Goal: Task Accomplishment & Management: Use online tool/utility

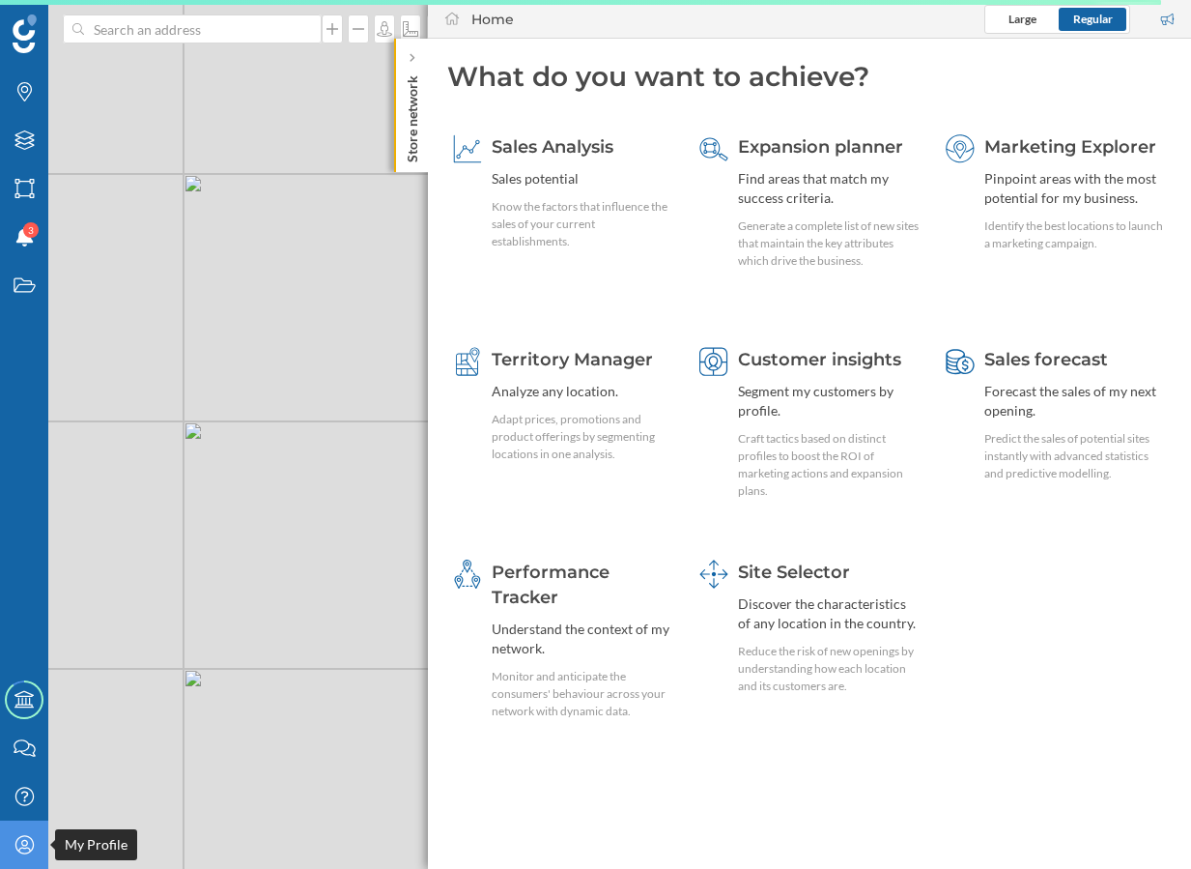
click at [33, 859] on div "My Profile" at bounding box center [24, 844] width 48 height 48
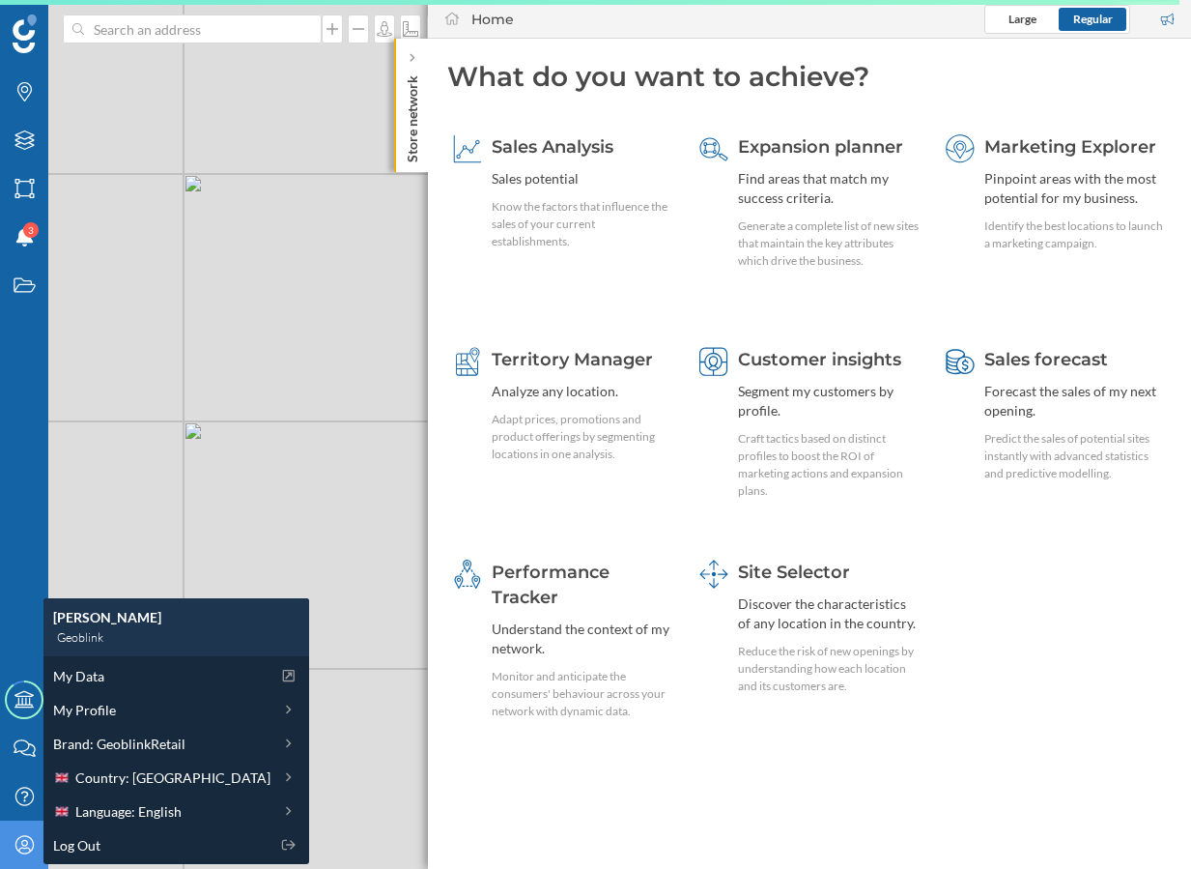
click at [129, 791] on div "My Data My Profile Brand: GeoblinkRetail Country: [GEOGRAPHIC_DATA] Language: E…" at bounding box center [176, 760] width 266 height 208
click at [132, 783] on span "Country: [GEOGRAPHIC_DATA]" at bounding box center [172, 777] width 195 height 20
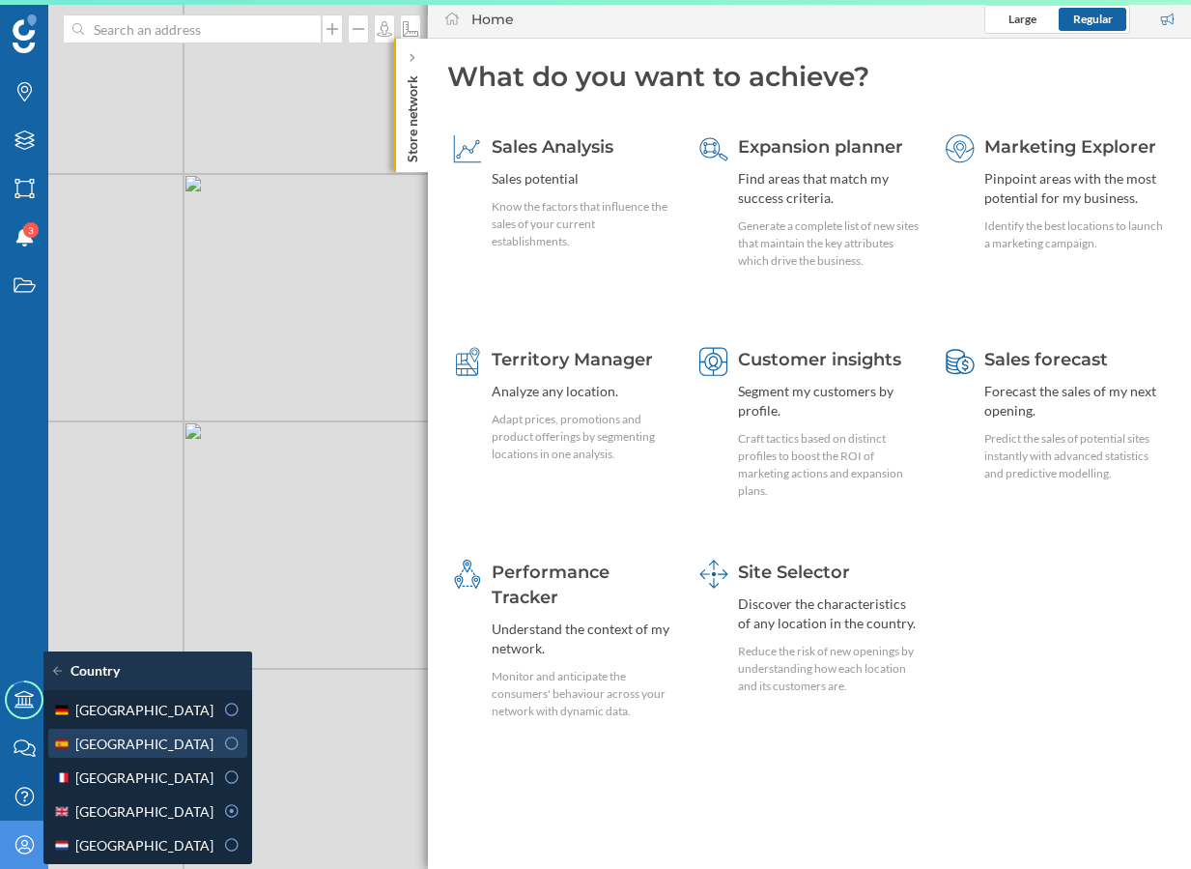
click at [167, 749] on div "[GEOGRAPHIC_DATA]" at bounding box center [133, 743] width 160 height 20
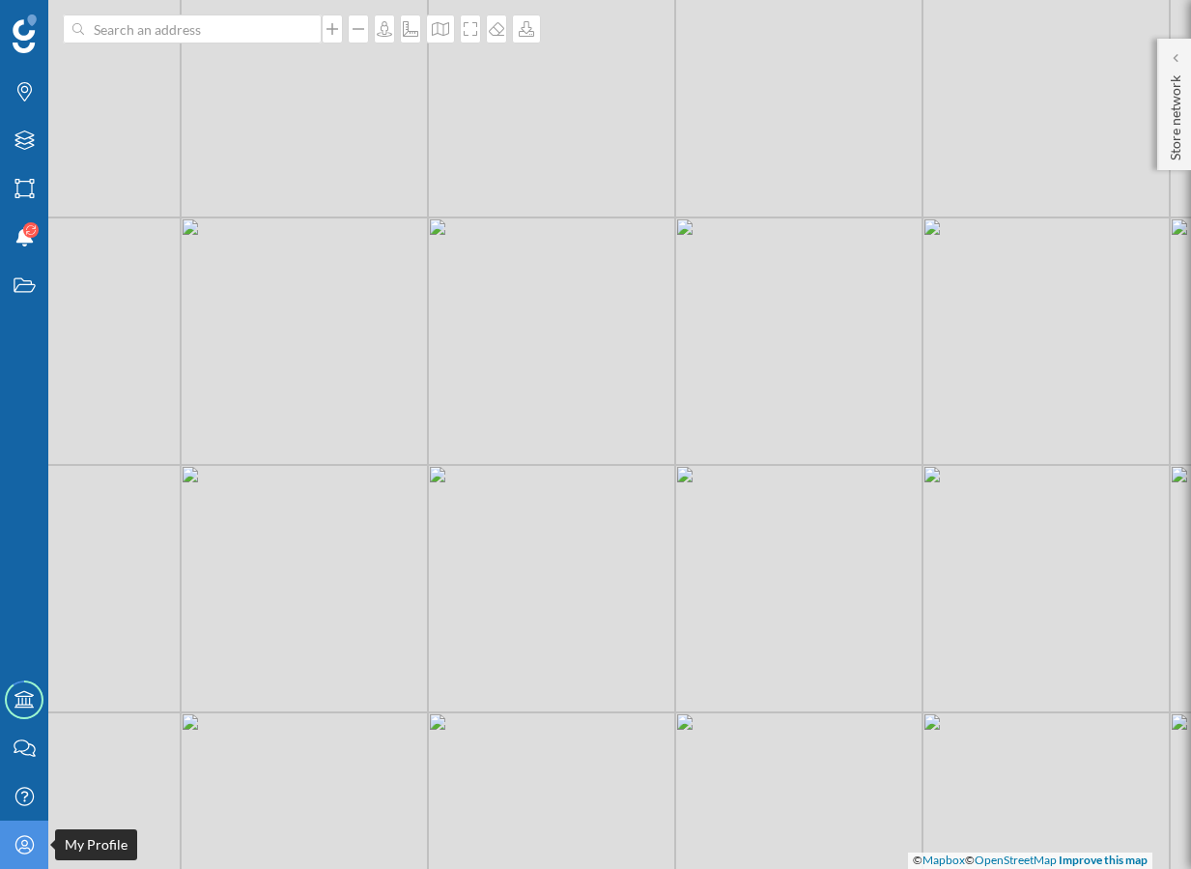
click at [20, 844] on icon "My Profile" at bounding box center [25, 844] width 24 height 19
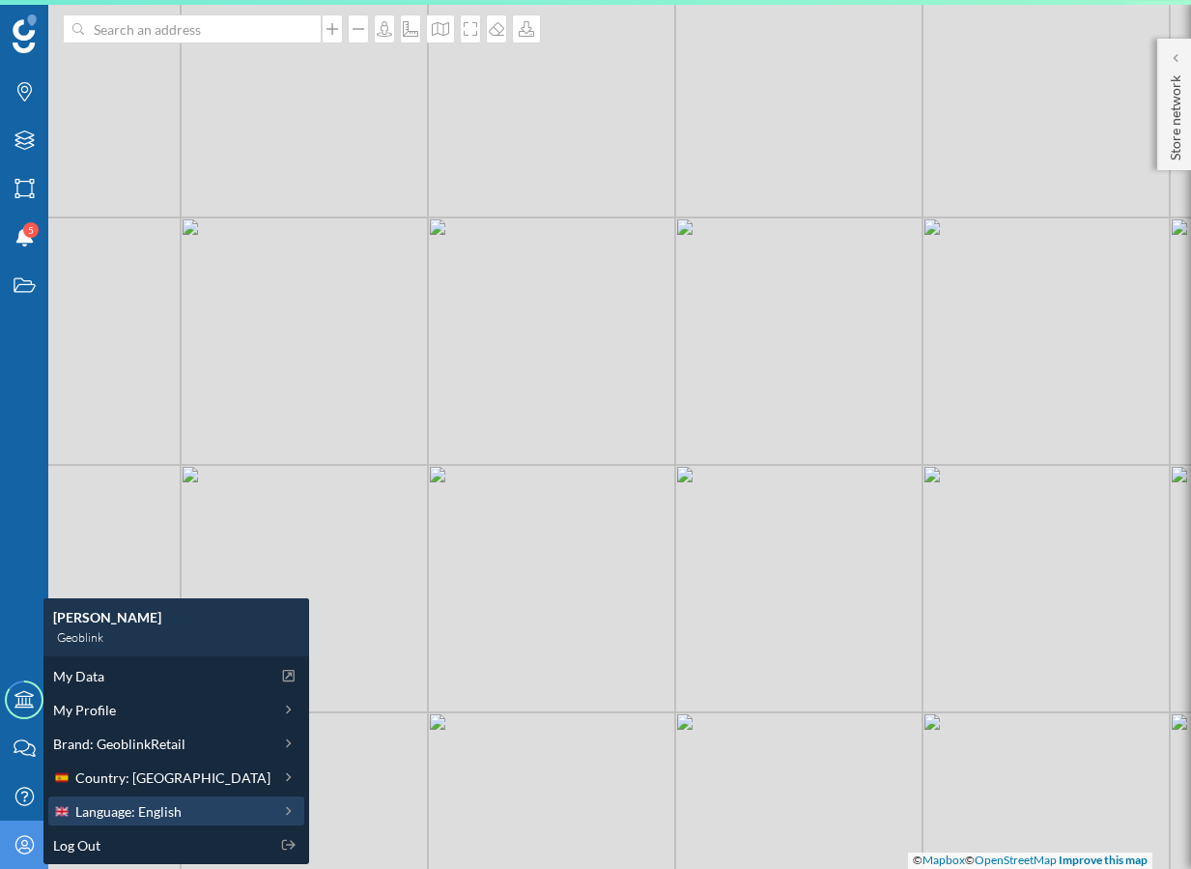
click at [180, 805] on span "Language: English" at bounding box center [128, 811] width 106 height 20
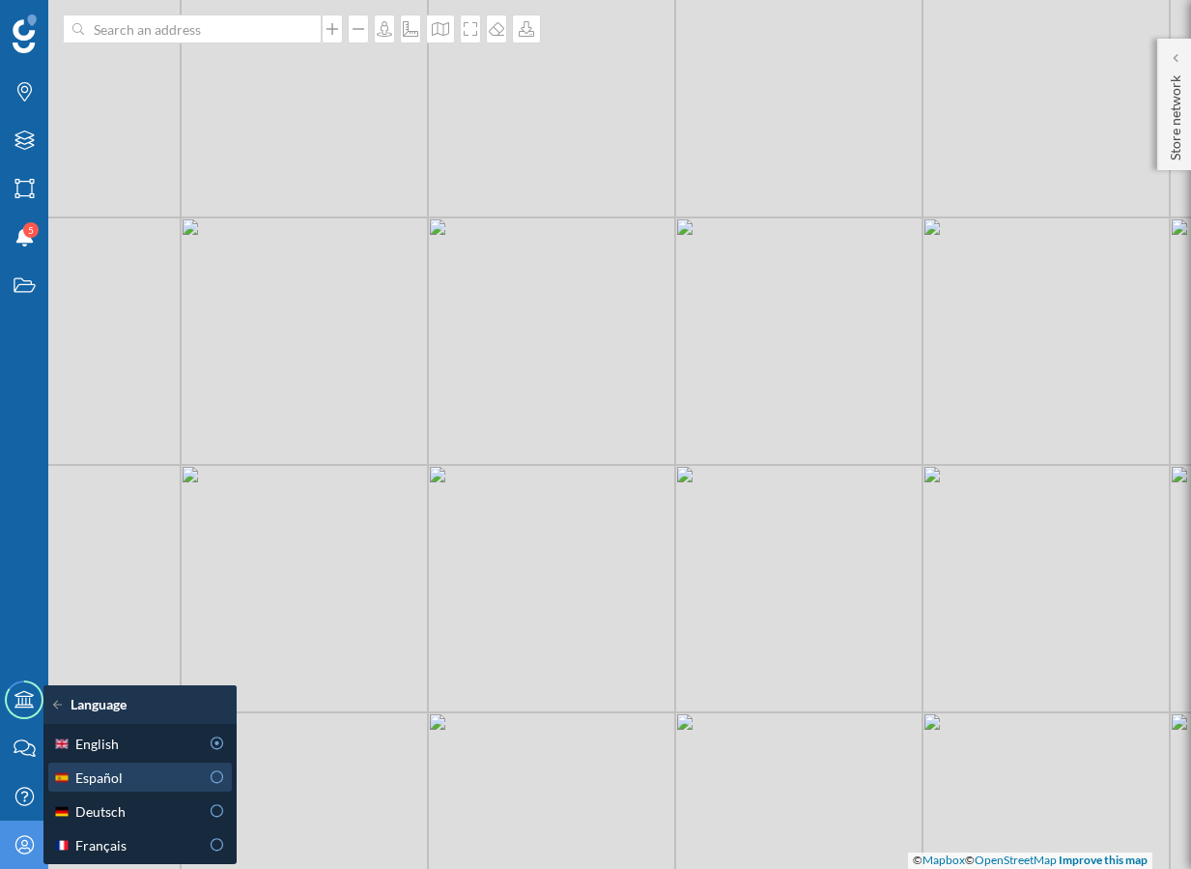
click at [170, 778] on div "Español" at bounding box center [126, 777] width 146 height 20
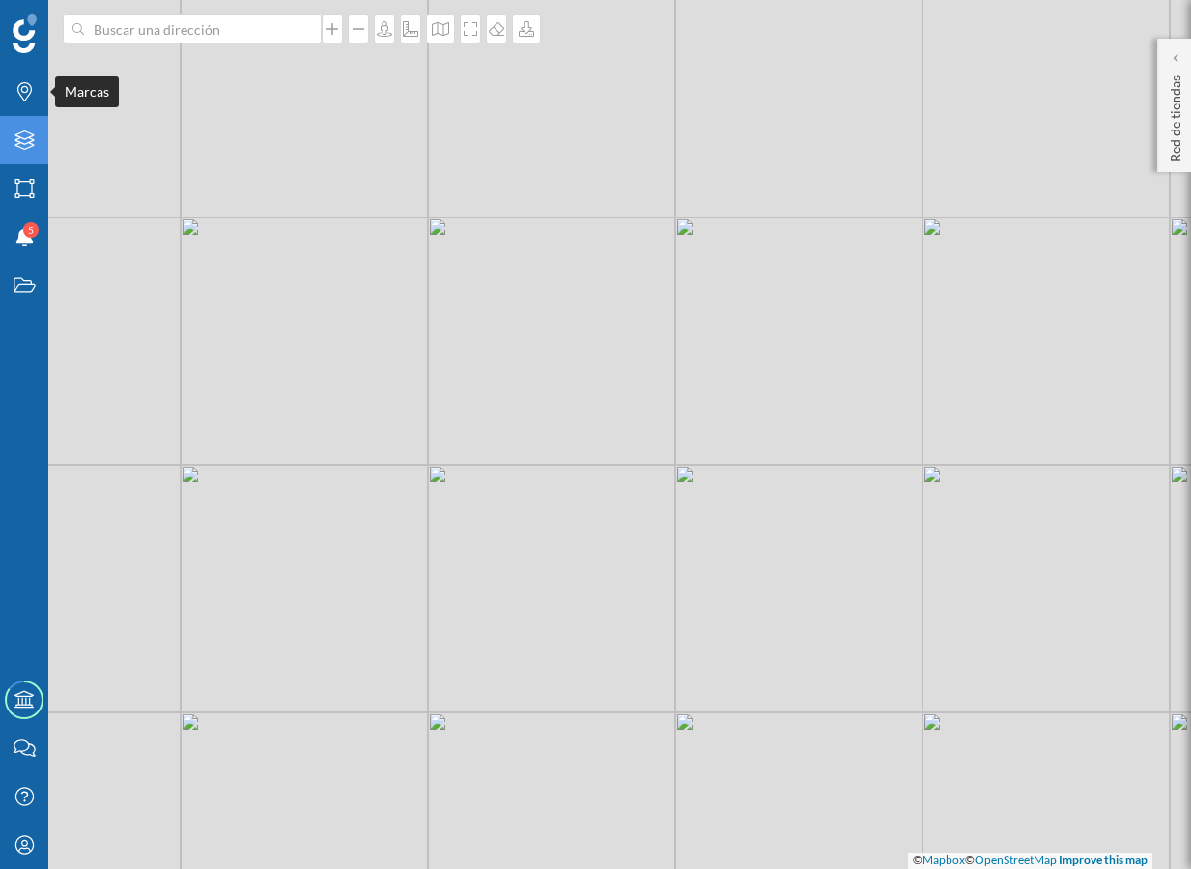
click at [27, 142] on icon "Capas" at bounding box center [25, 139] width 24 height 19
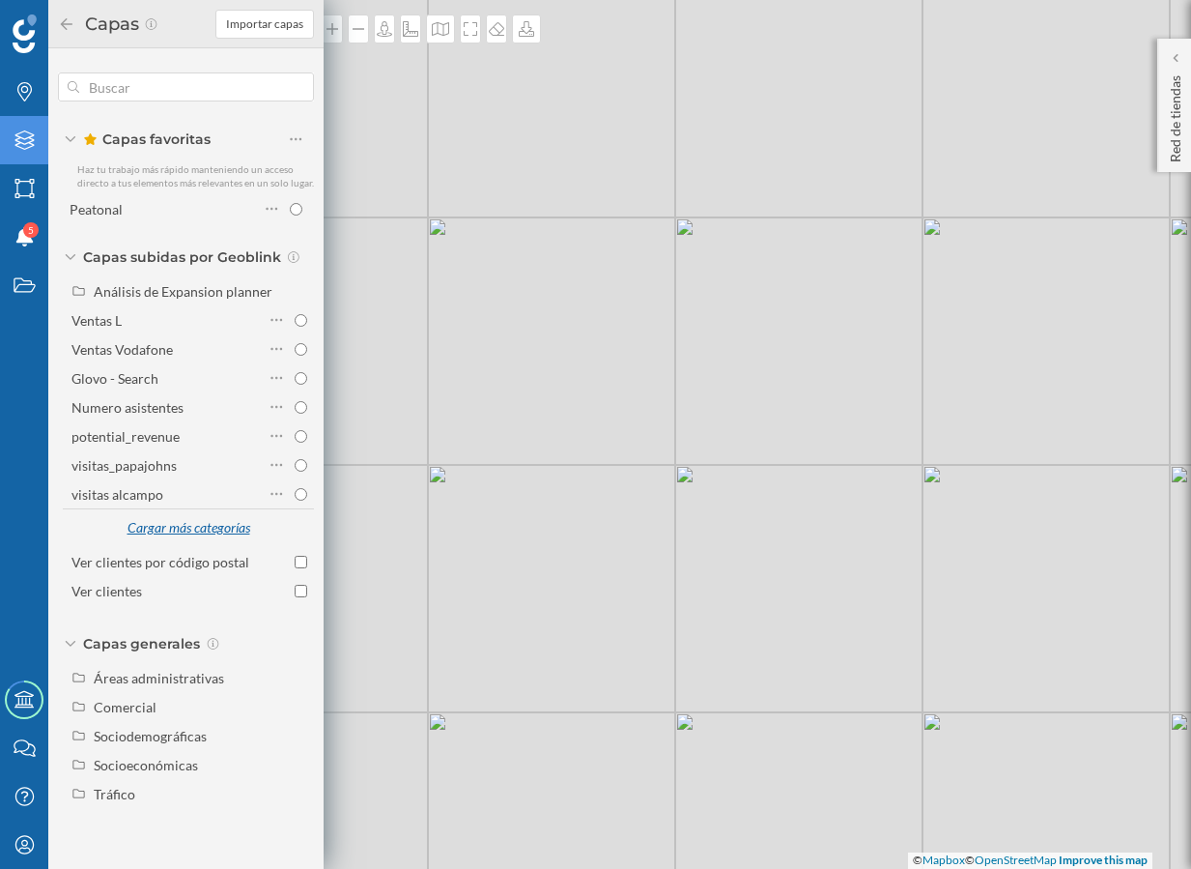
click at [207, 526] on div "Cargar más categorías" at bounding box center [188, 528] width 147 height 29
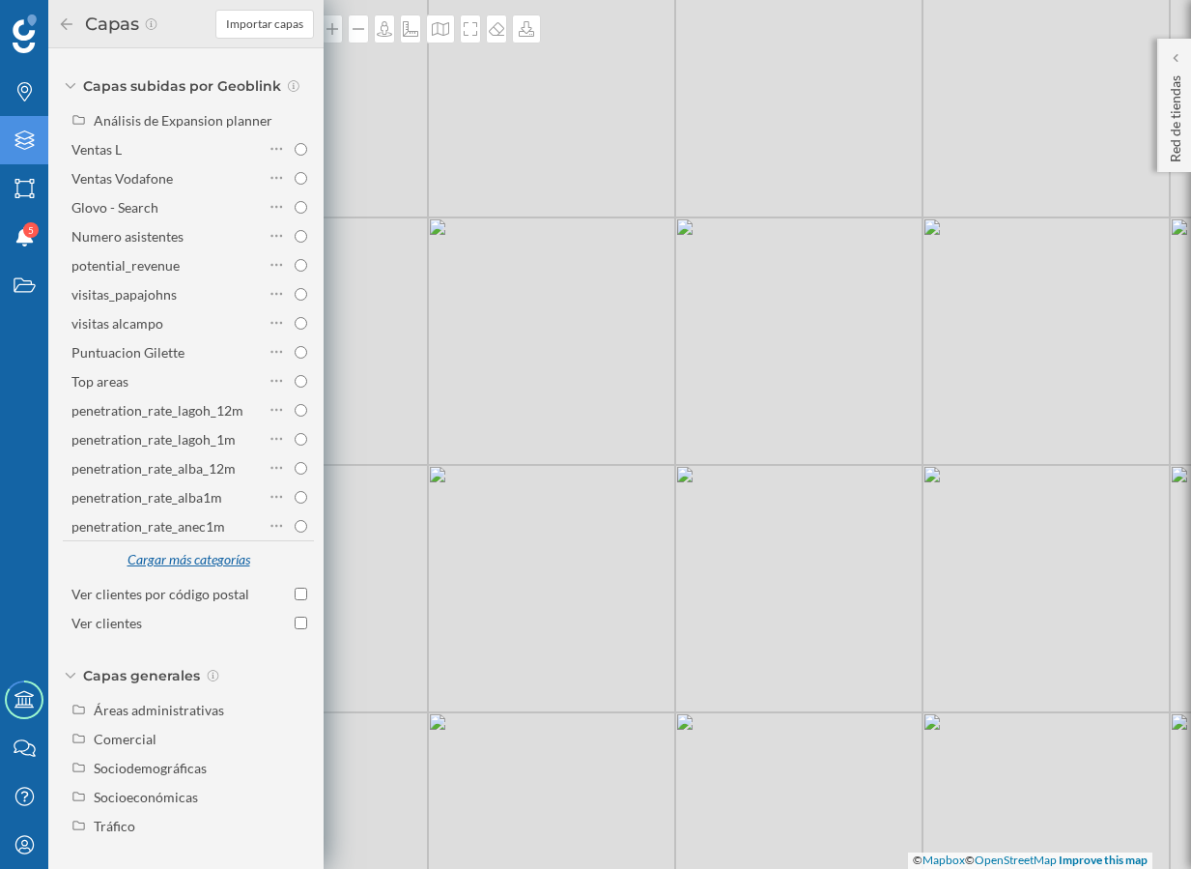
scroll to position [185, 0]
click at [199, 545] on div "Cargar más categorías" at bounding box center [188, 560] width 145 height 34
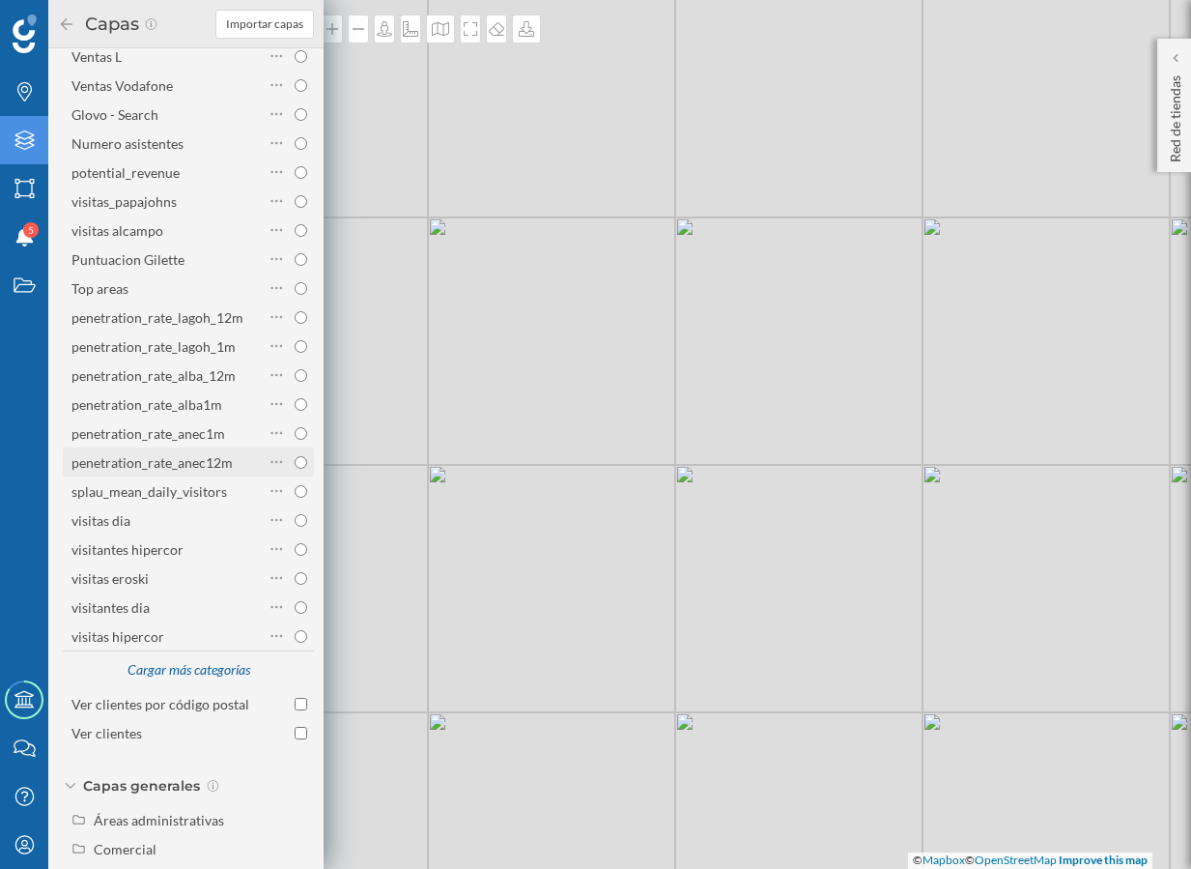
scroll to position [338, 0]
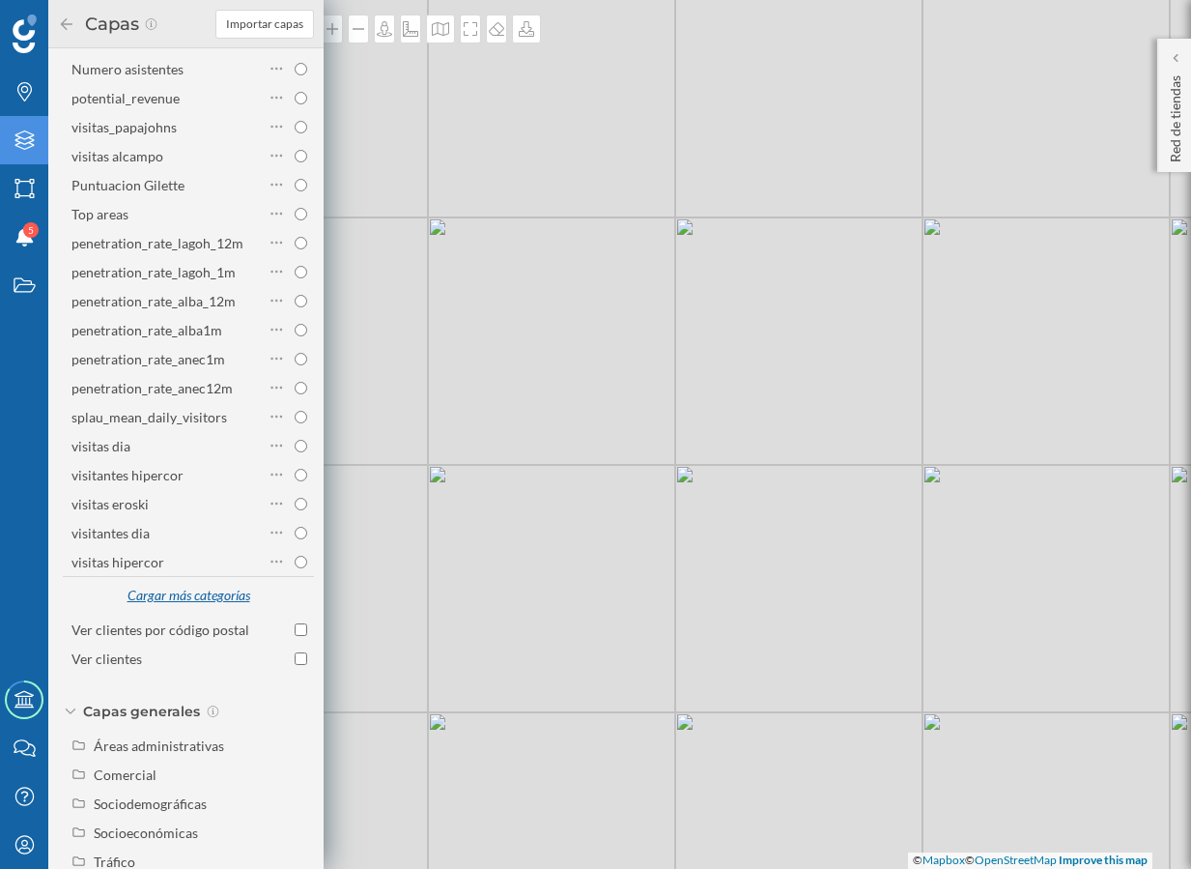
click at [180, 598] on div "Cargar más categorías" at bounding box center [188, 596] width 147 height 29
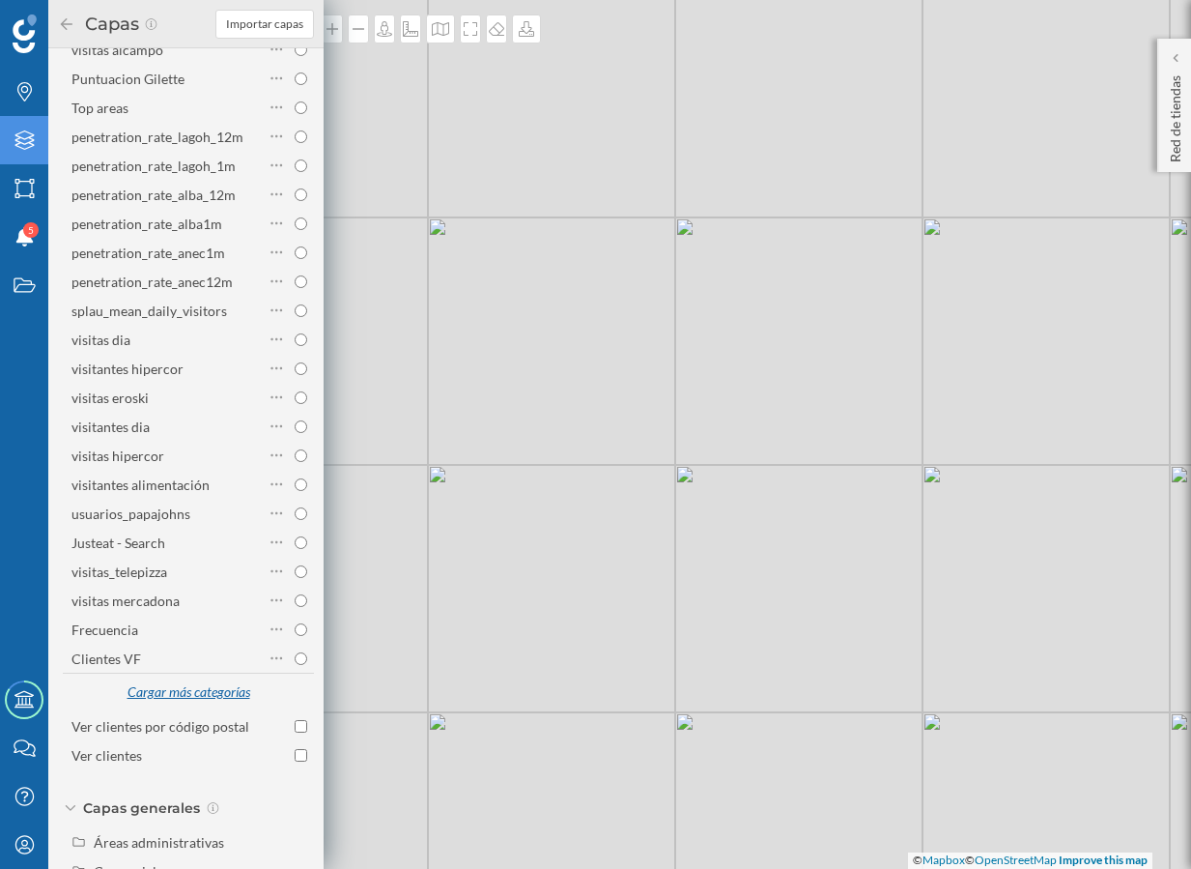
scroll to position [448, 0]
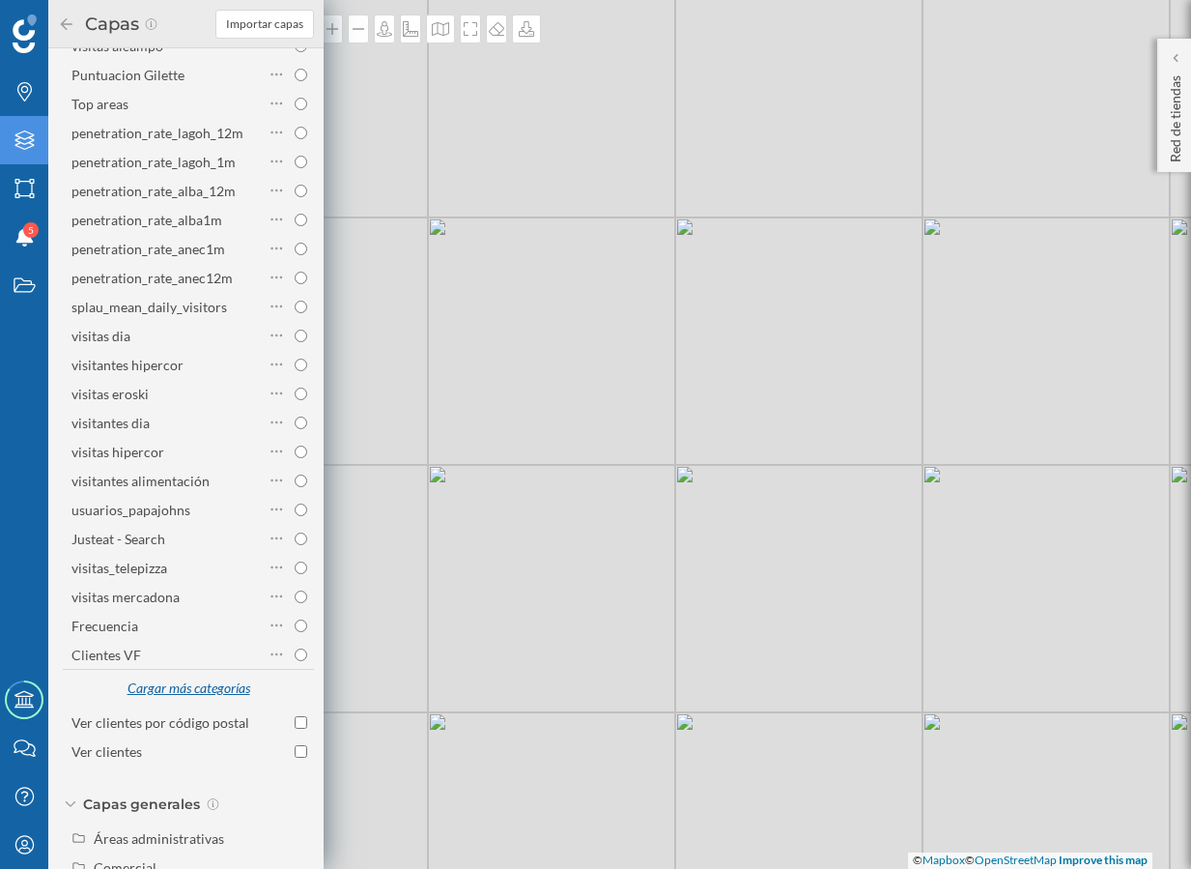
click at [187, 699] on div "Cargar más categorías" at bounding box center [188, 688] width 147 height 29
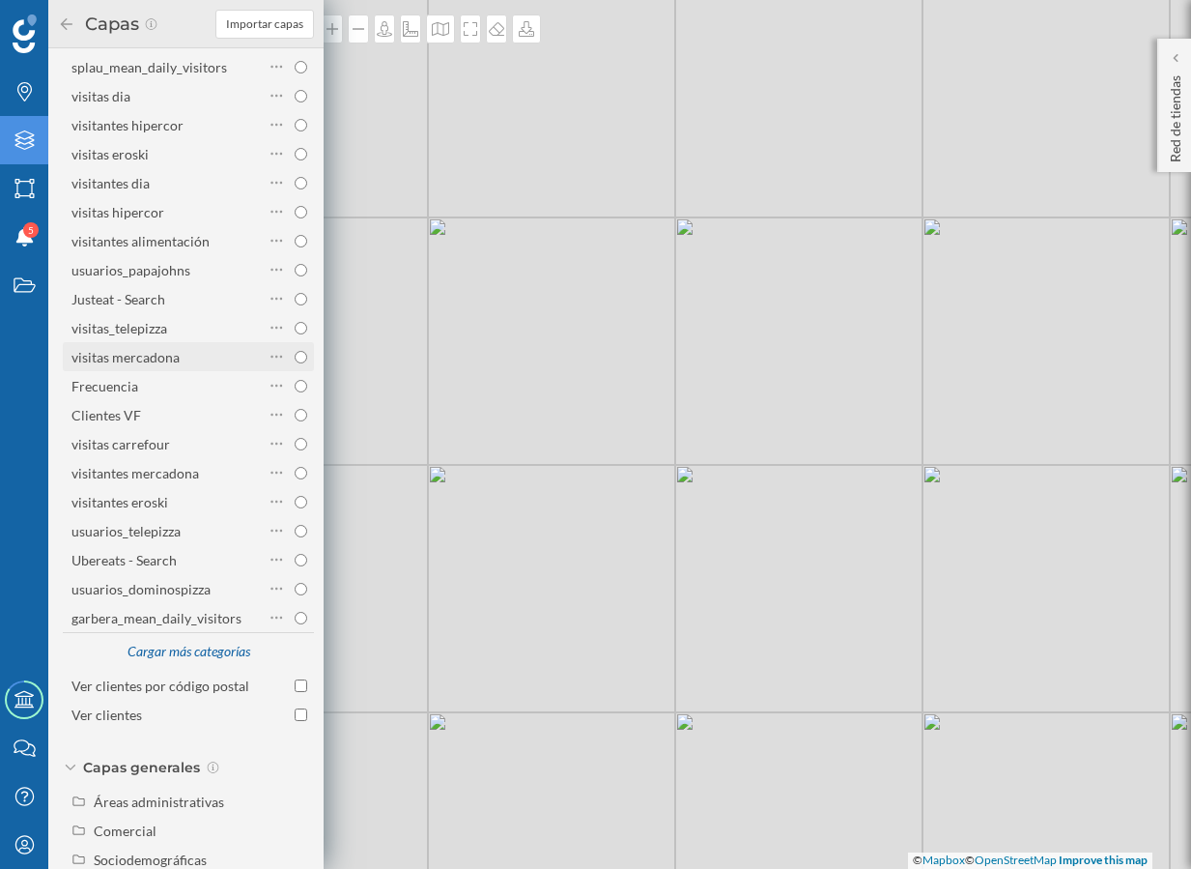
scroll to position [697, 0]
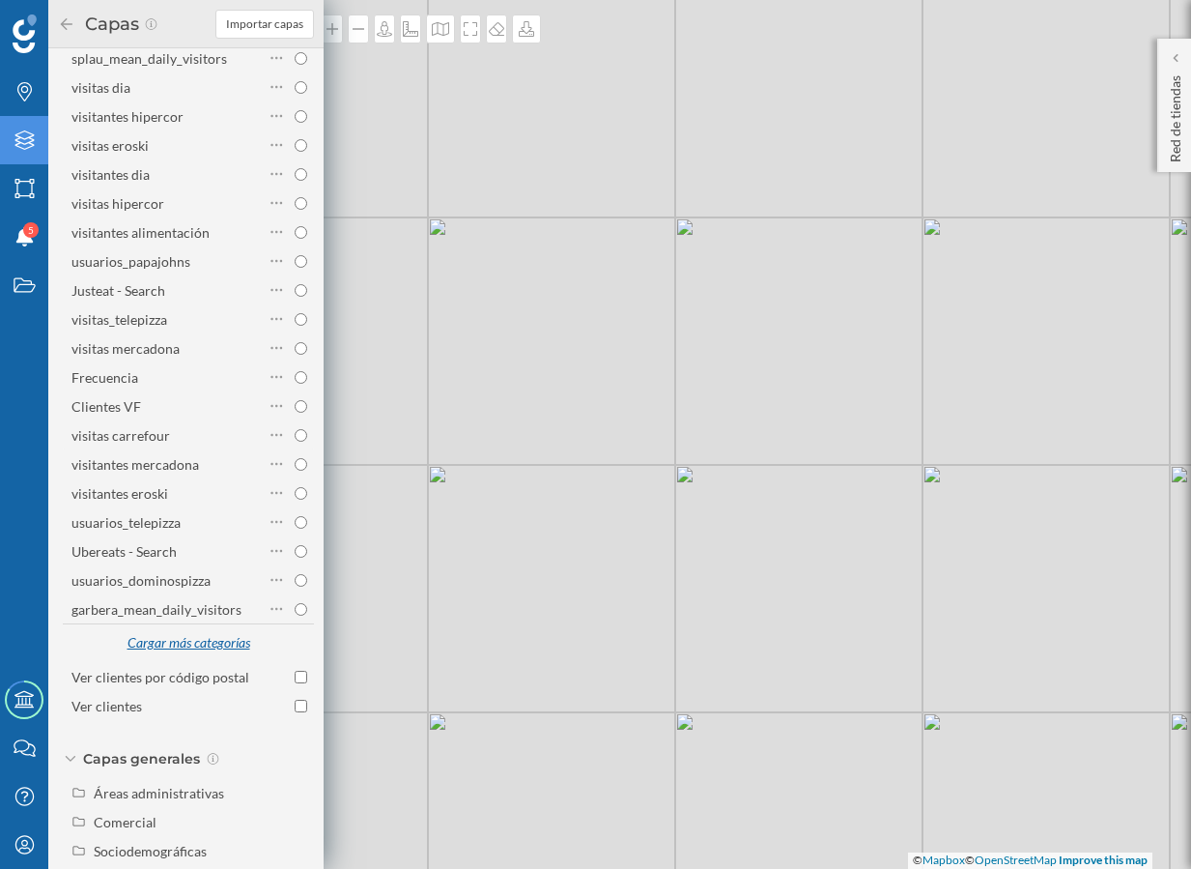
click at [182, 650] on div "Cargar más categorías" at bounding box center [188, 643] width 147 height 29
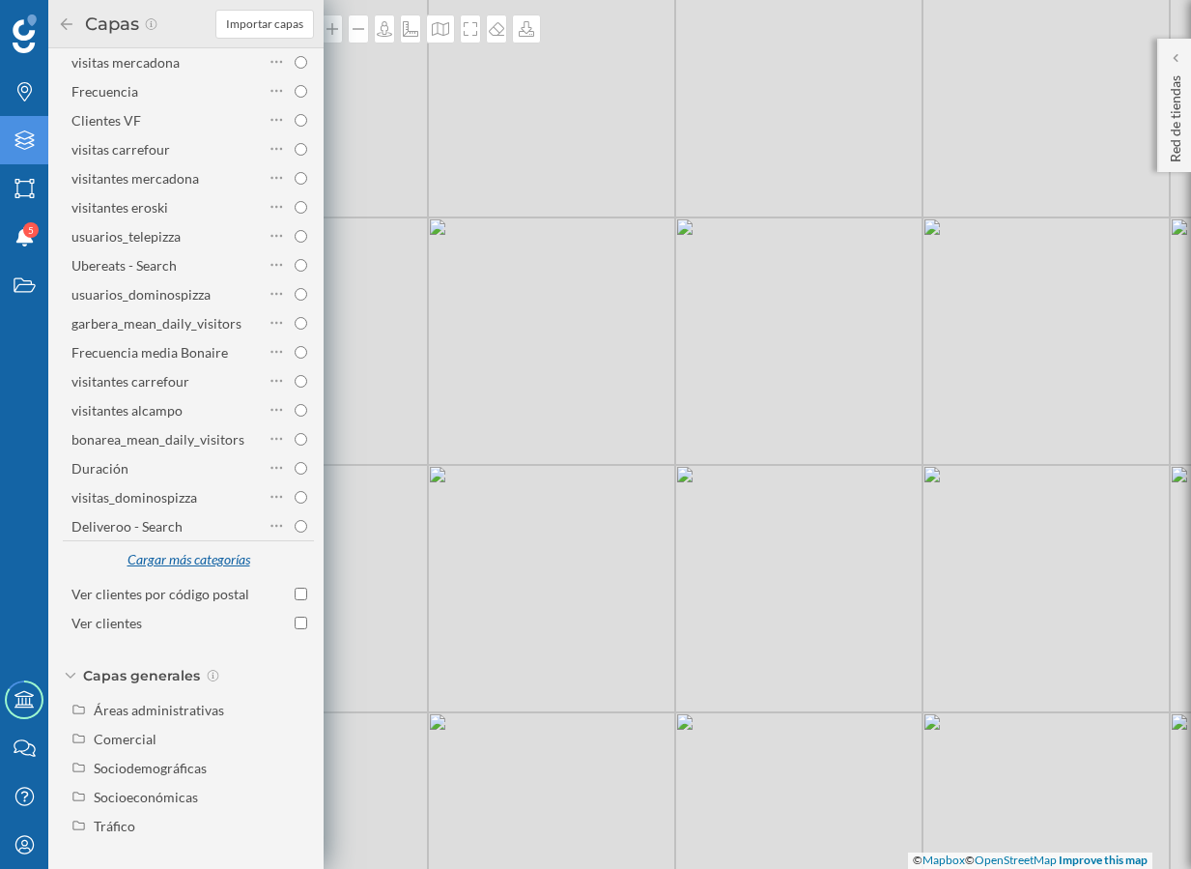
click at [208, 563] on div "Cargar más categorías" at bounding box center [188, 560] width 147 height 29
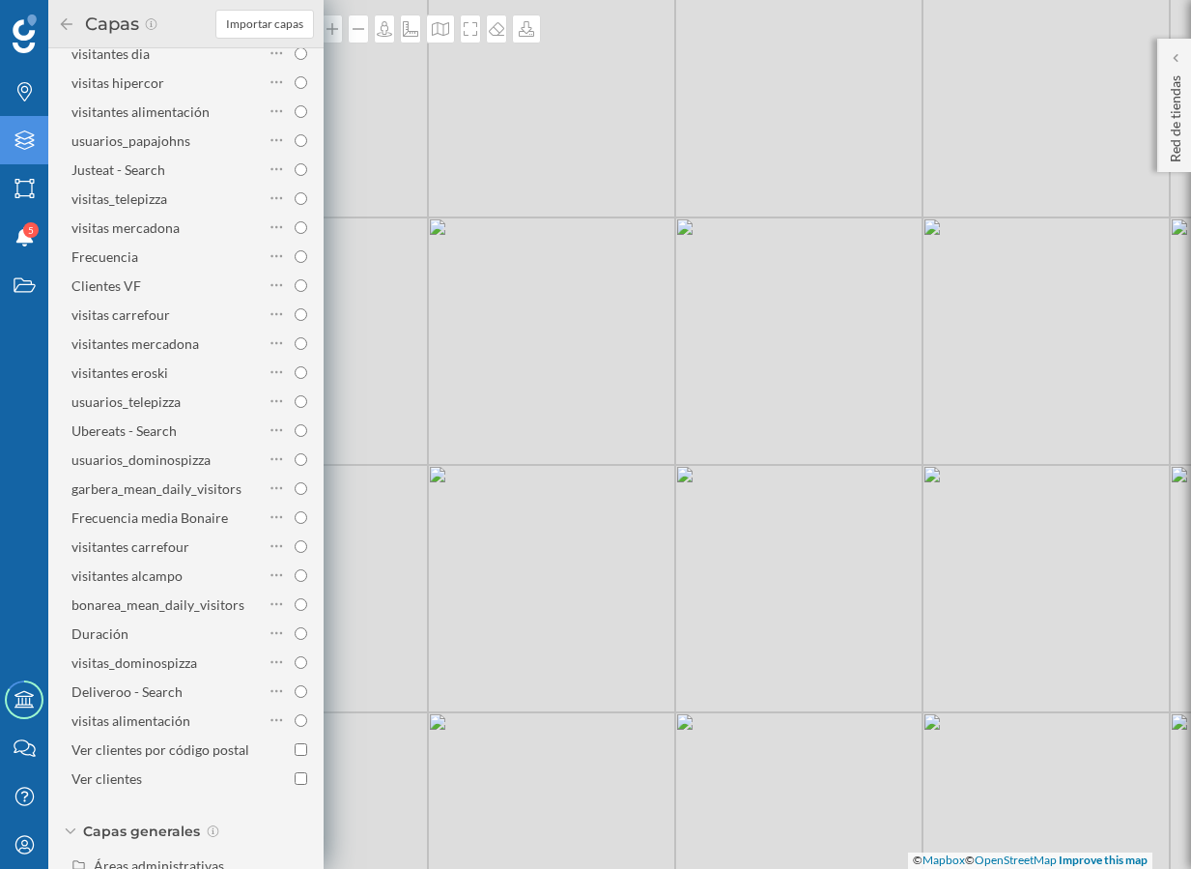
scroll to position [814, 0]
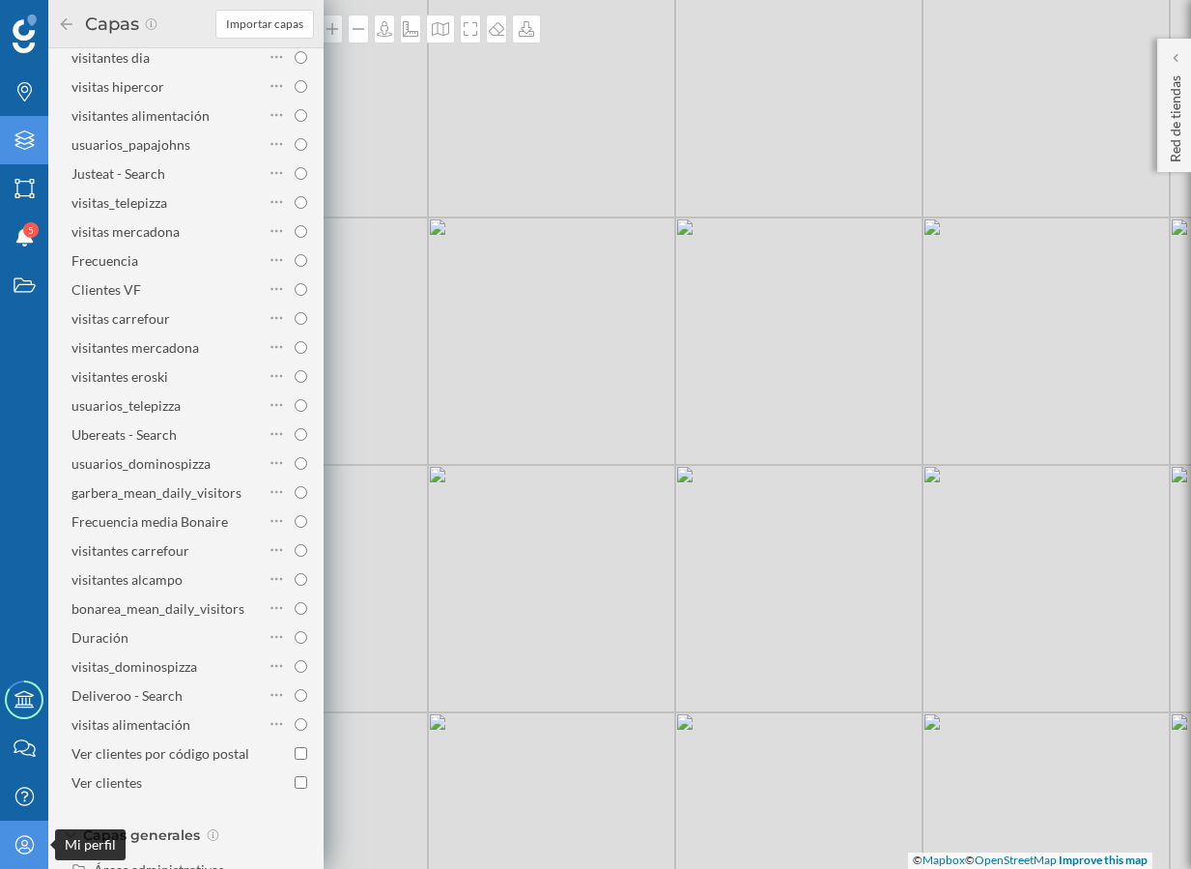
click at [28, 850] on icon "Mi perfil" at bounding box center [25, 844] width 24 height 19
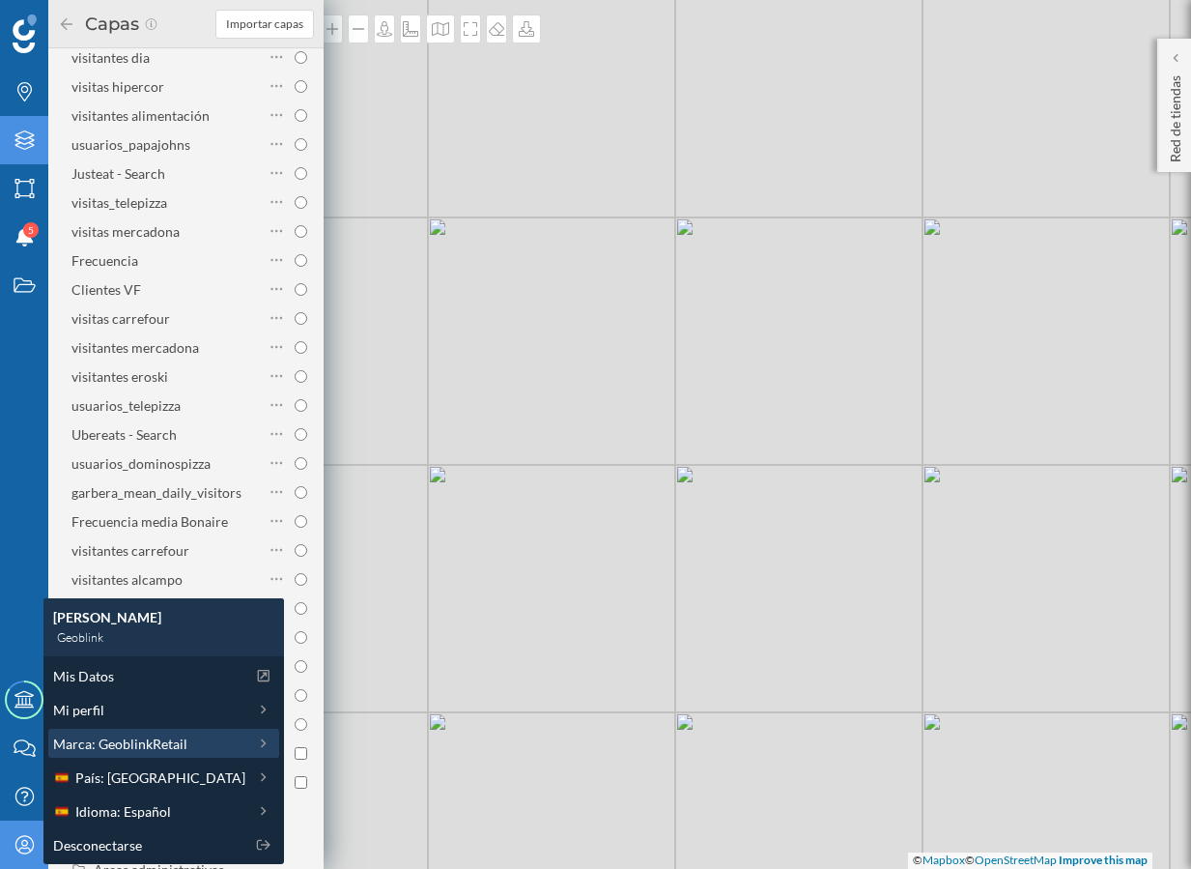
click at [128, 732] on div "Marca: GeoblinkRetail" at bounding box center [163, 743] width 231 height 29
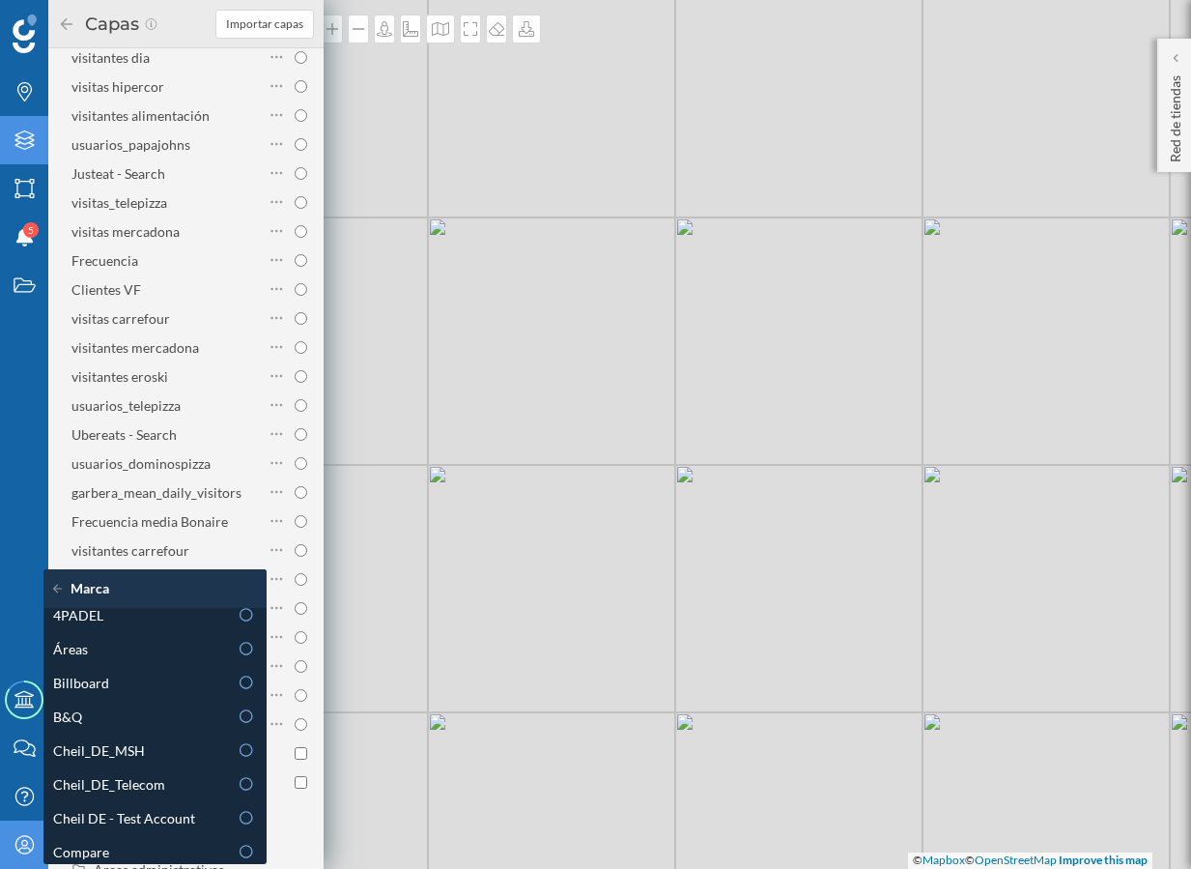
scroll to position [0, 0]
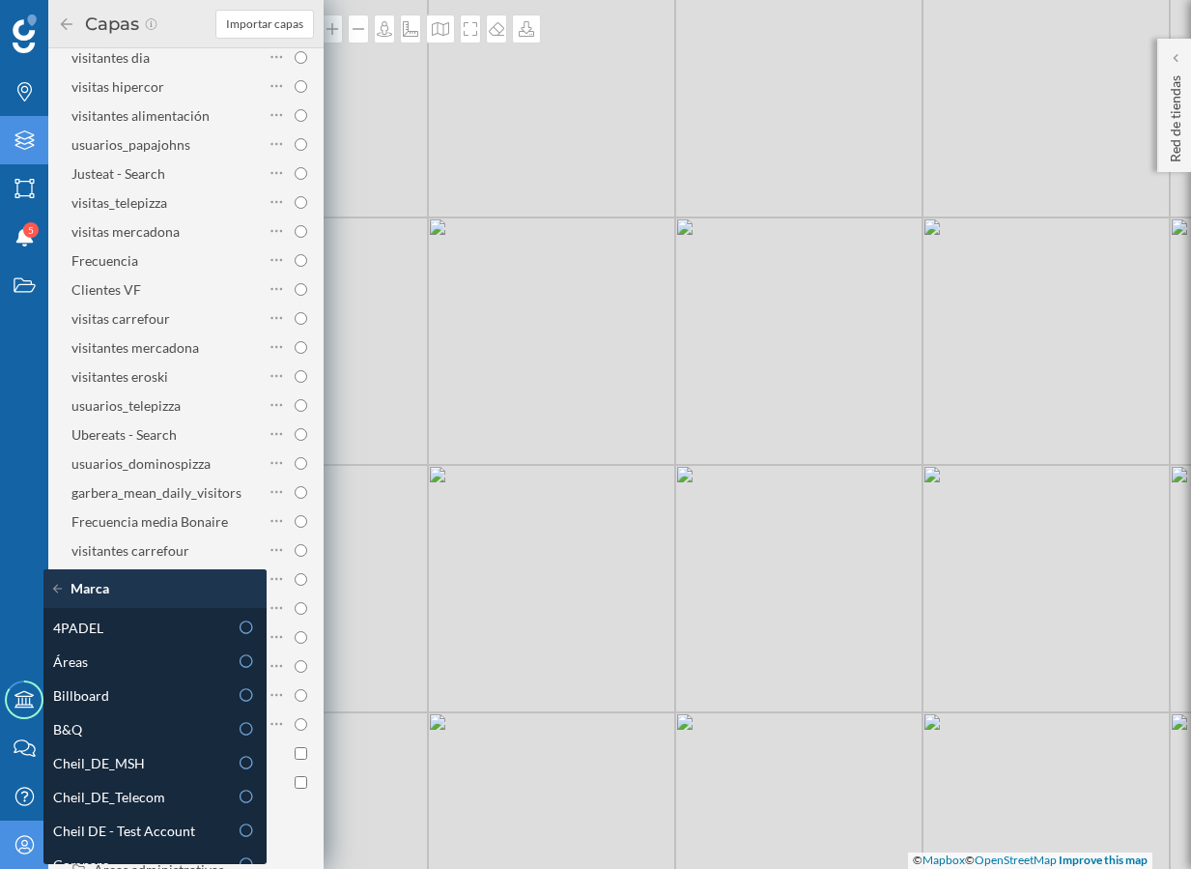
click at [411, 425] on div "© Mapbox © OpenStreetMap Improve this map" at bounding box center [595, 434] width 1191 height 869
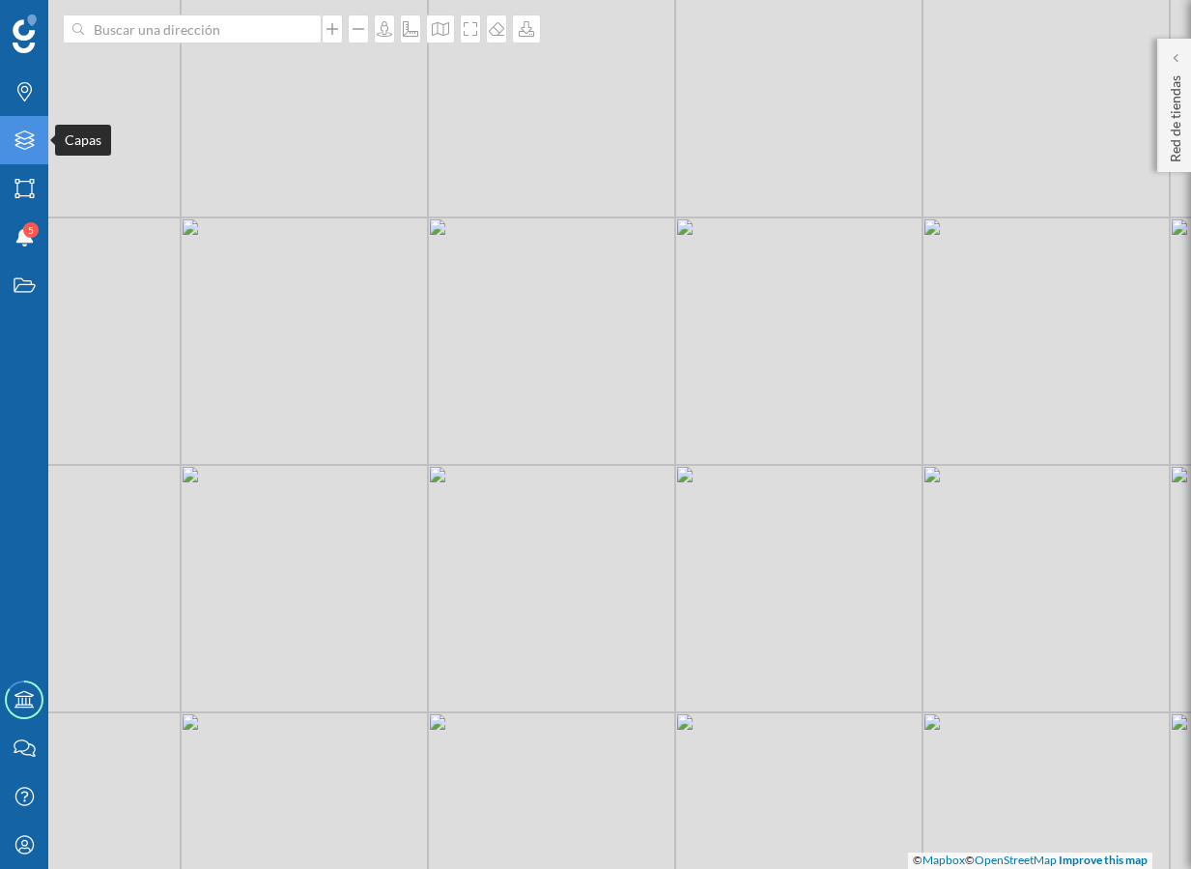
click at [38, 148] on div "Capas" at bounding box center [24, 140] width 48 height 48
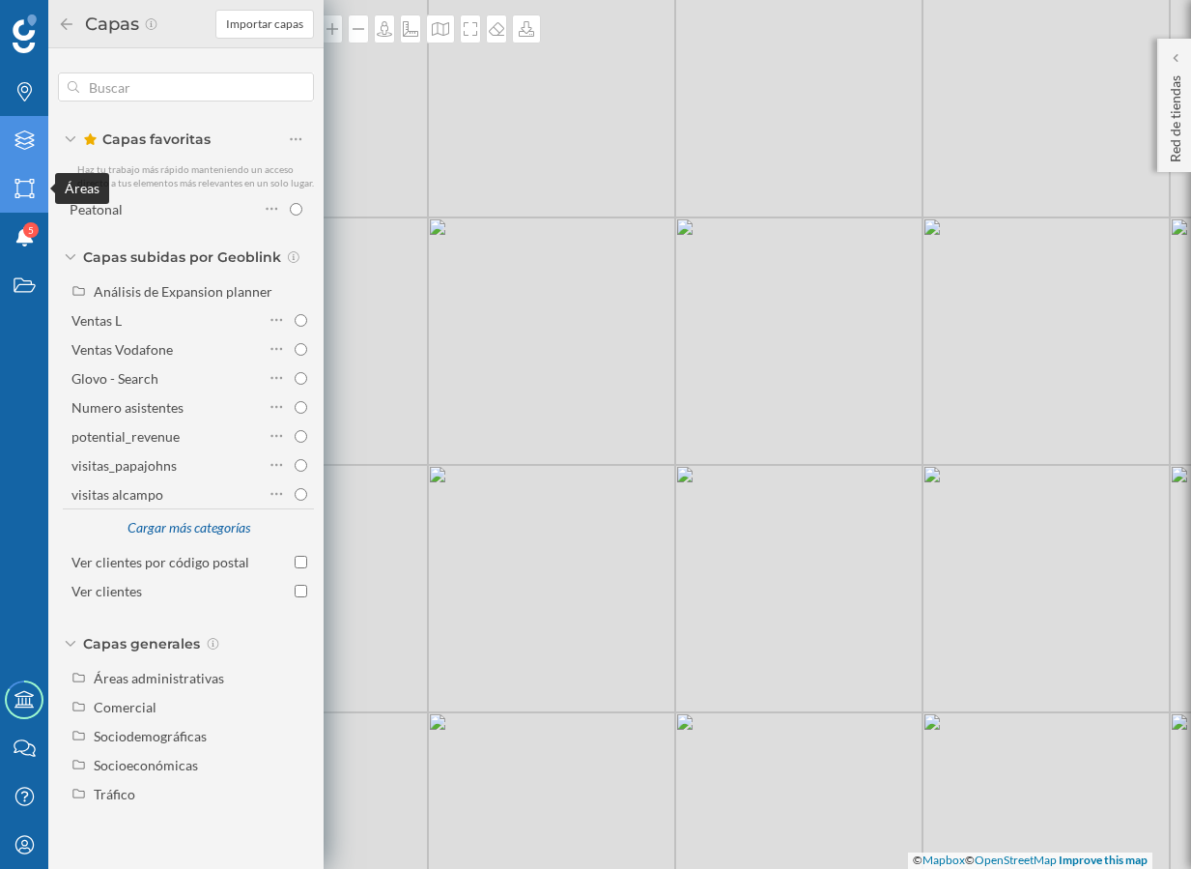
click at [26, 163] on div "Marcas Capas Áreas Notificaciones 5 Estados" at bounding box center [24, 189] width 48 height 242
click at [25, 185] on icon "Áreas" at bounding box center [25, 188] width 24 height 19
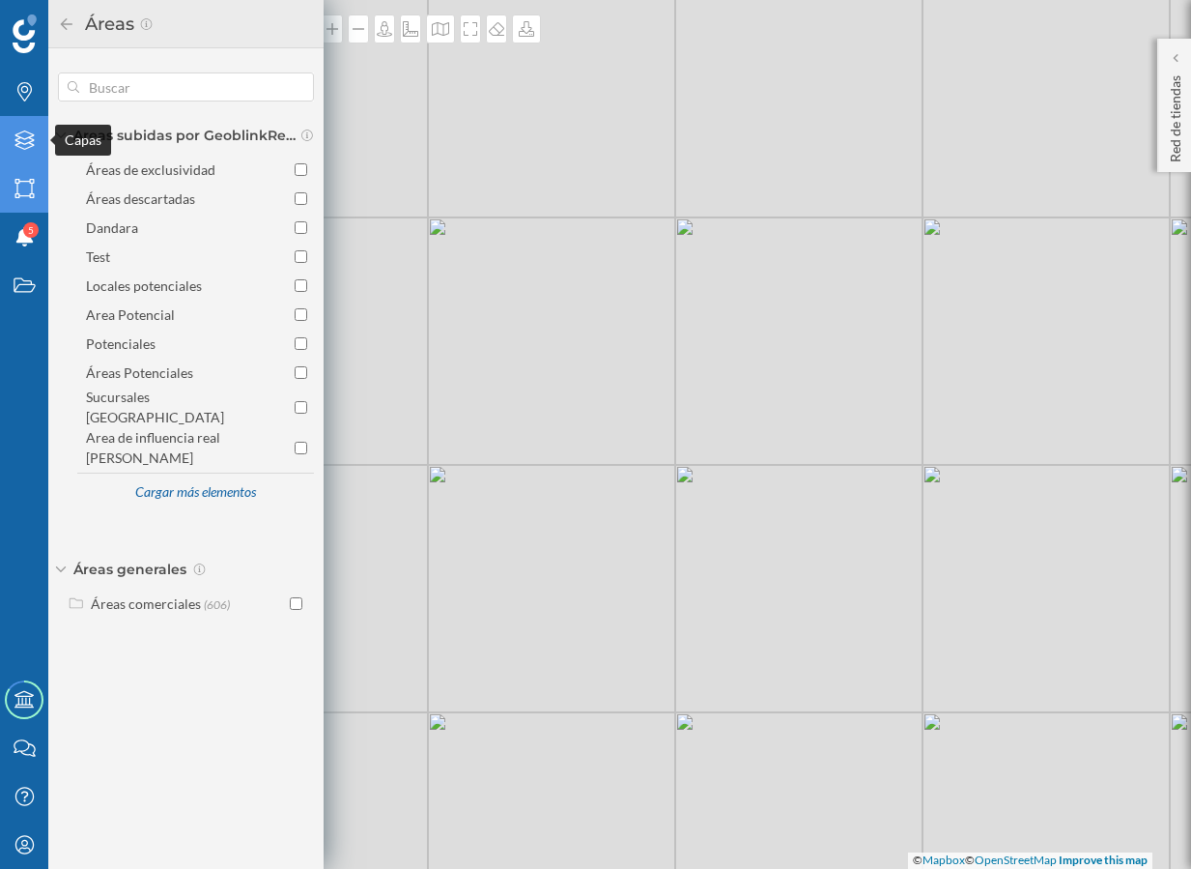
click at [26, 140] on icon "Capas" at bounding box center [25, 139] width 24 height 19
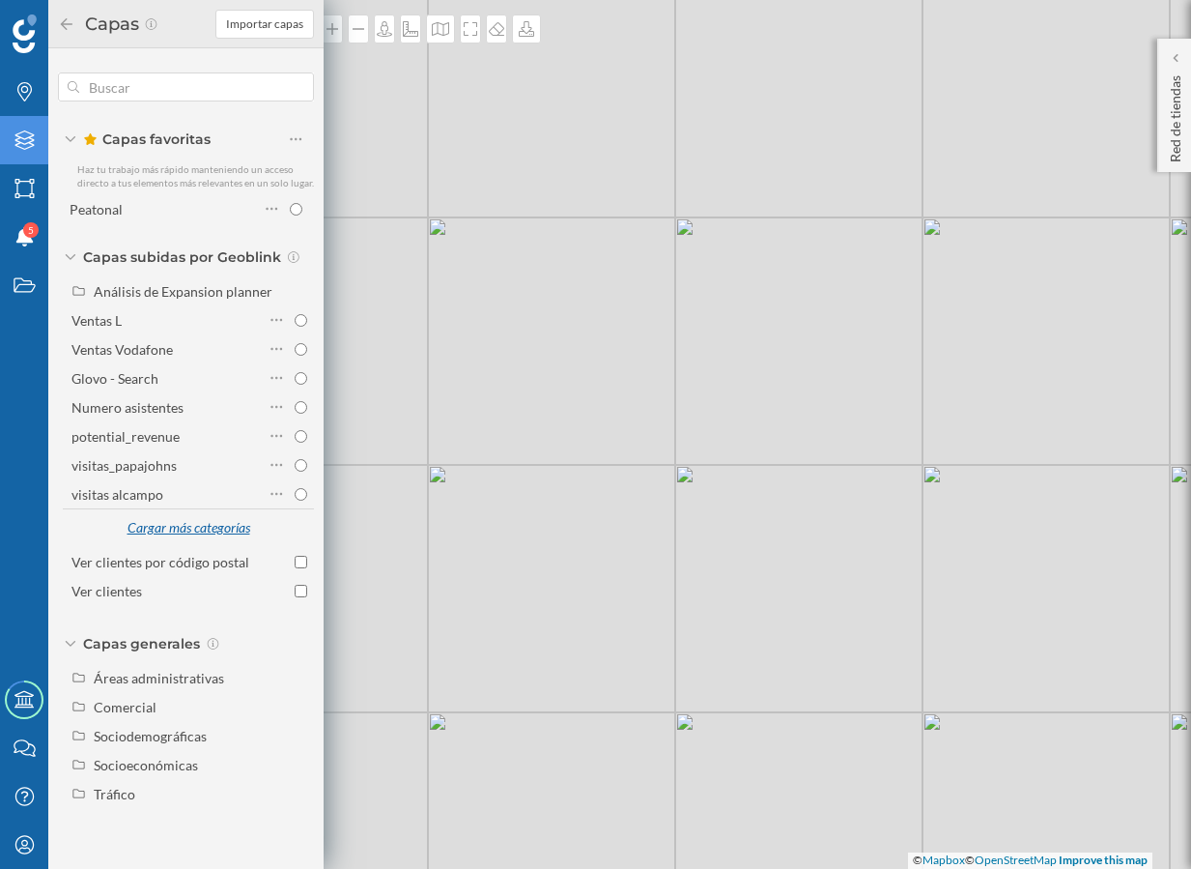
click at [214, 527] on div "Cargar más categorías" at bounding box center [188, 528] width 147 height 29
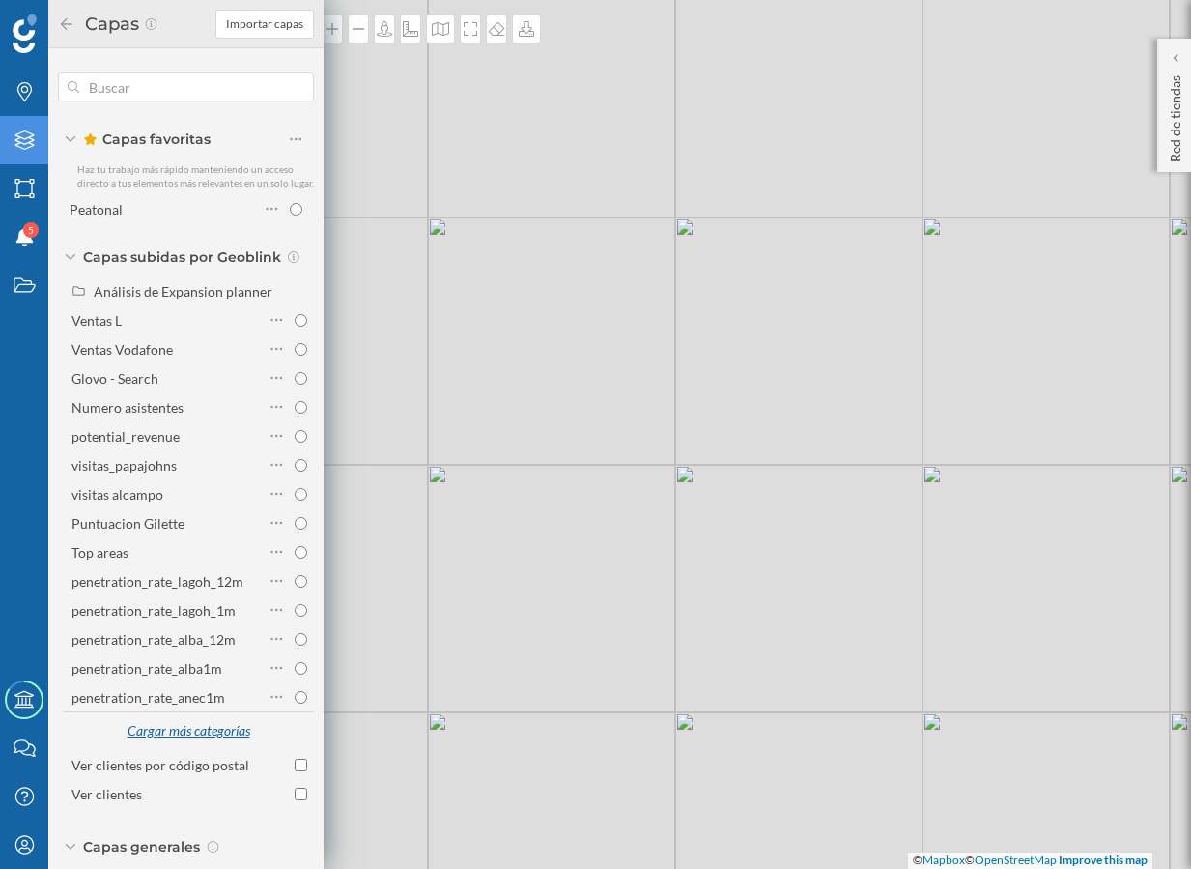
click at [199, 737] on div "Cargar más categorías" at bounding box center [188, 731] width 147 height 29
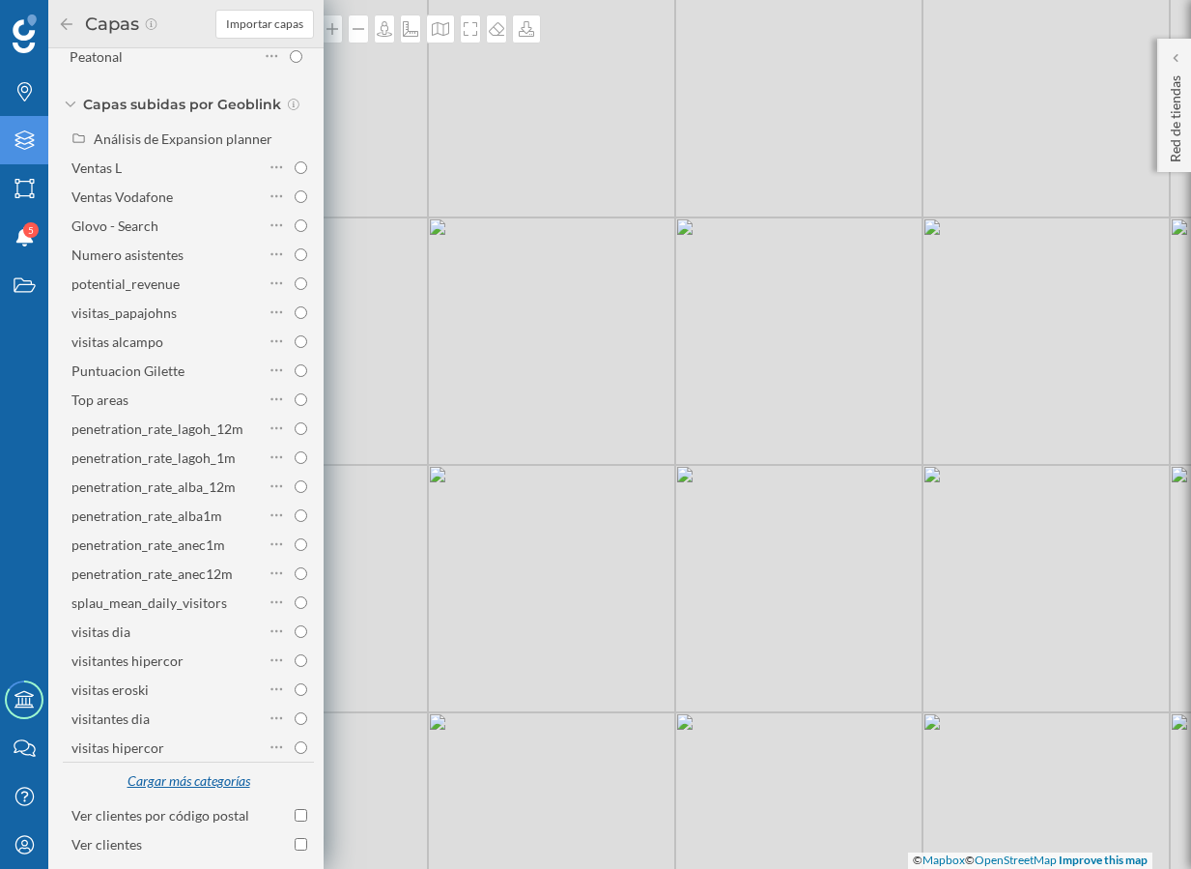
scroll to position [158, 0]
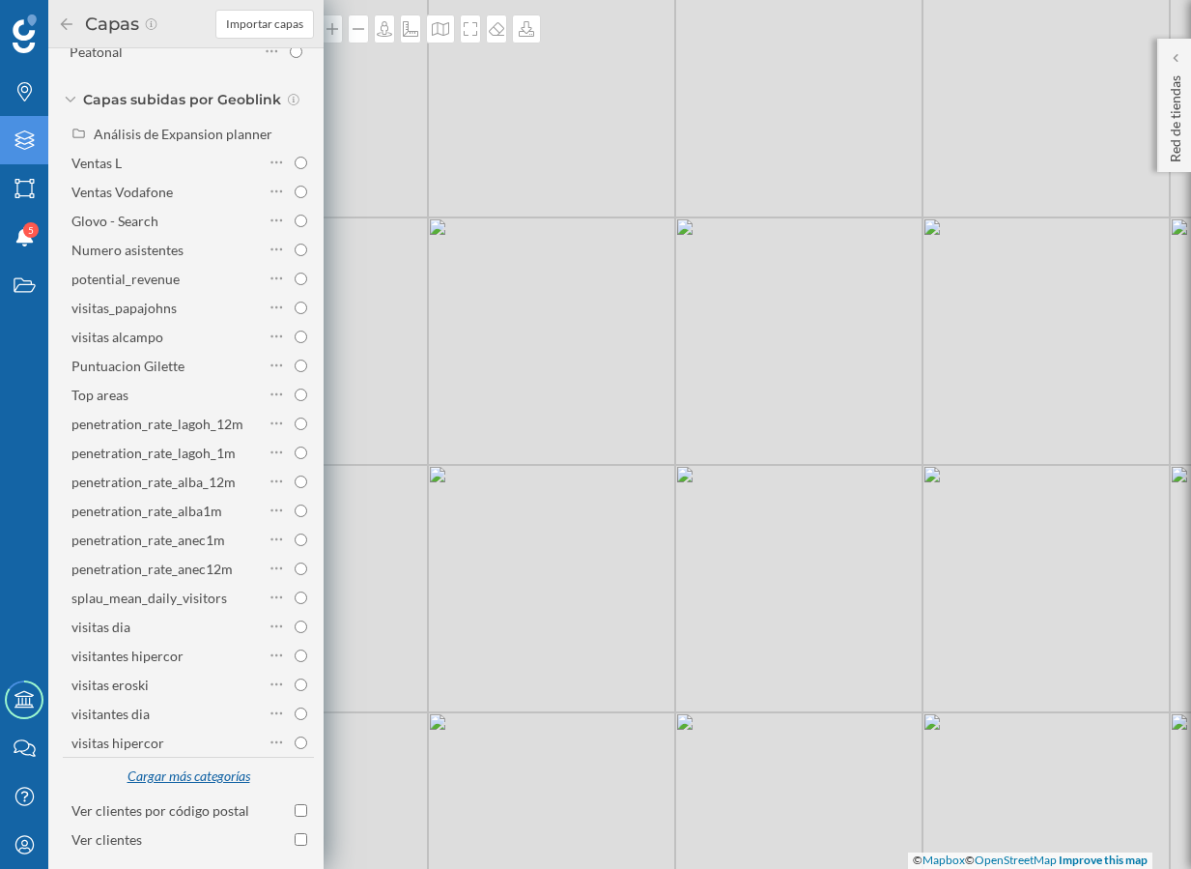
click at [184, 791] on div "Cargar más categorías" at bounding box center [188, 776] width 147 height 29
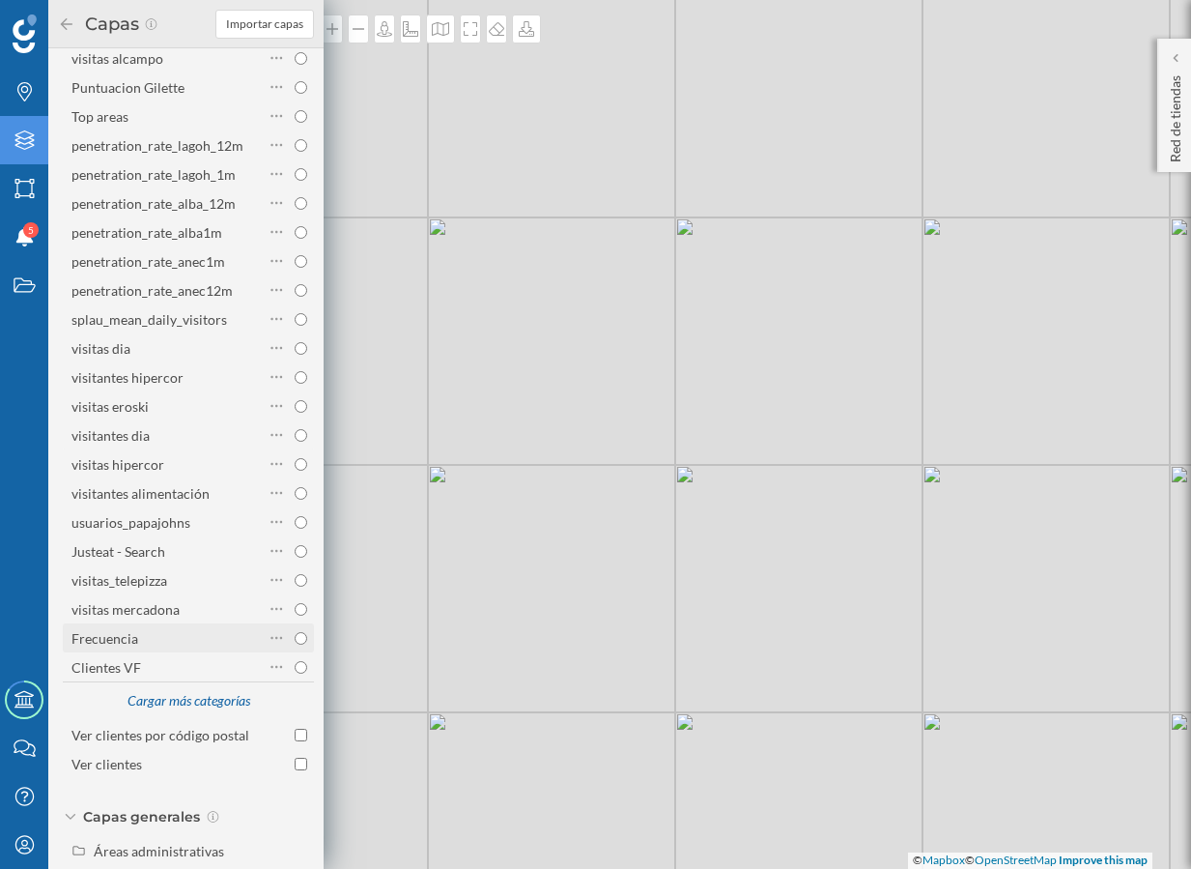
scroll to position [437, 0]
click at [227, 715] on div "Cargar más categorías" at bounding box center [188, 700] width 147 height 29
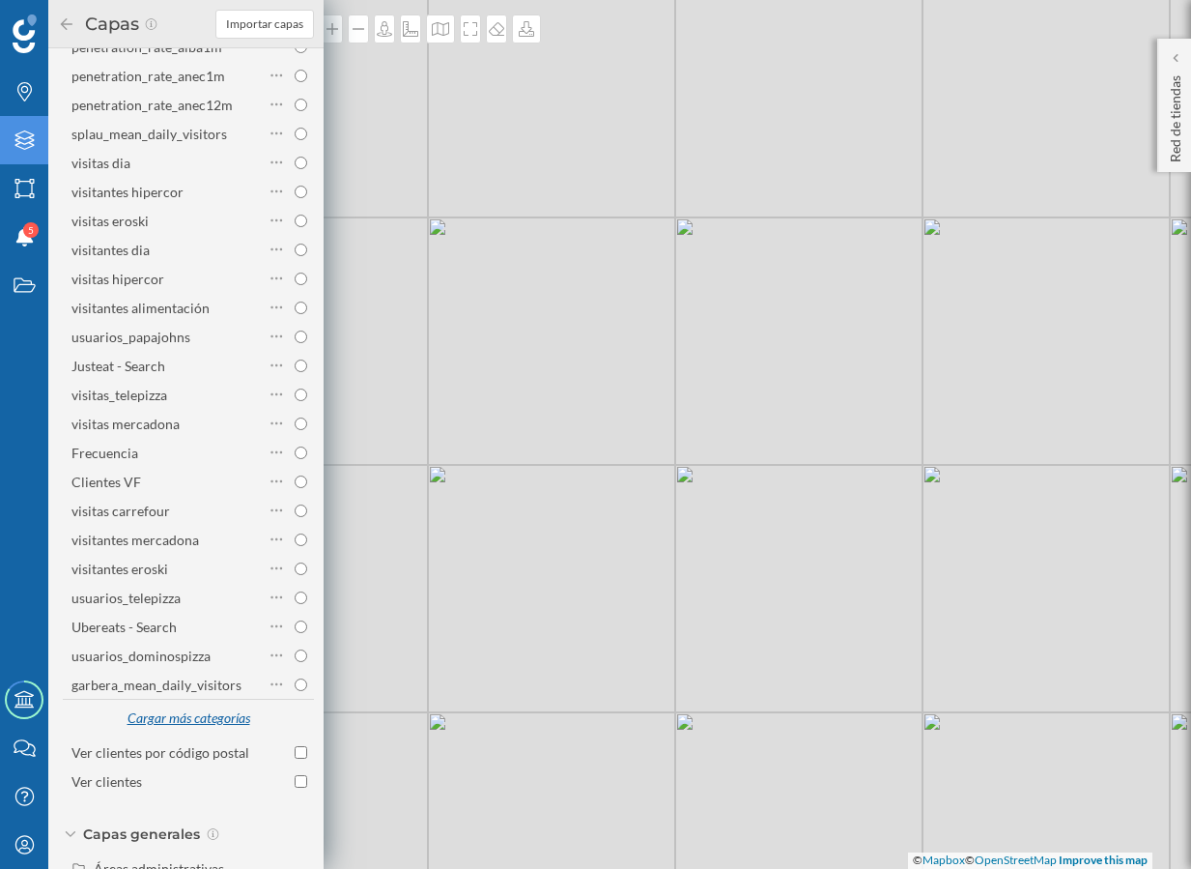
scroll to position [628, 0]
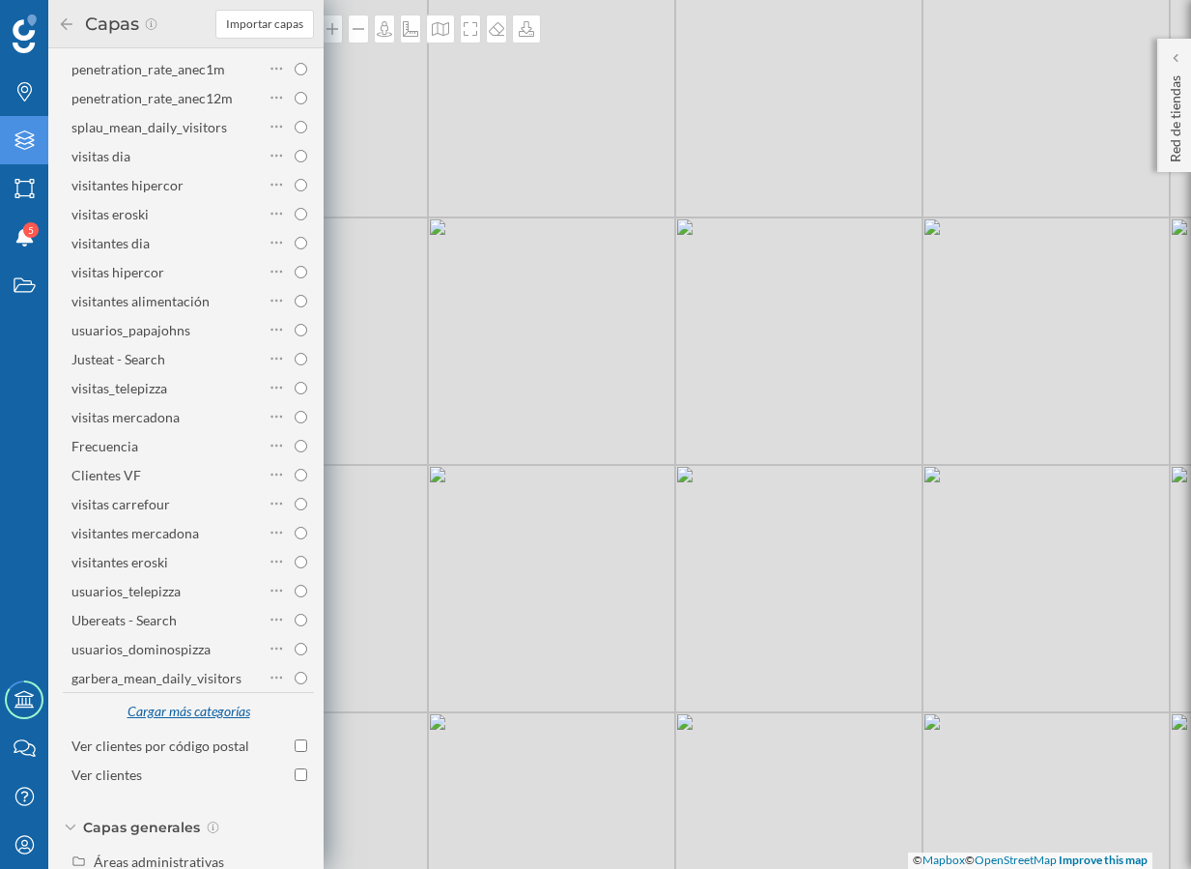
click at [224, 723] on div "Cargar más categorías" at bounding box center [188, 712] width 147 height 29
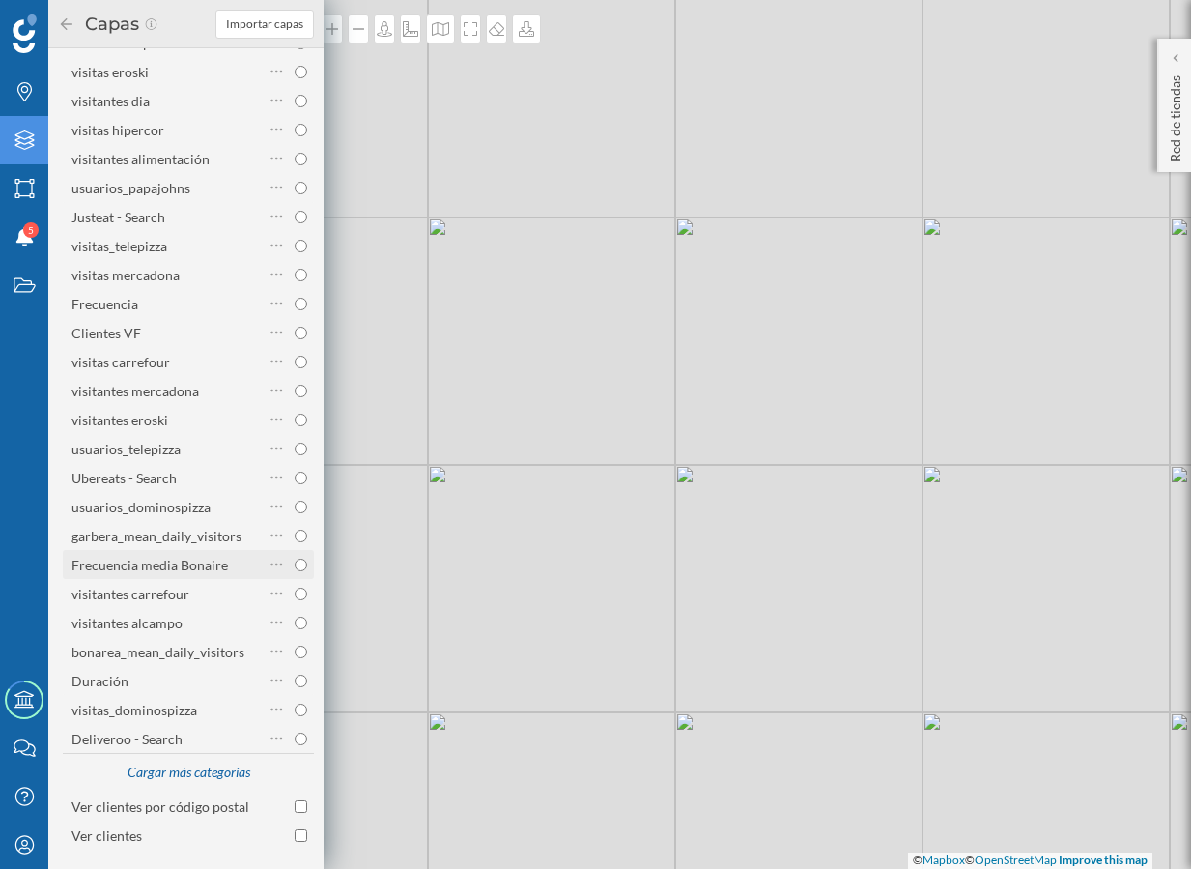
scroll to position [838, 0]
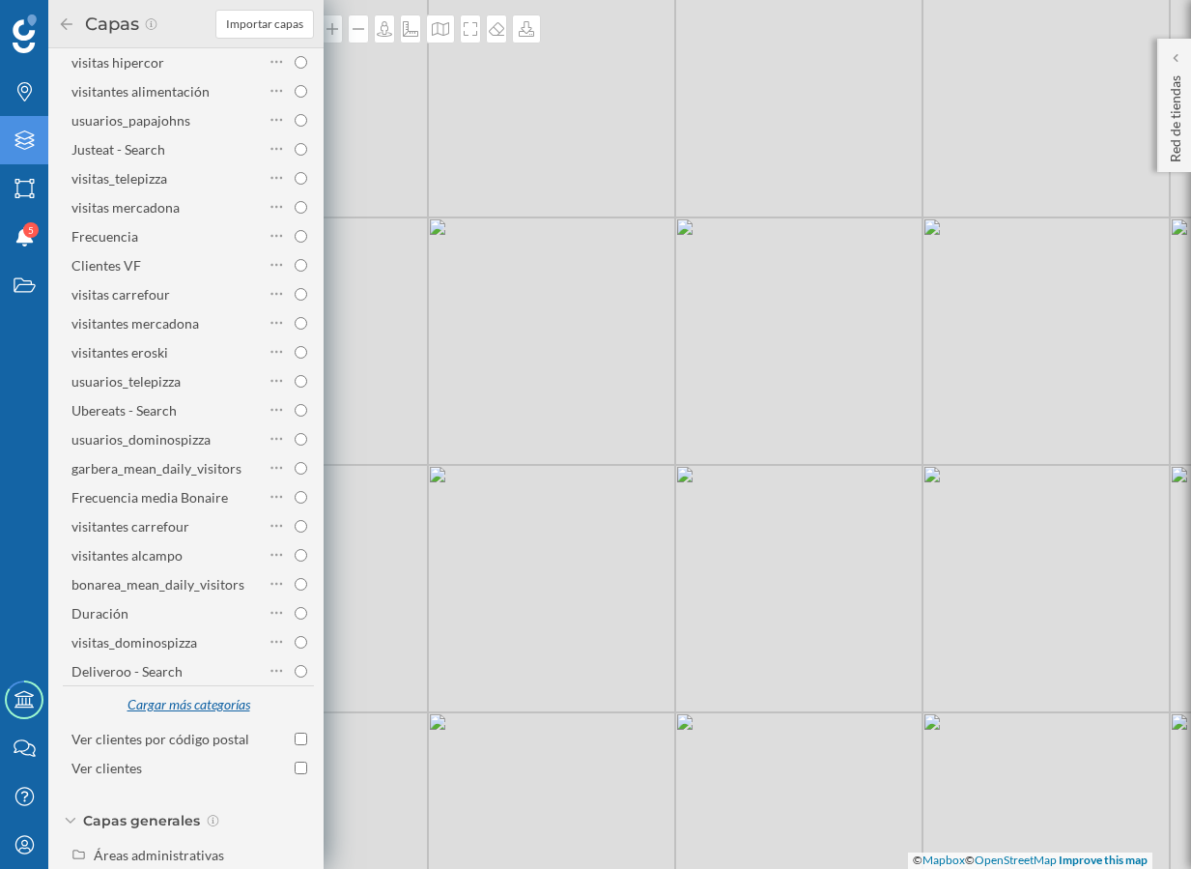
click at [208, 717] on div "Cargar más categorías" at bounding box center [188, 705] width 147 height 29
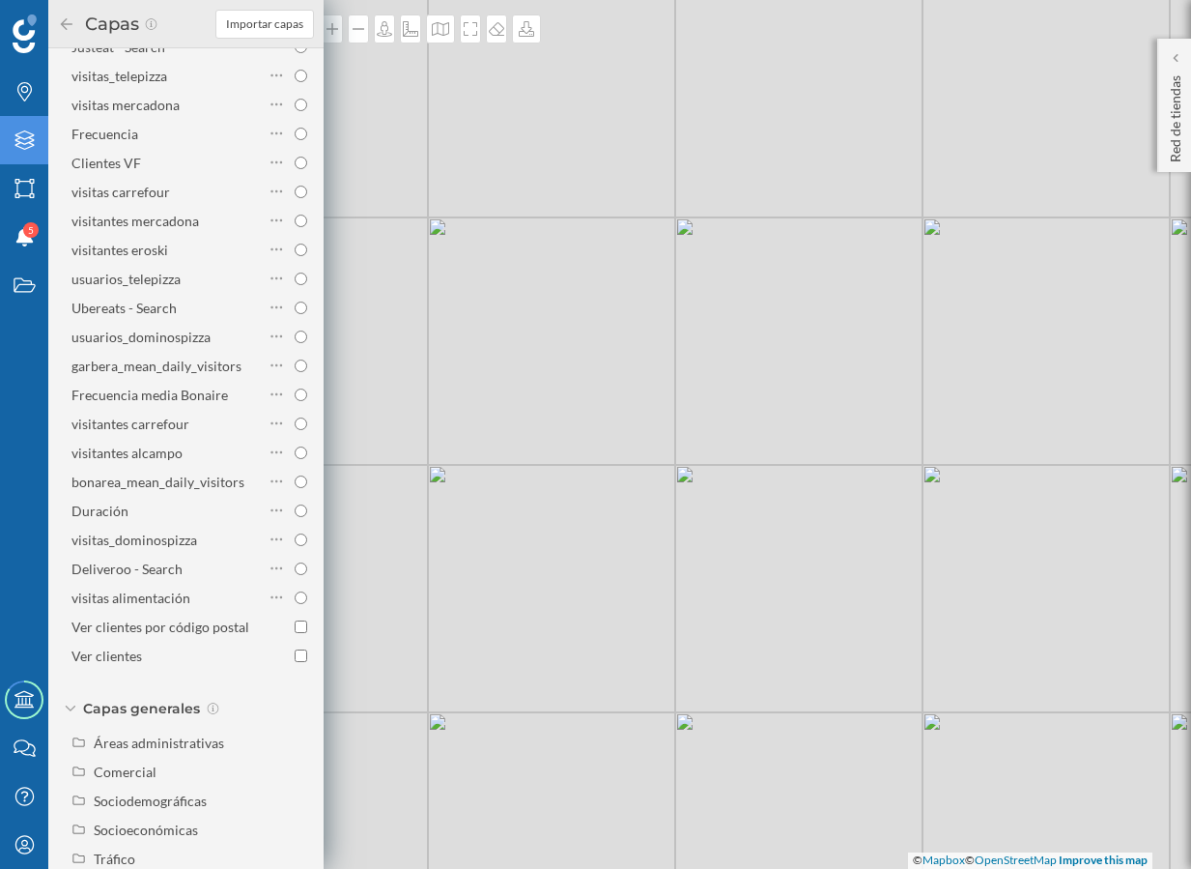
scroll to position [987, 0]
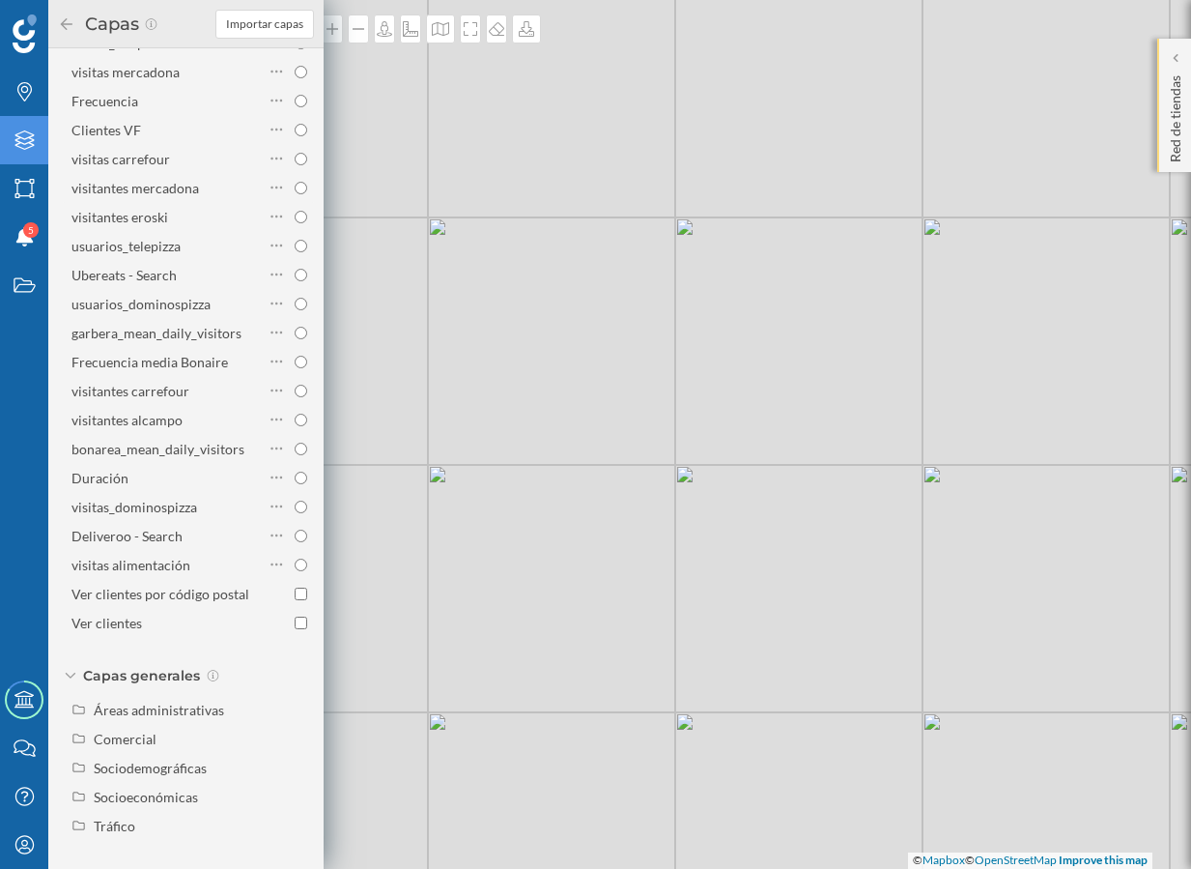
click at [1178, 142] on p "Red de tiendas" at bounding box center [1175, 115] width 19 height 95
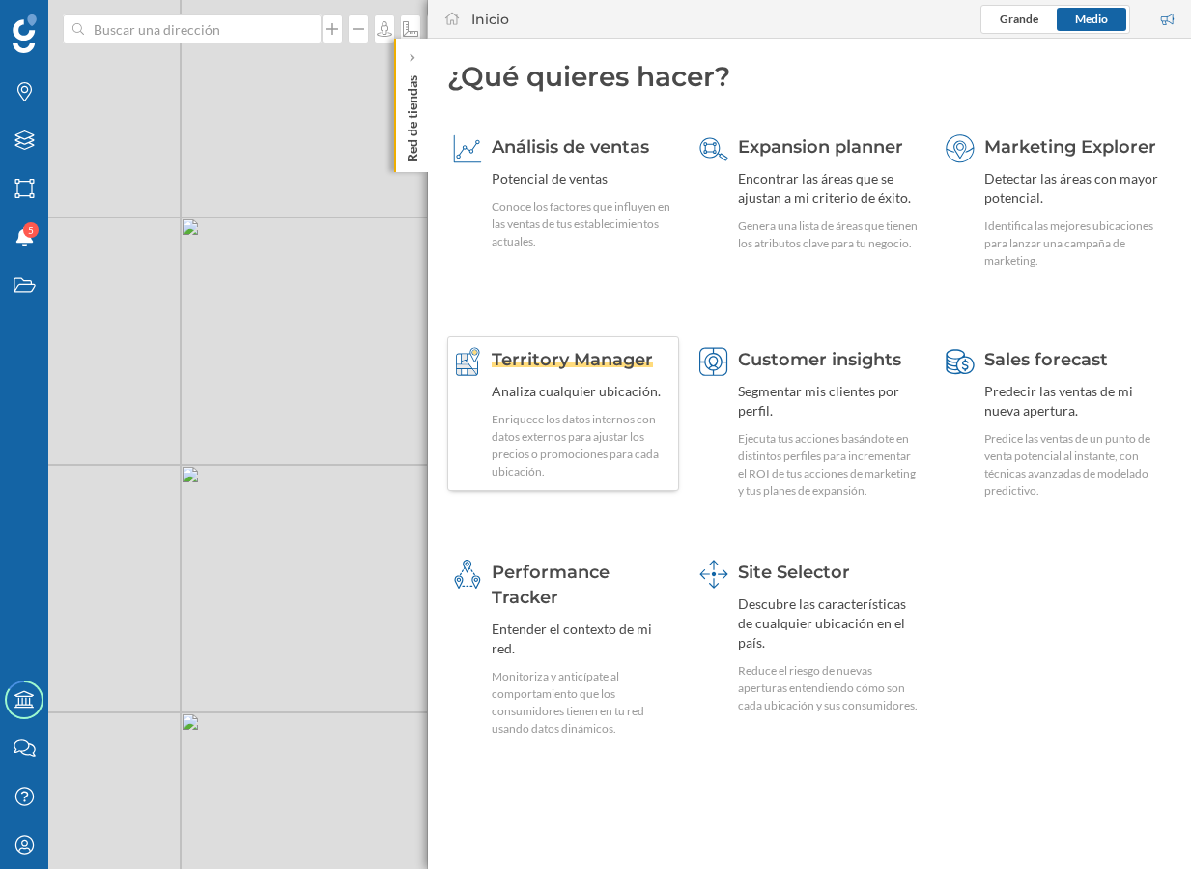
click at [614, 475] on div "Enriquece los datos internos con datos externos para ajustar los precios o prom…" at bounding box center [583, 446] width 182 height 70
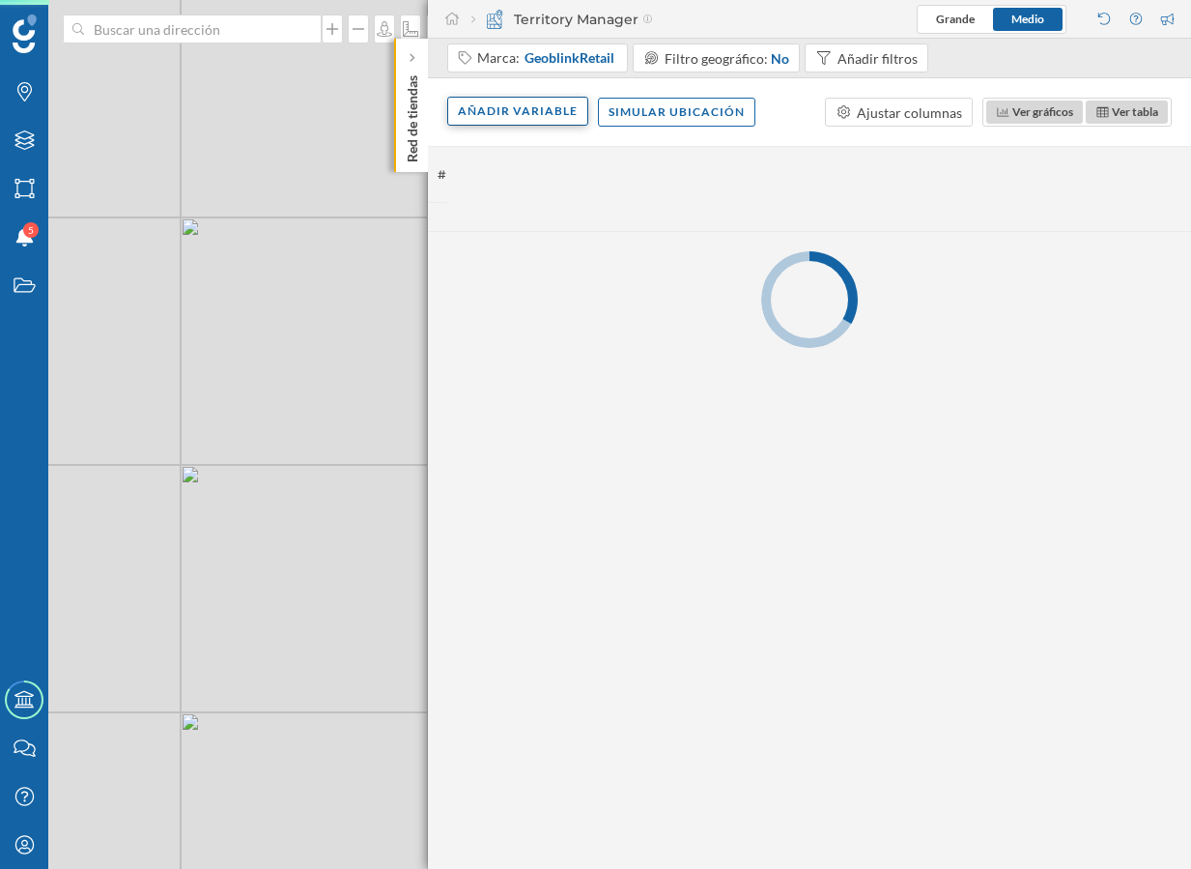
click at [538, 114] on div "Añadir variable" at bounding box center [517, 111] width 141 height 29
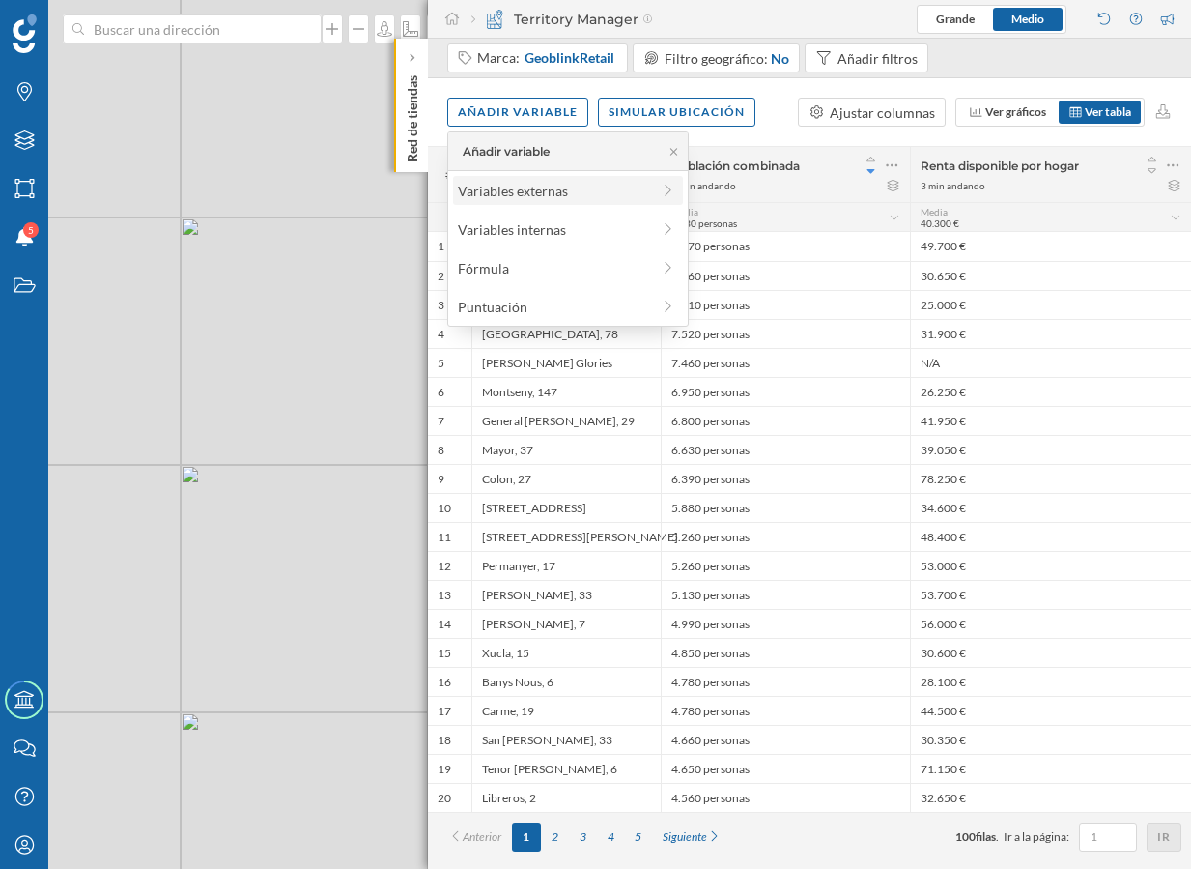
click at [546, 193] on div "Variables externas" at bounding box center [554, 191] width 192 height 20
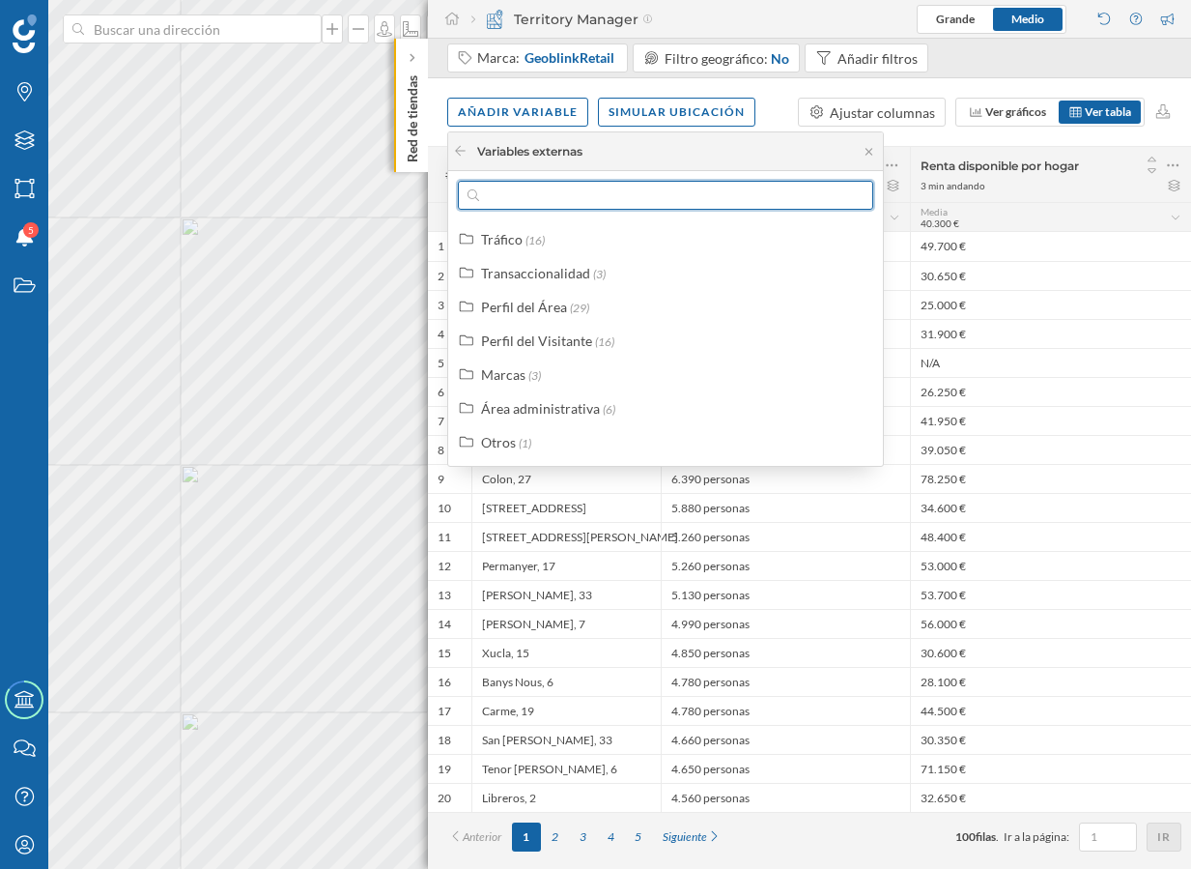
click at [548, 193] on input "text" at bounding box center [665, 195] width 373 height 29
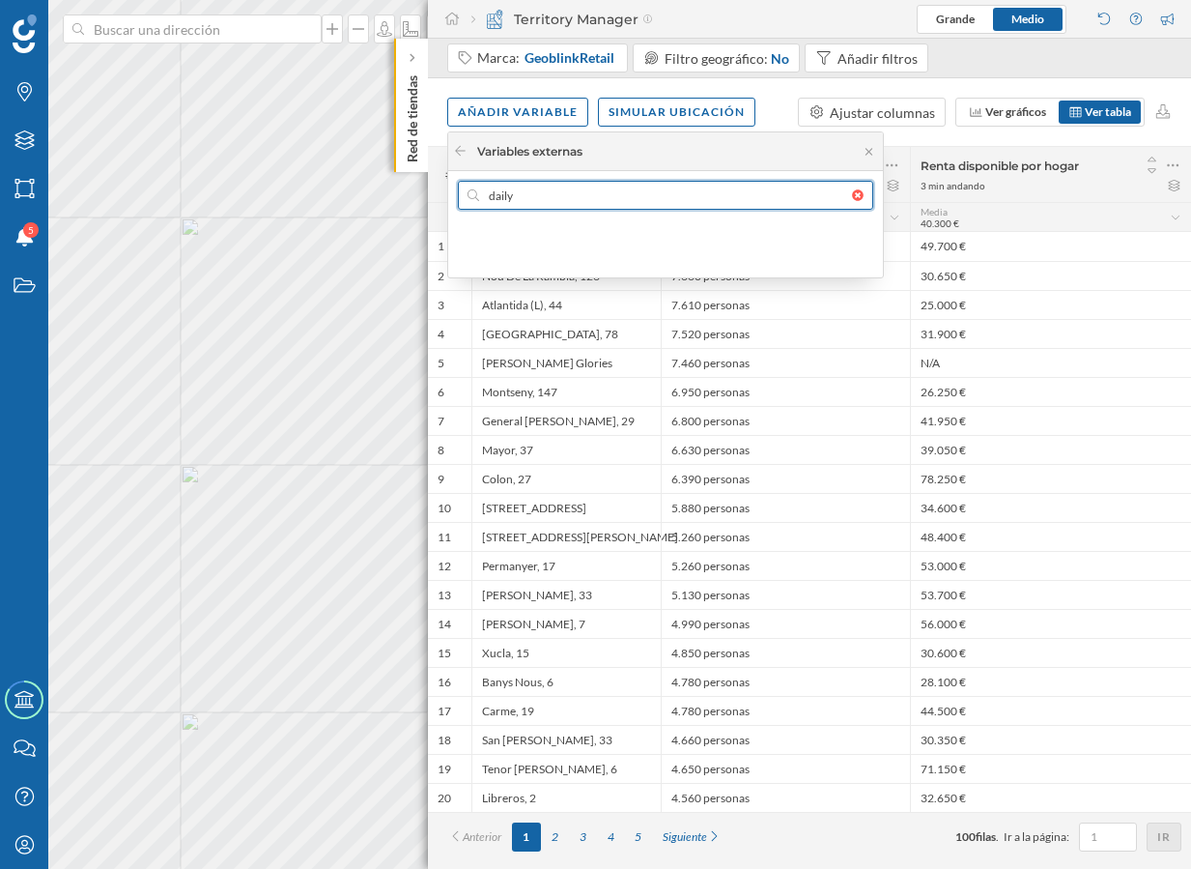
click at [570, 191] on input "daily" at bounding box center [665, 195] width 373 height 29
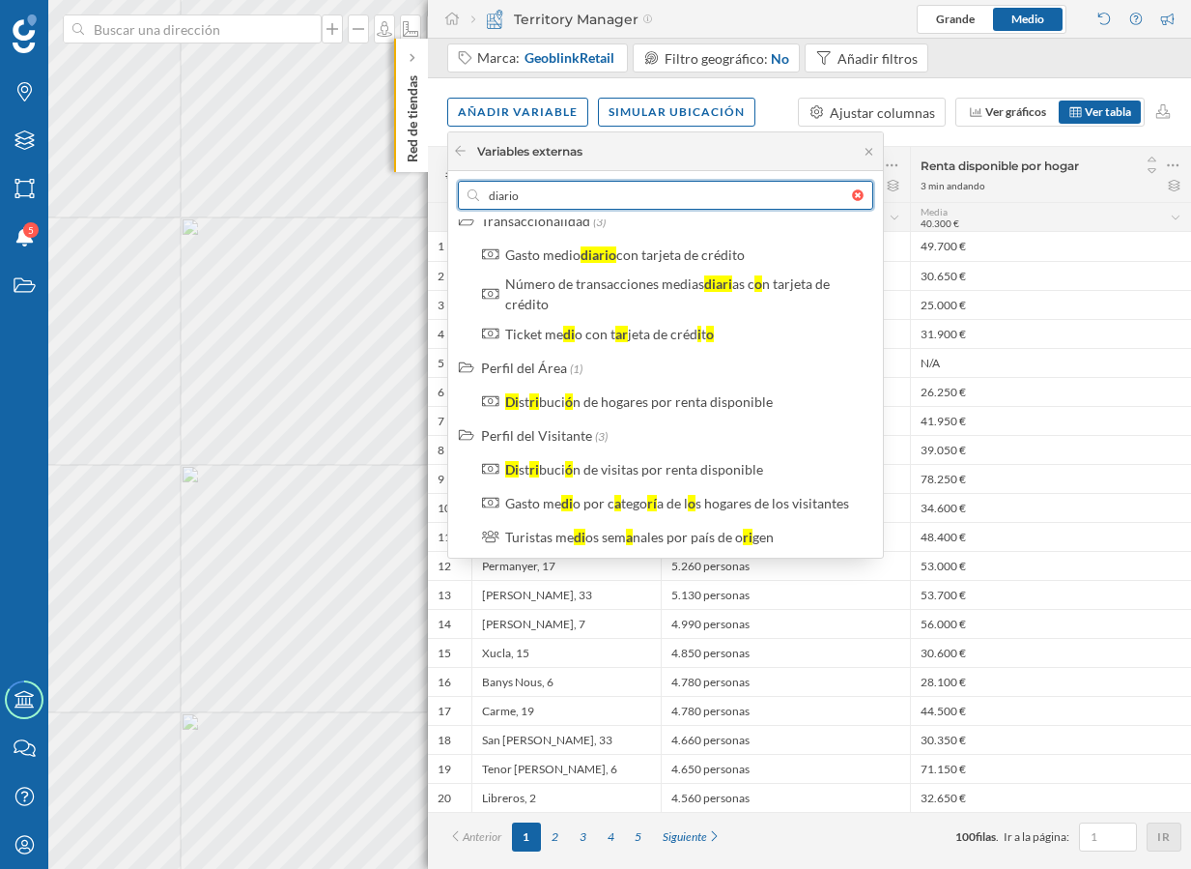
scroll to position [123, 0]
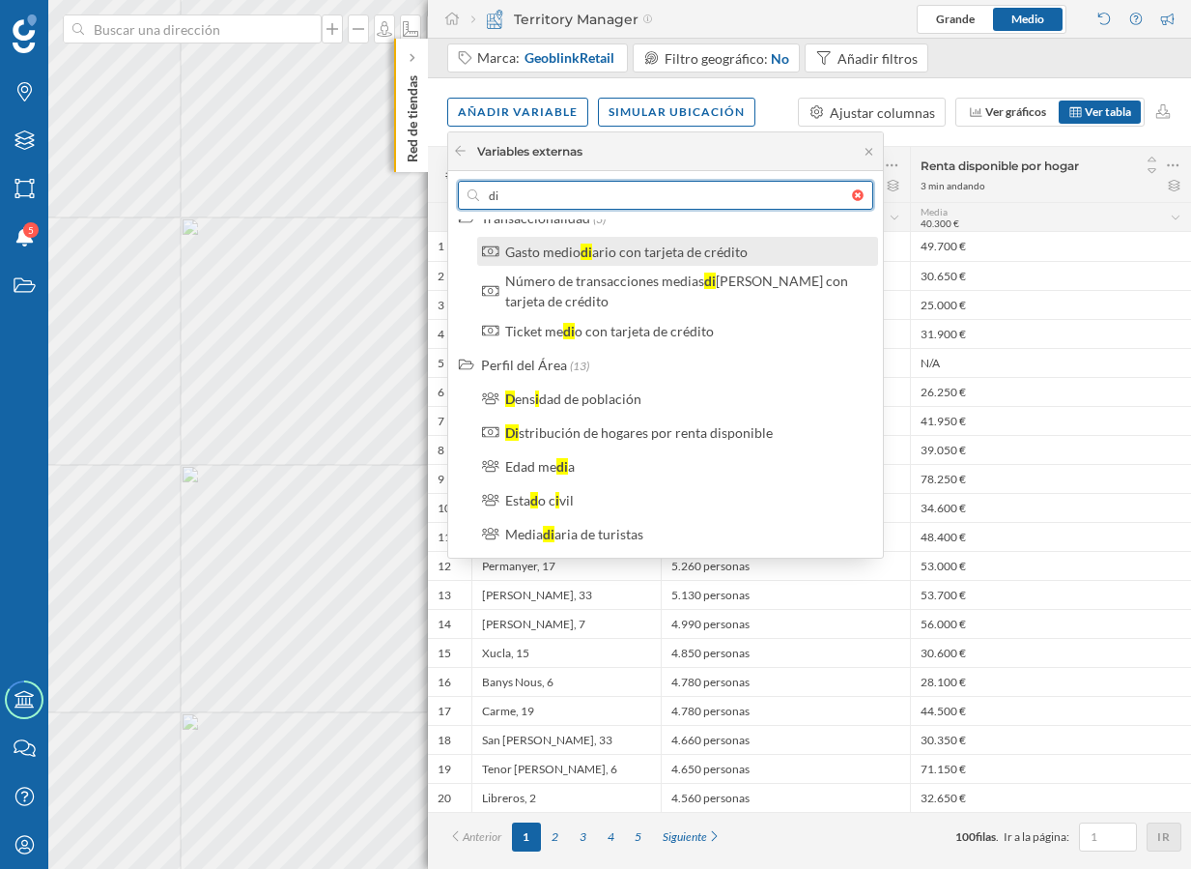
type input "d"
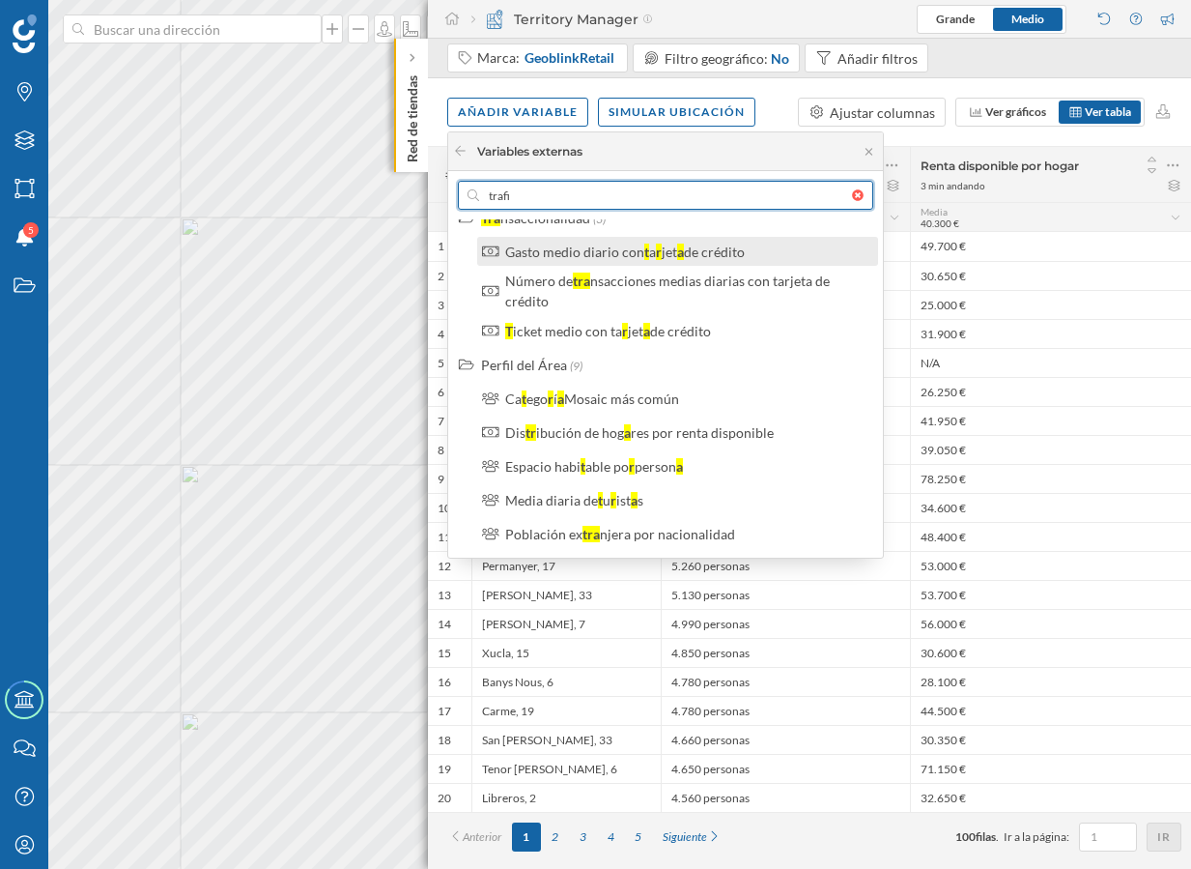
scroll to position [246, 0]
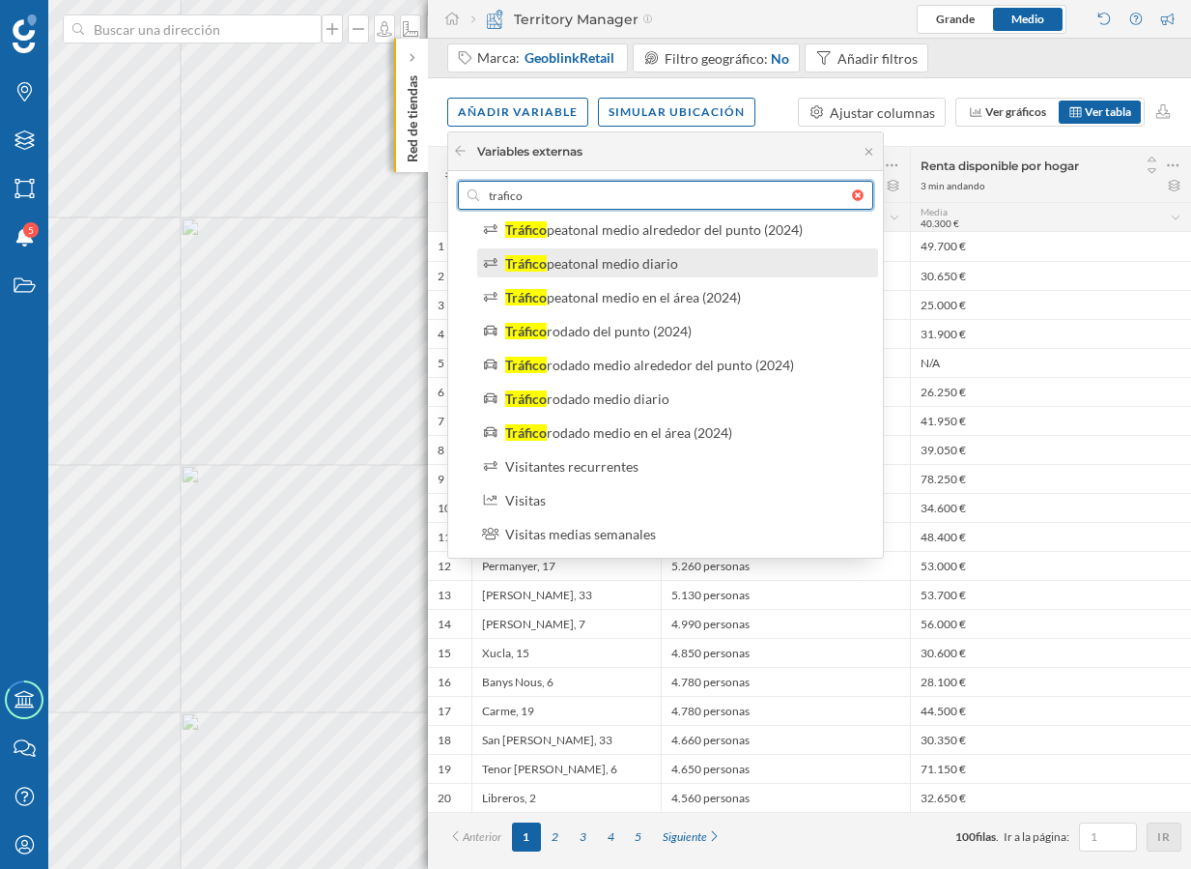
type input "trafico"
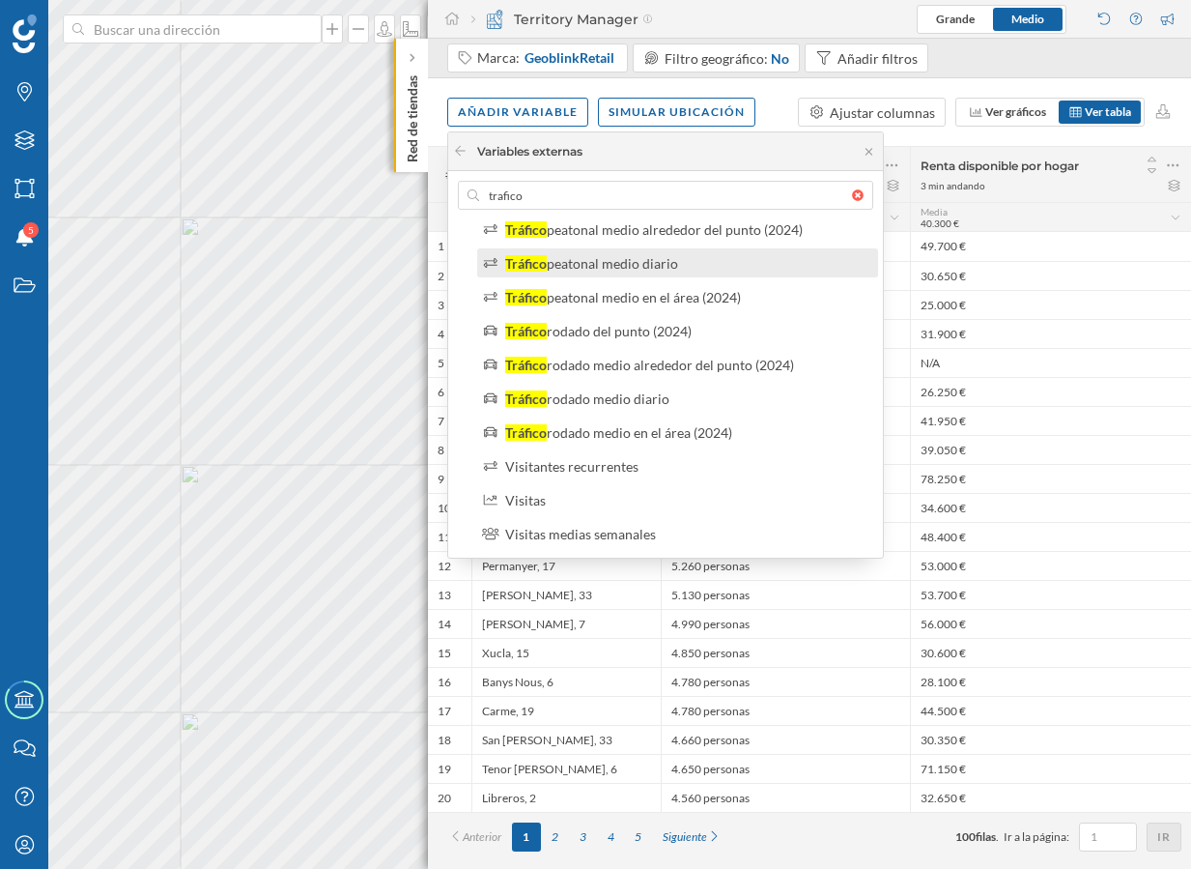
click at [717, 254] on div "Tráfico peatonal medio diario" at bounding box center [685, 263] width 361 height 20
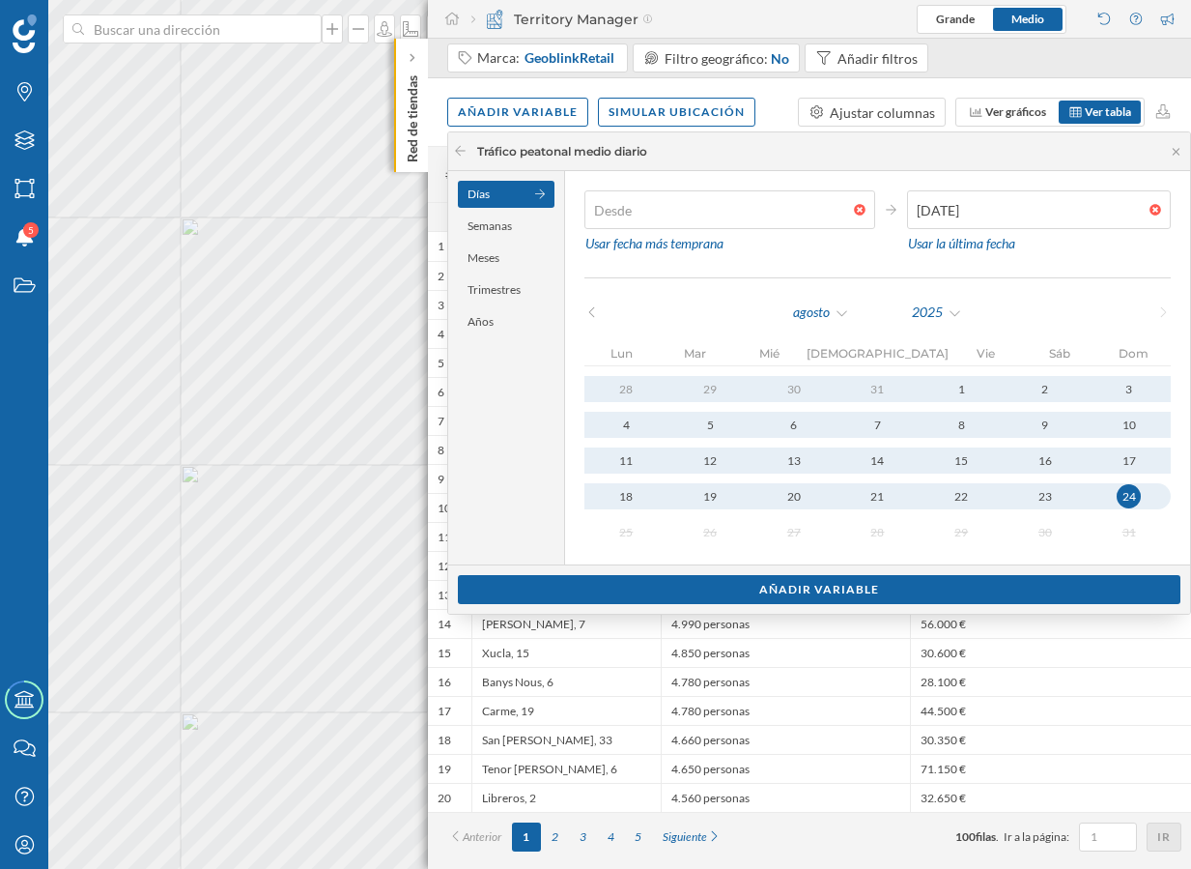
click at [861, 210] on div at bounding box center [864, 210] width 21 height 12
click at [854, 210] on input "text" at bounding box center [720, 209] width 270 height 39
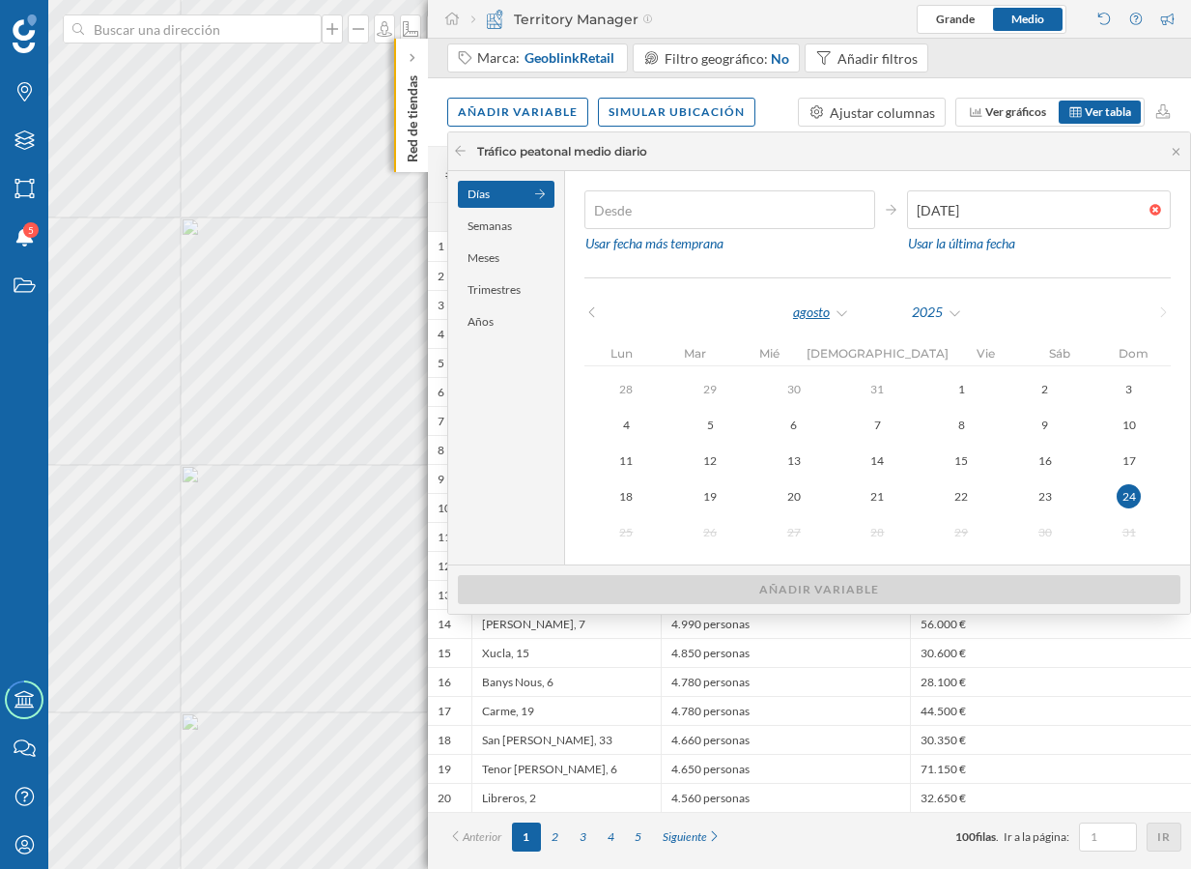
click at [838, 298] on div "agosto" at bounding box center [821, 312] width 58 height 29
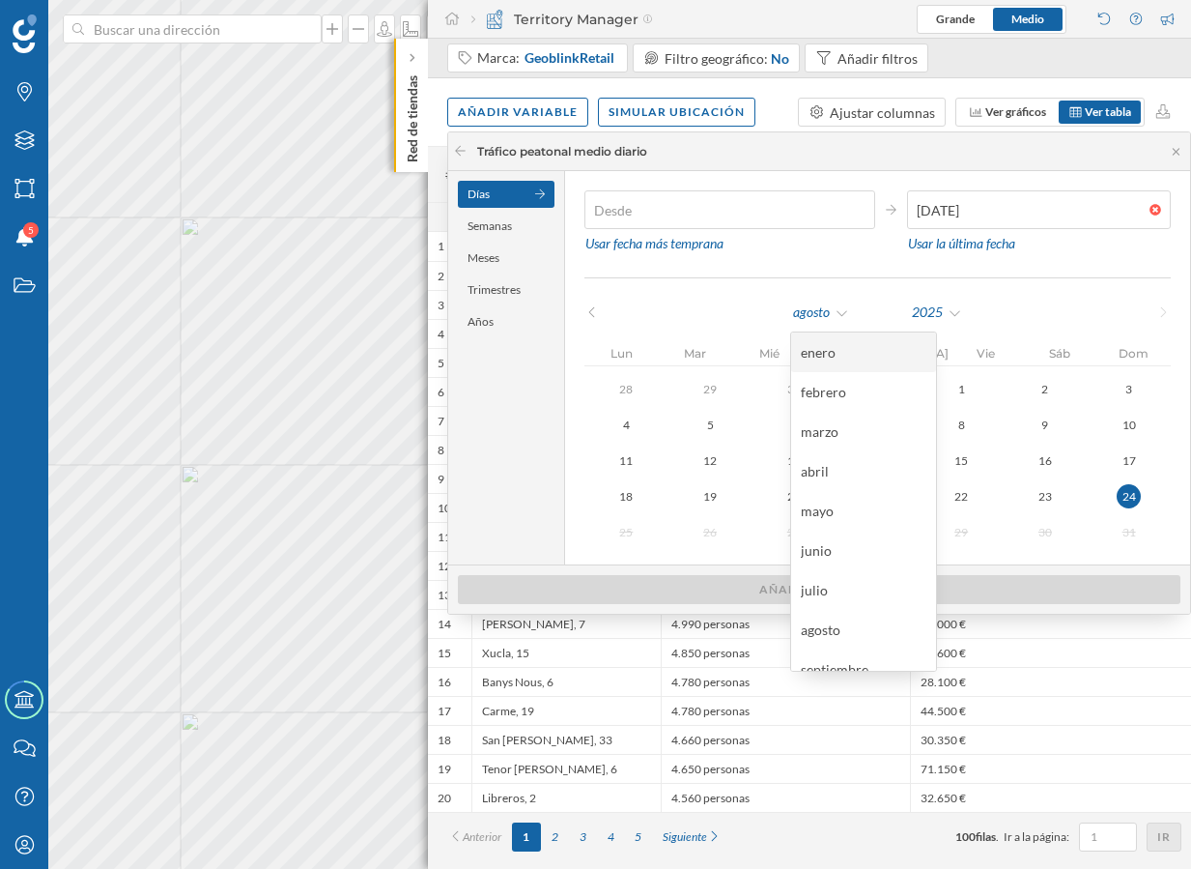
click at [833, 364] on div "enero" at bounding box center [863, 352] width 145 height 40
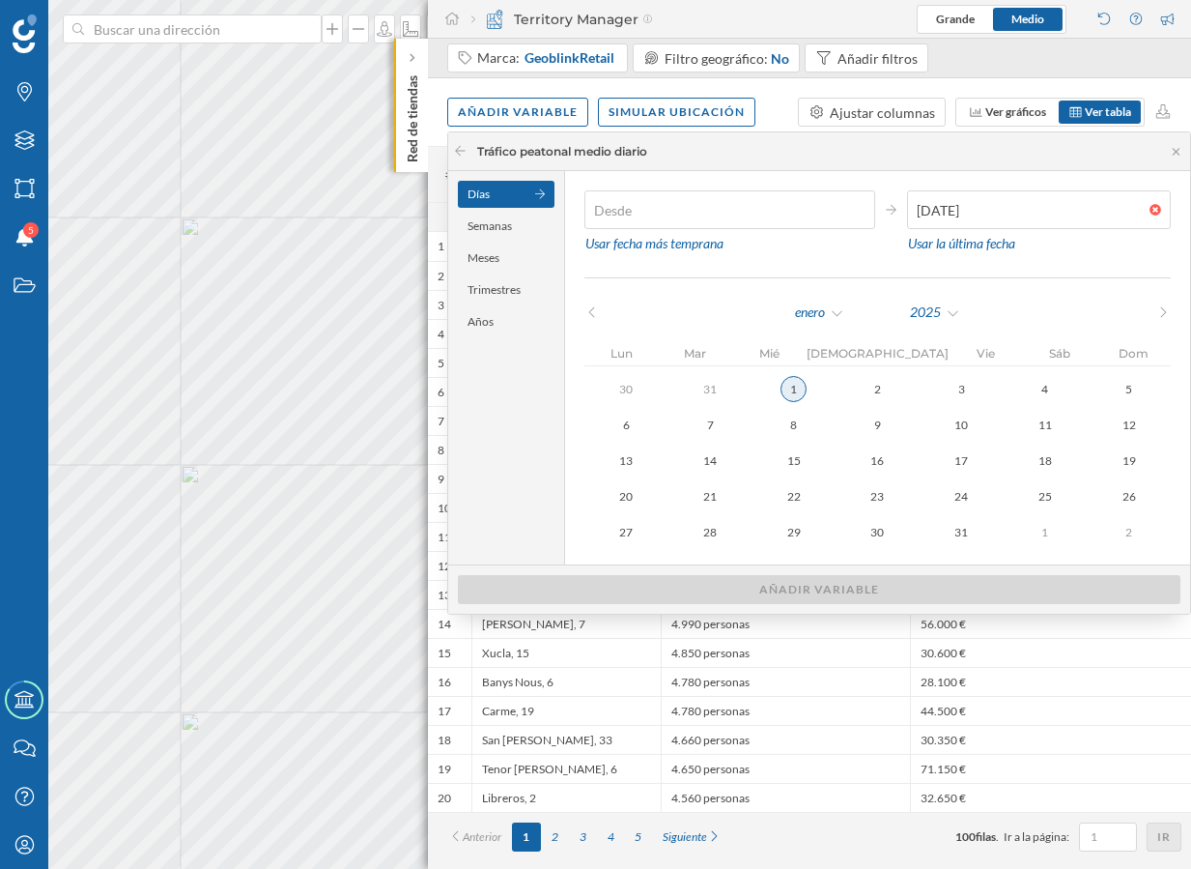
type input "[DATE]"
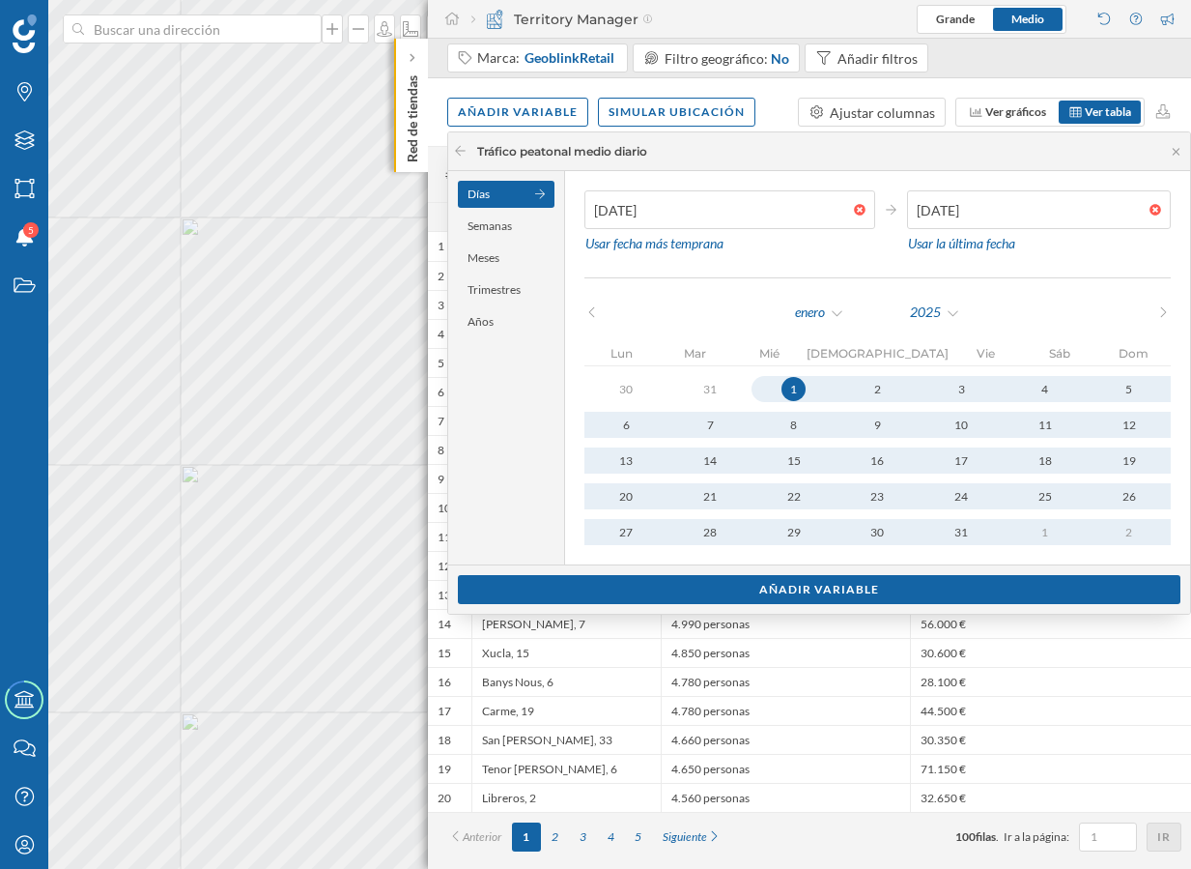
click at [803, 389] on div "1" at bounding box center [794, 389] width 24 height 24
click at [825, 323] on div "enero" at bounding box center [819, 312] width 51 height 29
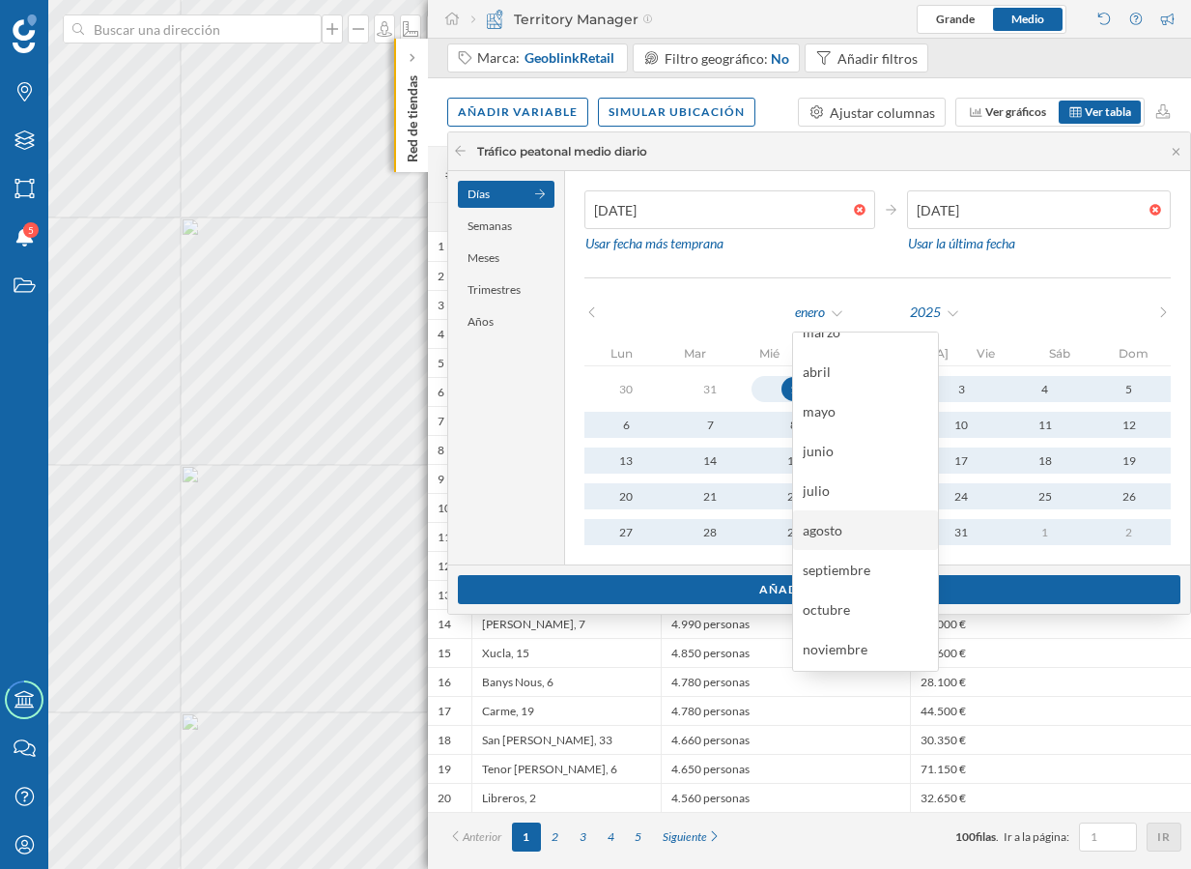
scroll to position [96, 0]
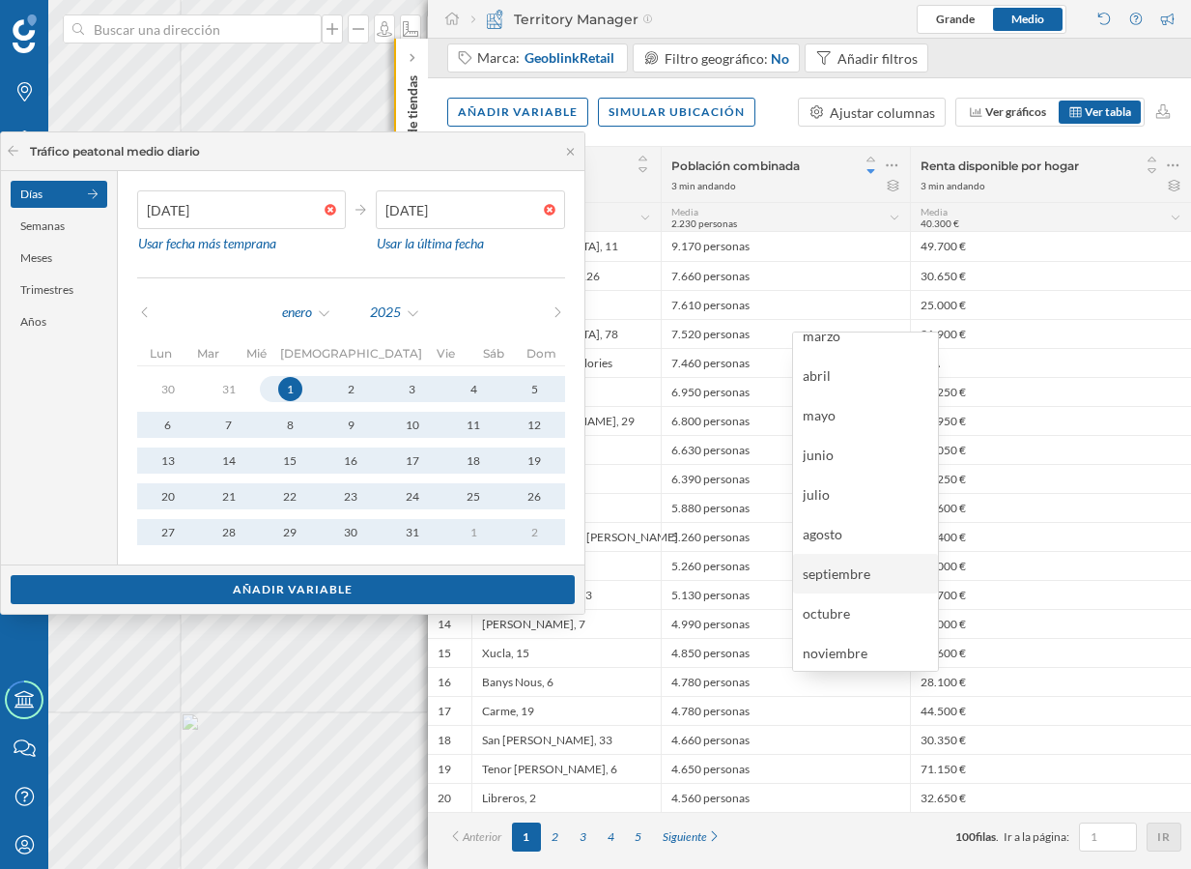
click at [867, 576] on div "septiembre" at bounding box center [866, 573] width 126 height 20
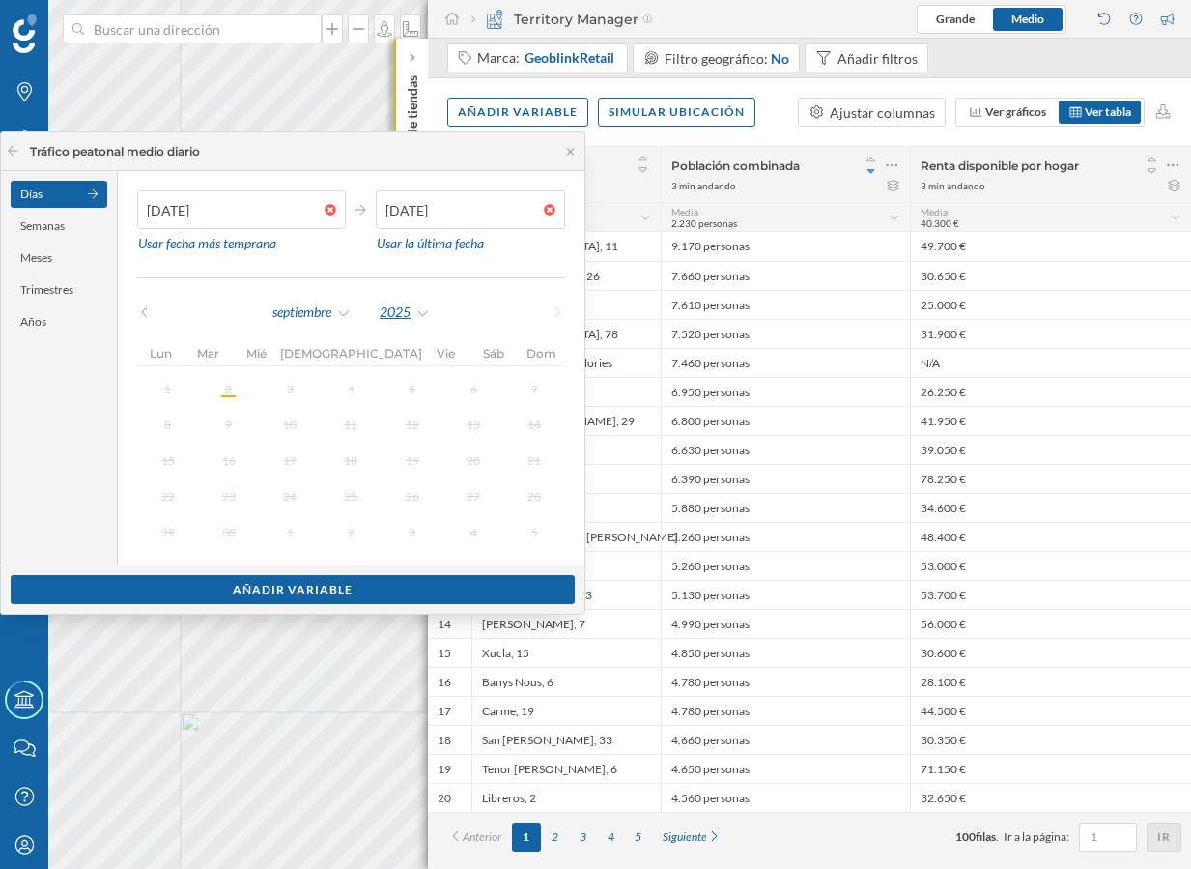
click at [413, 304] on div "2025" at bounding box center [405, 312] width 52 height 29
click at [425, 404] on div "2024" at bounding box center [452, 392] width 145 height 40
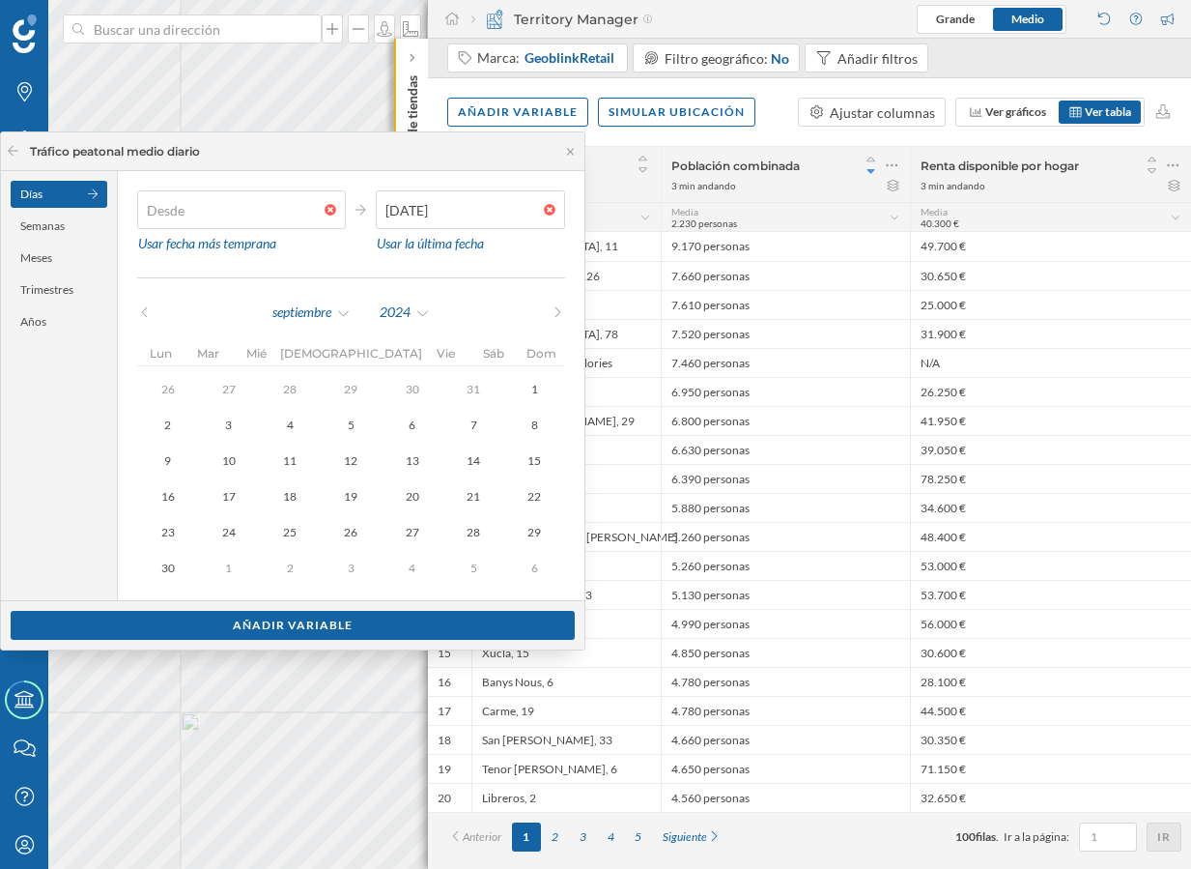
click at [331, 208] on div at bounding box center [335, 210] width 21 height 12
click at [325, 208] on input "text" at bounding box center [230, 209] width 187 height 39
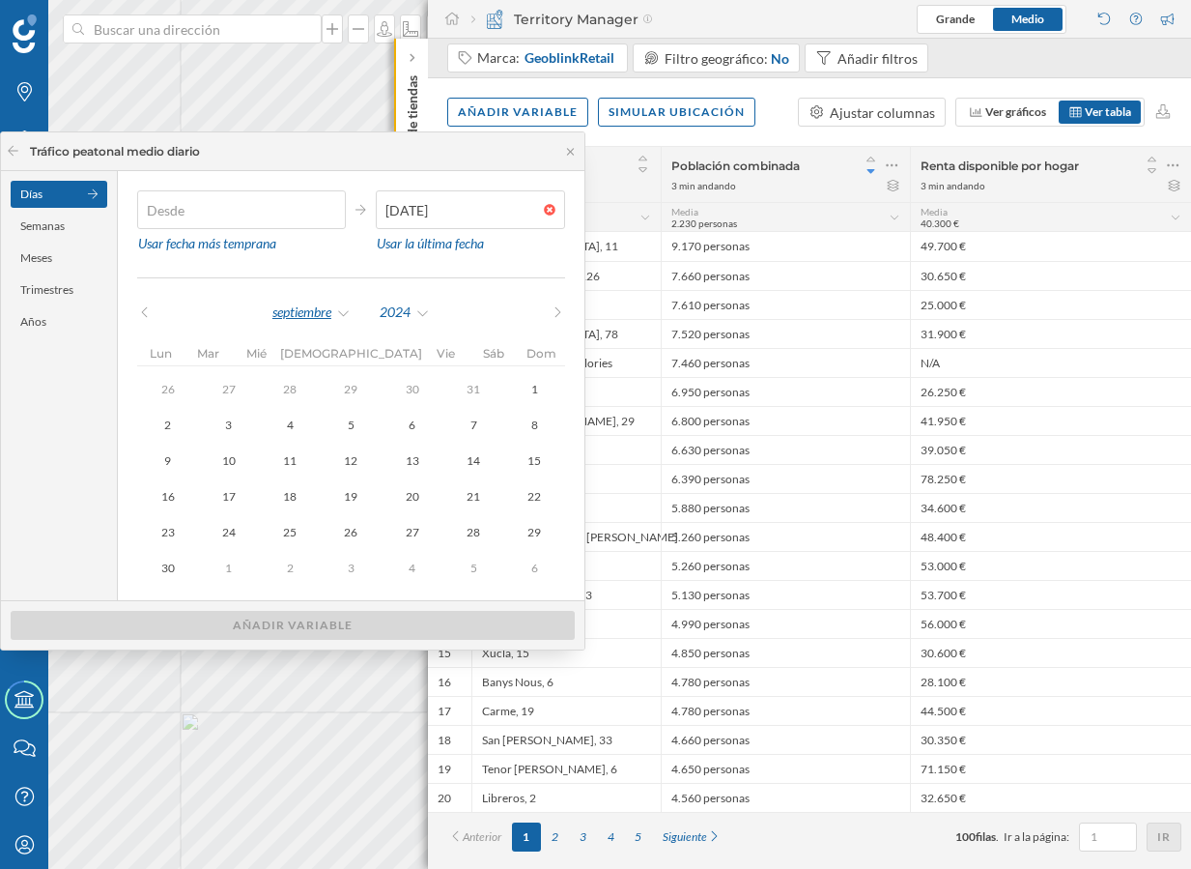
click at [289, 313] on div "septiembre" at bounding box center [312, 312] width 80 height 29
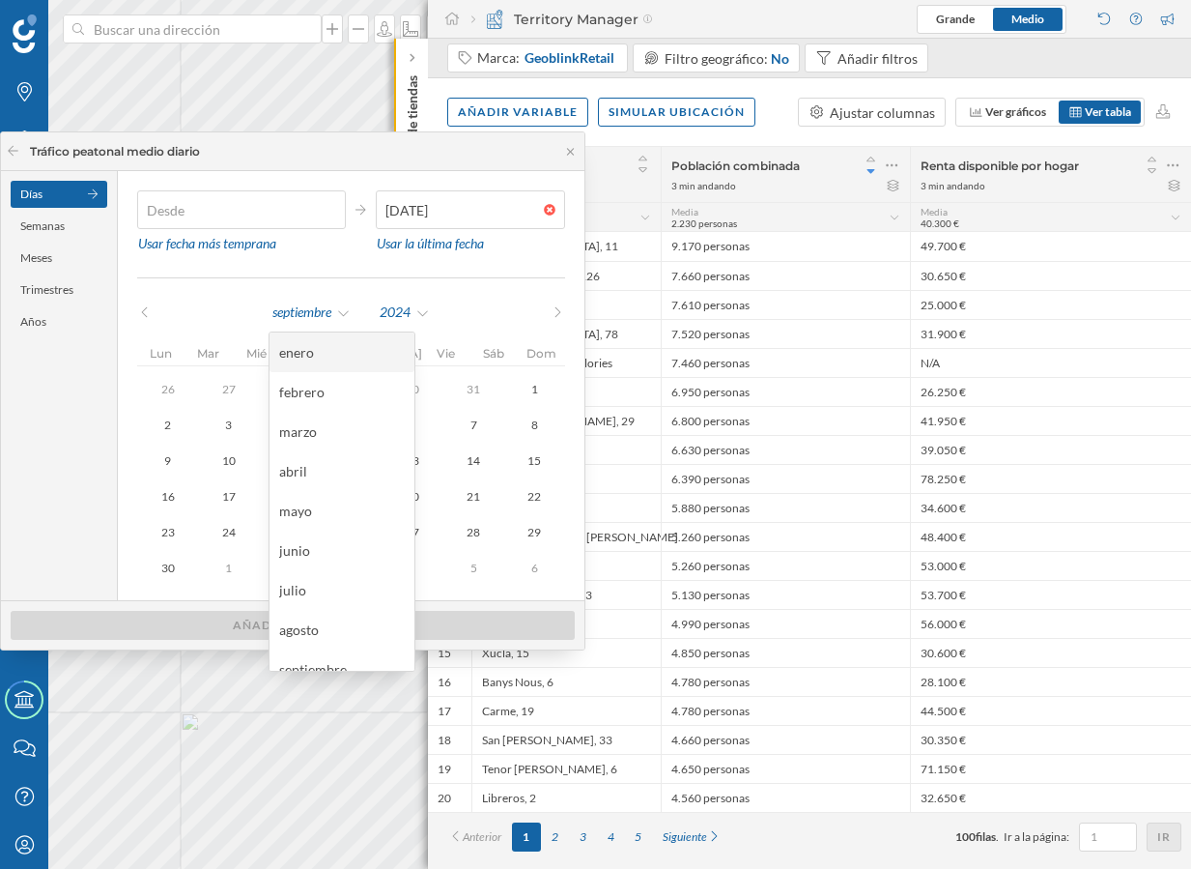
click at [312, 359] on div "enero" at bounding box center [342, 352] width 126 height 20
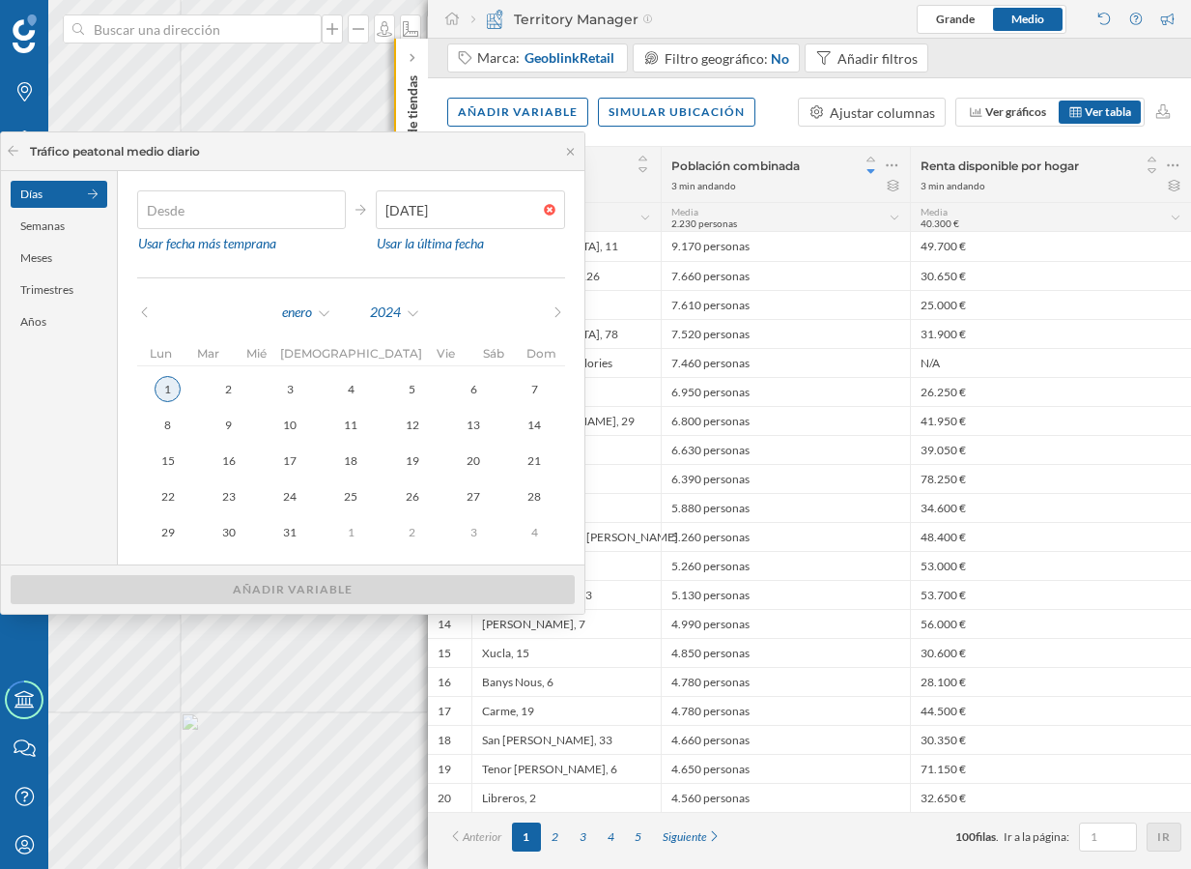
type input "[DATE]"
click at [159, 394] on div "1" at bounding box center [168, 389] width 26 height 26
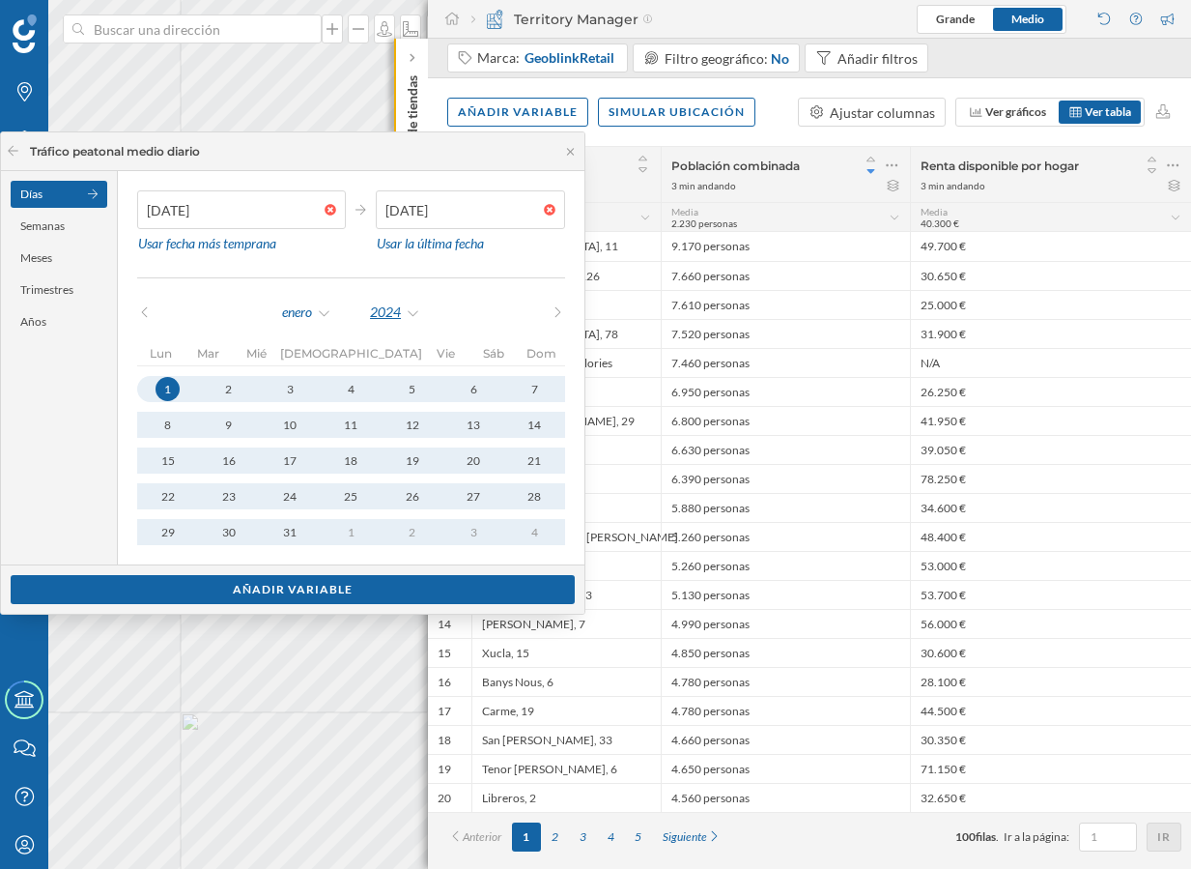
click at [402, 317] on div "2024" at bounding box center [395, 312] width 52 height 29
click at [422, 387] on div "2024" at bounding box center [442, 392] width 126 height 20
click at [547, 211] on div at bounding box center [554, 210] width 21 height 12
click at [544, 211] on input "text" at bounding box center [460, 209] width 168 height 39
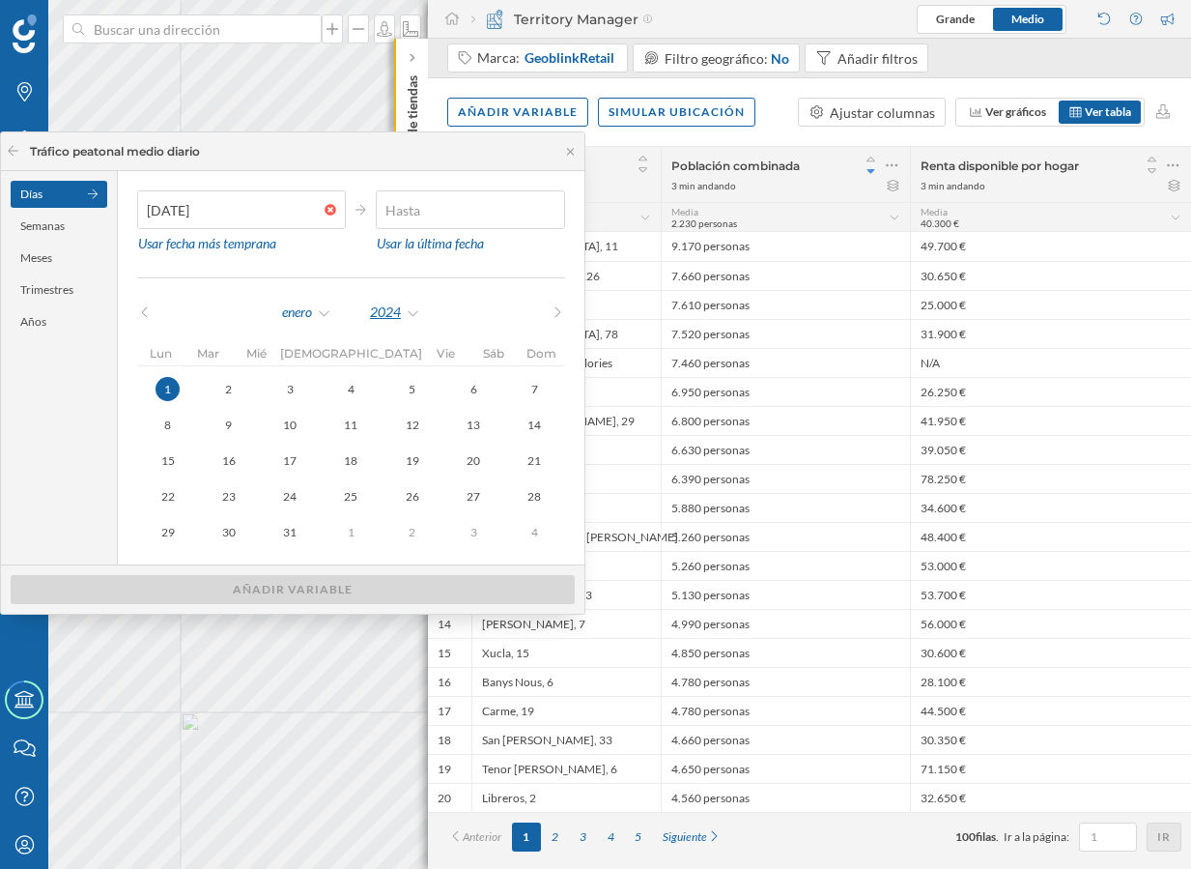
click at [418, 302] on div "2024" at bounding box center [395, 312] width 52 height 29
click at [418, 378] on div "2024" at bounding box center [441, 392] width 145 height 40
click at [324, 320] on div "enero" at bounding box center [306, 312] width 51 height 29
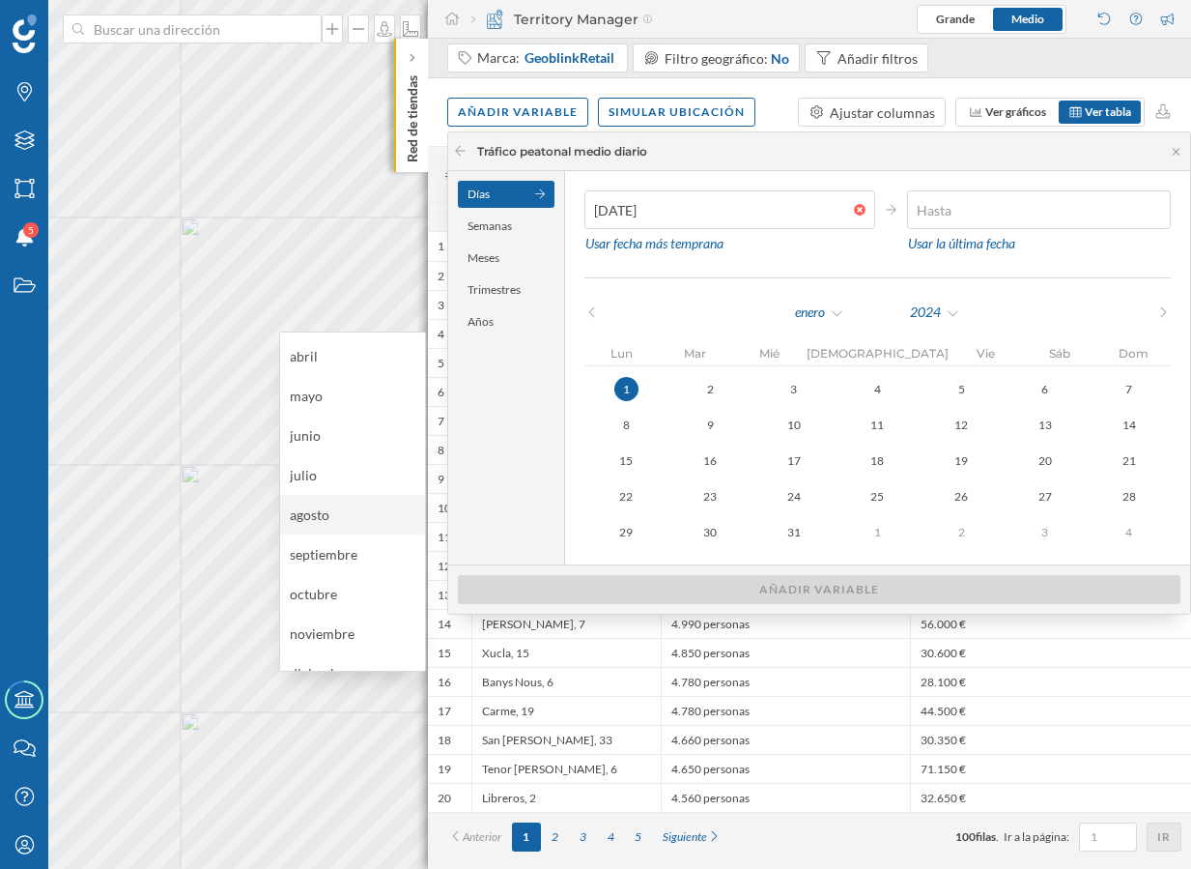
scroll to position [137, 0]
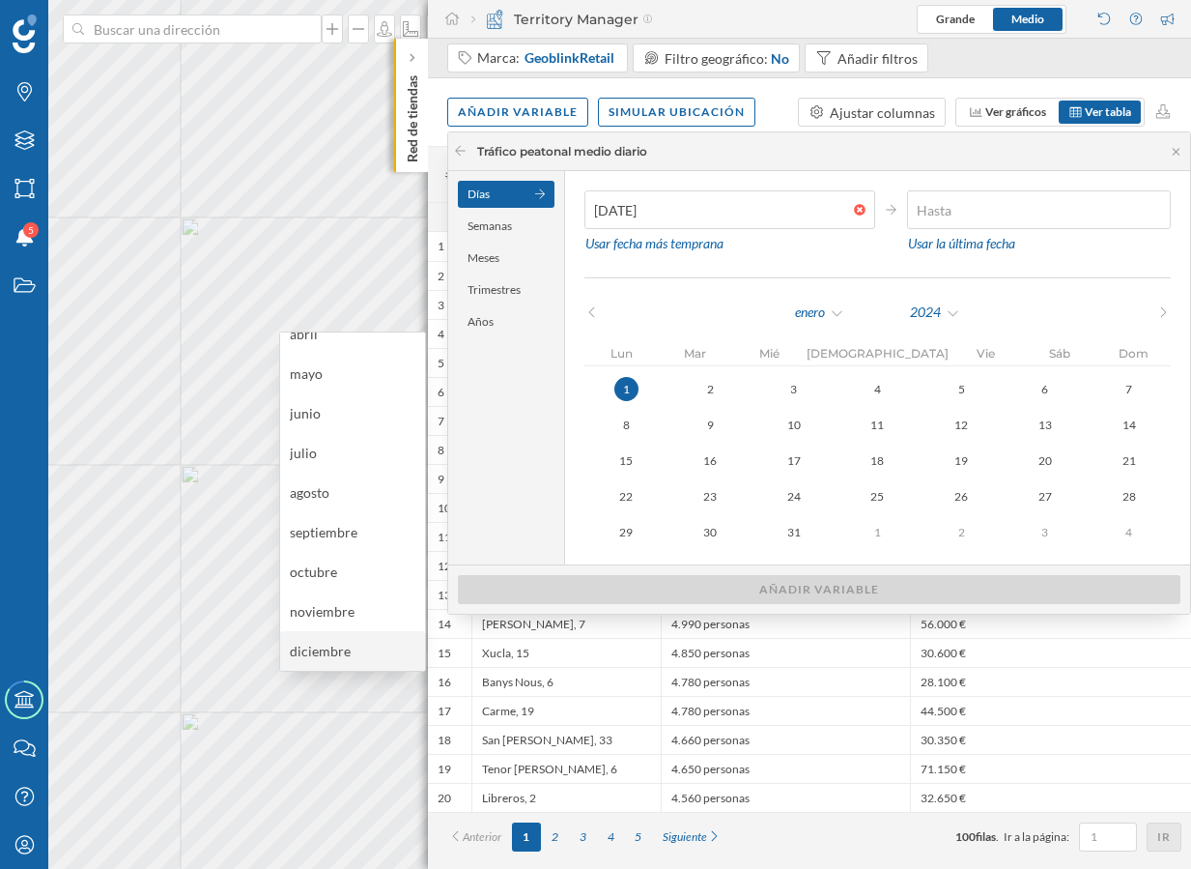
click at [336, 652] on div "diciembre" at bounding box center [353, 651] width 126 height 20
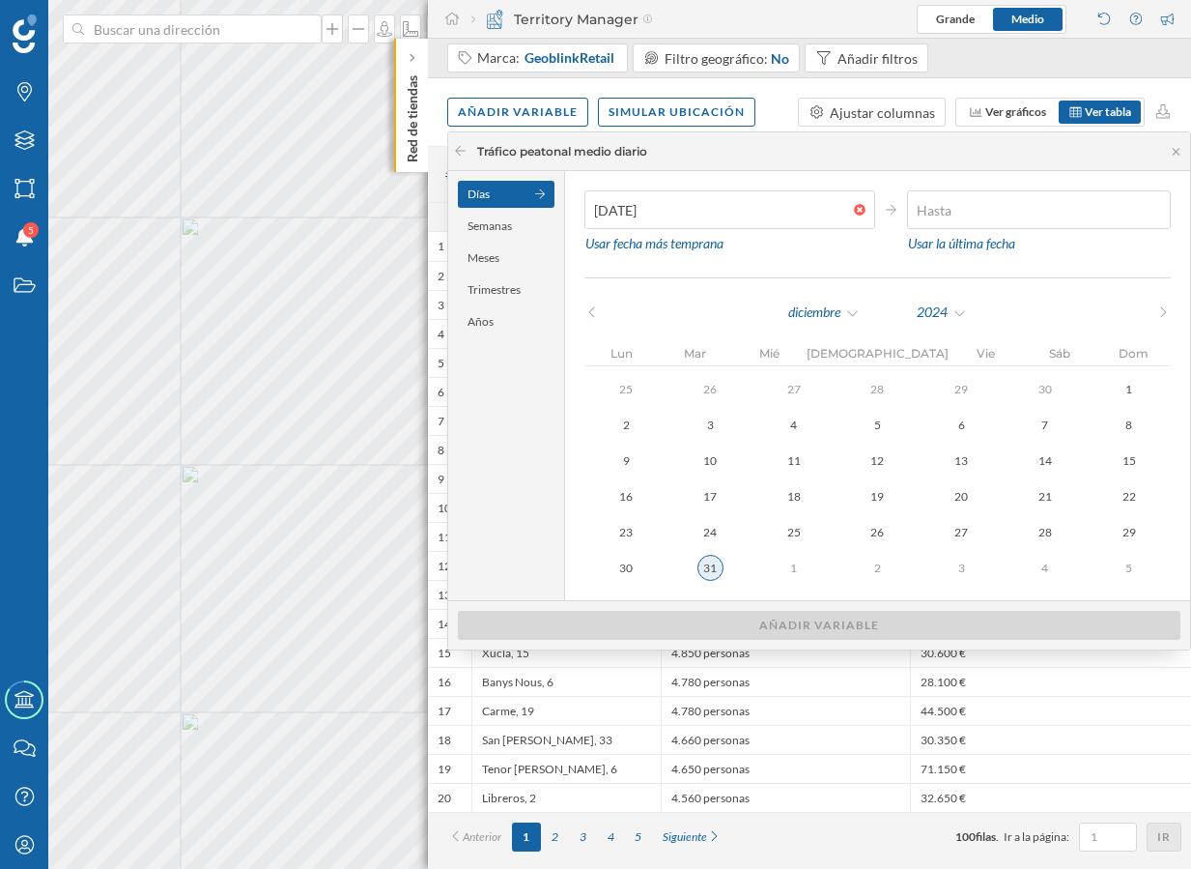
type input "[DATE]"
click at [724, 571] on button "31" at bounding box center [711, 568] width 84 height 26
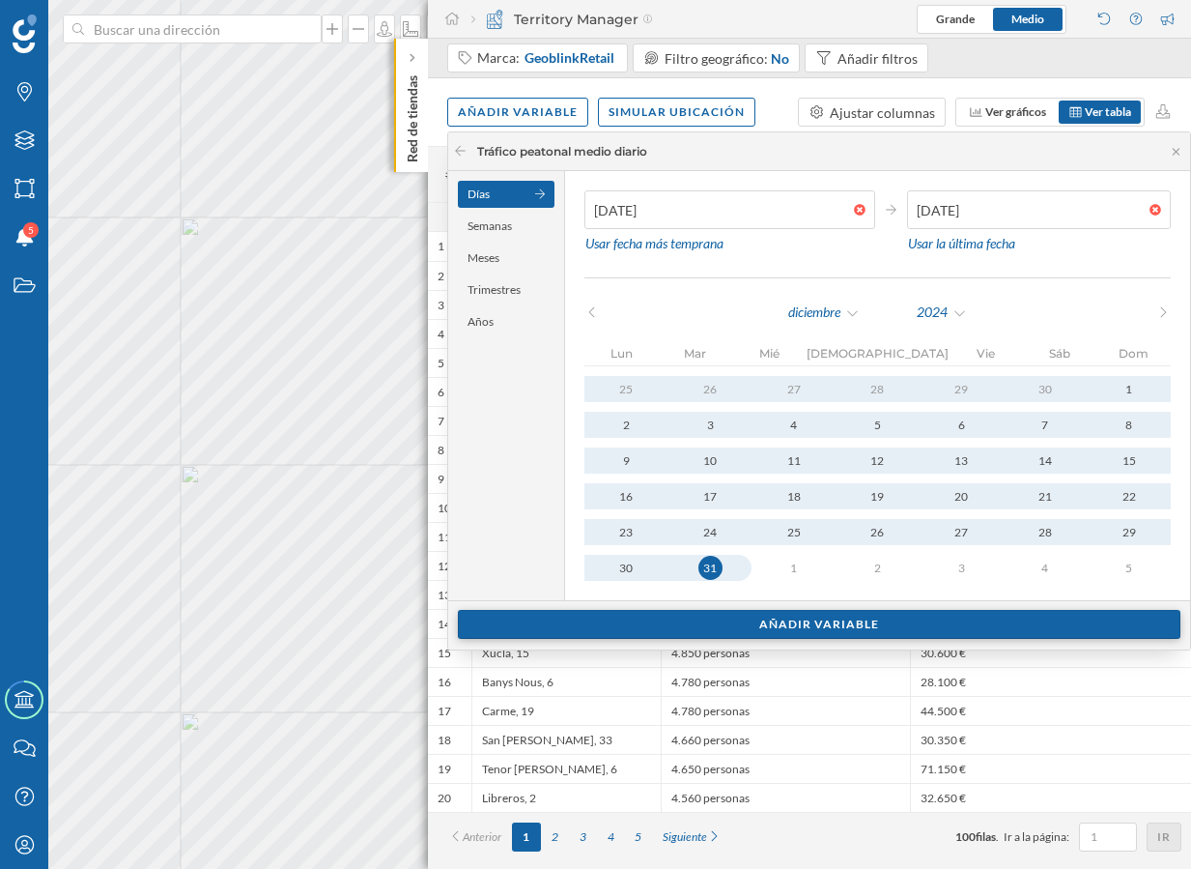
click at [741, 625] on div "Añadir variable" at bounding box center [819, 624] width 723 height 29
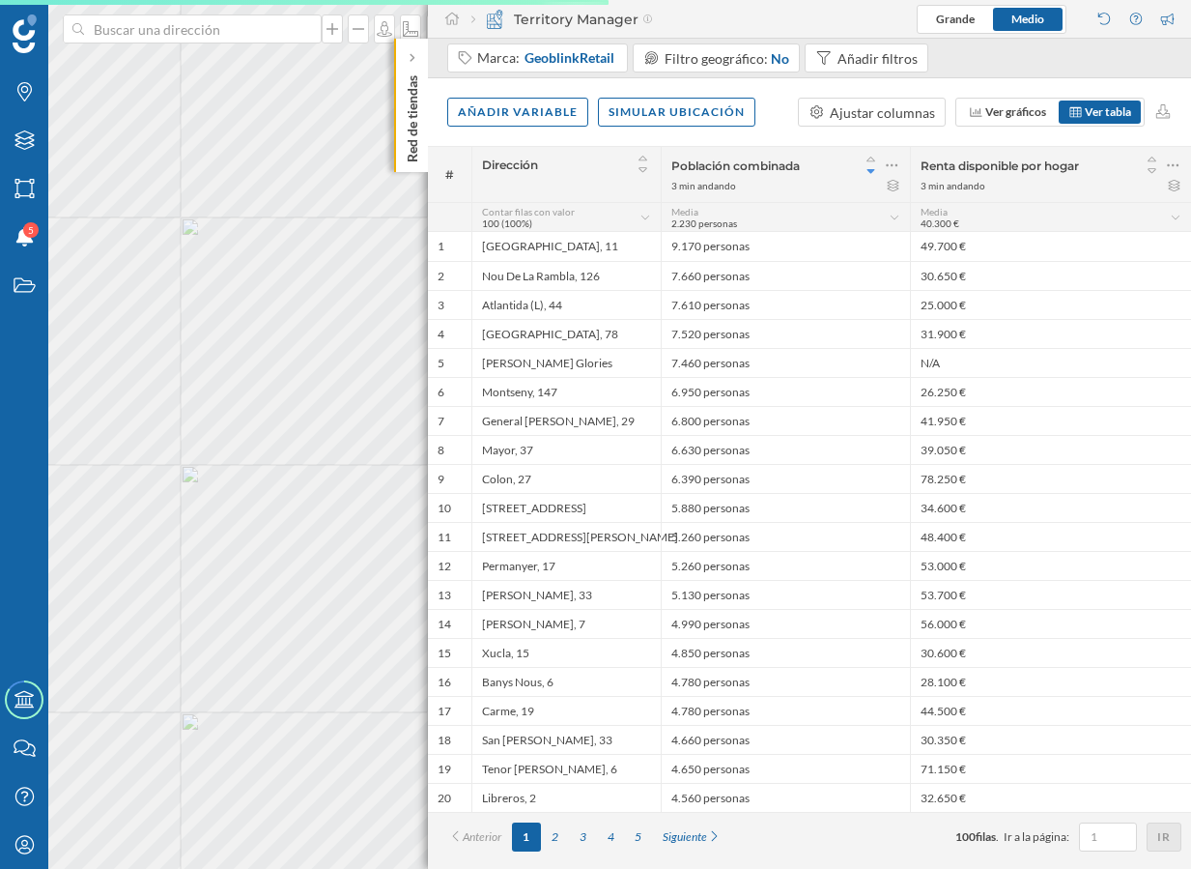
scroll to position [0, 0]
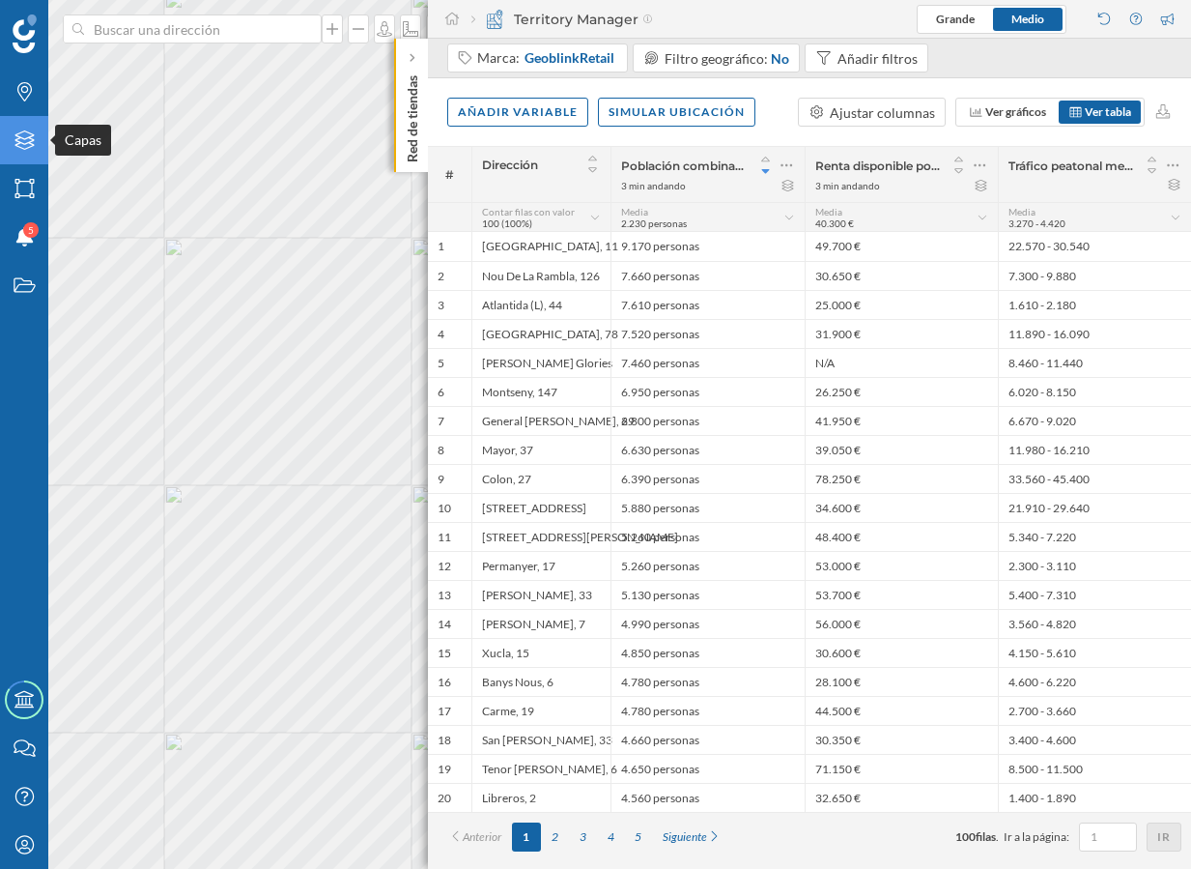
click at [44, 146] on div "Capas" at bounding box center [24, 140] width 48 height 48
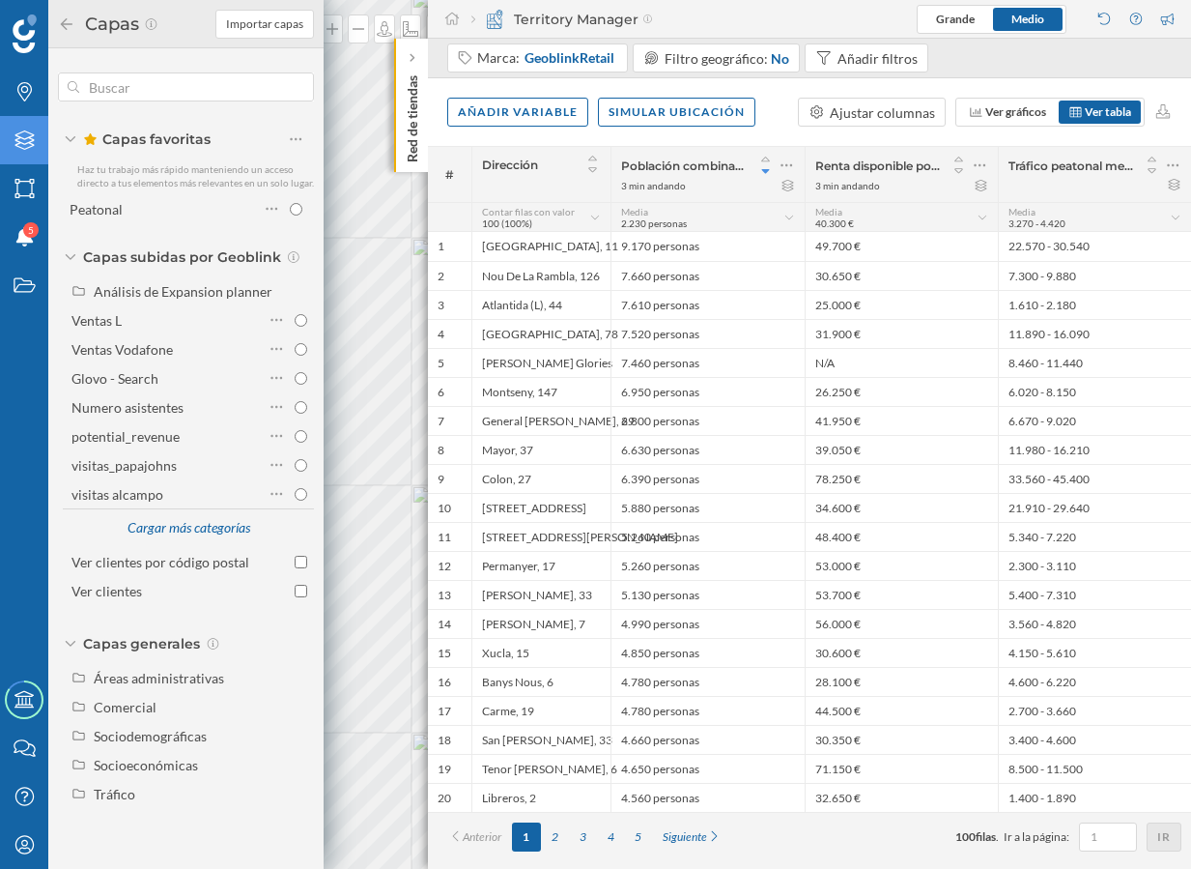
click at [143, 809] on div "Capas favoritas Haz tu trabajo más rápido manteniendo un acceso directo a tus e…" at bounding box center [185, 442] width 275 height 789
click at [153, 791] on div "Tráfico" at bounding box center [201, 794] width 214 height 20
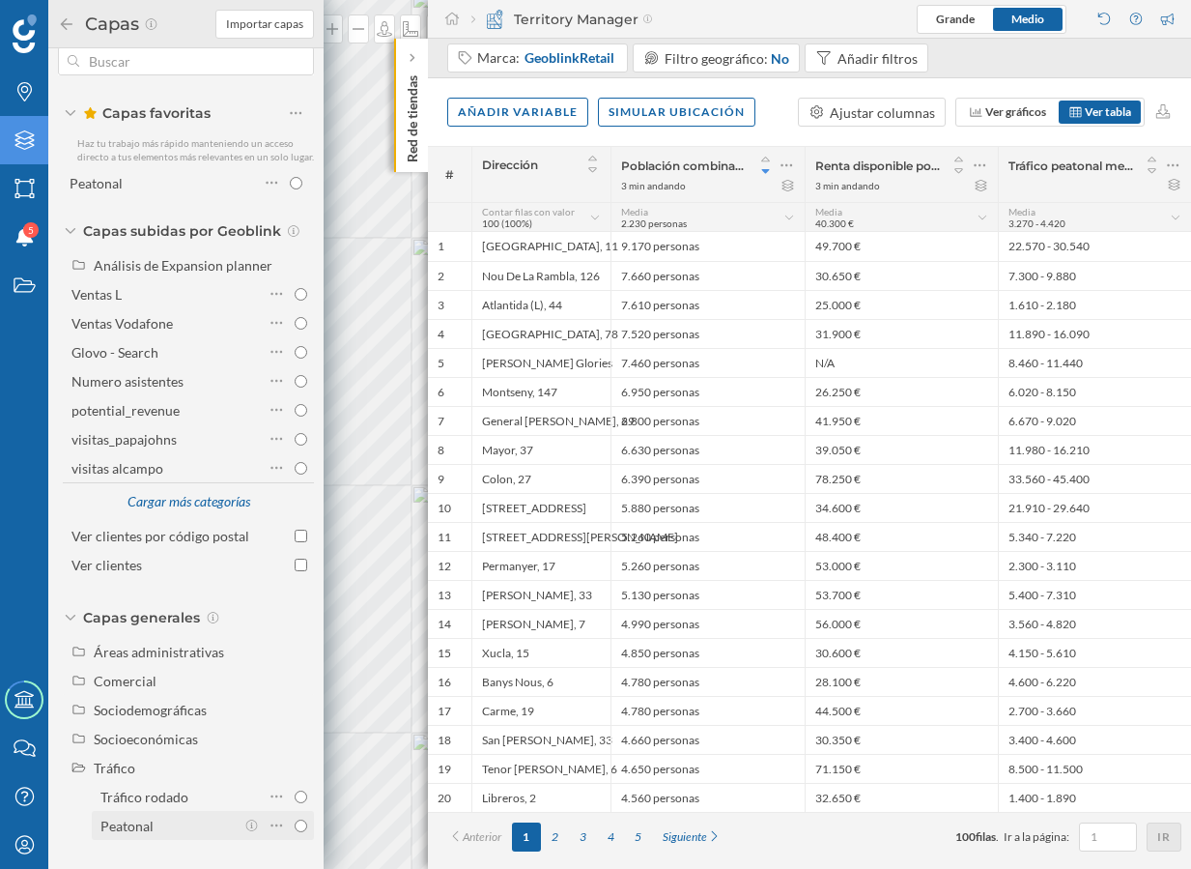
scroll to position [39, 0]
click at [171, 836] on div "Peatonal" at bounding box center [167, 825] width 134 height 27
click at [295, 832] on input "Peatonal" at bounding box center [301, 825] width 13 height 13
radio input "true"
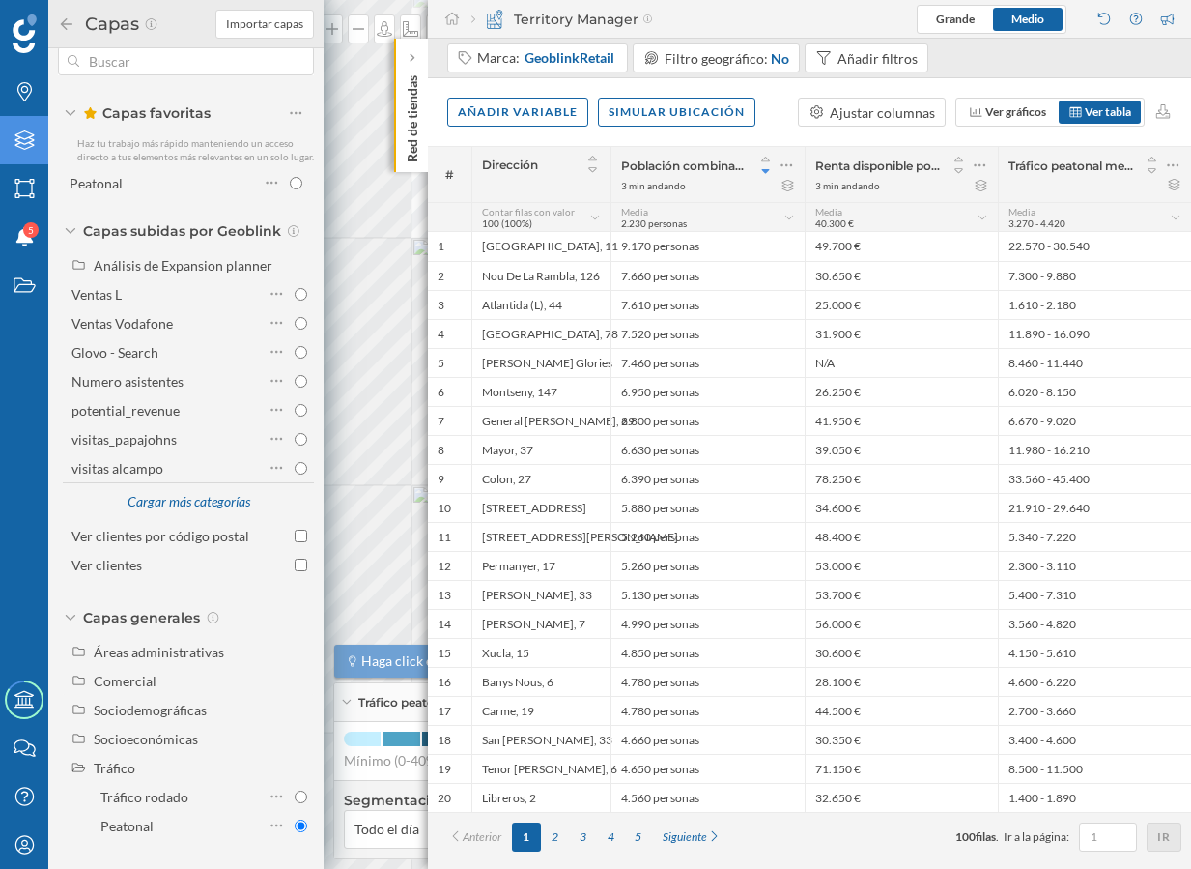
click at [70, 29] on icon at bounding box center [66, 24] width 17 height 14
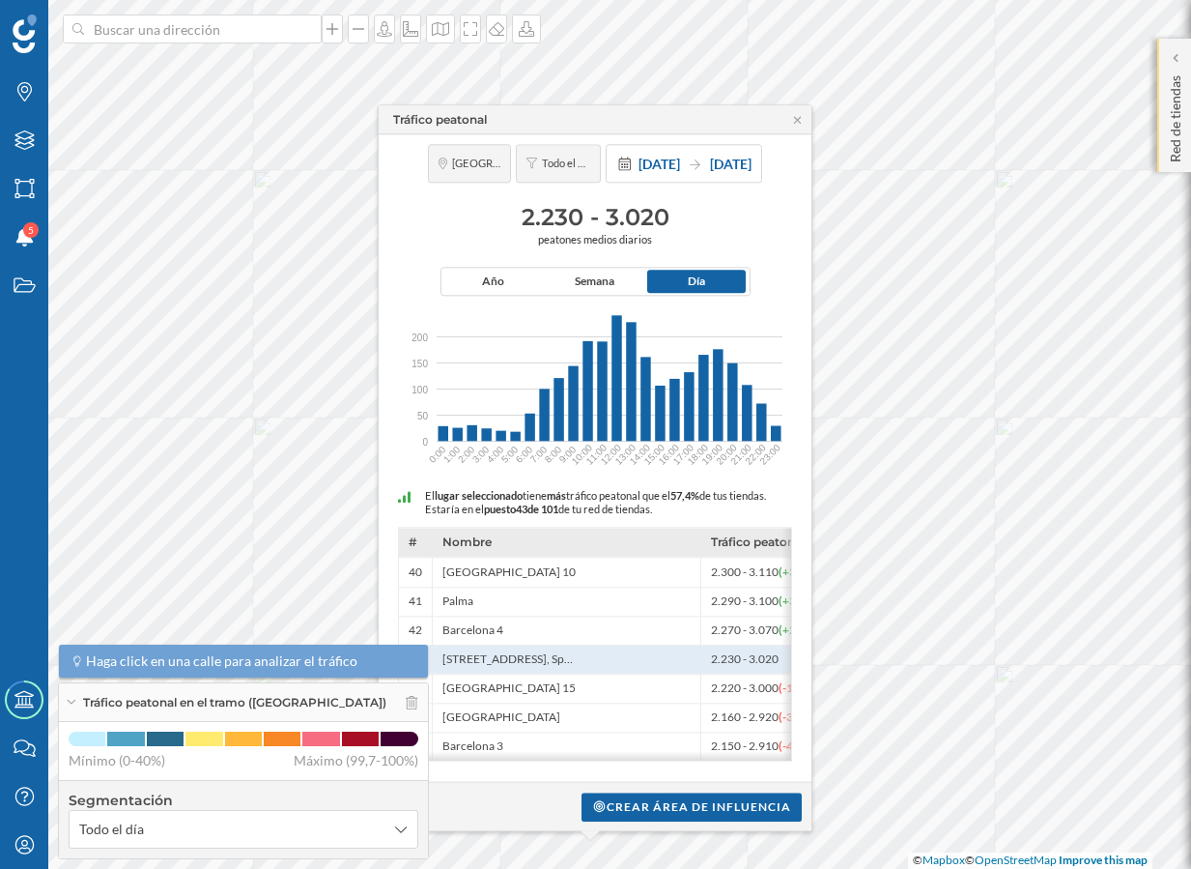
click at [1175, 143] on p "Red de tiendas" at bounding box center [1175, 115] width 19 height 95
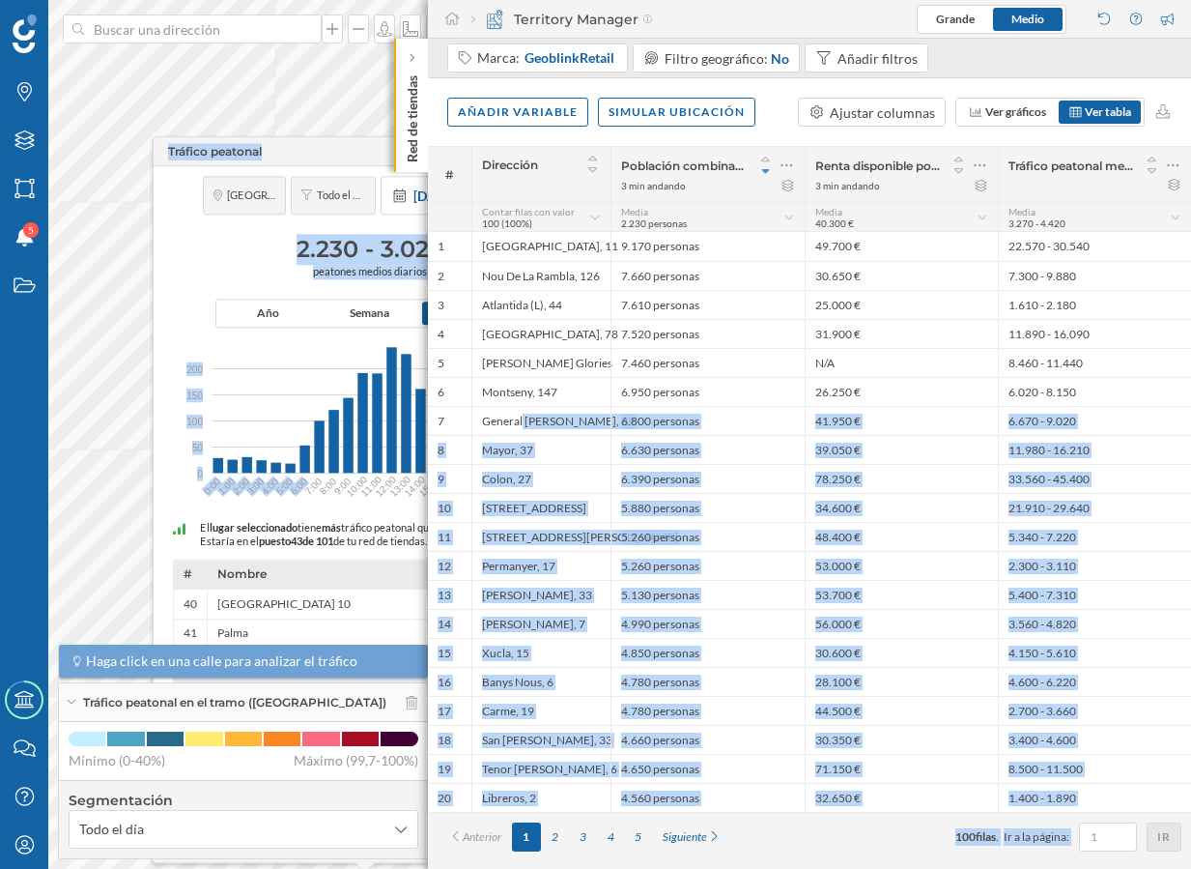
drag, startPoint x: 428, startPoint y: 434, endPoint x: 301, endPoint y: 439, distance: 126.7
click at [301, 439] on div "Marcas Capas Áreas Notificaciones 5 Estados Academy Contacta con nosotros Centr…" at bounding box center [595, 434] width 1191 height 869
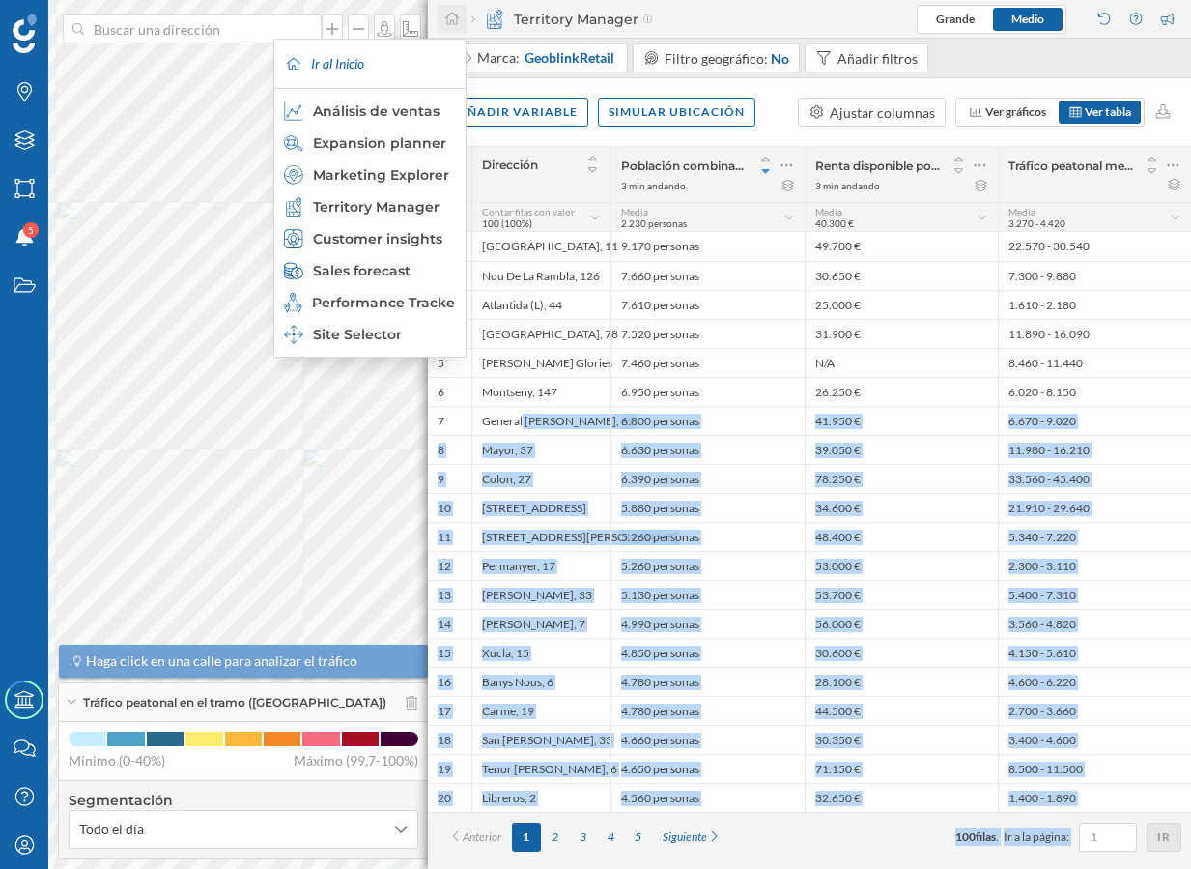
click at [454, 21] on icon at bounding box center [452, 19] width 17 height 14
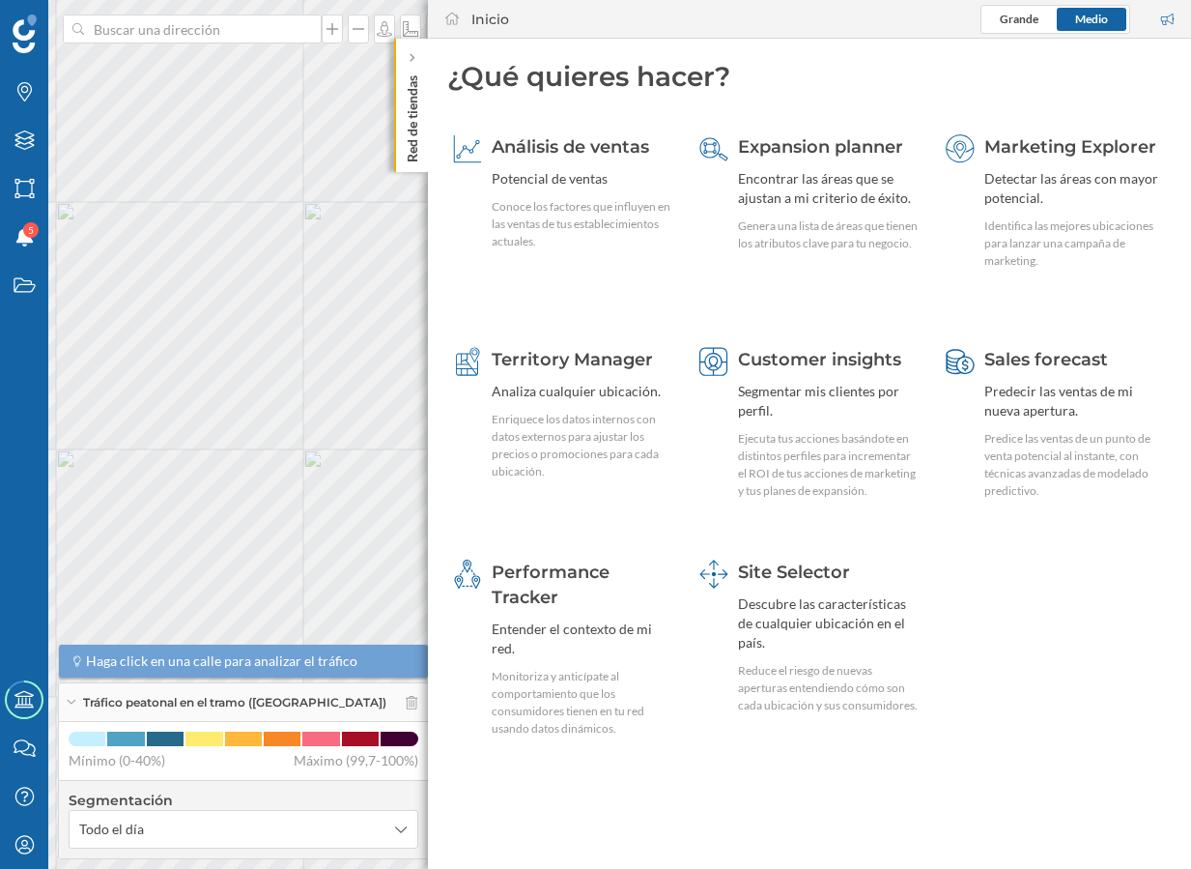
click at [422, 142] on div "Red de tiendas" at bounding box center [411, 105] width 34 height 133
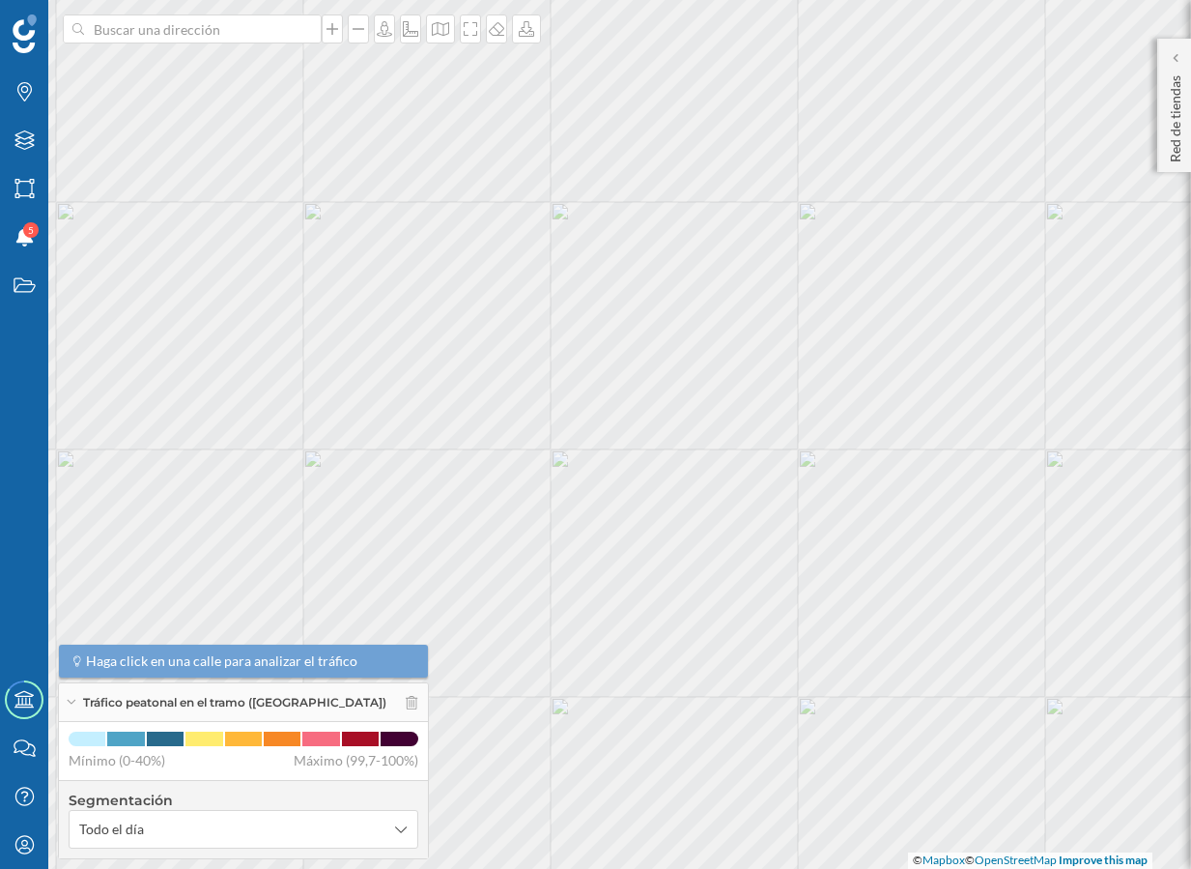
scroll to position [0, 0]
click at [393, 683] on div "Tráfico peatonal en el tramo ([GEOGRAPHIC_DATA])" at bounding box center [243, 702] width 369 height 39
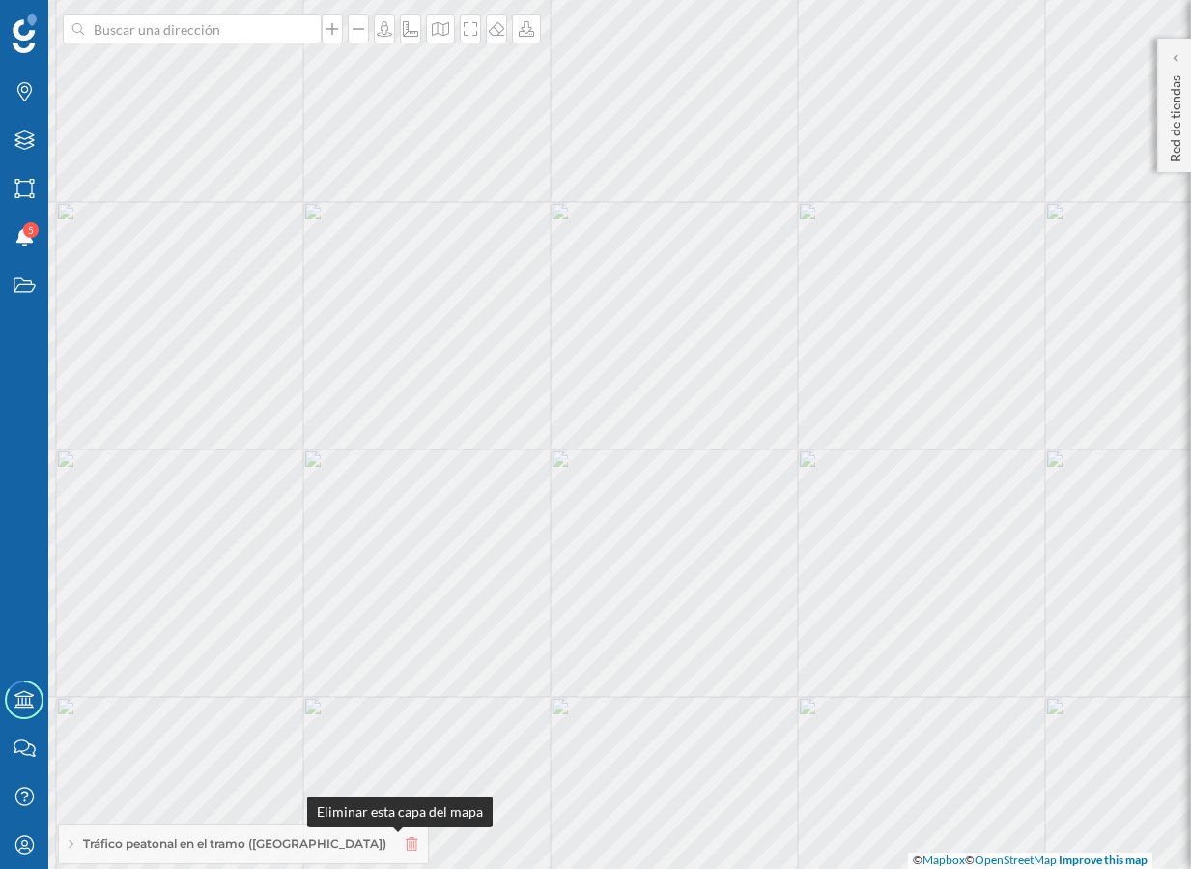
click at [406, 842] on icon at bounding box center [412, 844] width 12 height 14
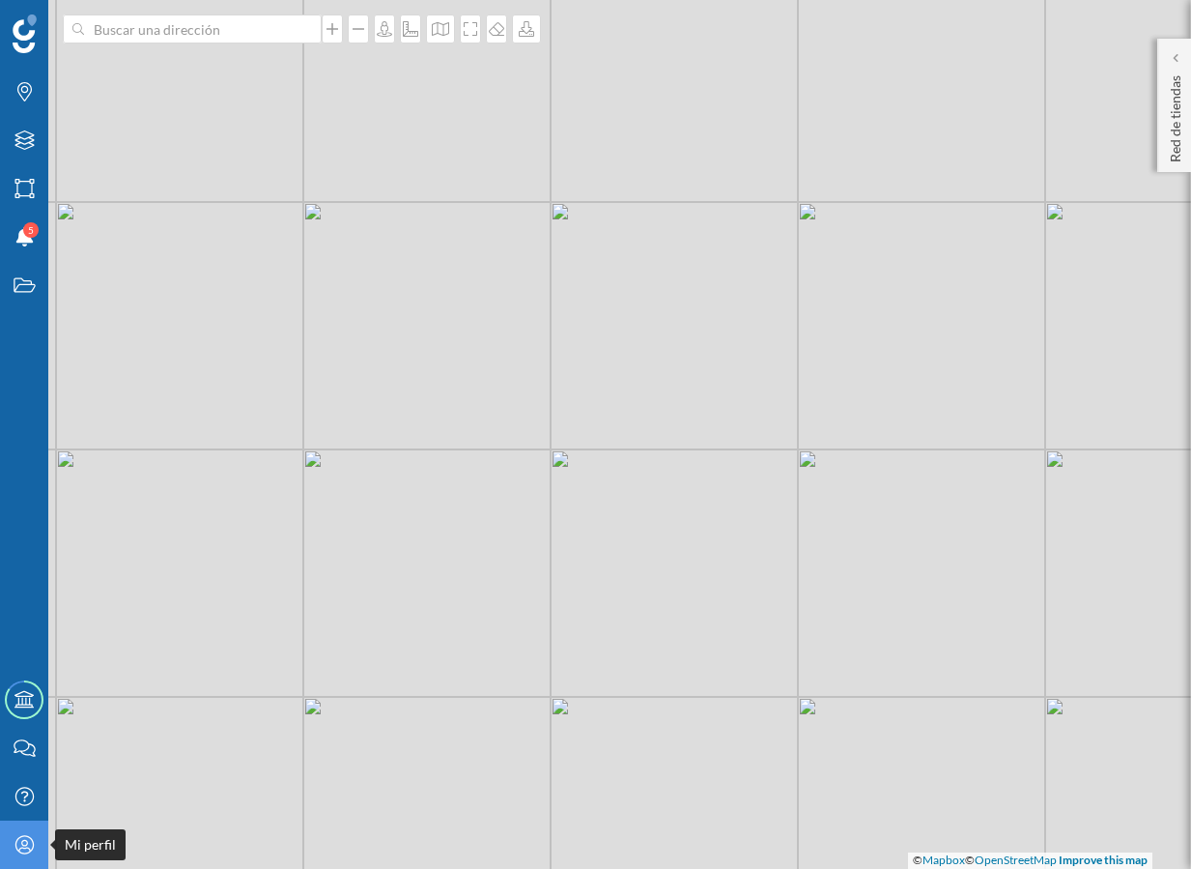
click at [22, 850] on icon "Mi perfil" at bounding box center [25, 844] width 24 height 19
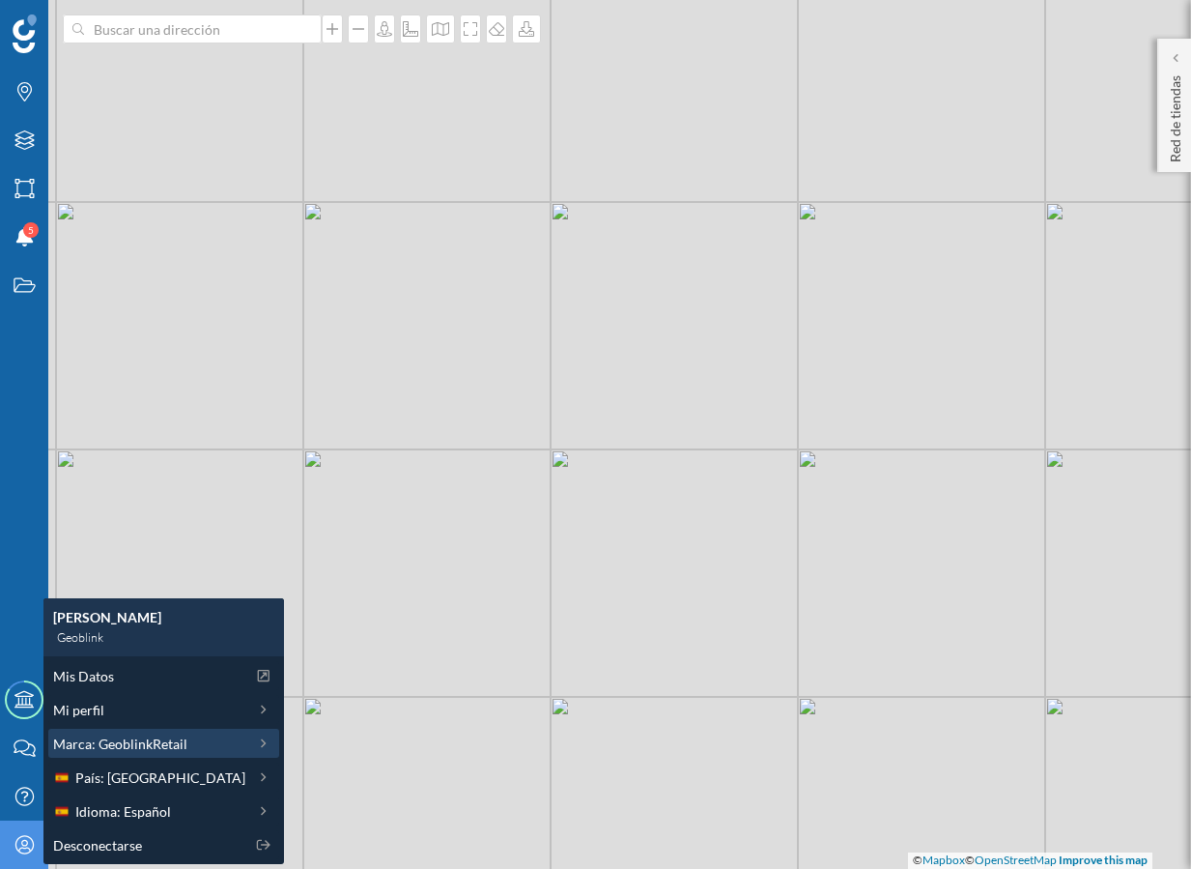
click at [163, 741] on span "Marca: GeoblinkRetail" at bounding box center [120, 743] width 134 height 20
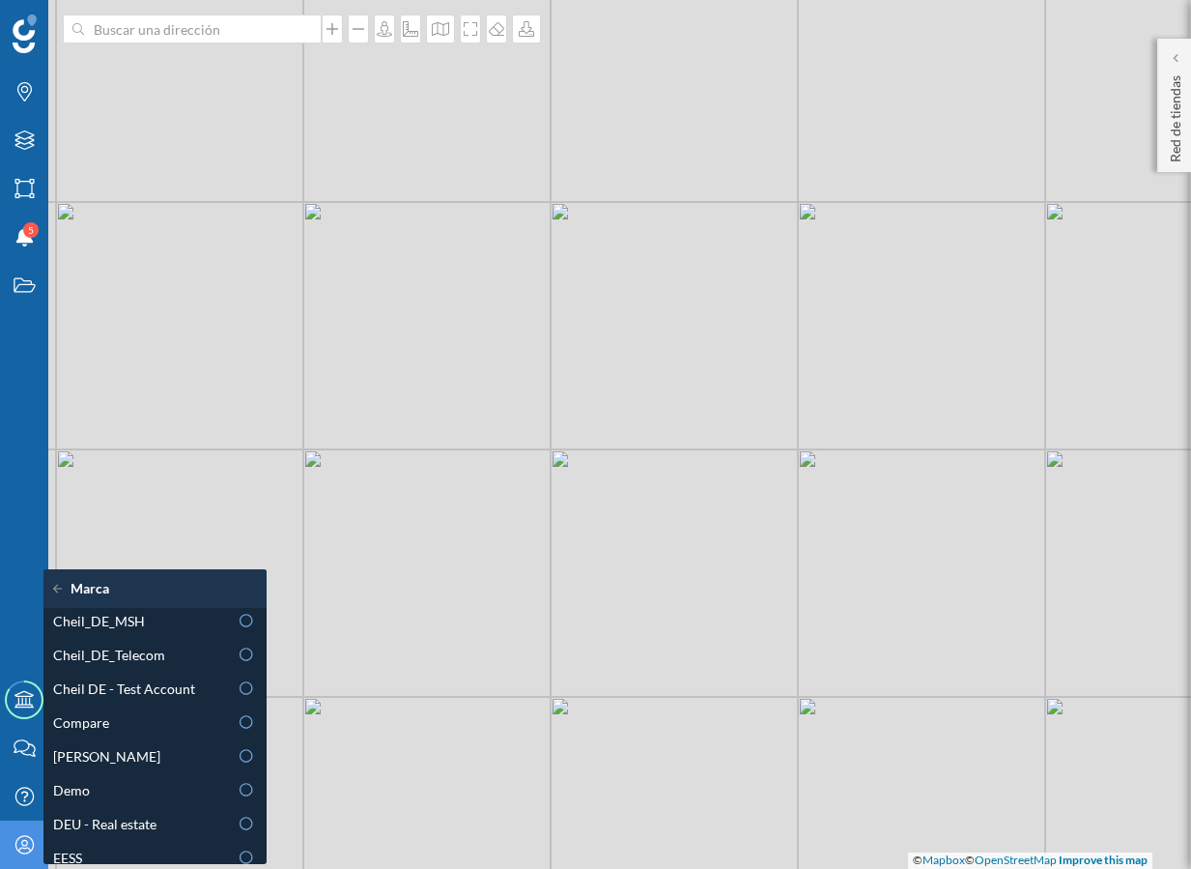
scroll to position [144, 0]
click at [251, 334] on div "© Mapbox © OpenStreetMap Improve this map" at bounding box center [595, 434] width 1191 height 869
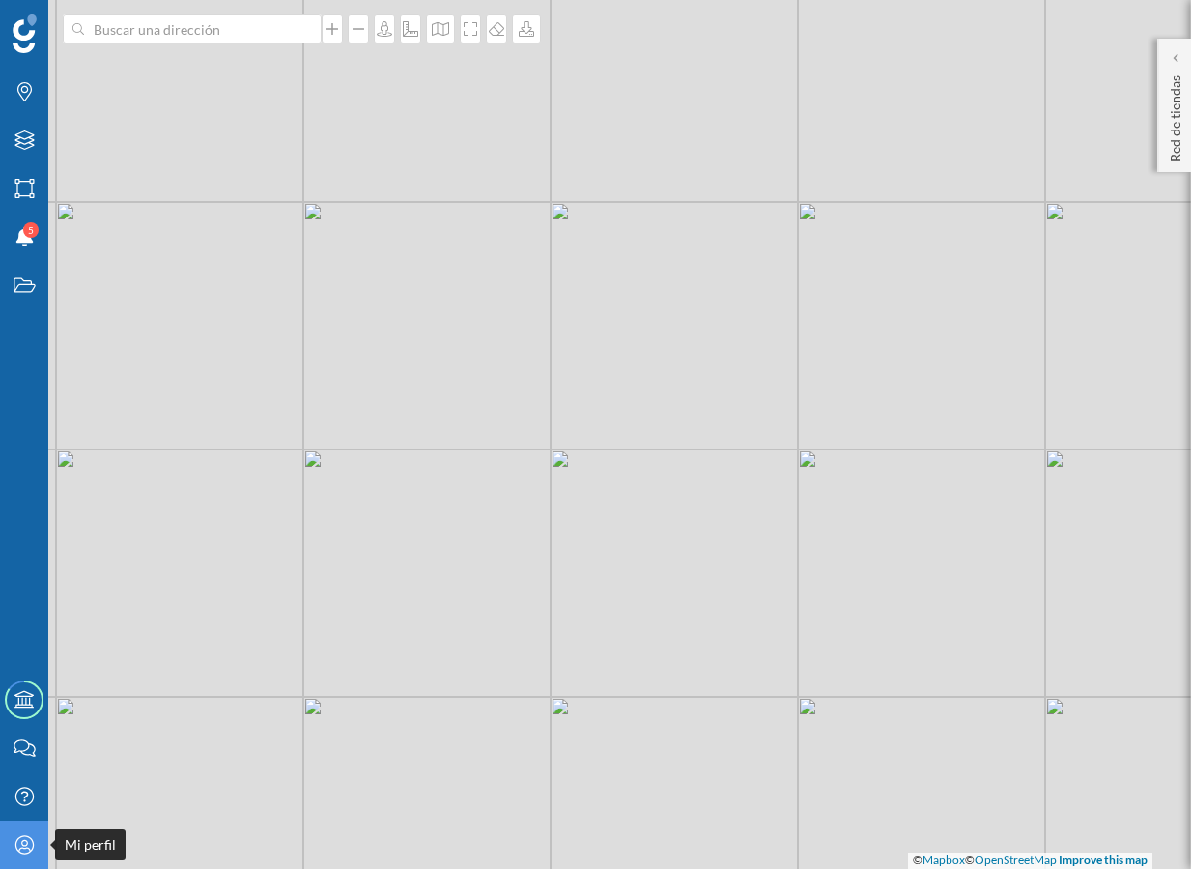
click at [22, 865] on div "Mi perfil" at bounding box center [24, 844] width 48 height 48
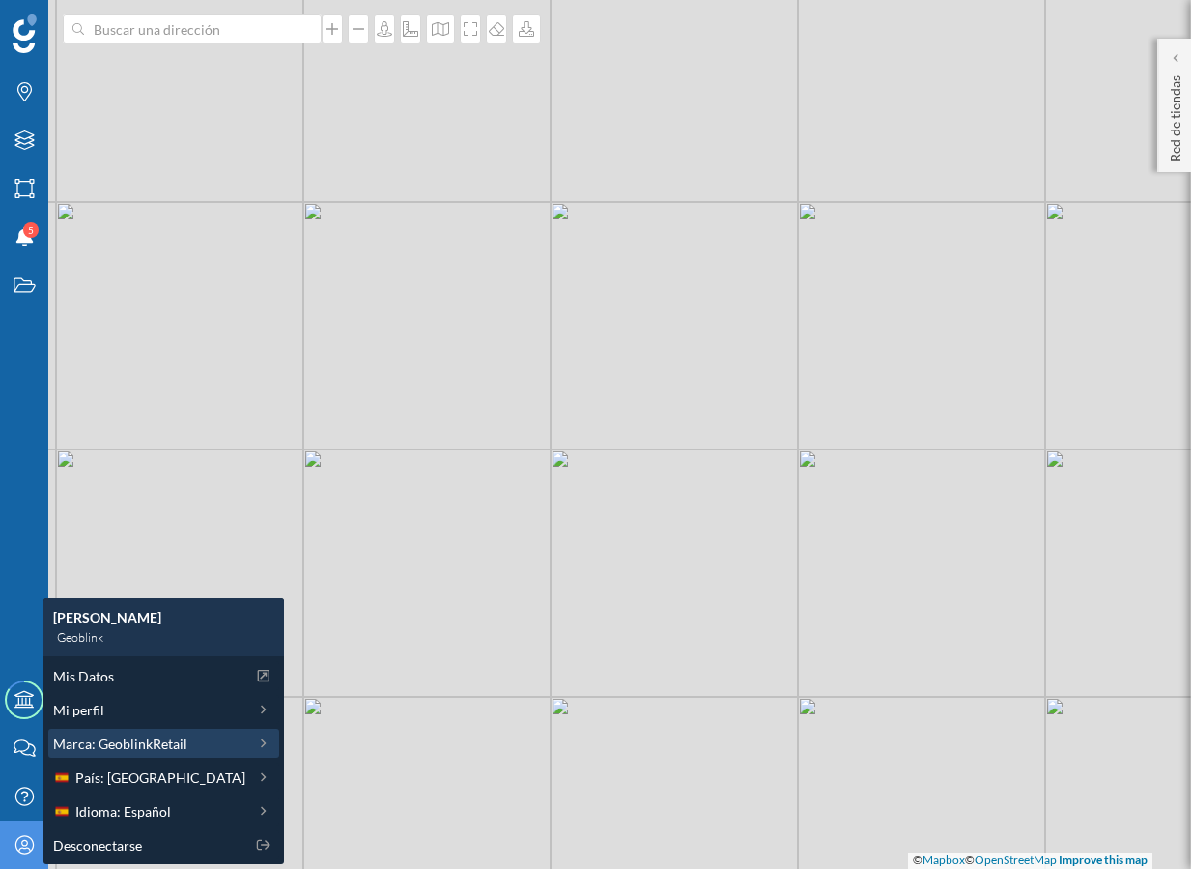
click at [178, 740] on span "Marca: GeoblinkRetail" at bounding box center [120, 743] width 134 height 20
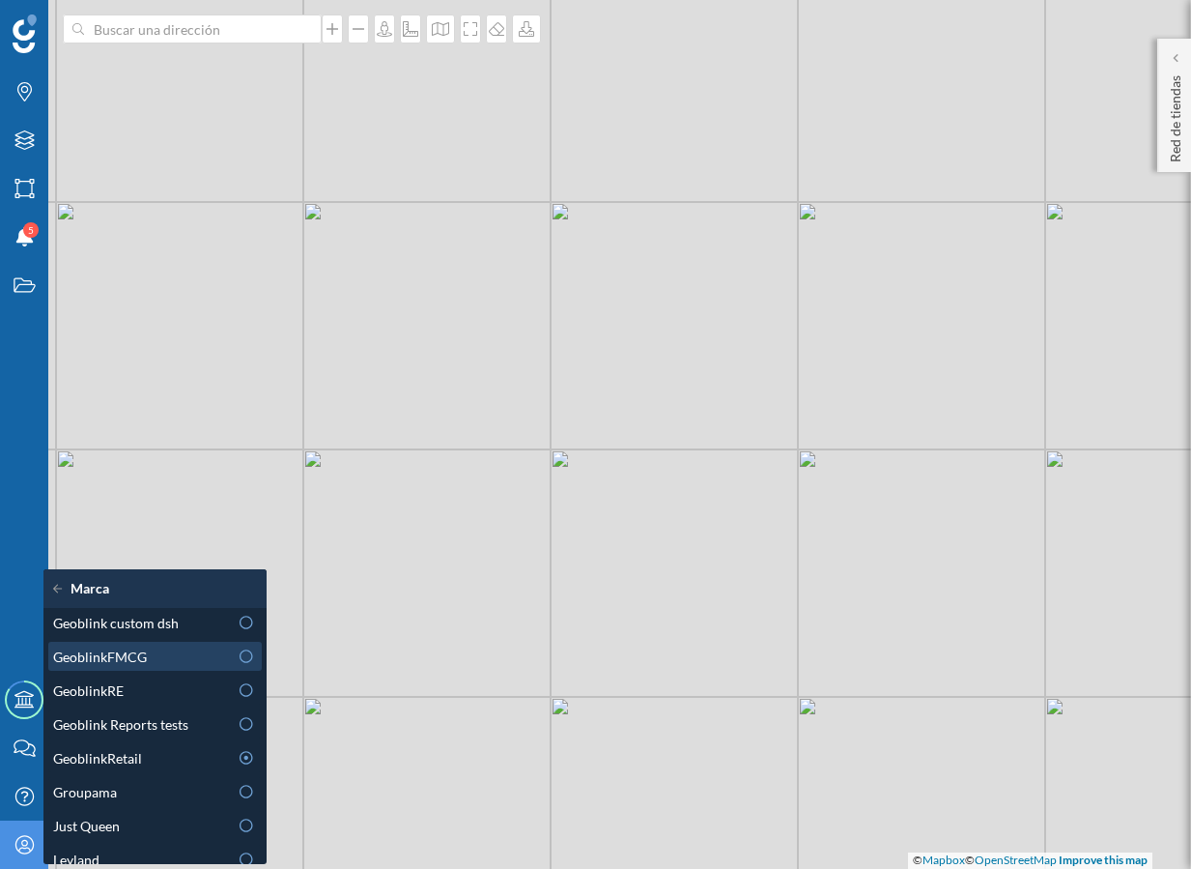
scroll to position [548, 0]
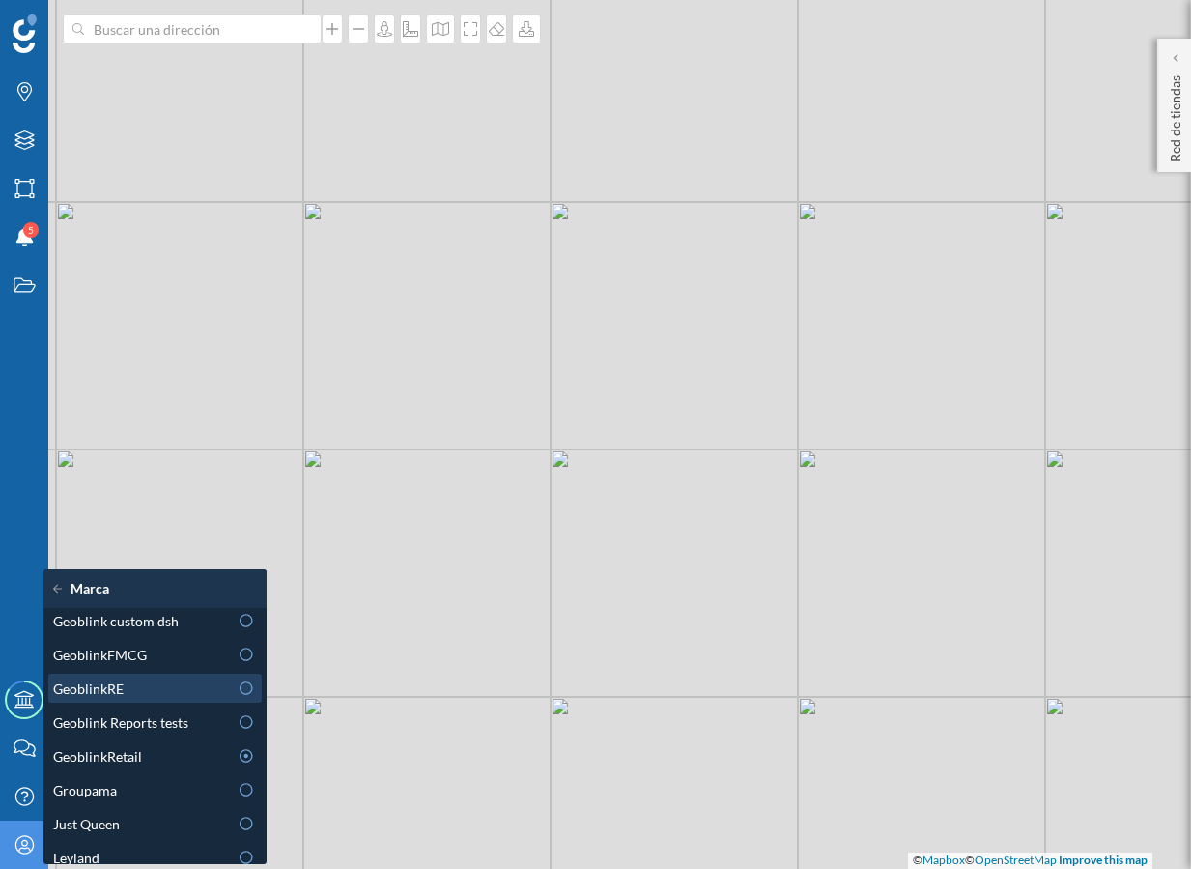
click at [160, 675] on div "GeoblinkRE" at bounding box center [155, 688] width 214 height 29
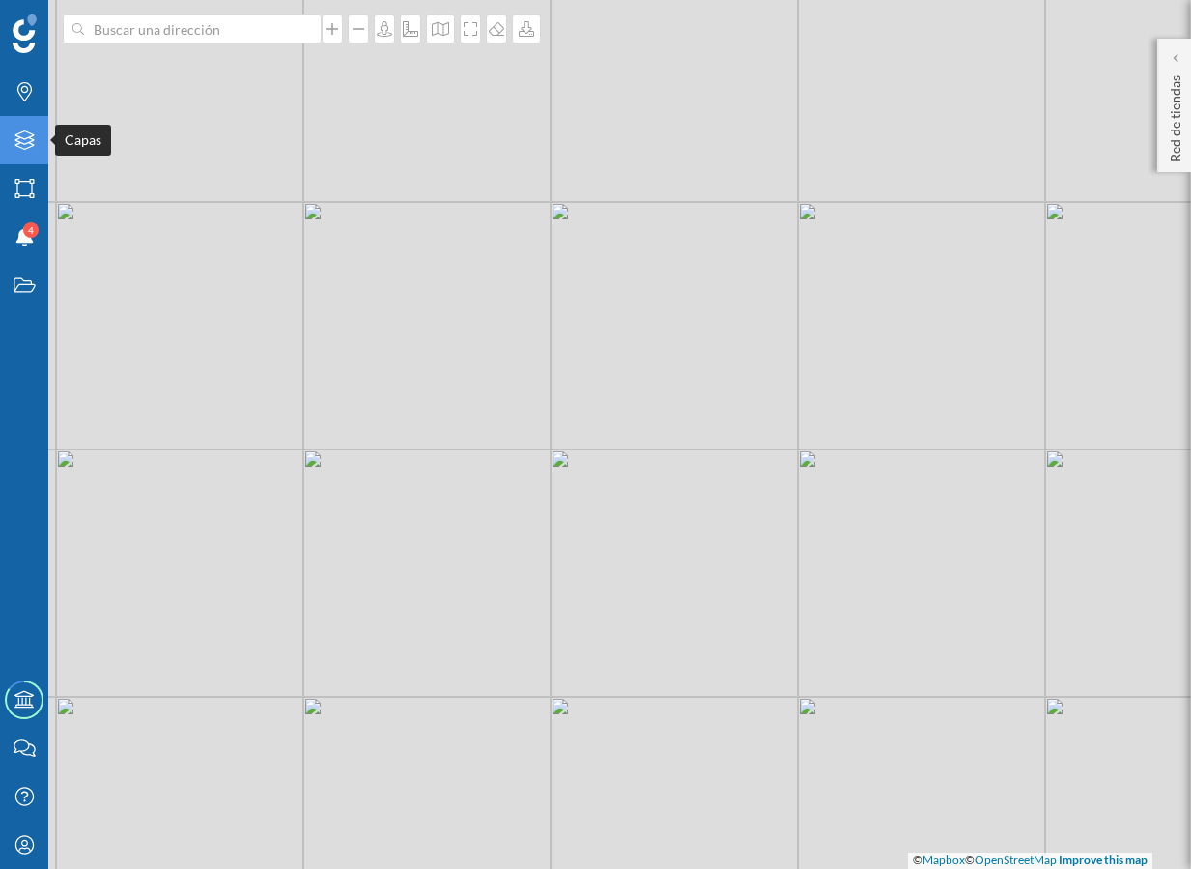
click at [22, 138] on icon at bounding box center [23, 139] width 19 height 19
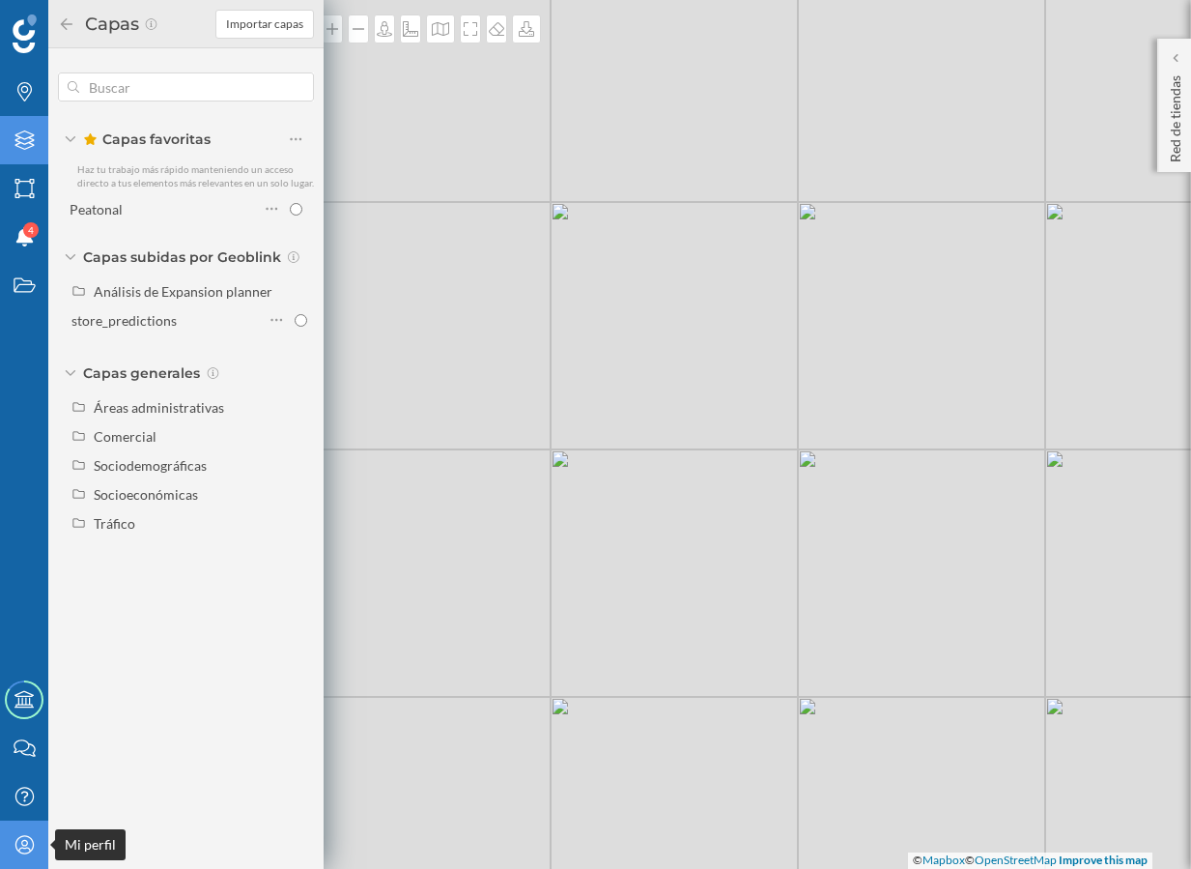
click at [31, 837] on icon "Mi perfil" at bounding box center [25, 844] width 24 height 19
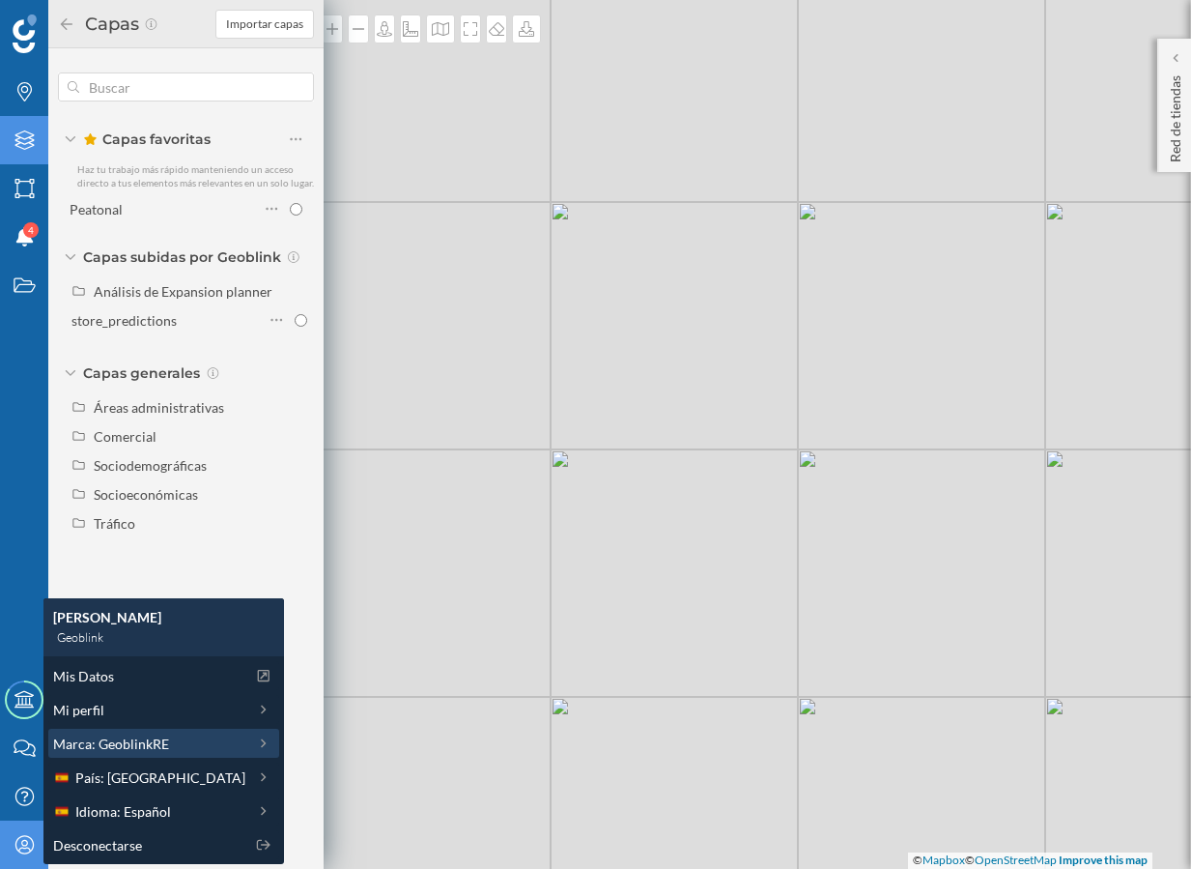
click at [129, 740] on span "Marca: GeoblinkRE" at bounding box center [111, 743] width 116 height 20
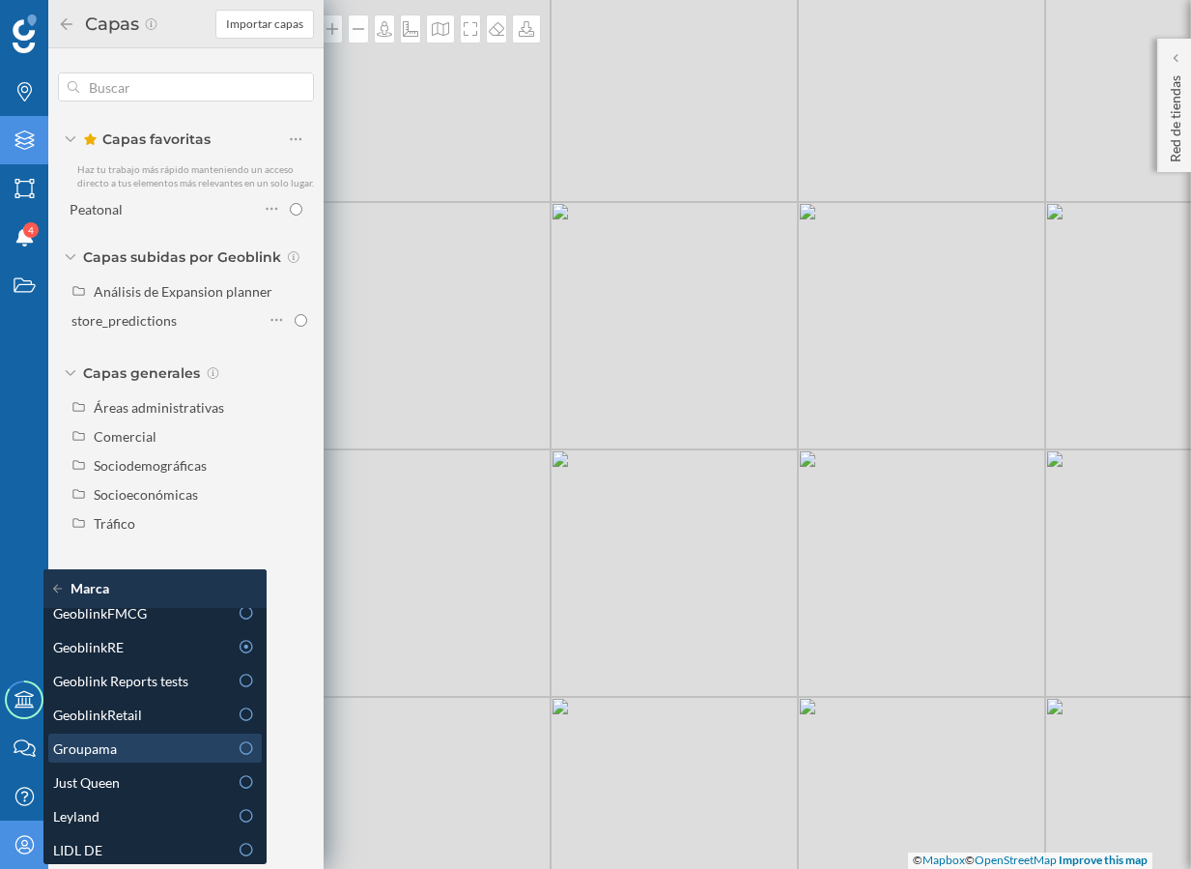
scroll to position [588, 0]
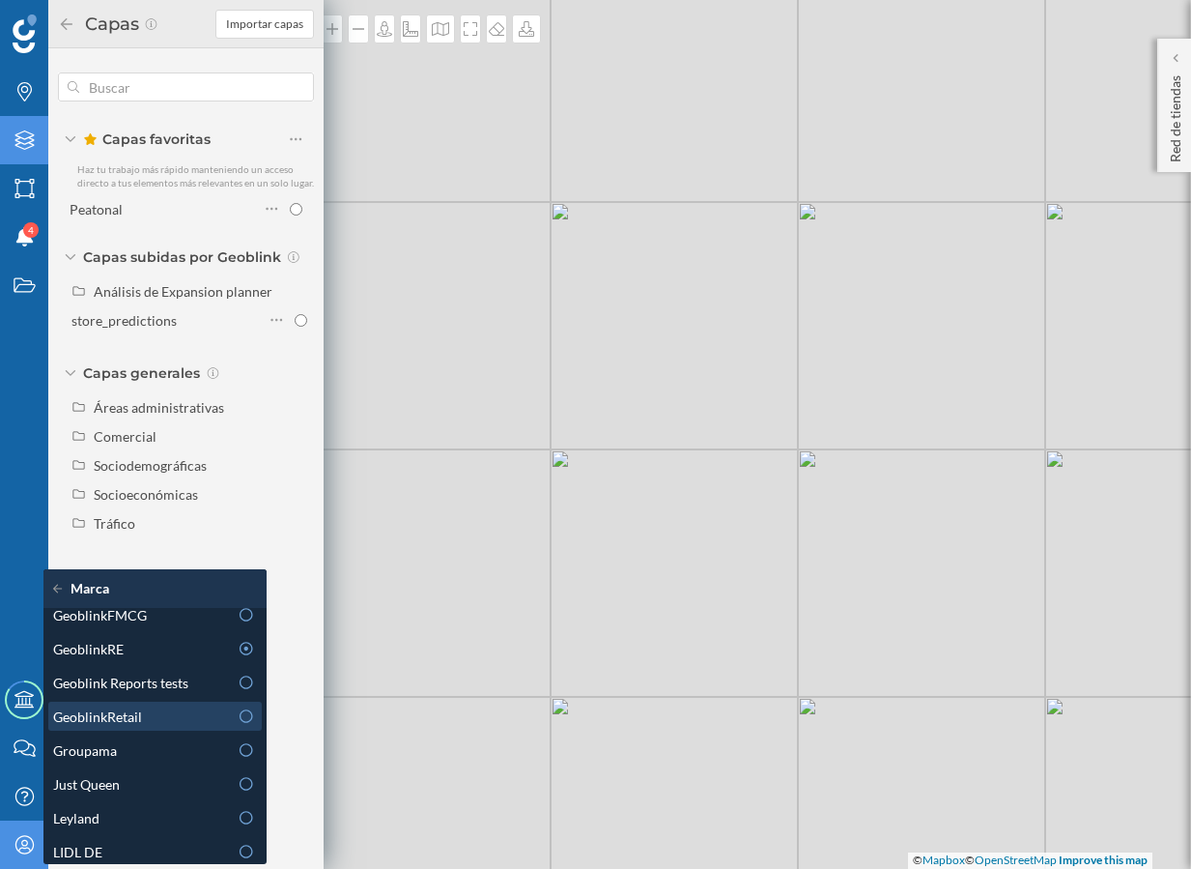
click at [182, 713] on div "GeoblinkRetail" at bounding box center [140, 716] width 175 height 20
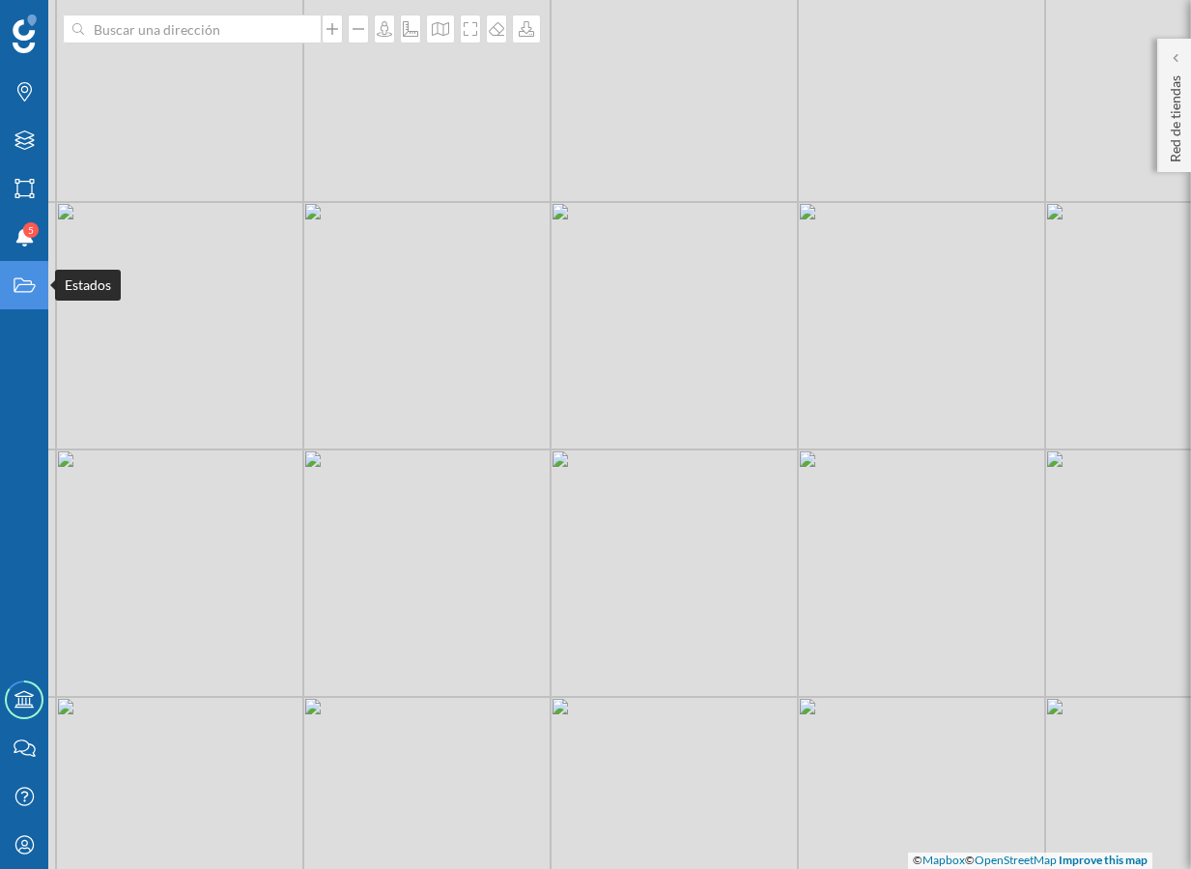
click at [9, 308] on div "Estados" at bounding box center [24, 285] width 48 height 48
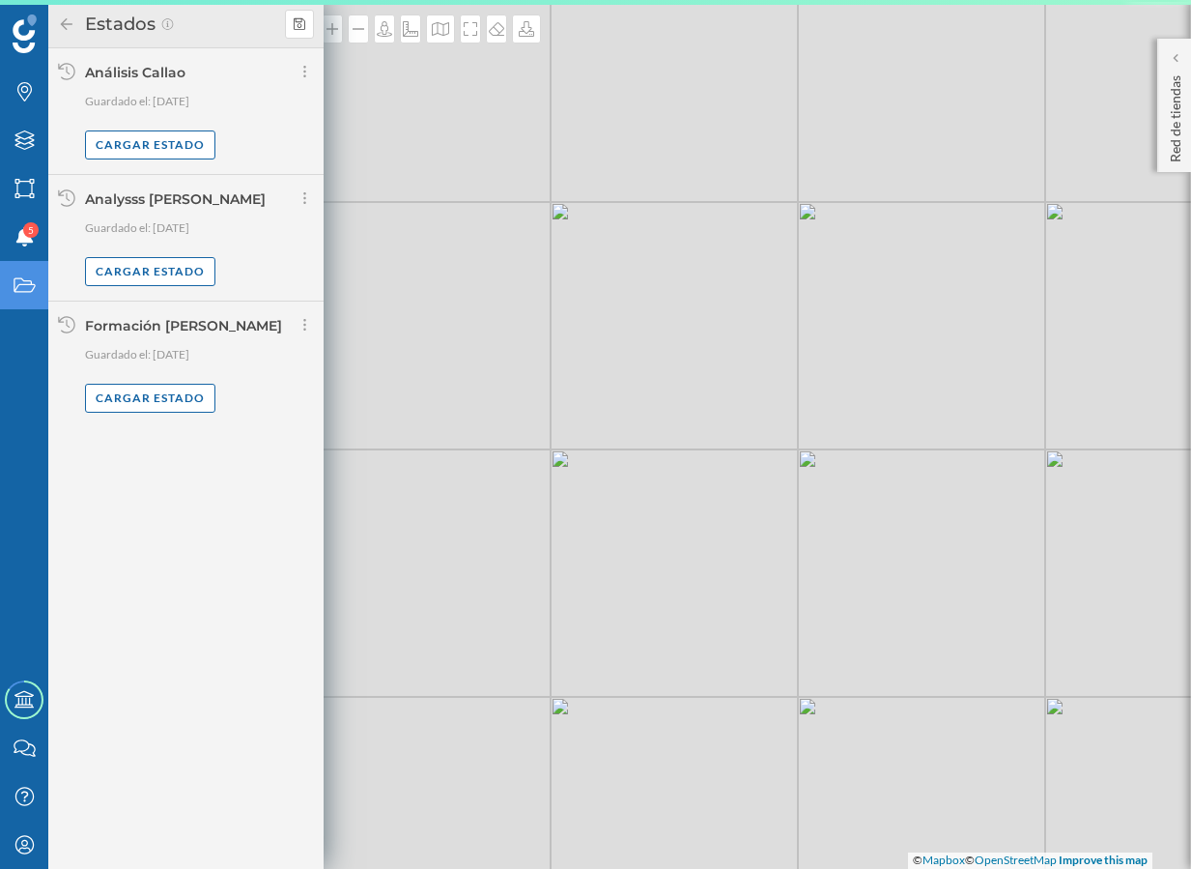
click at [215, 267] on div "Cargar estado" at bounding box center [199, 271] width 229 height 29
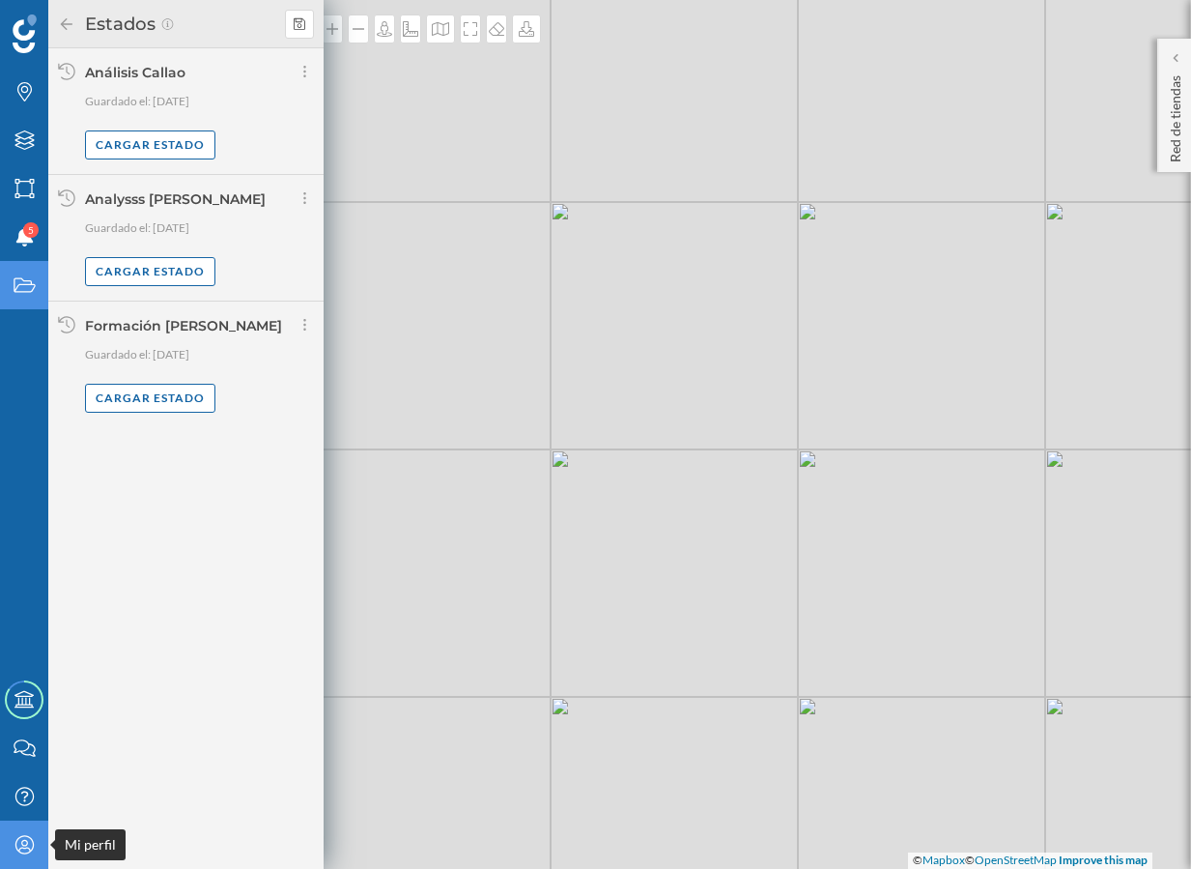
click at [11, 843] on div "Mi perfil" at bounding box center [24, 844] width 48 height 48
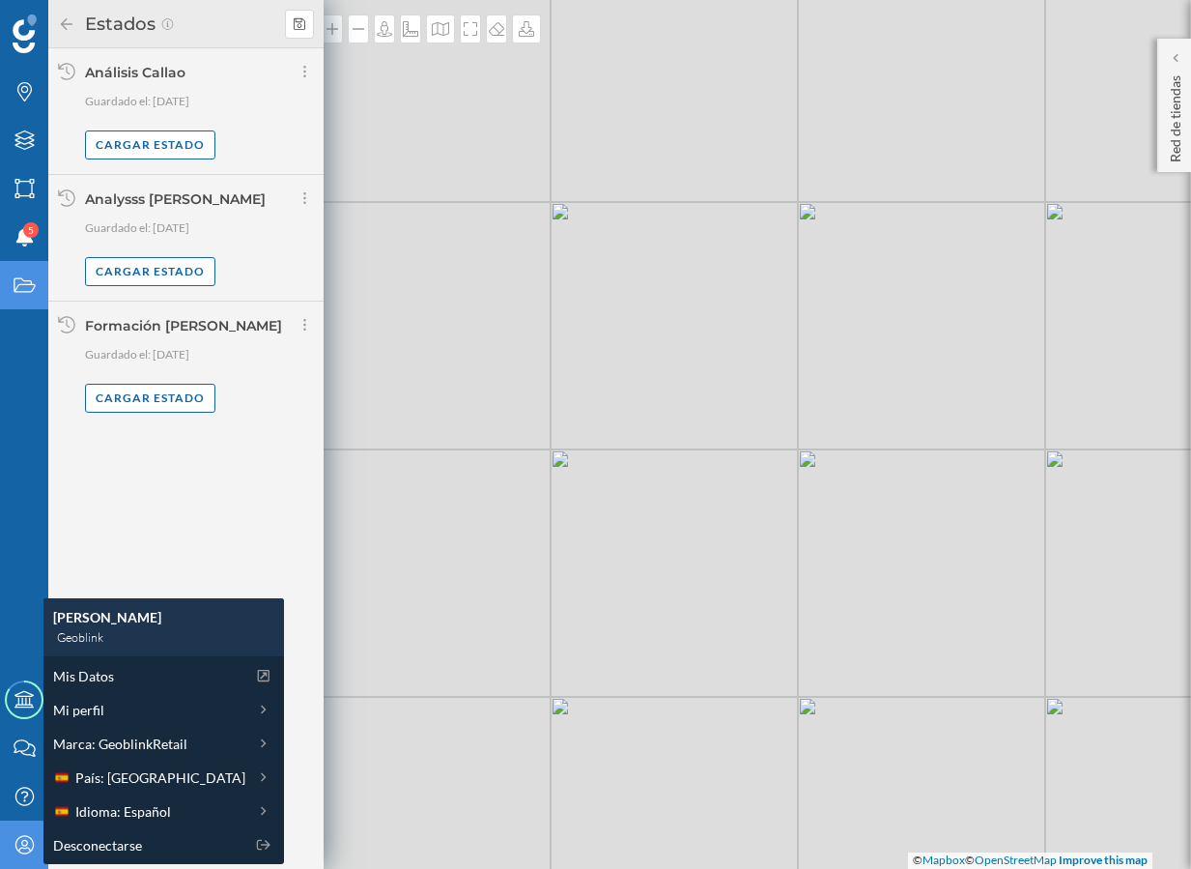
drag, startPoint x: 489, startPoint y: 400, endPoint x: 325, endPoint y: 330, distance: 178.4
click at [489, 400] on div "© Mapbox © OpenStreetMap Improve this map" at bounding box center [595, 434] width 1191 height 869
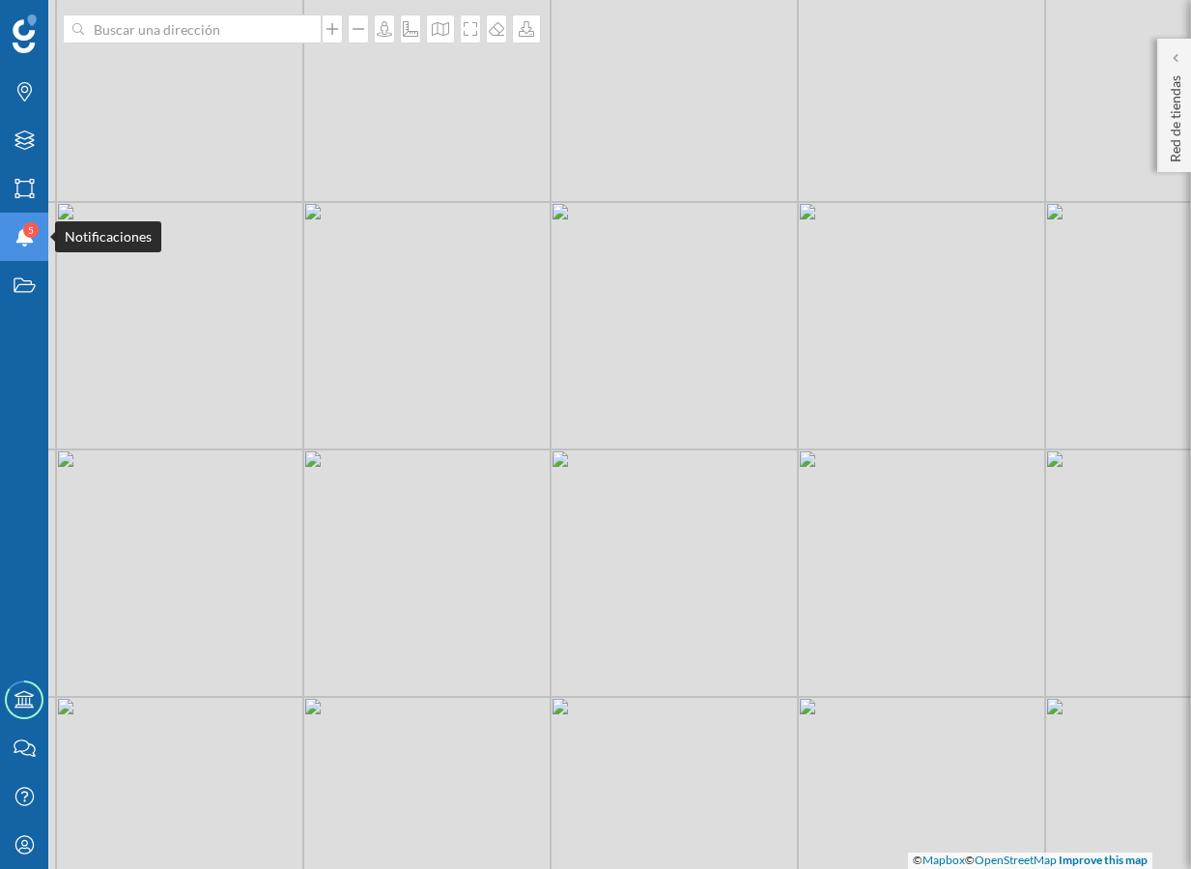
click at [23, 250] on div "Notificaciones 5" at bounding box center [24, 237] width 48 height 48
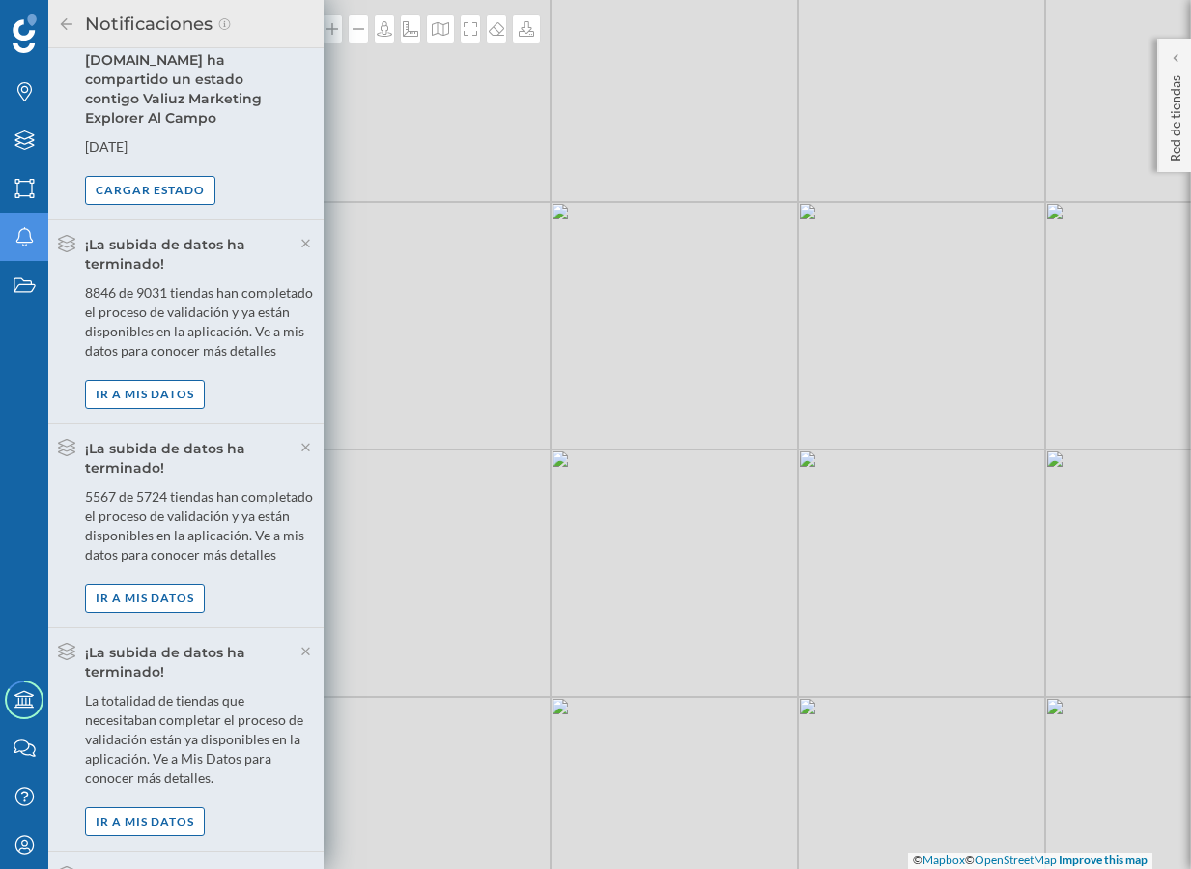
scroll to position [0, 0]
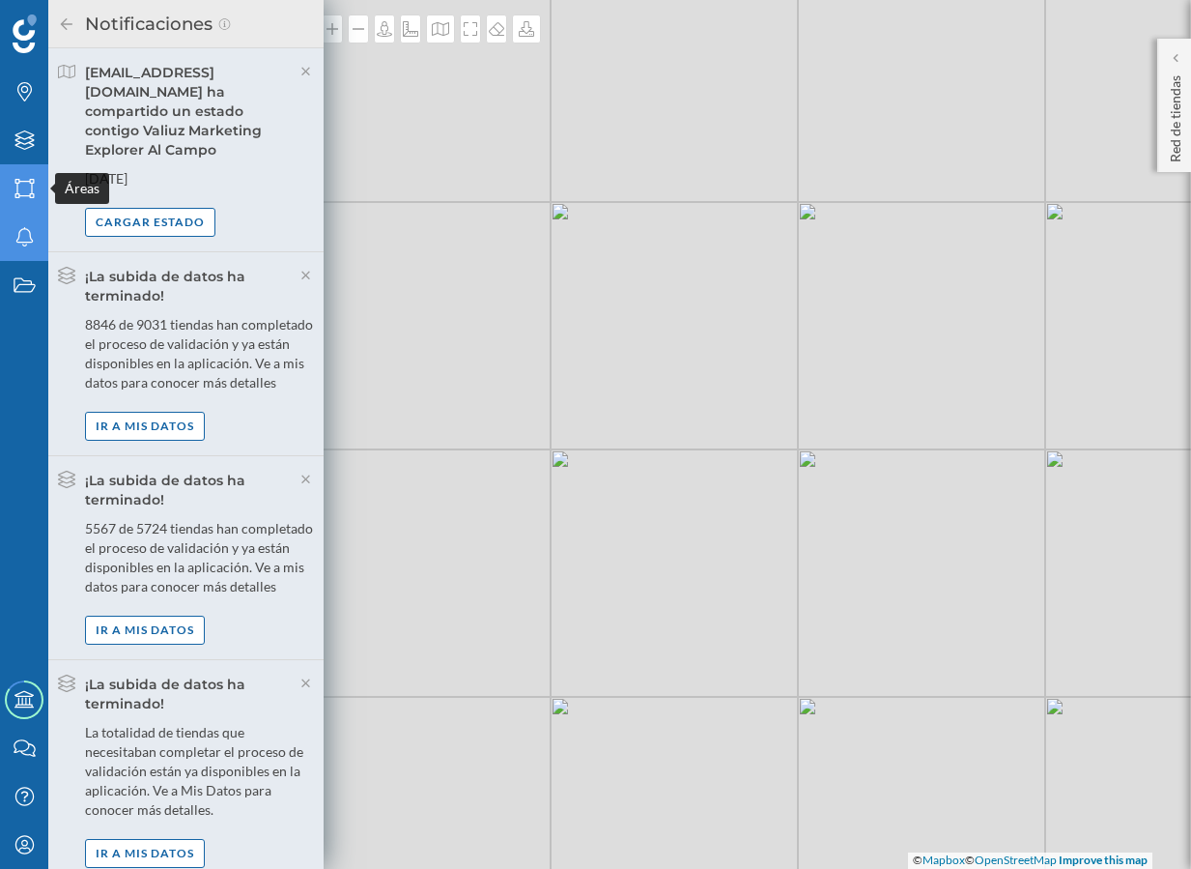
click at [17, 188] on icon at bounding box center [23, 188] width 19 height 19
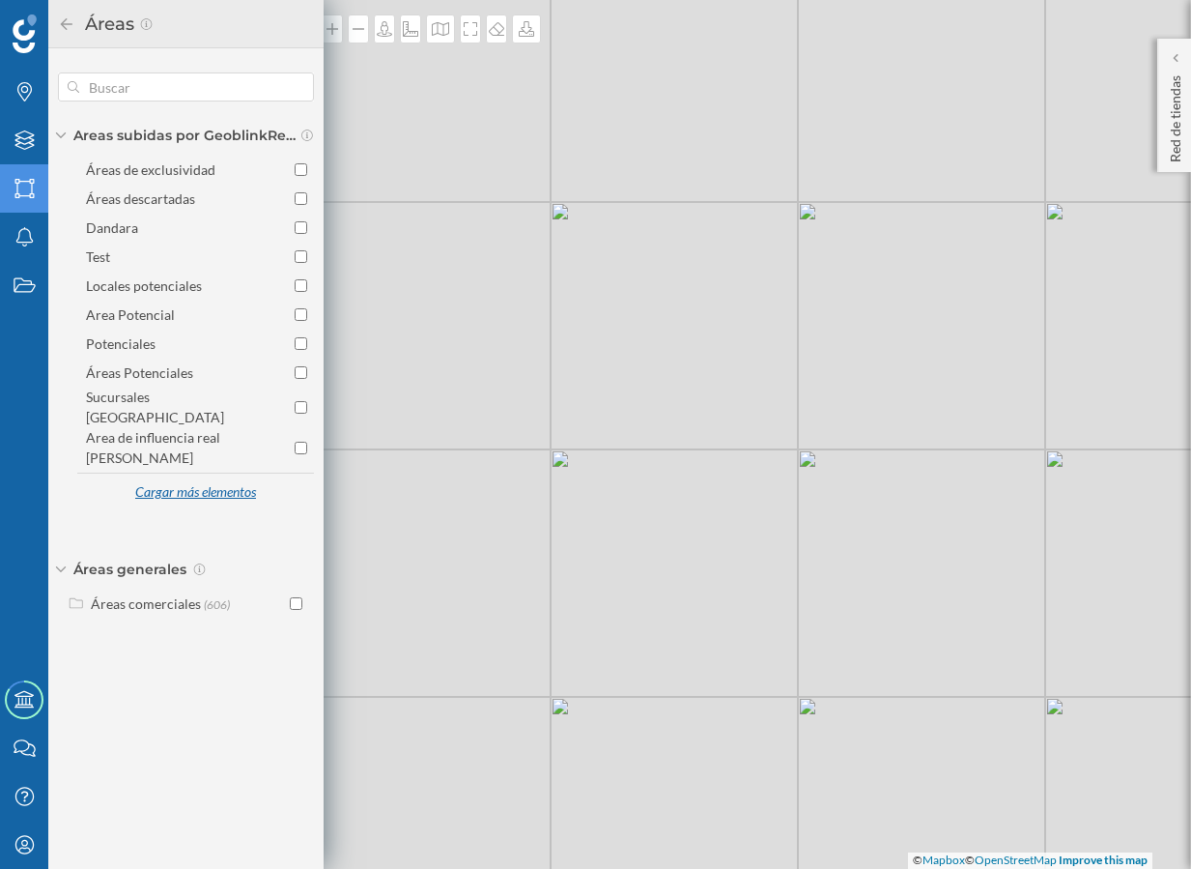
click at [234, 478] on div "Cargar más elementos" at bounding box center [195, 492] width 145 height 29
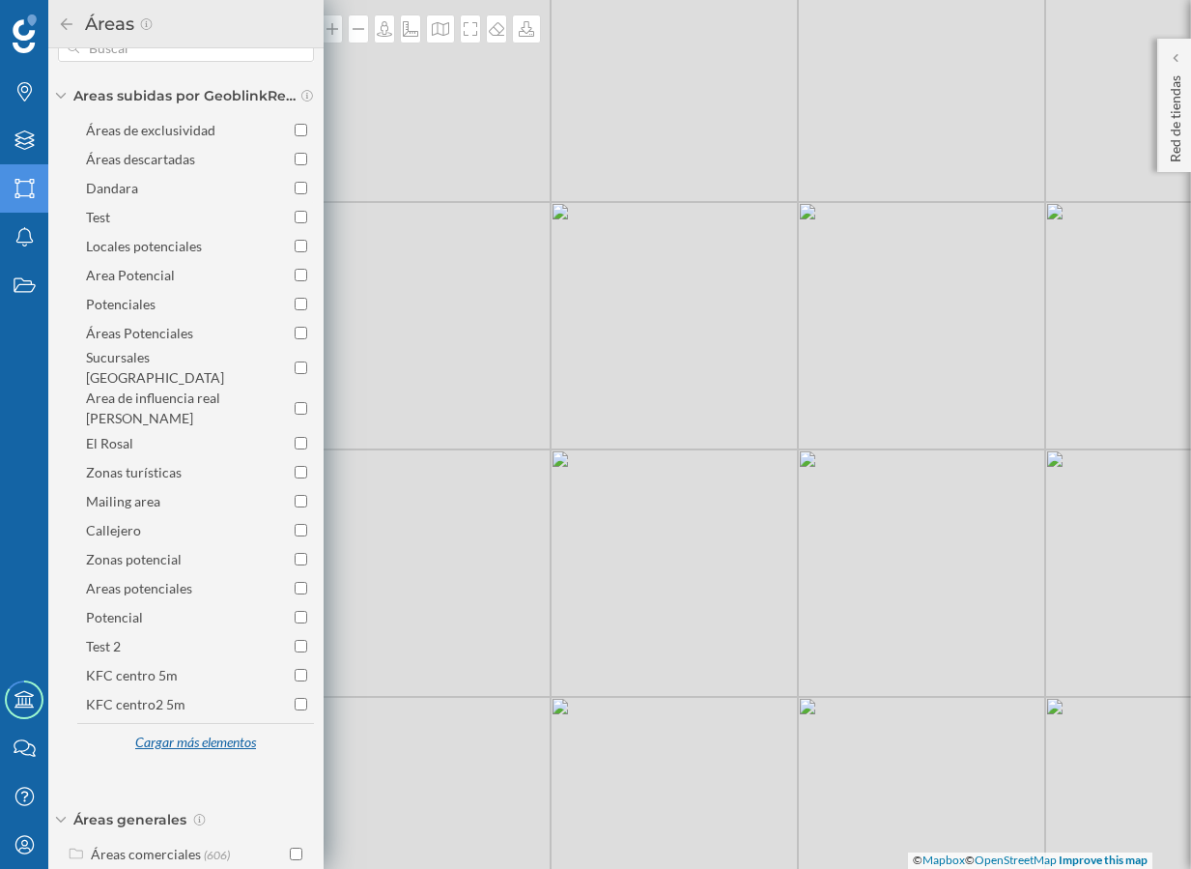
click at [203, 729] on div "Cargar más elementos" at bounding box center [195, 743] width 145 height 29
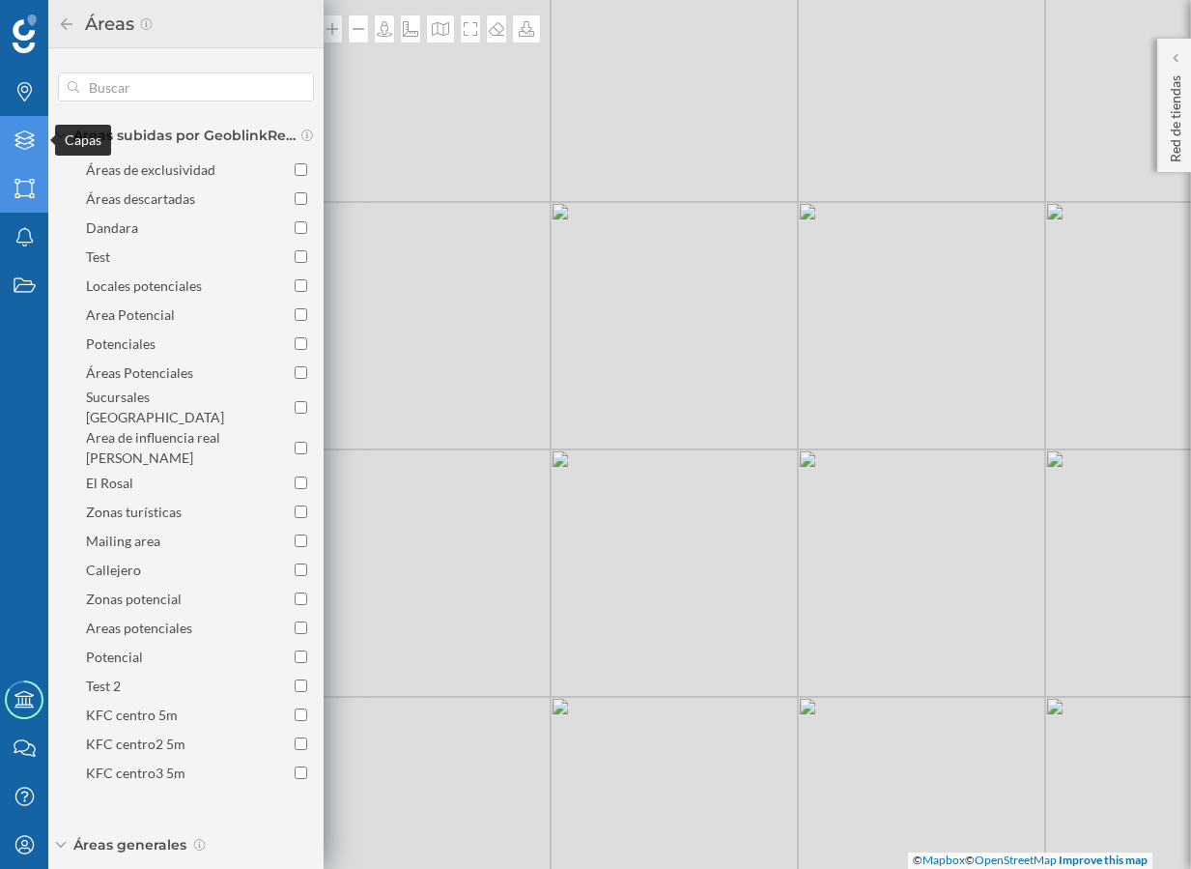
click at [23, 137] on icon "Capas" at bounding box center [25, 139] width 24 height 19
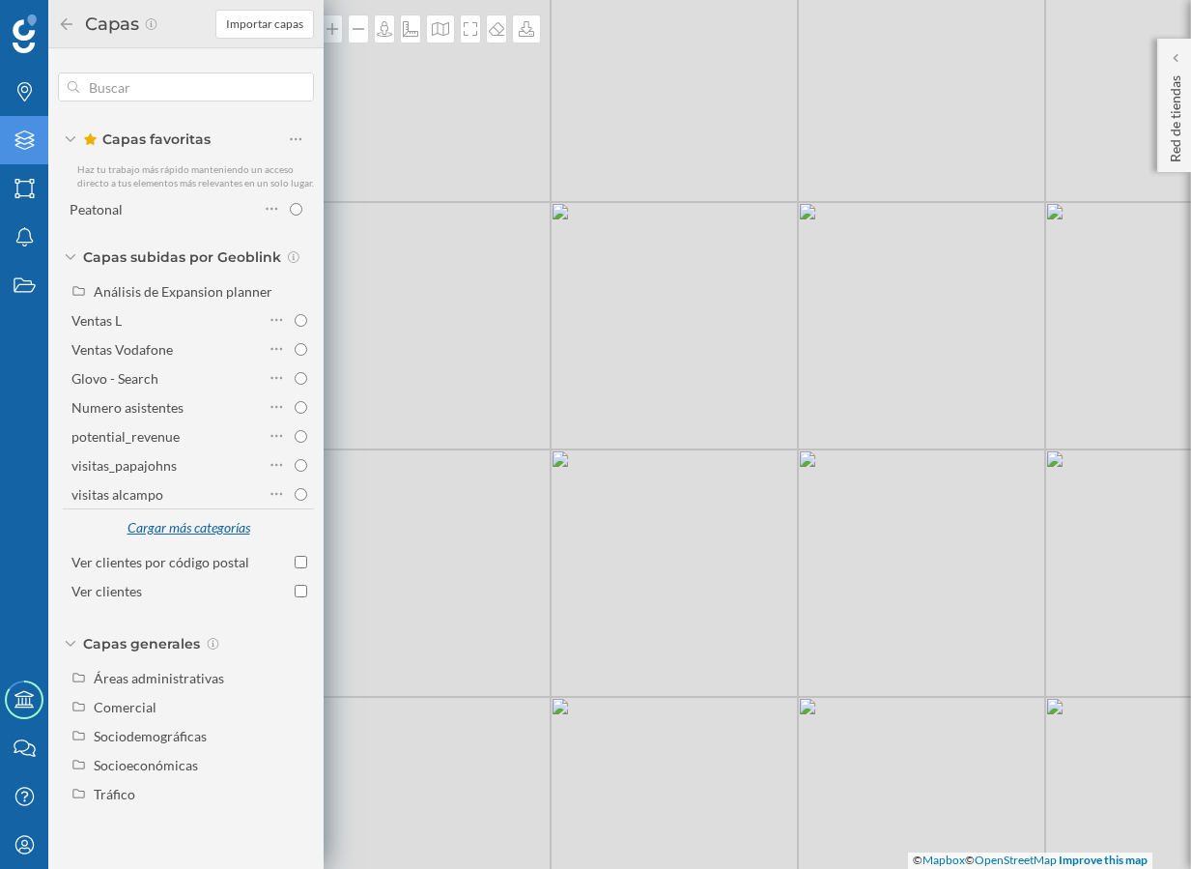
click at [180, 530] on div "Cargar más categorías" at bounding box center [188, 528] width 147 height 29
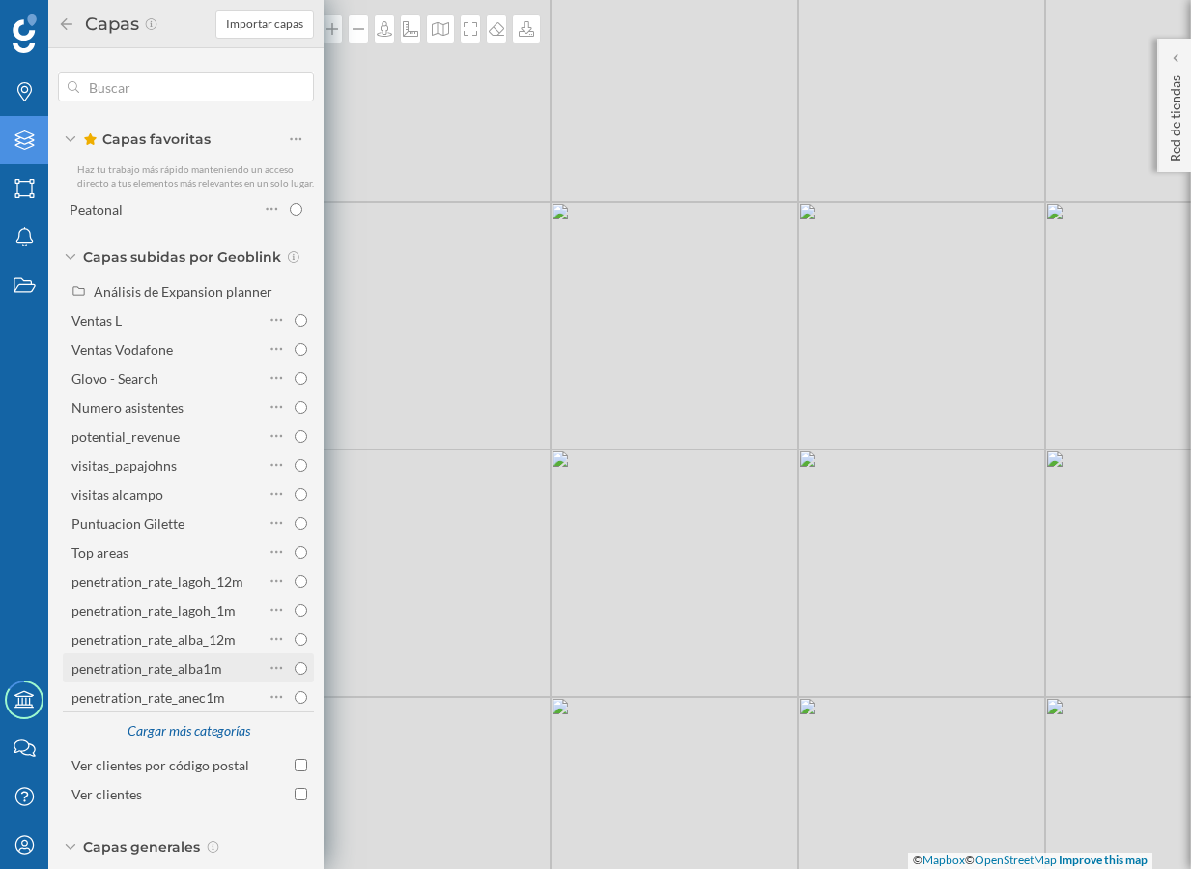
scroll to position [40, 0]
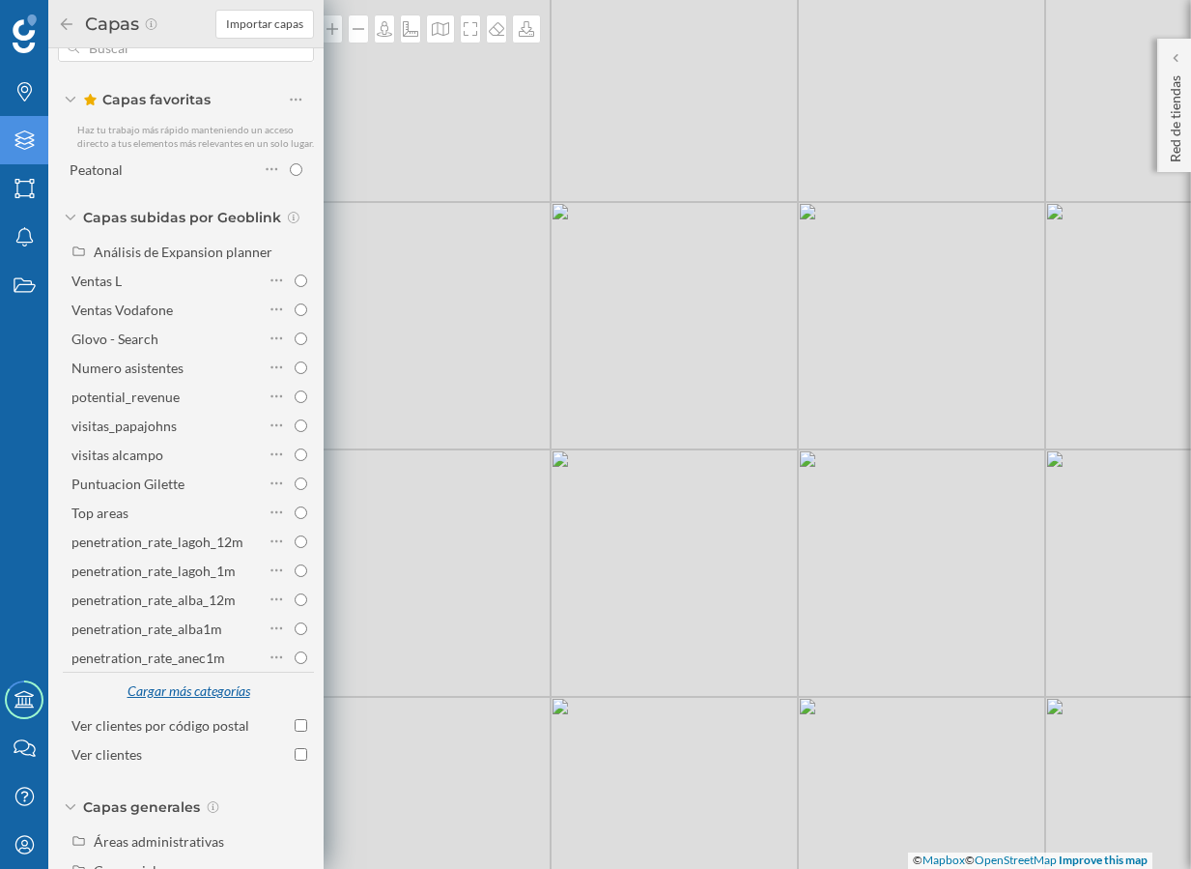
click at [197, 699] on div "Cargar más categorías" at bounding box center [188, 691] width 147 height 29
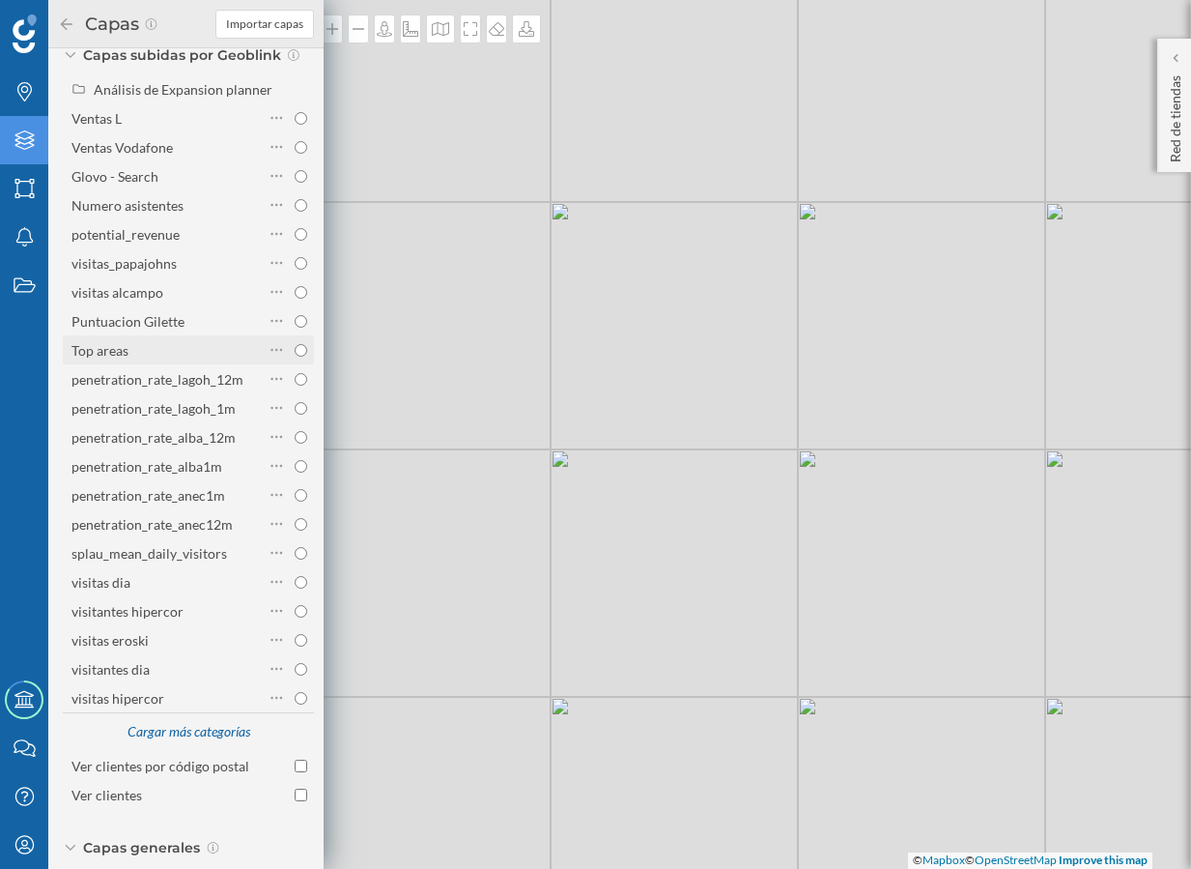
scroll to position [203, 0]
click at [186, 741] on div "Cargar más categorías" at bounding box center [188, 731] width 147 height 29
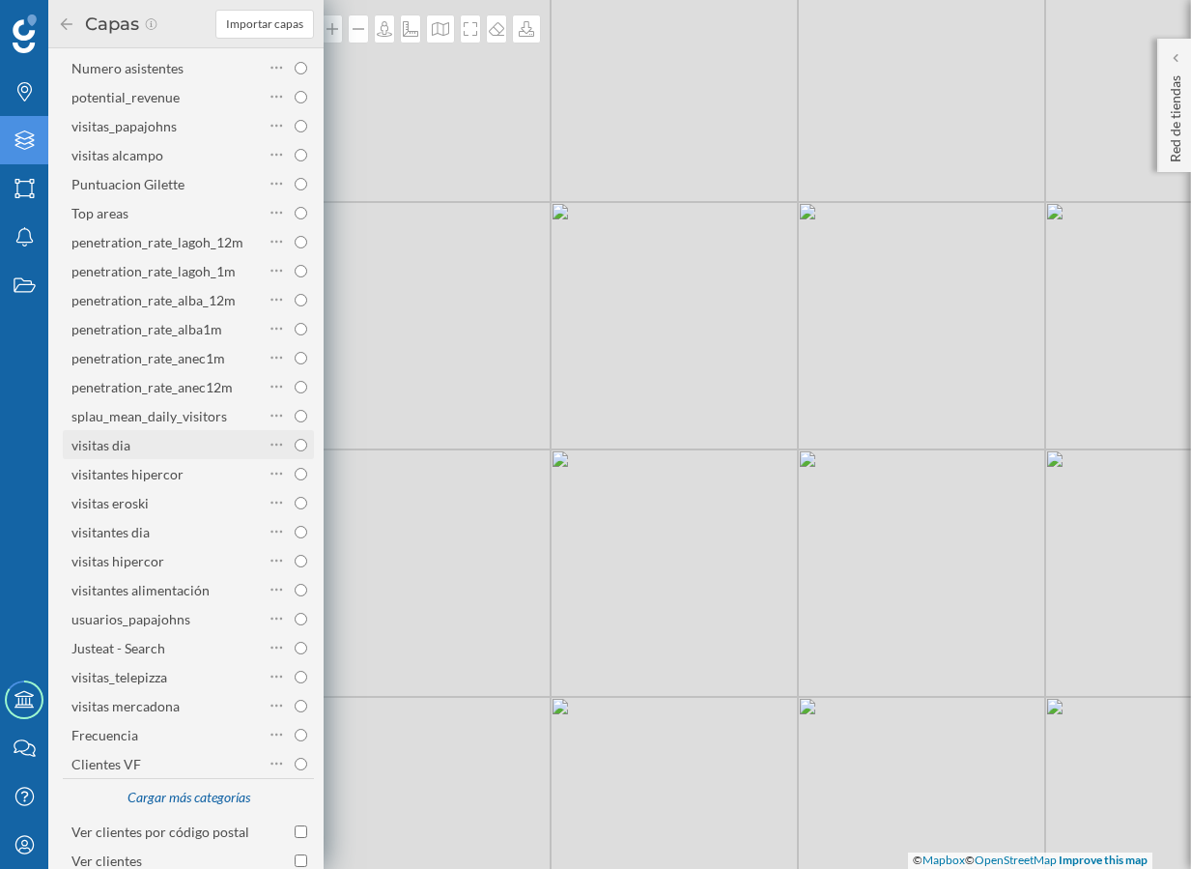
scroll to position [457, 0]
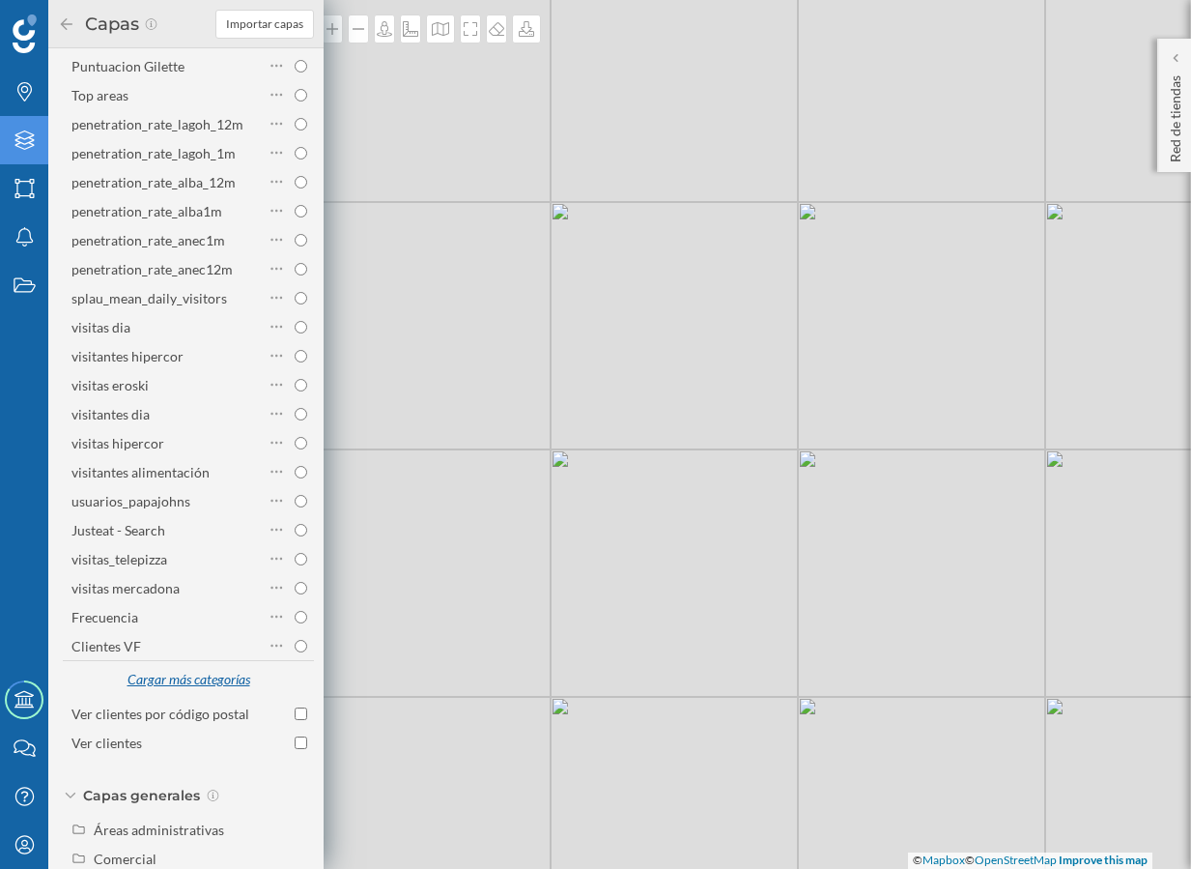
click at [195, 687] on div "Cargar más categorías" at bounding box center [188, 680] width 147 height 29
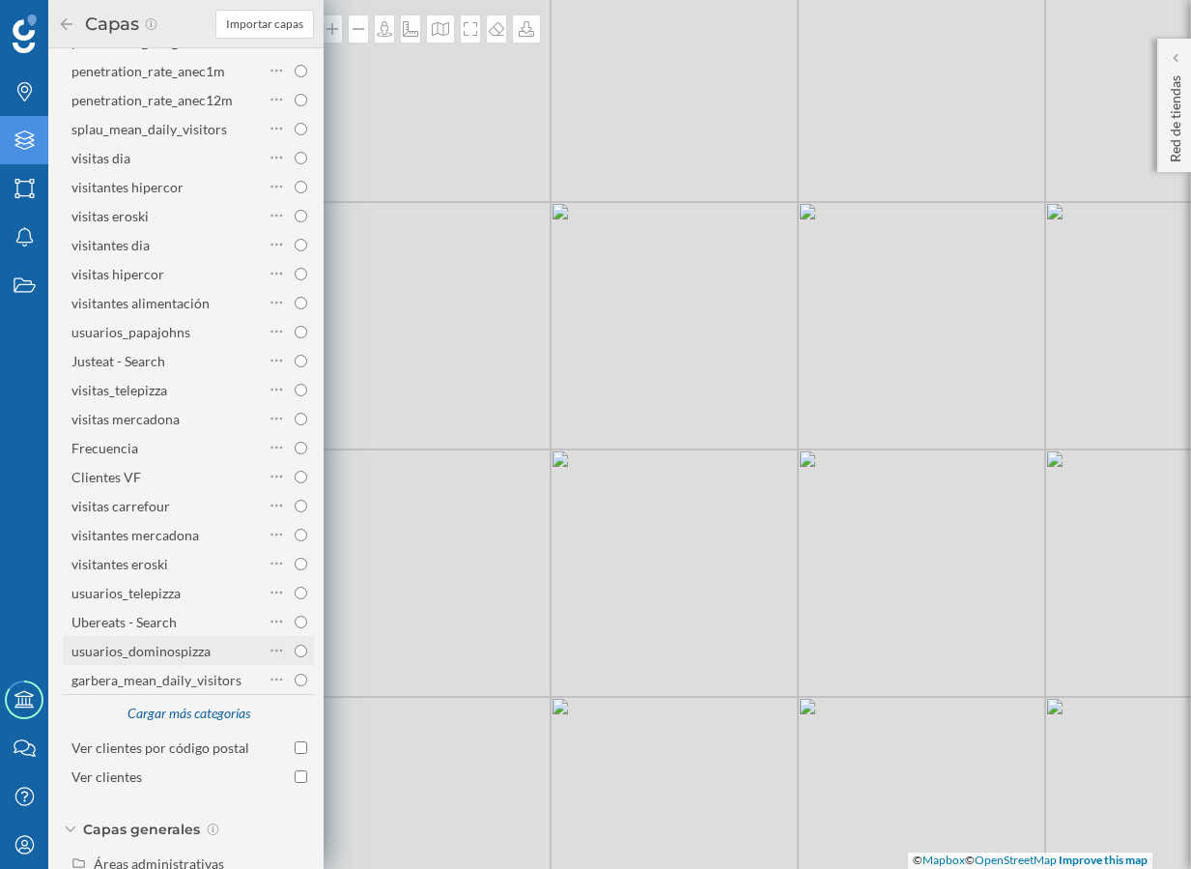
scroll to position [635, 0]
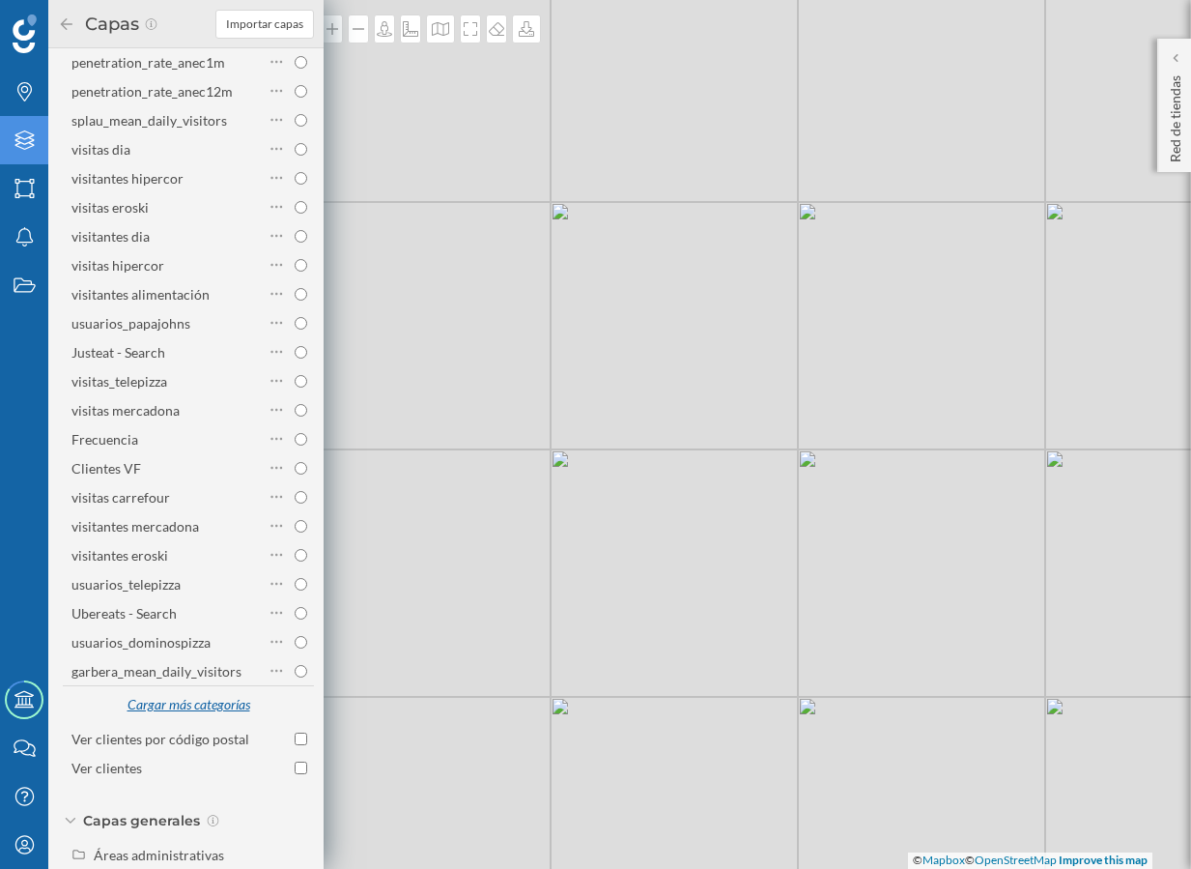
click at [222, 716] on div "Cargar más categorías" at bounding box center [188, 705] width 147 height 29
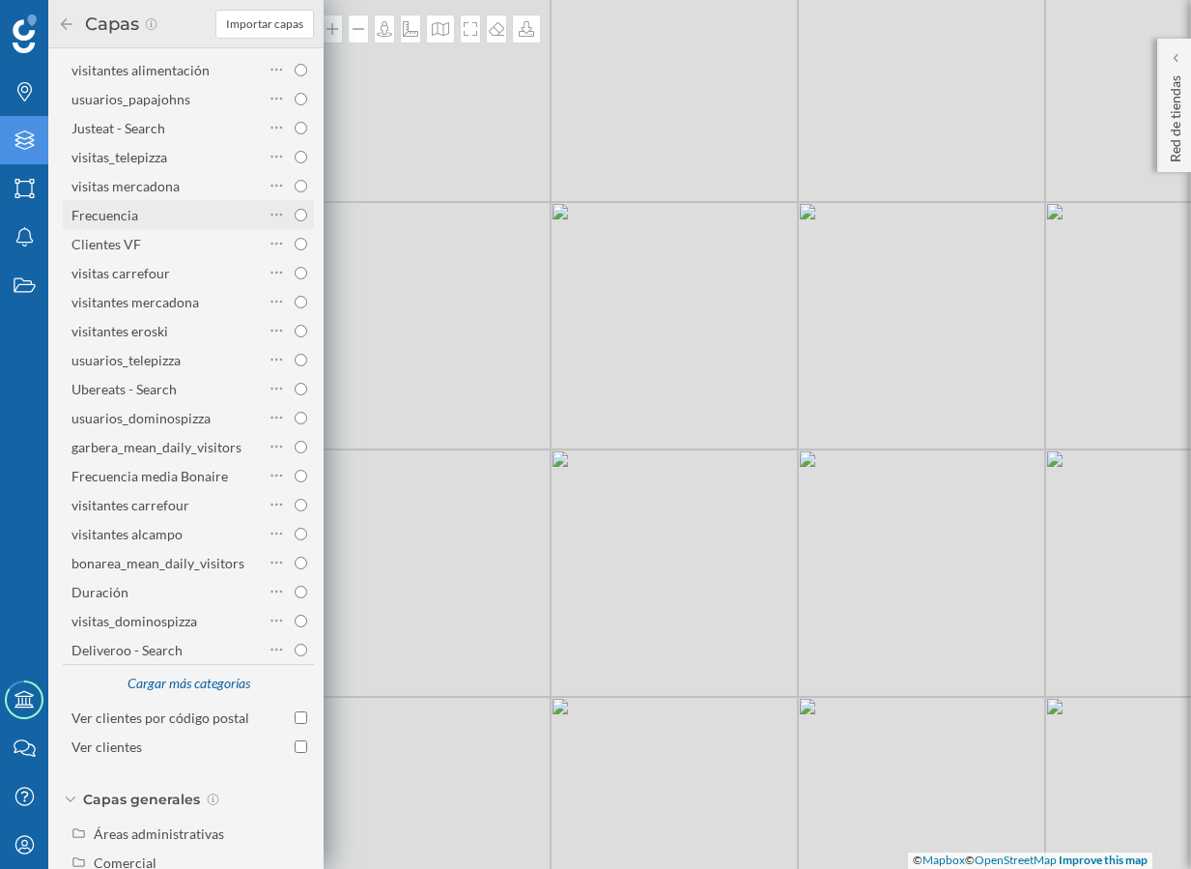
scroll to position [754, 0]
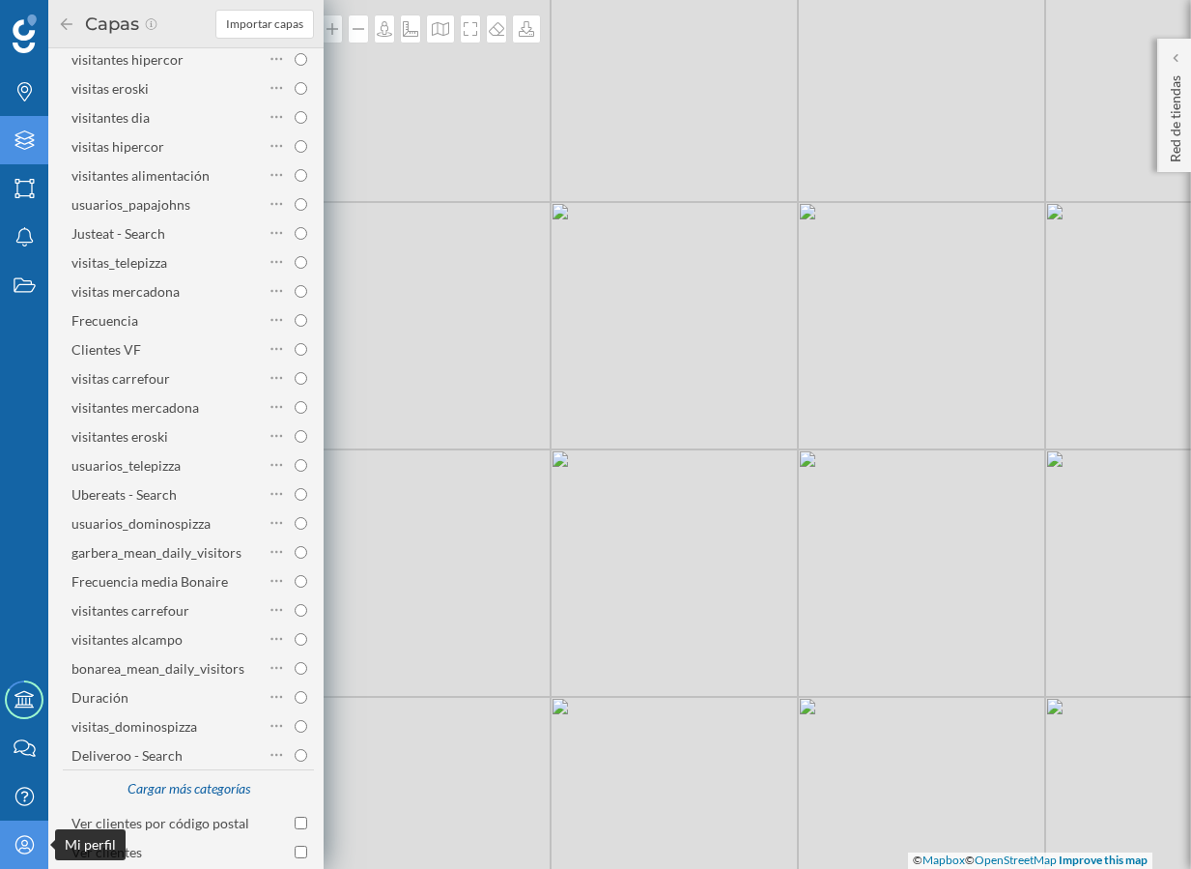
click at [30, 864] on div "Mi perfil" at bounding box center [24, 844] width 48 height 48
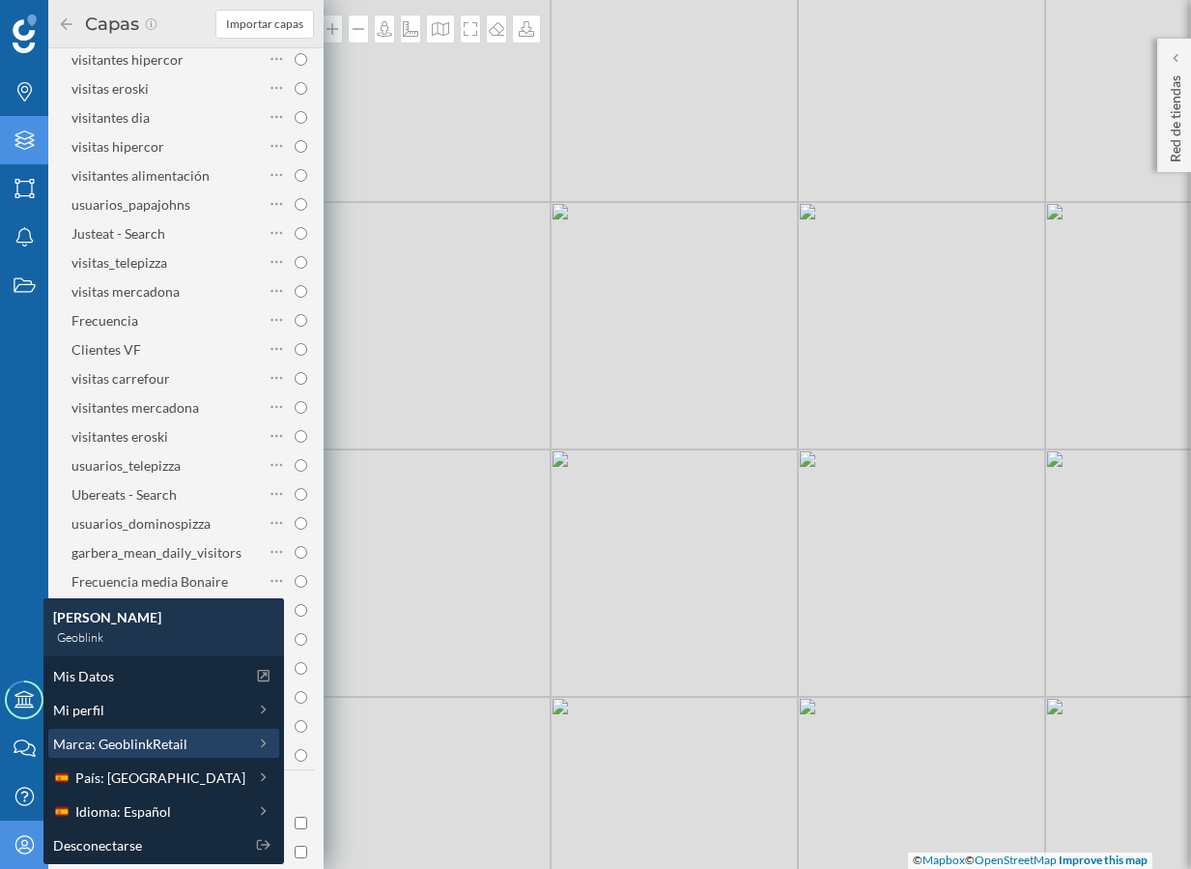
click at [172, 738] on span "Marca: GeoblinkRetail" at bounding box center [120, 743] width 134 height 20
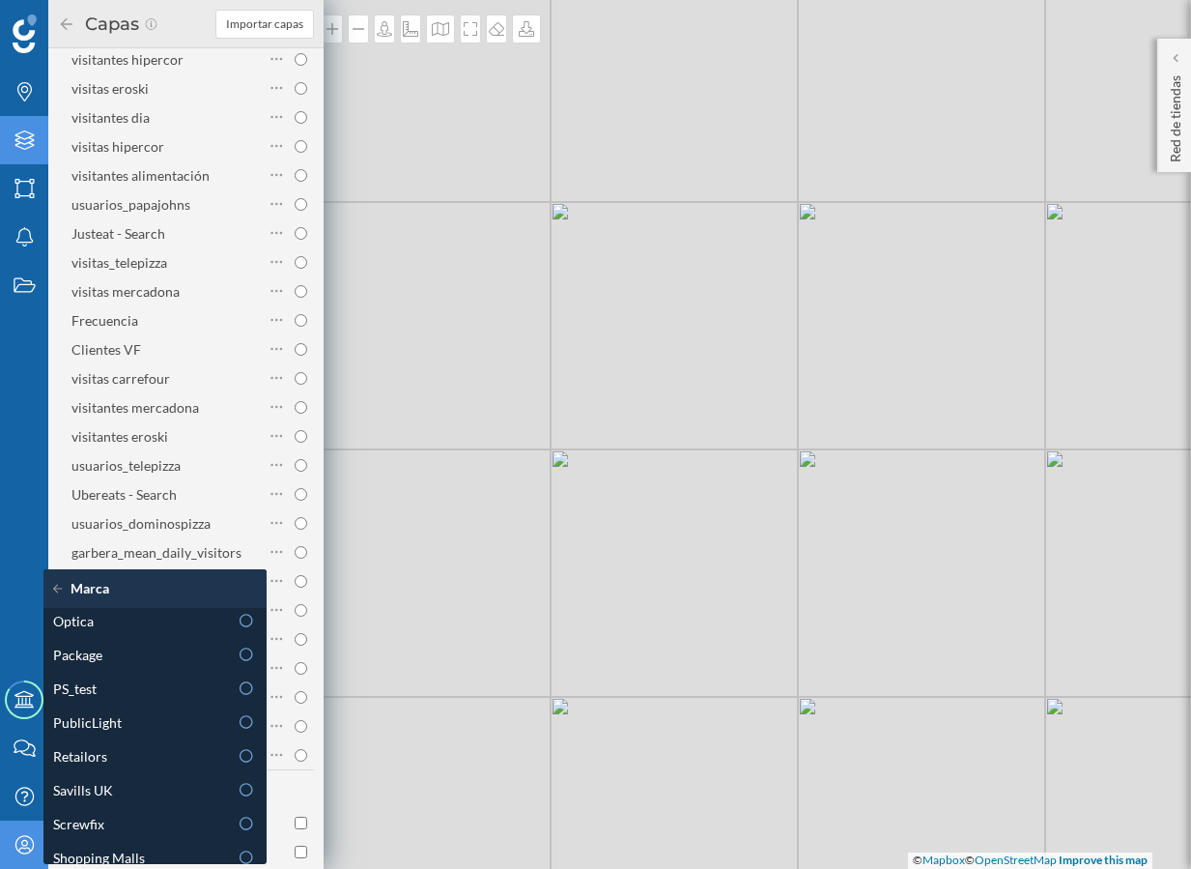
scroll to position [1203, 0]
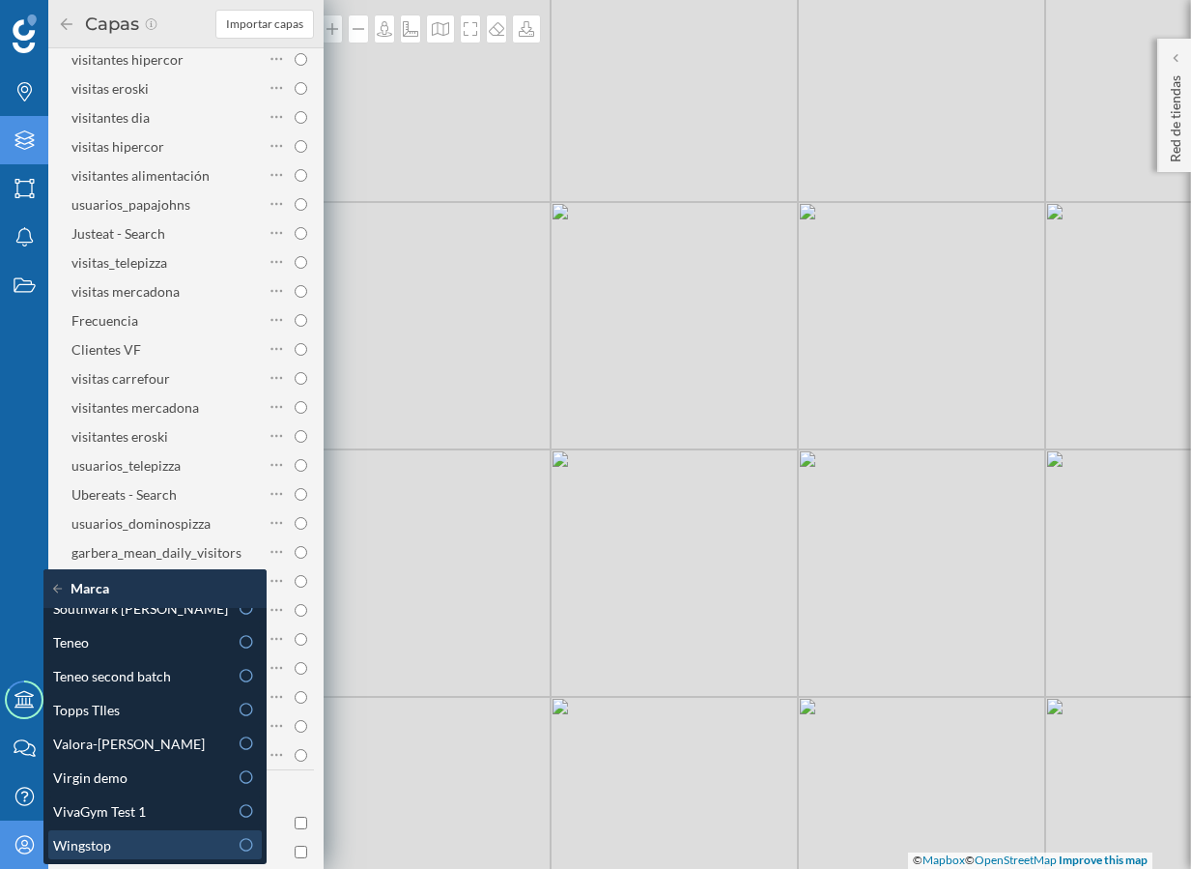
click at [129, 858] on div "Wingstop" at bounding box center [155, 844] width 214 height 29
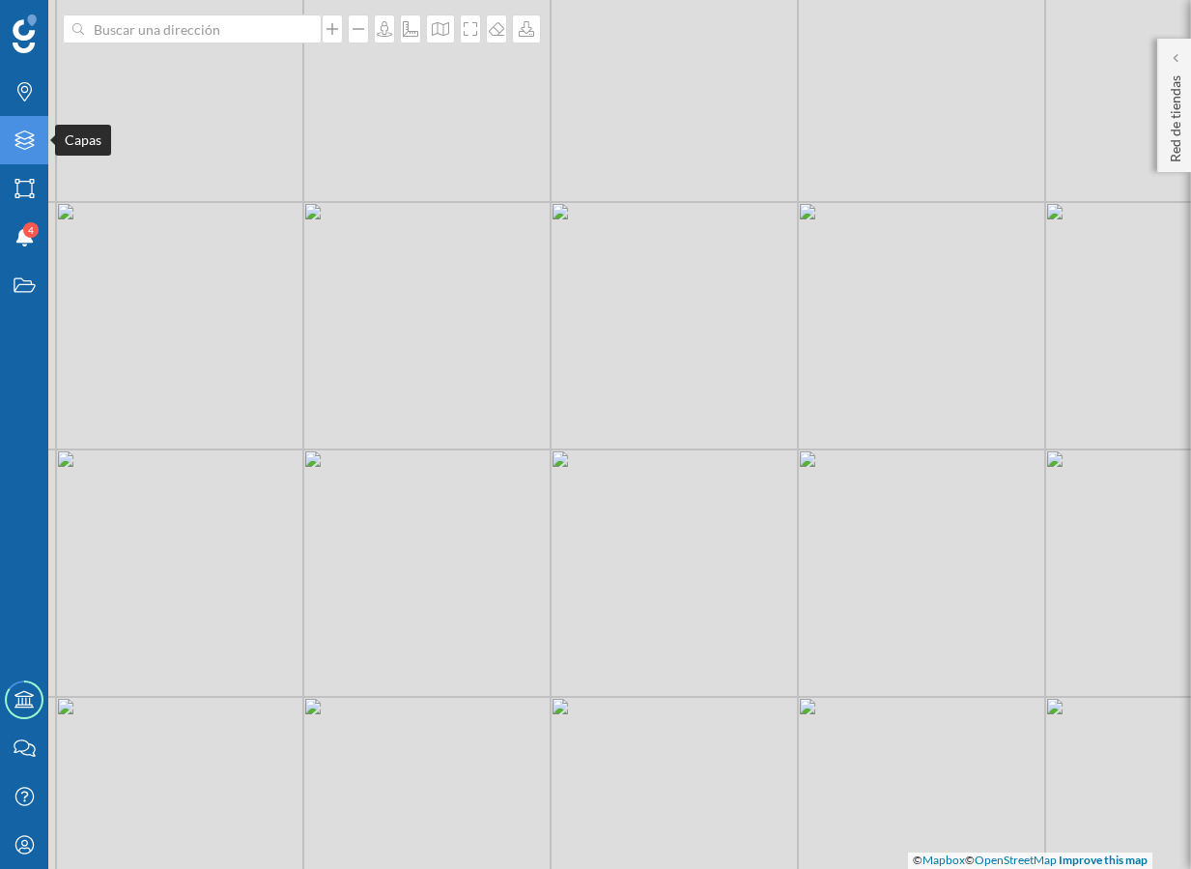
click at [14, 134] on icon "Capas" at bounding box center [25, 139] width 24 height 19
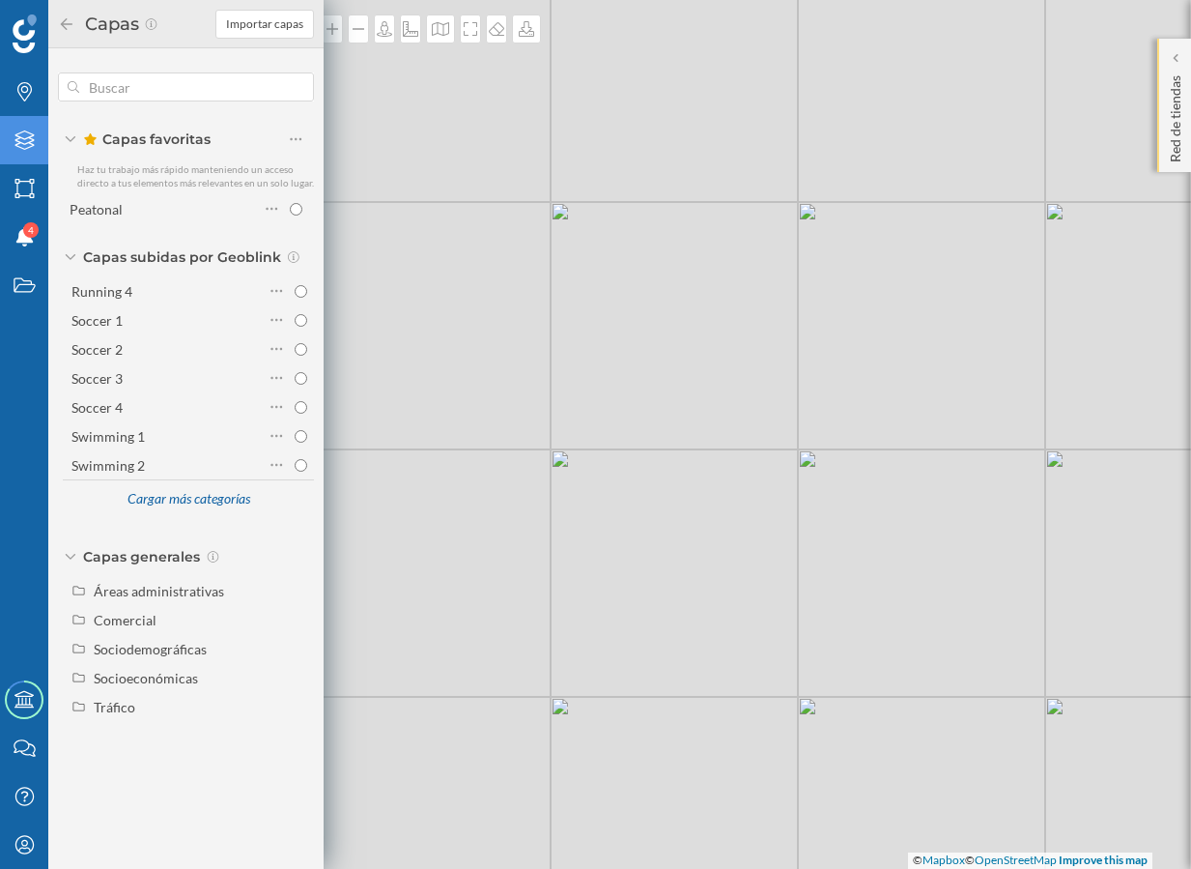
click at [1176, 118] on p "Red de tiendas" at bounding box center [1175, 115] width 19 height 95
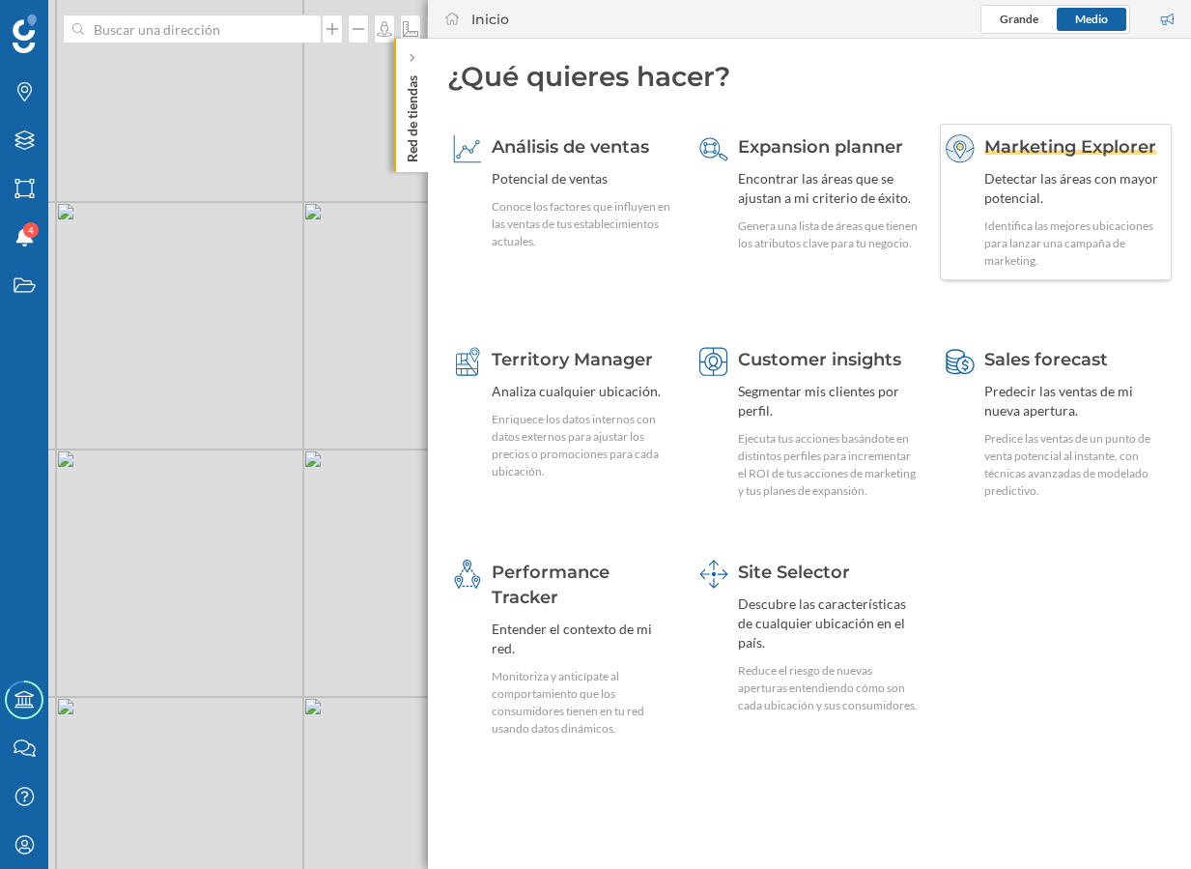
click at [1056, 239] on div "Identifica las mejores ubicaciones para lanzar una campaña de marketing." at bounding box center [1076, 243] width 182 height 52
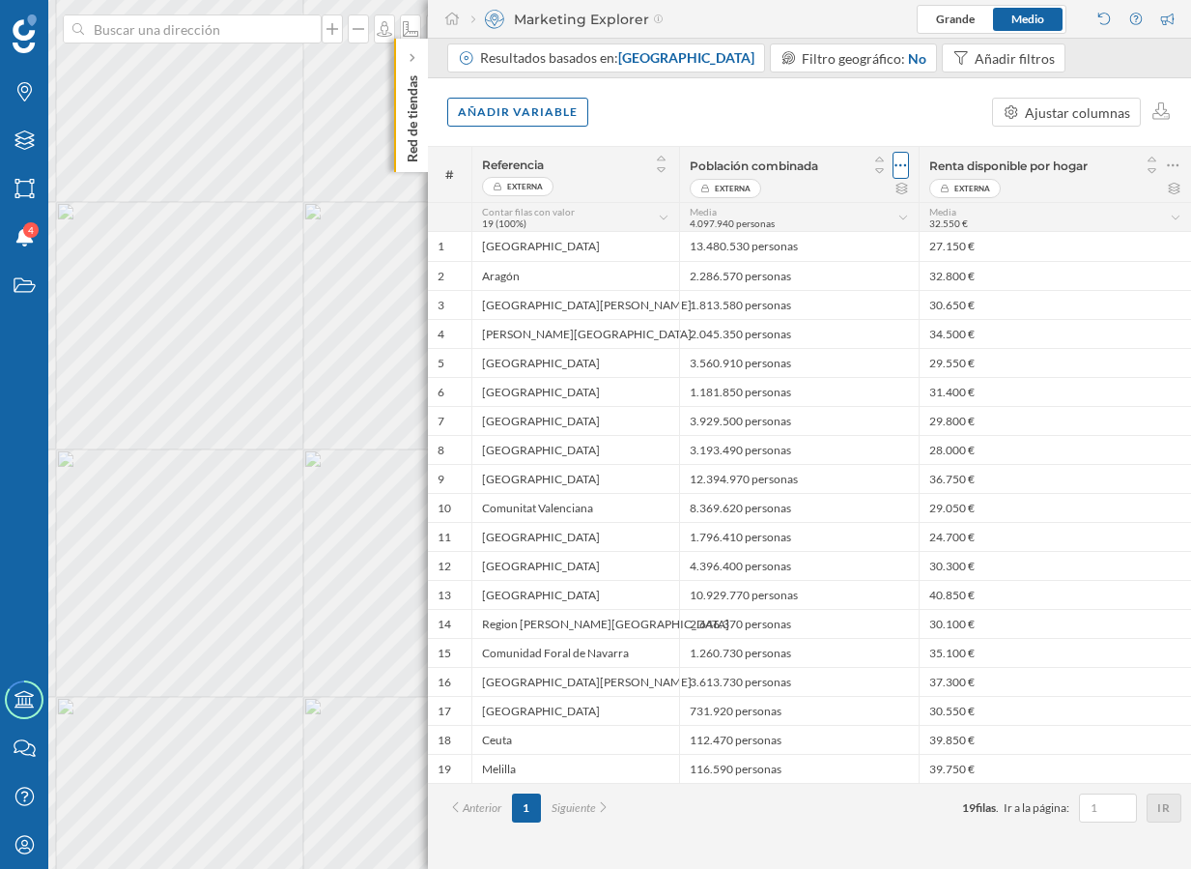
click at [903, 167] on icon at bounding box center [901, 165] width 13 height 19
click at [863, 239] on div "Borrar columna" at bounding box center [809, 243] width 178 height 20
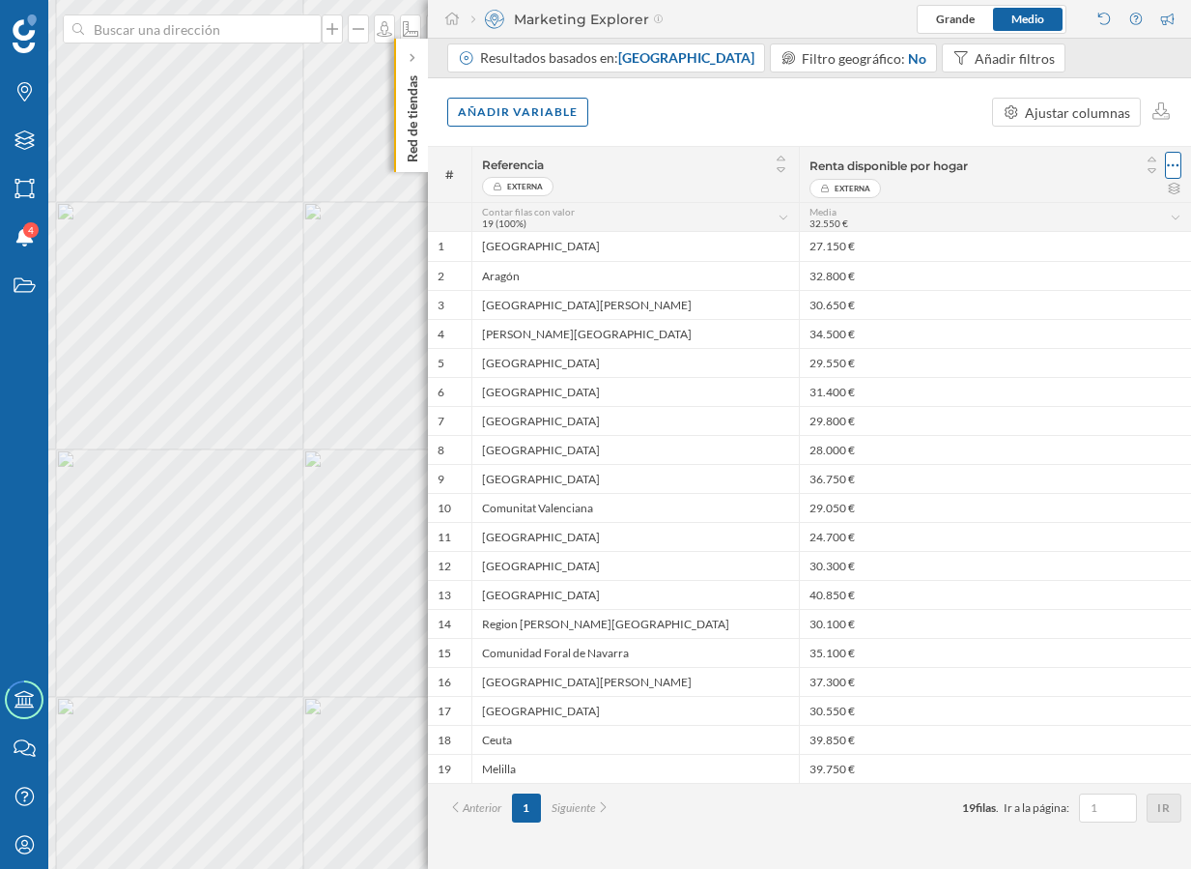
click at [1176, 173] on icon at bounding box center [1173, 165] width 13 height 19
click at [1095, 246] on div "Borrar columna" at bounding box center [1081, 243] width 178 height 20
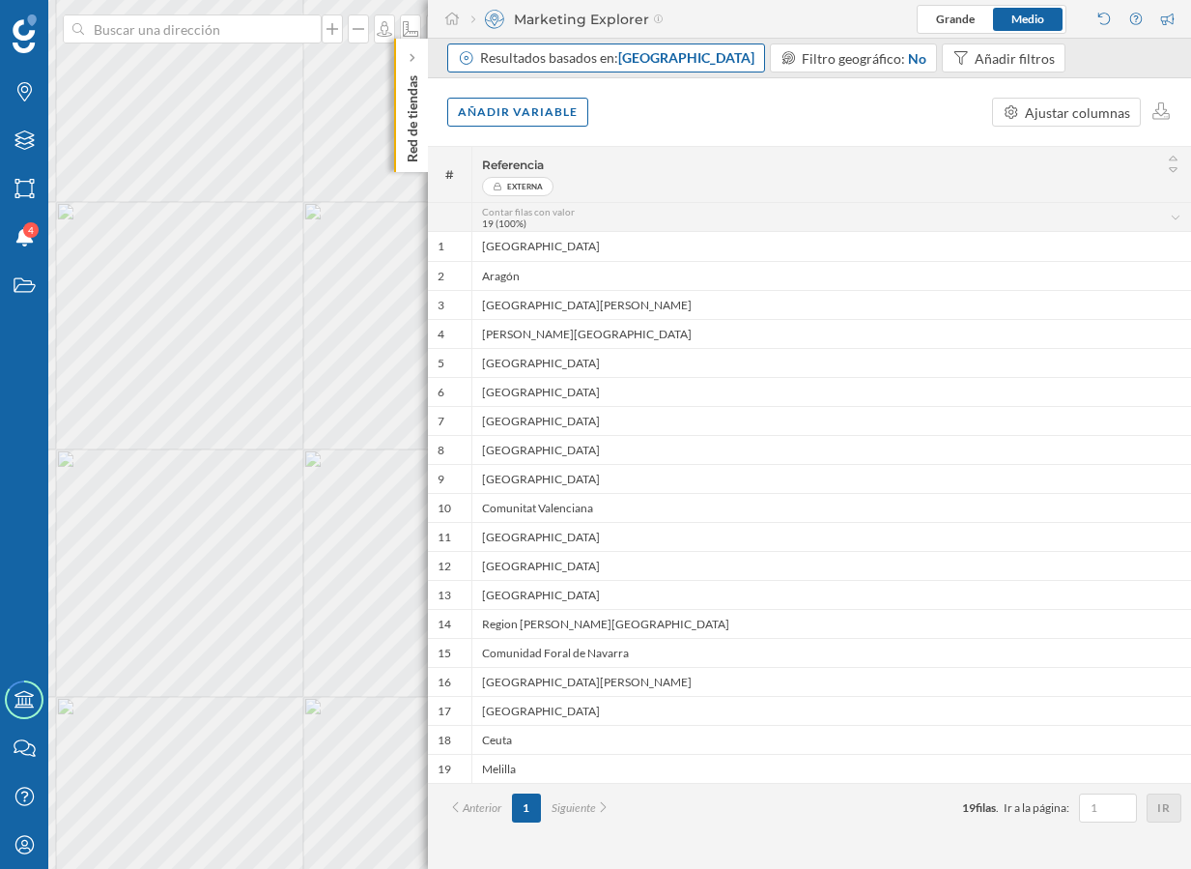
click at [601, 66] on div "Resultados basados en: Comunidad autónoma" at bounding box center [617, 57] width 274 height 19
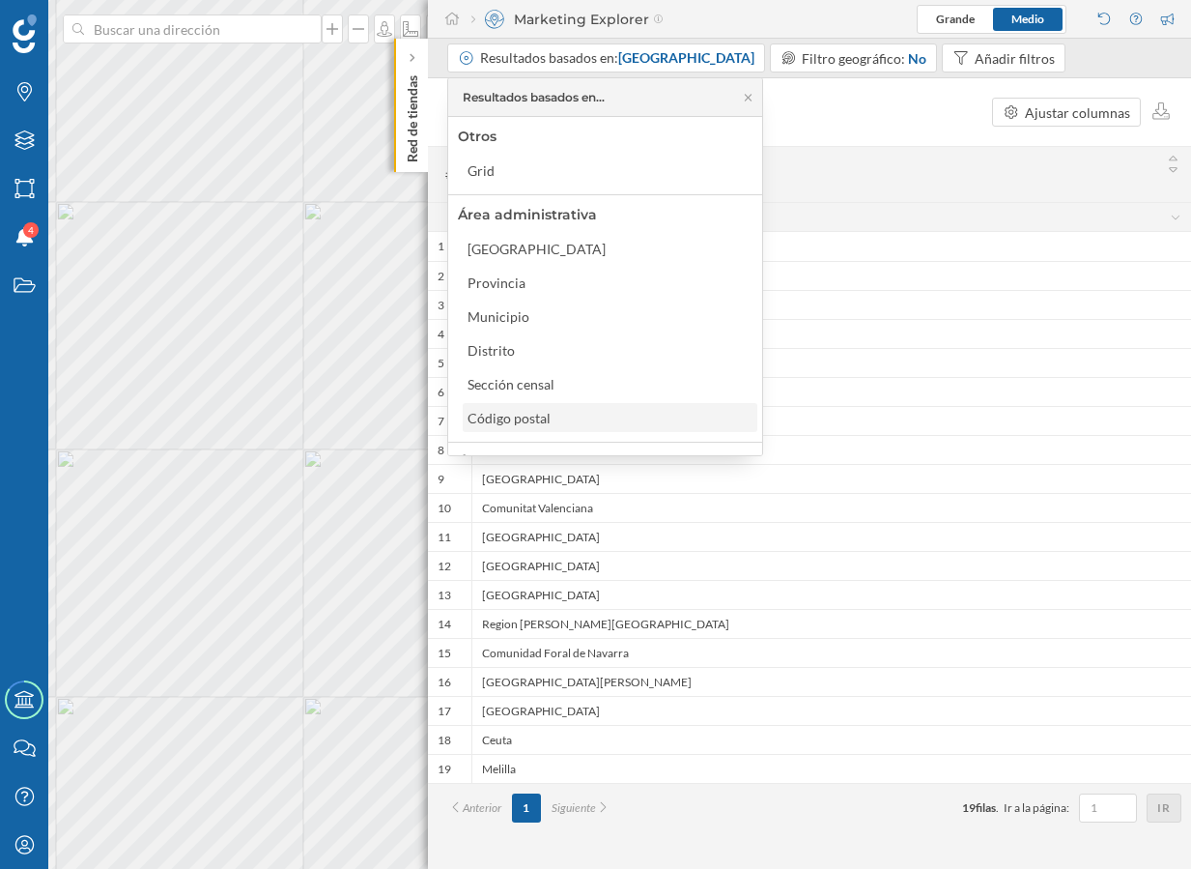
click at [584, 409] on div "Código postal" at bounding box center [609, 418] width 283 height 20
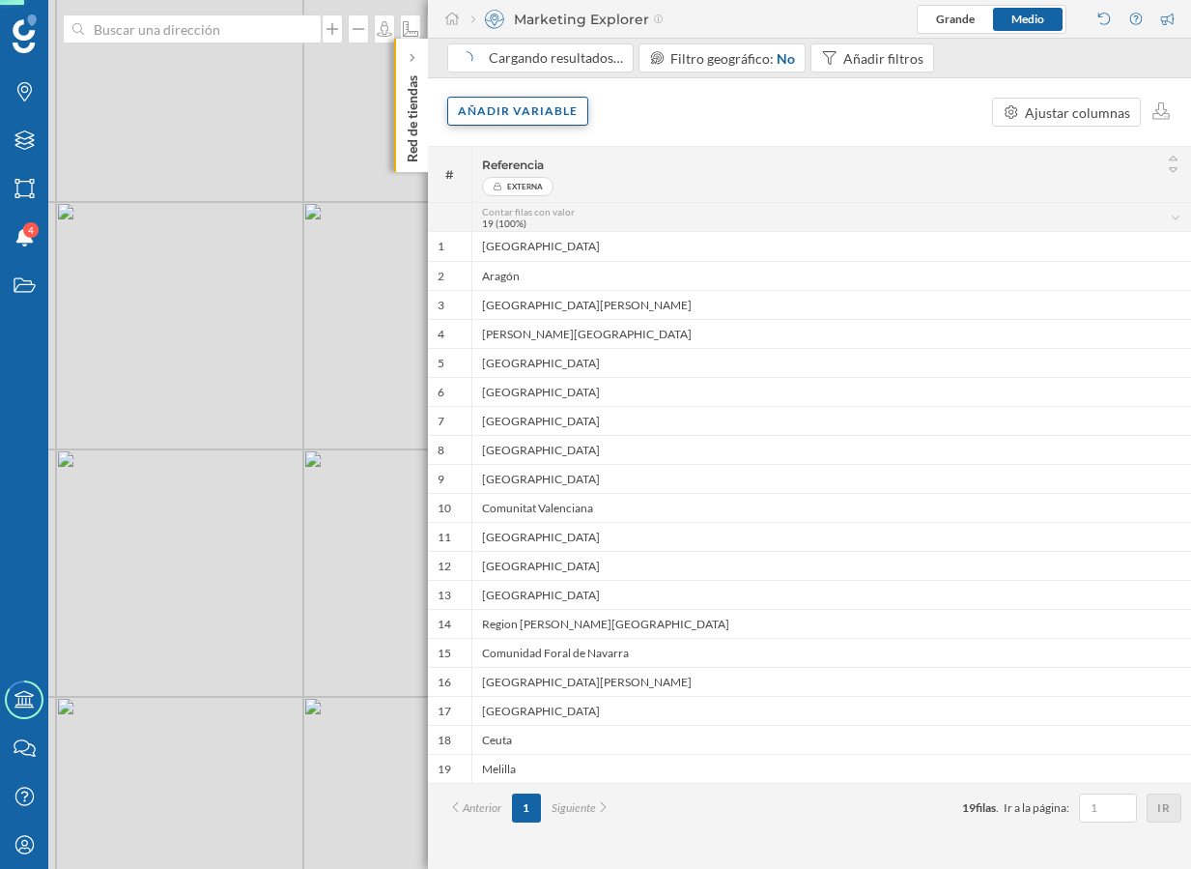
click at [522, 100] on div "Añadir variable" at bounding box center [517, 111] width 141 height 29
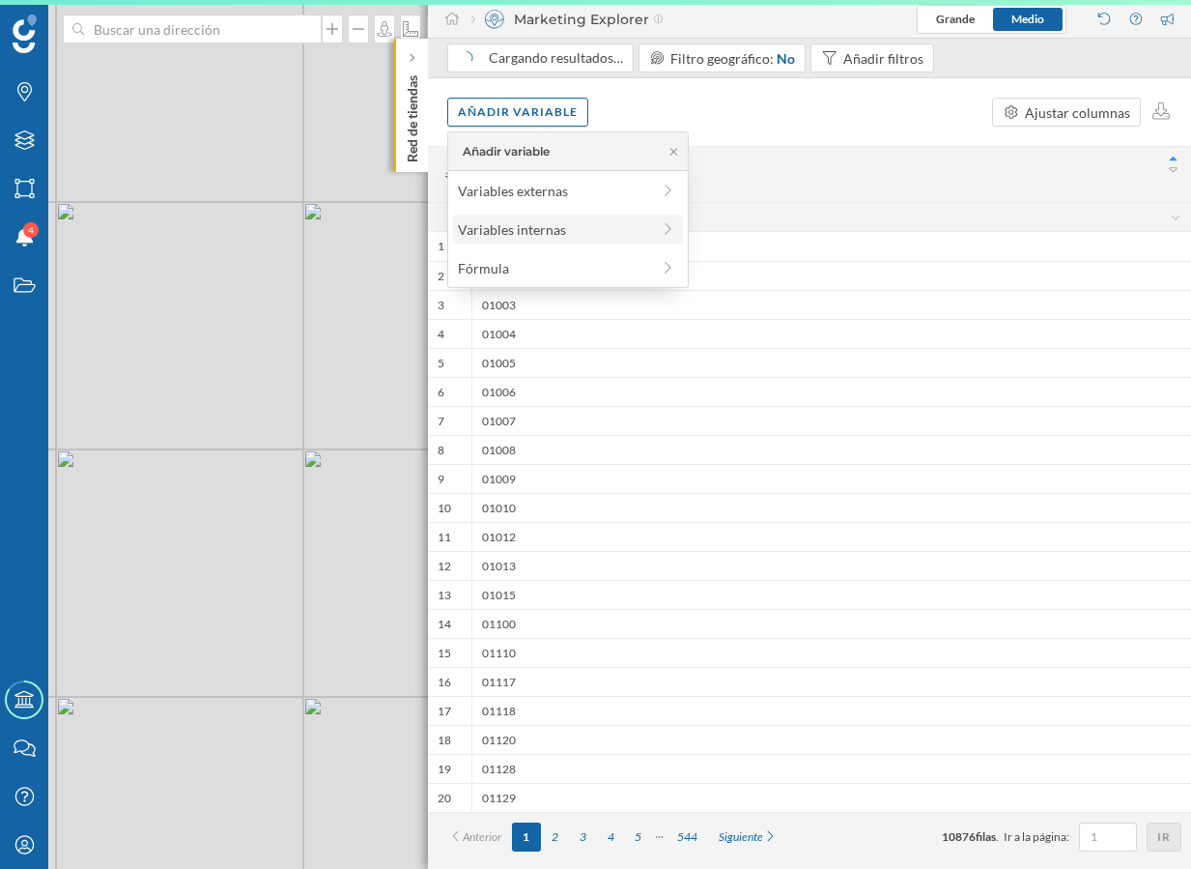
click at [566, 231] on div "Variables internas" at bounding box center [554, 229] width 192 height 20
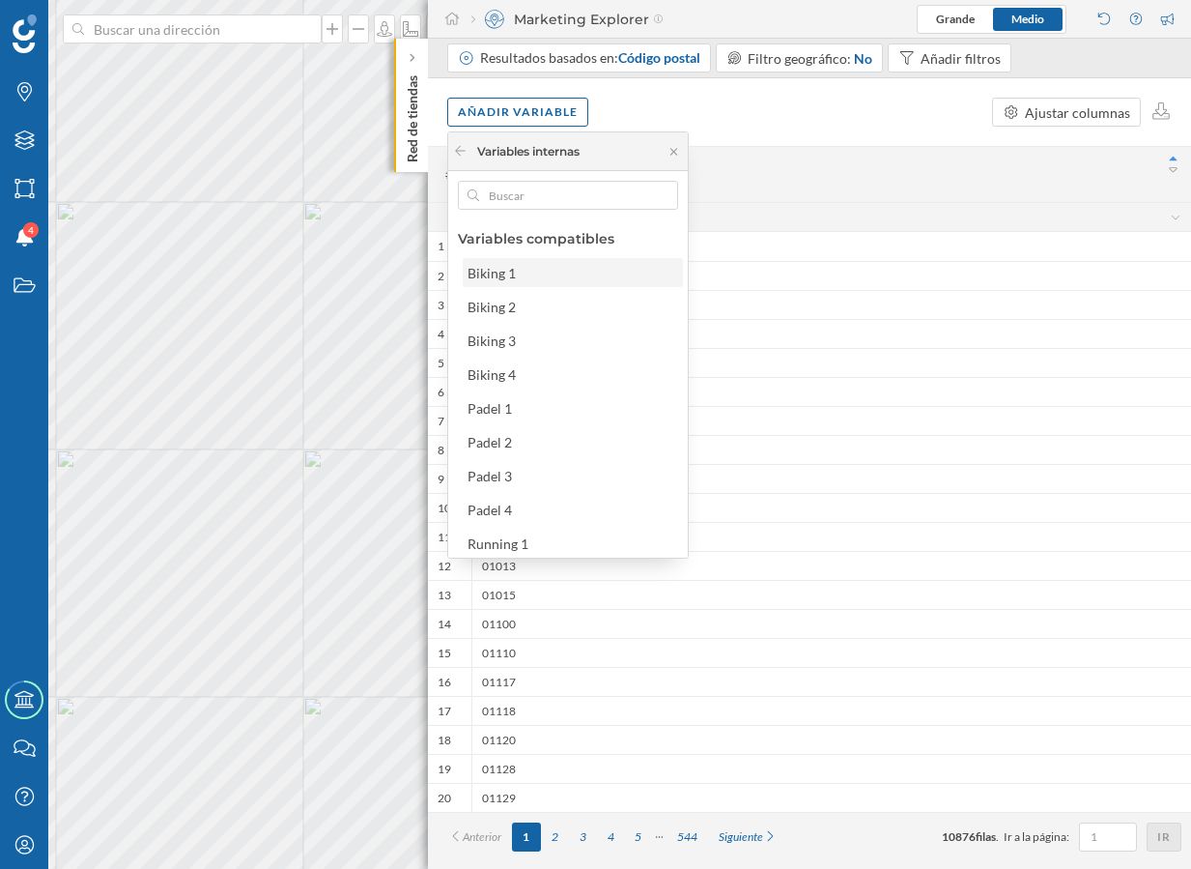
click at [591, 270] on div "Biking 1" at bounding box center [572, 273] width 209 height 20
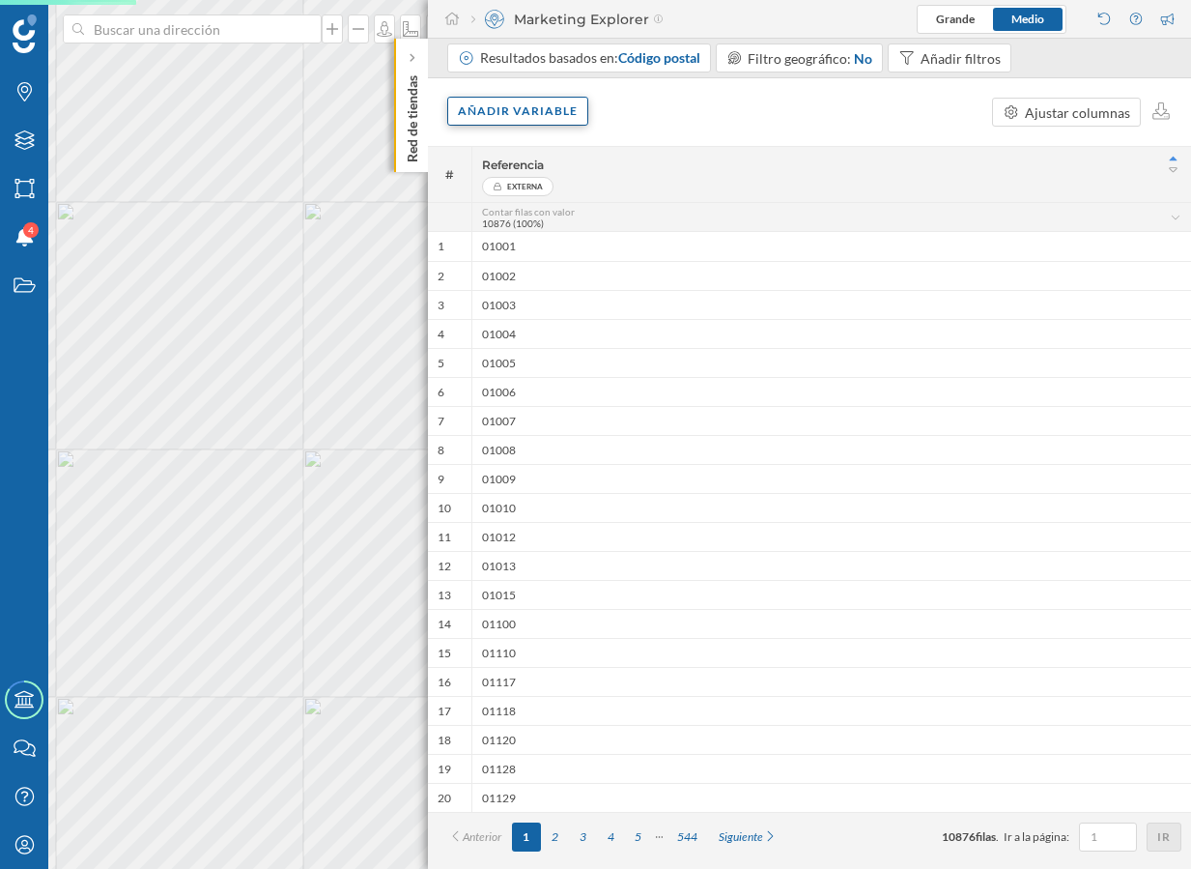
click at [560, 106] on div "Añadir variable" at bounding box center [517, 111] width 141 height 29
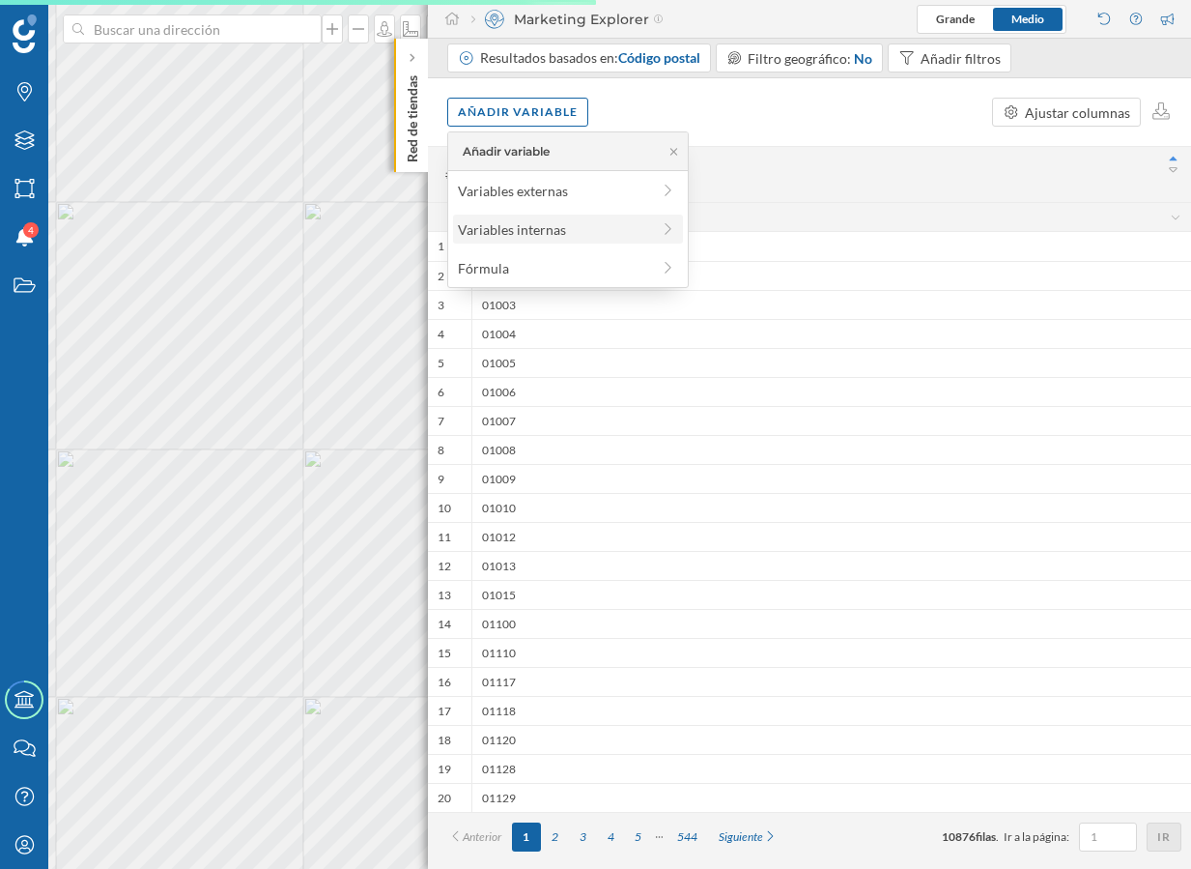
click at [590, 227] on div "Variables internas" at bounding box center [554, 229] width 192 height 20
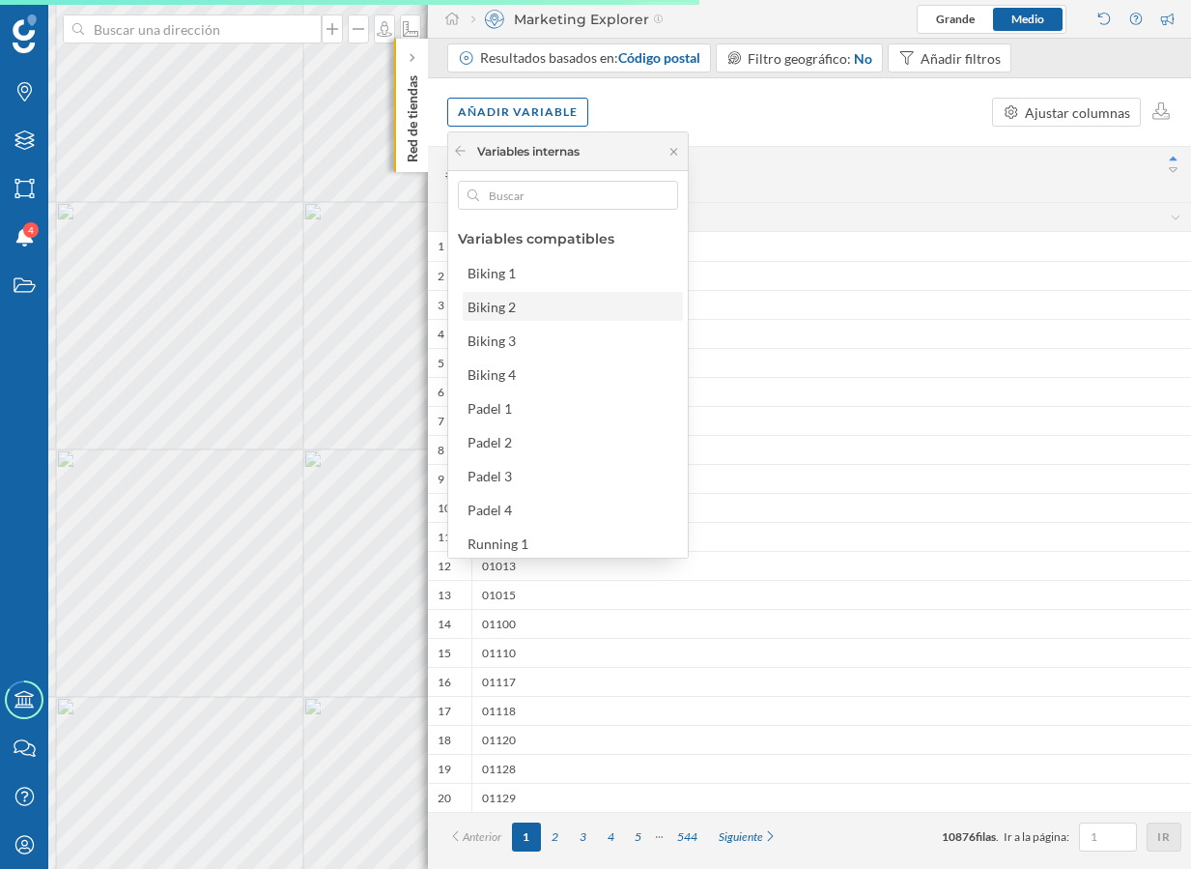
click at [551, 308] on div "Biking 2" at bounding box center [572, 307] width 209 height 20
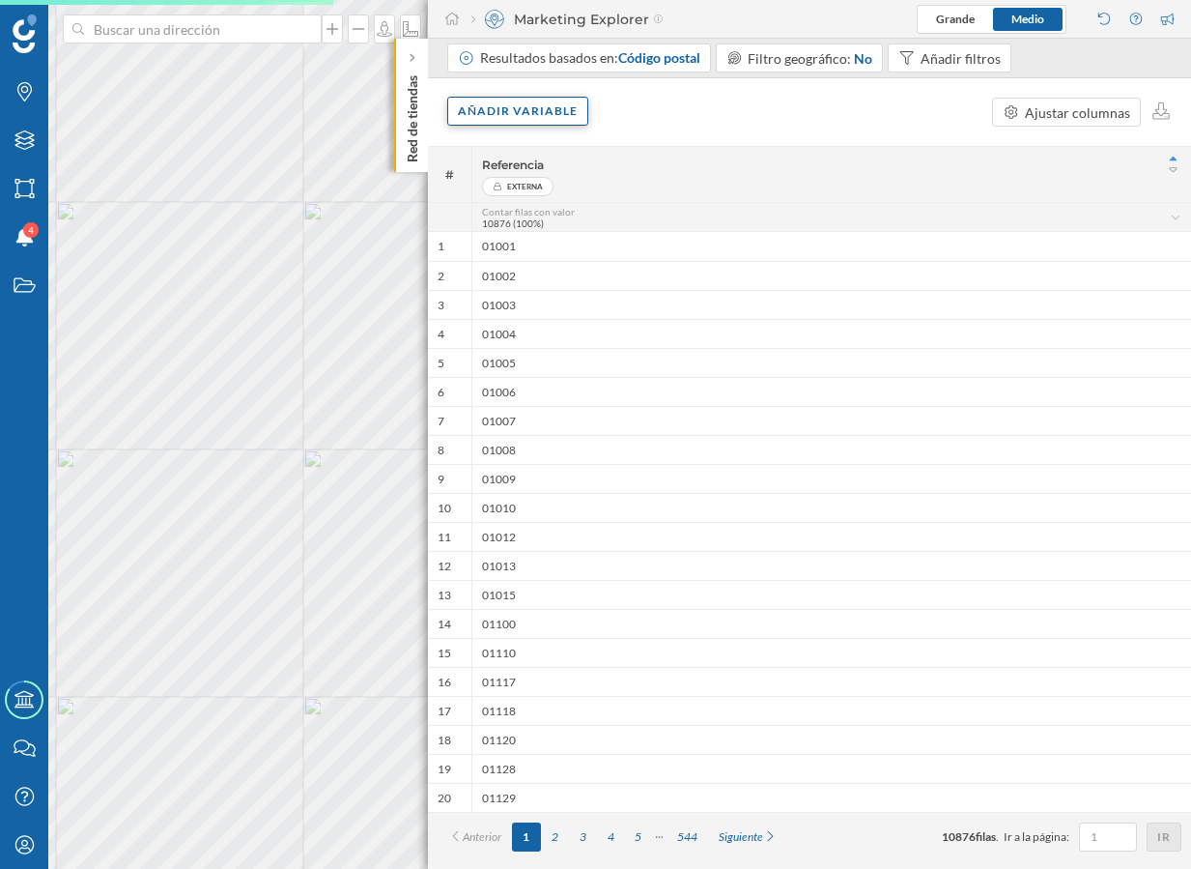
click at [557, 119] on div "Añadir variable" at bounding box center [517, 111] width 141 height 29
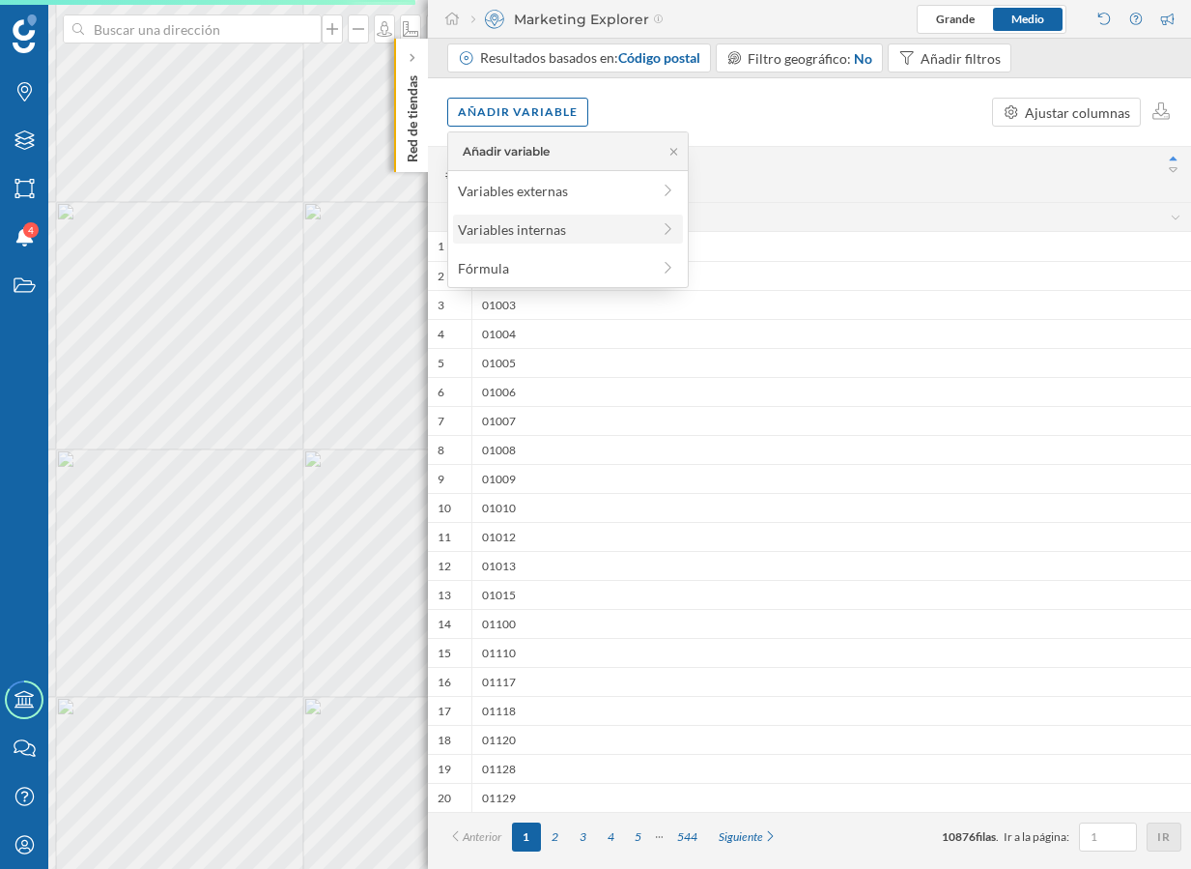
click at [553, 216] on div "Variables internas" at bounding box center [568, 229] width 230 height 29
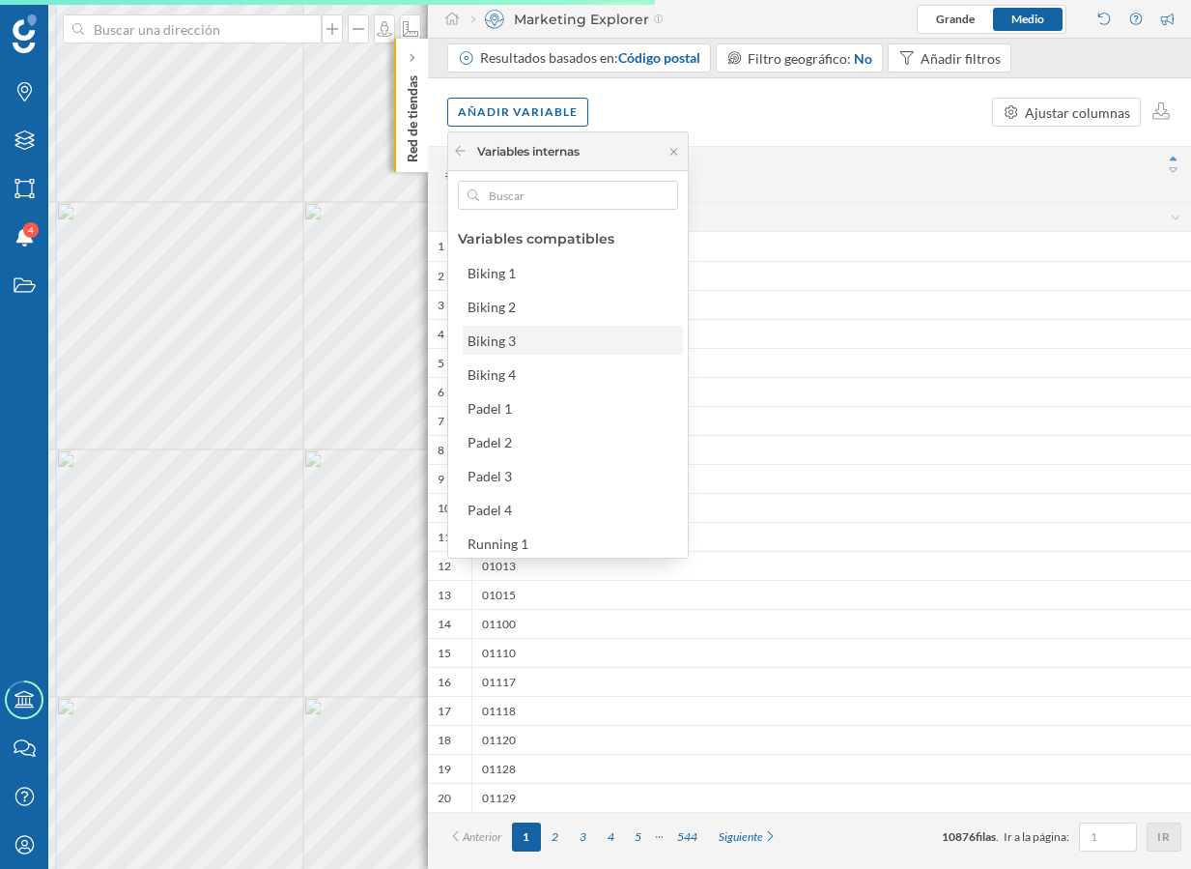
click at [556, 343] on div "Biking 3" at bounding box center [572, 340] width 209 height 20
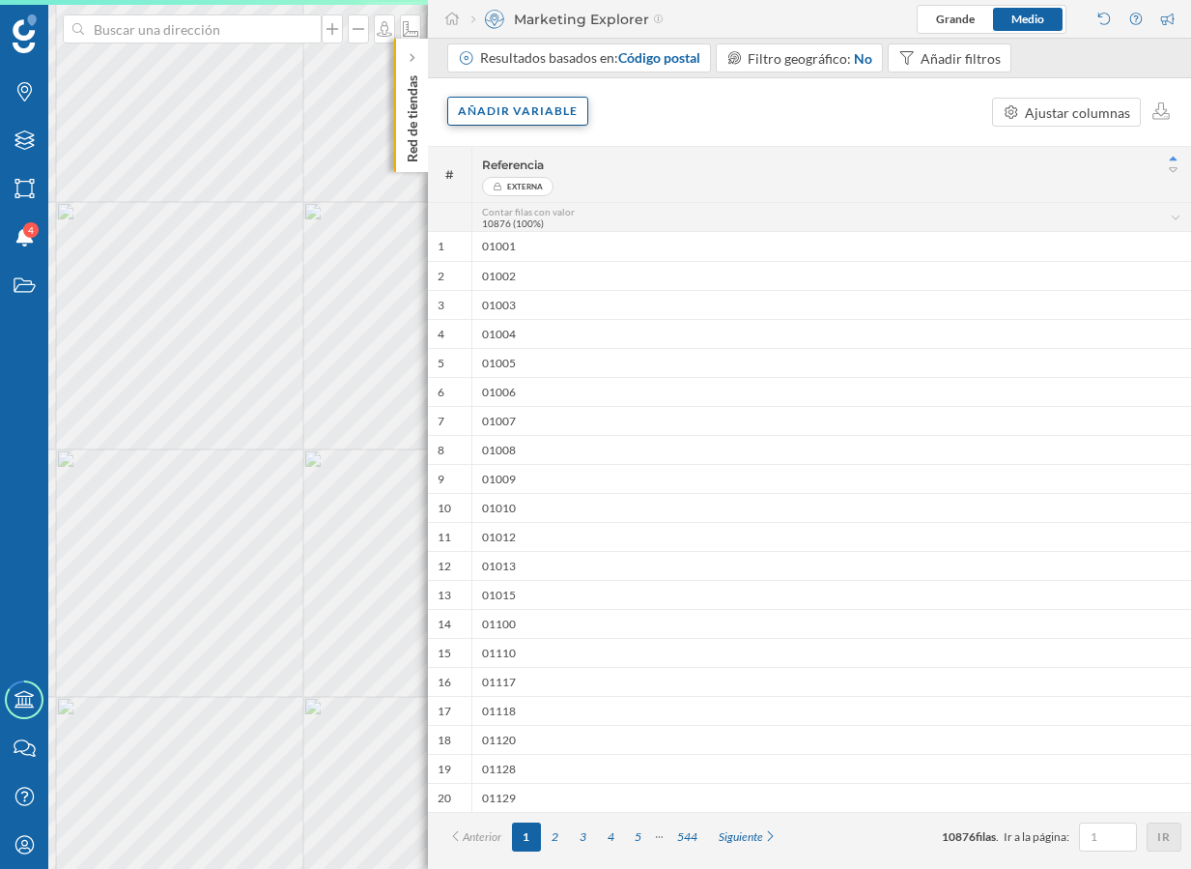
click at [540, 103] on div "Añadir variable" at bounding box center [517, 111] width 141 height 29
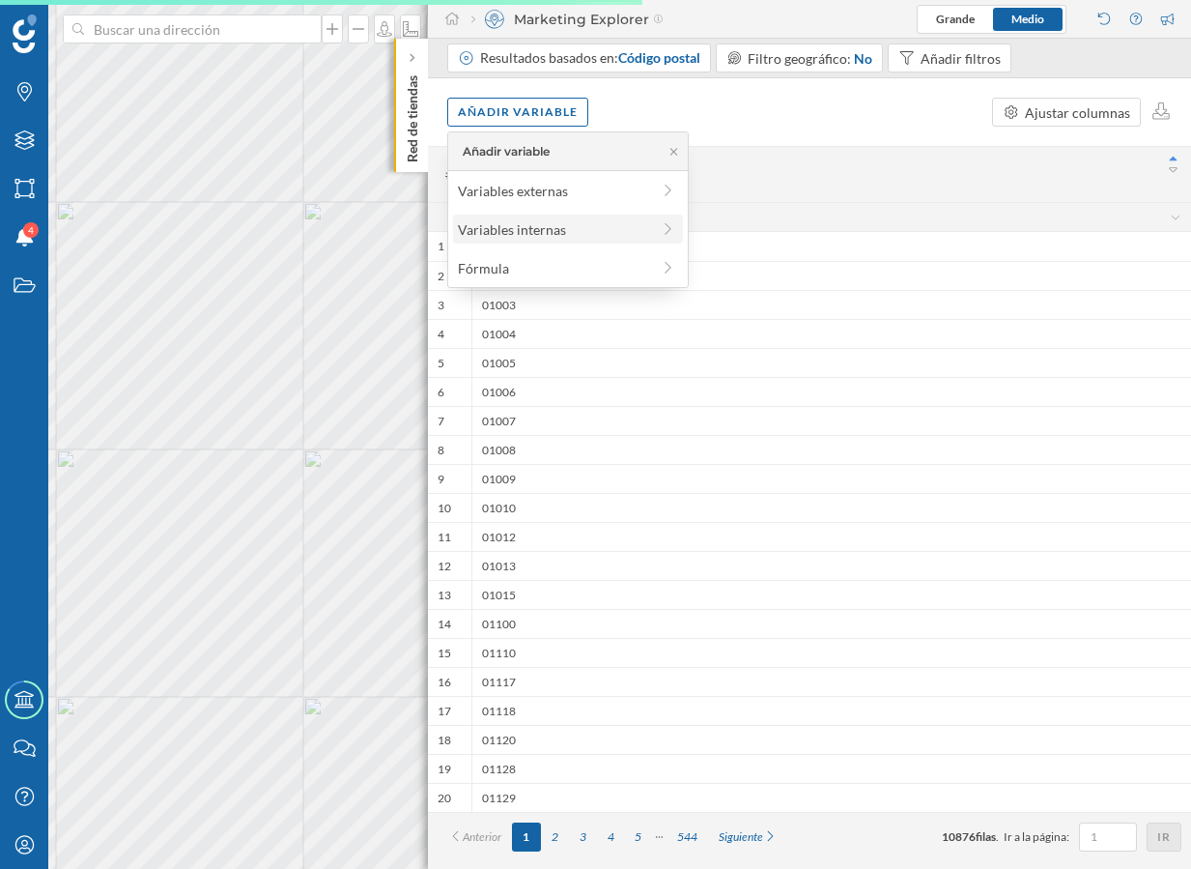
click at [573, 239] on div "Variables internas" at bounding box center [568, 229] width 230 height 29
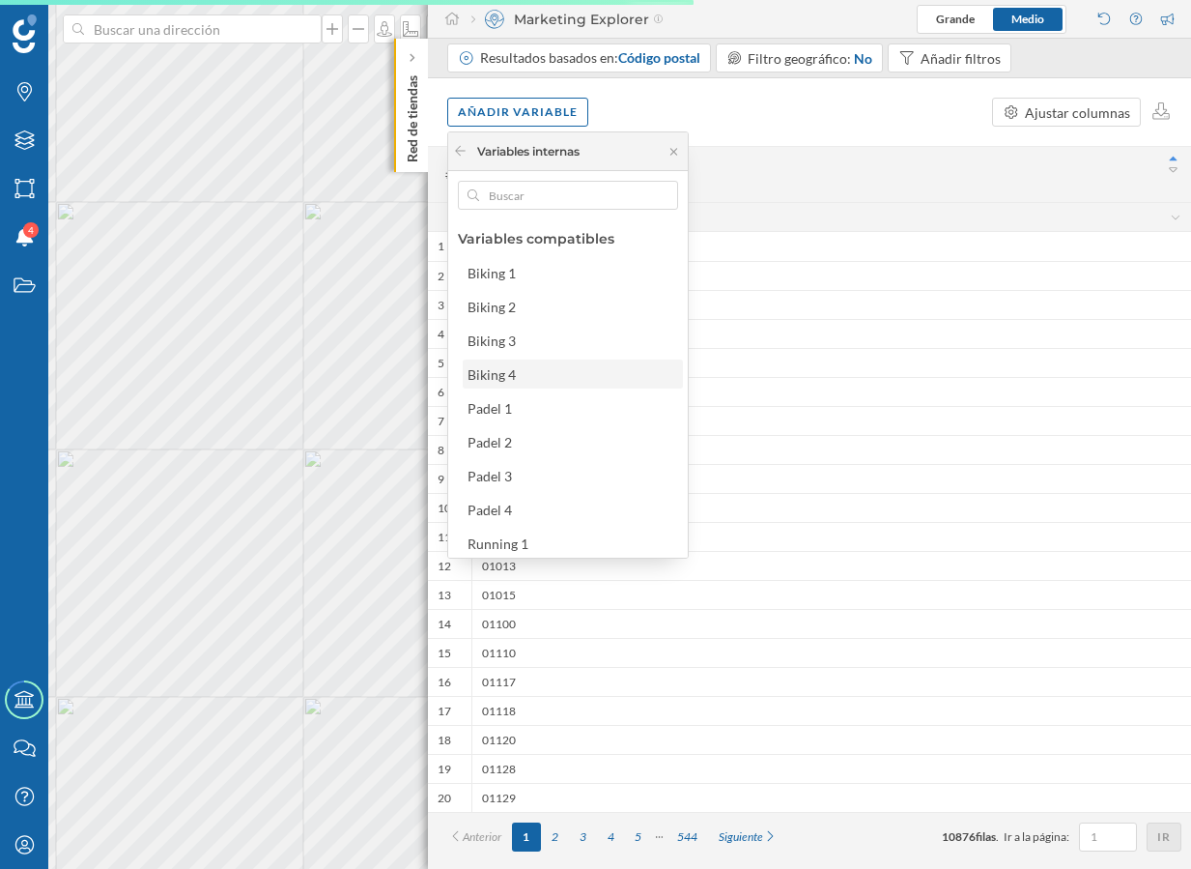
click at [545, 372] on div "Biking 4" at bounding box center [572, 374] width 209 height 20
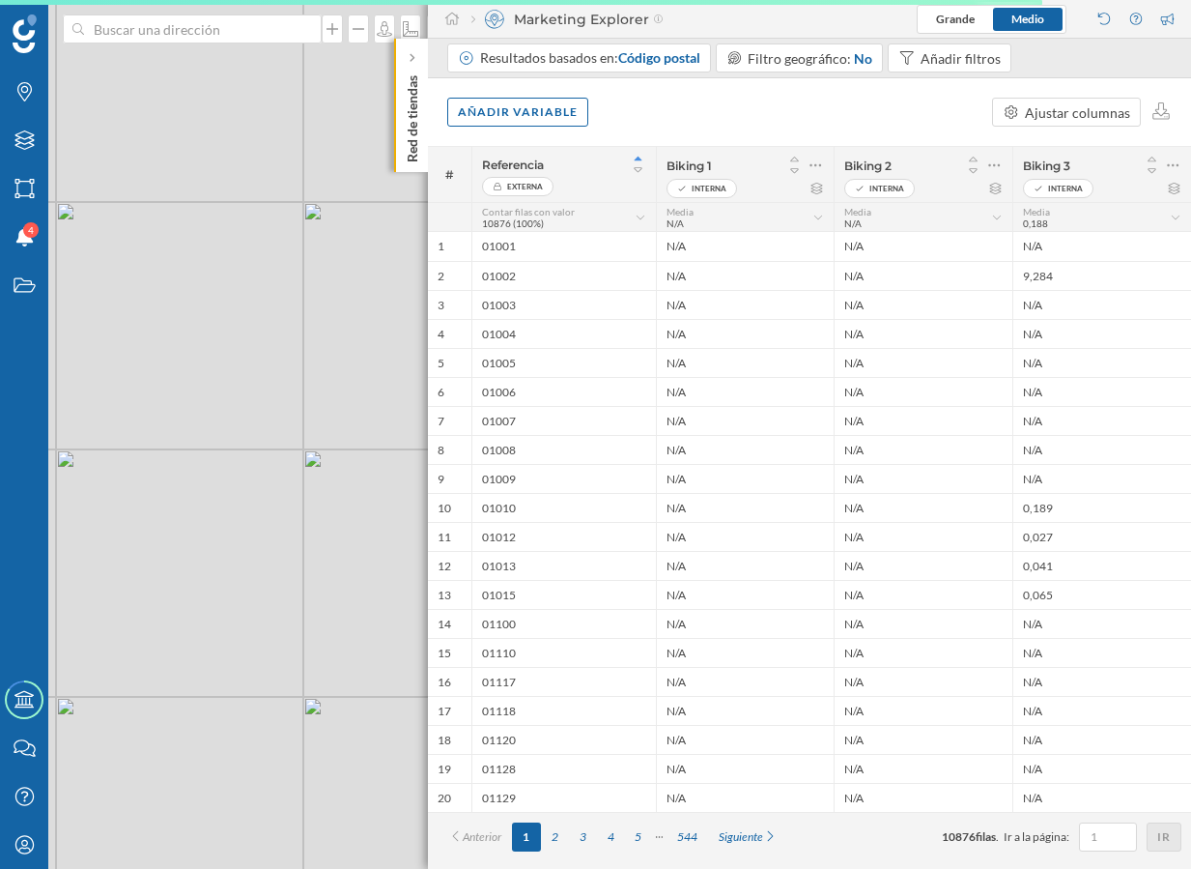
scroll to position [0, 0]
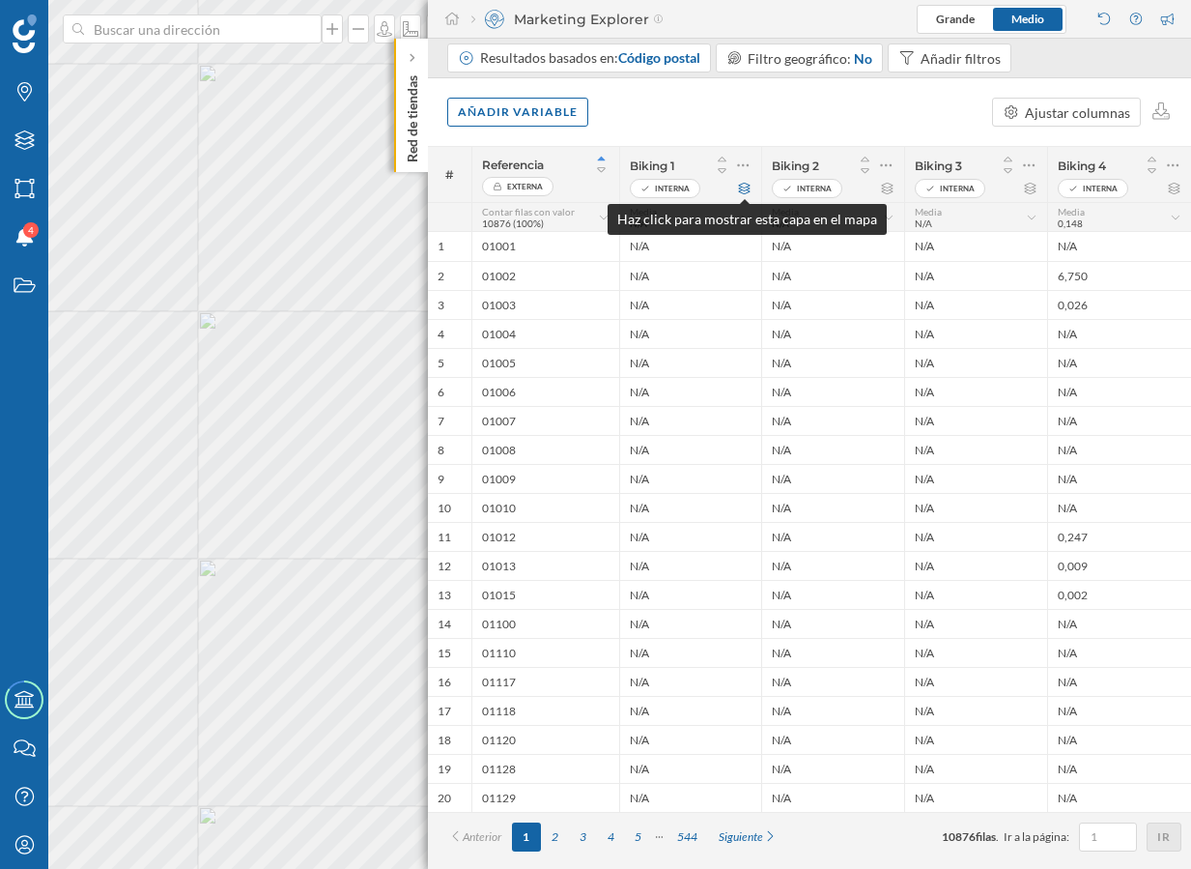
click at [746, 184] on icon at bounding box center [745, 189] width 12 height 12
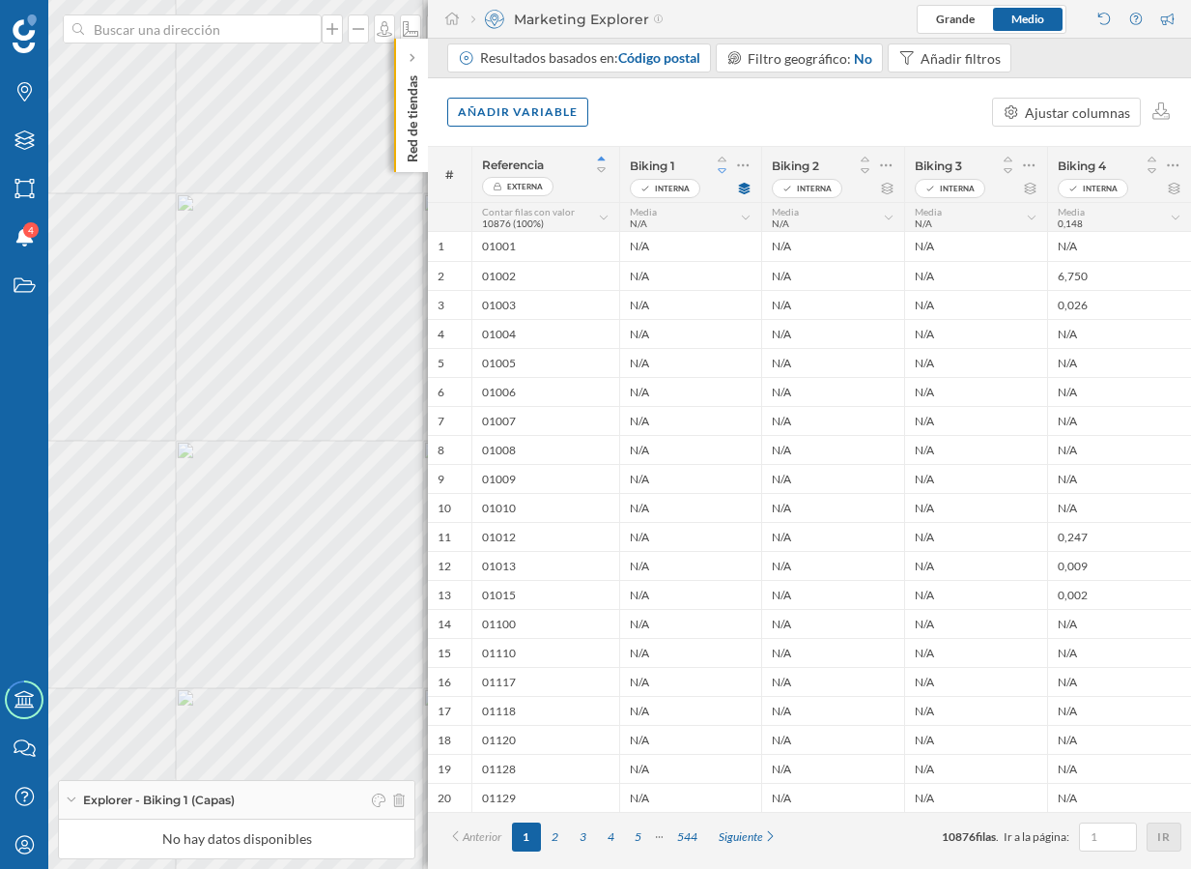
click at [727, 169] on icon at bounding box center [722, 171] width 17 height 14
click at [723, 150] on div "Biking 1 Interna" at bounding box center [690, 174] width 142 height 55
click at [723, 154] on icon at bounding box center [722, 160] width 17 height 14
click at [867, 170] on icon at bounding box center [865, 171] width 17 height 14
click at [867, 161] on icon at bounding box center [865, 159] width 9 height 5
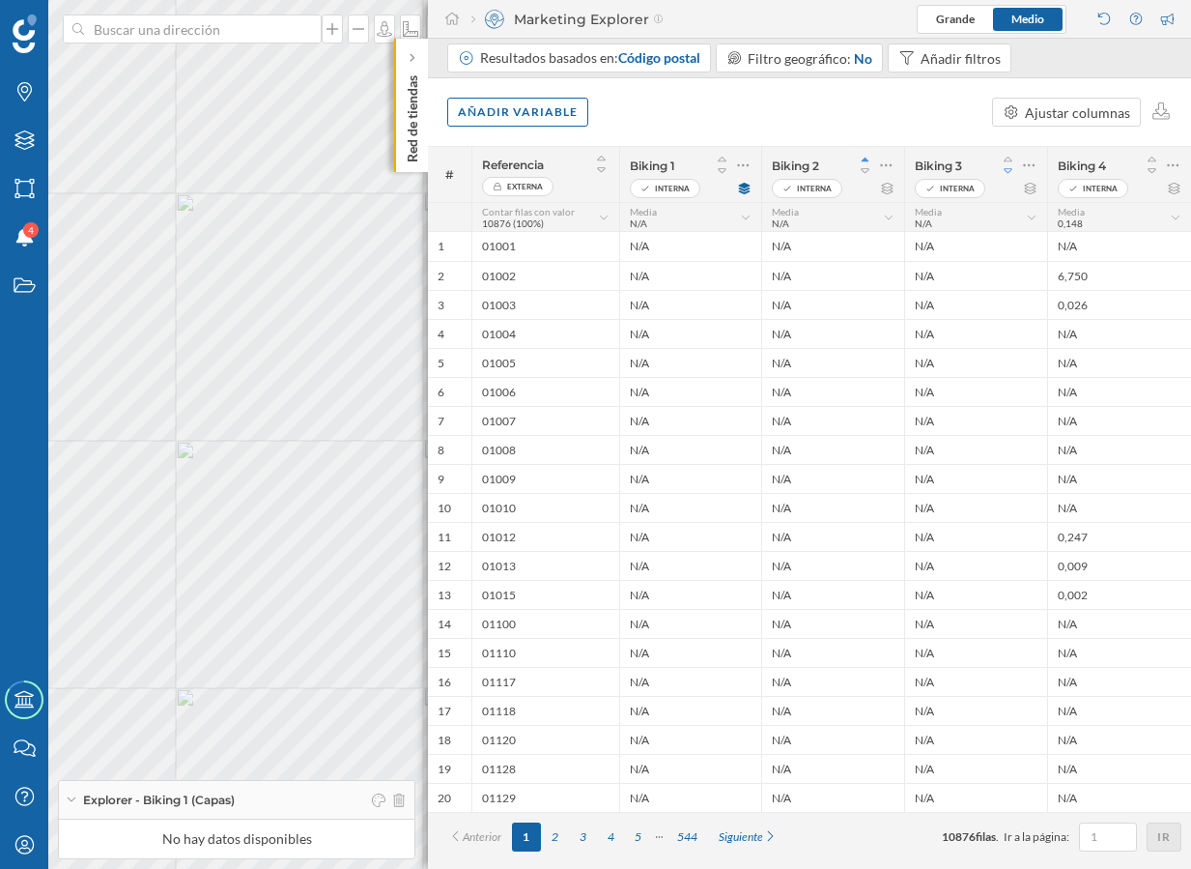
click at [1010, 175] on icon at bounding box center [1008, 171] width 17 height 14
click at [1010, 156] on icon at bounding box center [1008, 160] width 17 height 14
click at [1154, 167] on icon at bounding box center [1152, 171] width 17 height 14
click at [1154, 158] on icon at bounding box center [1152, 160] width 17 height 14
click at [1152, 172] on icon at bounding box center [1152, 170] width 9 height 5
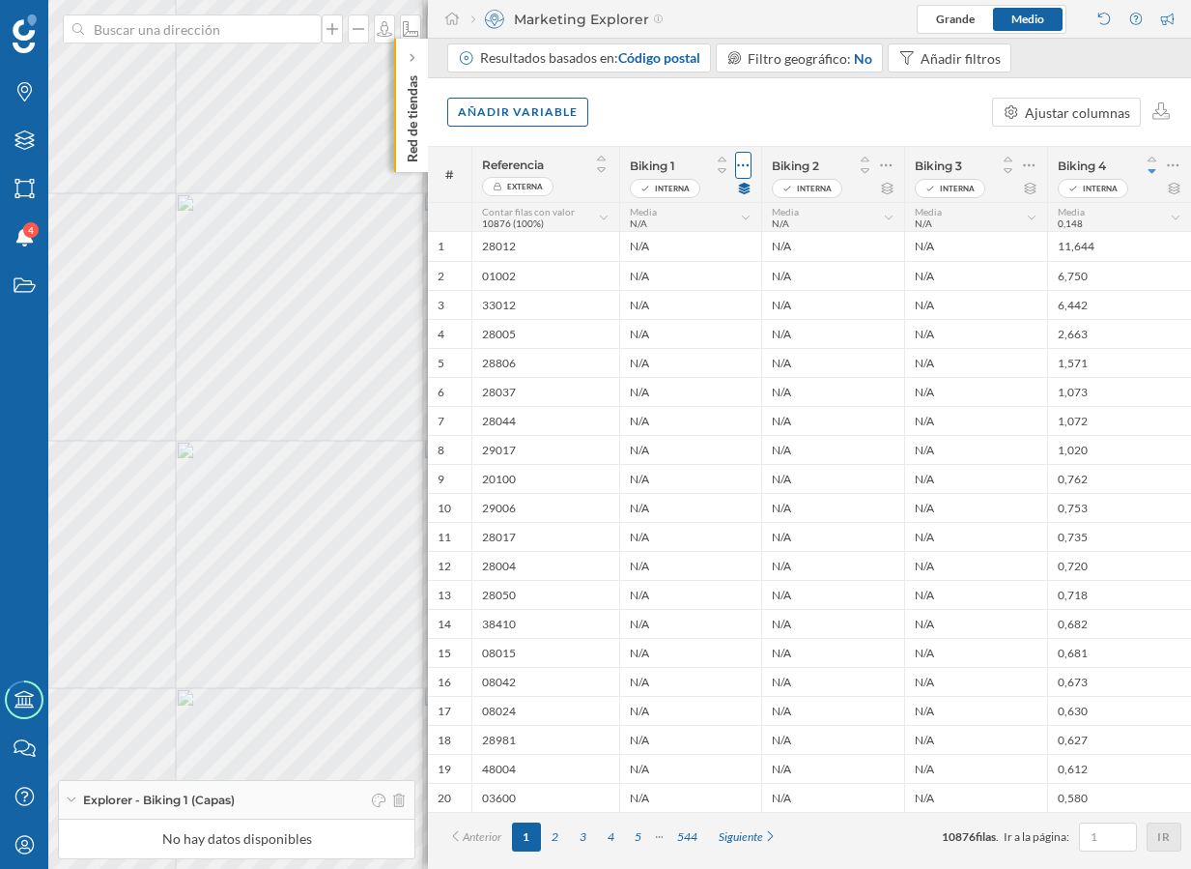
click at [736, 162] on div at bounding box center [743, 165] width 16 height 27
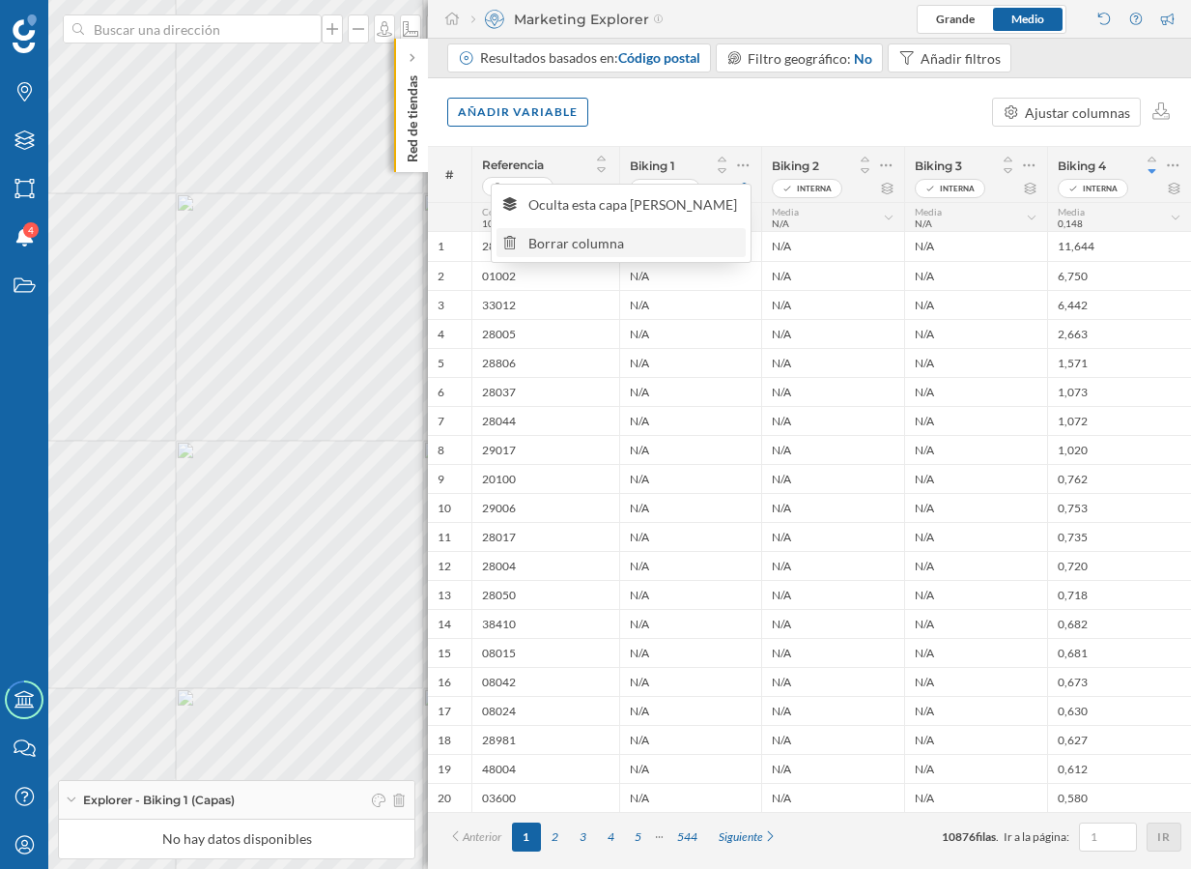
click at [710, 234] on div "Borrar columna" at bounding box center [634, 243] width 211 height 20
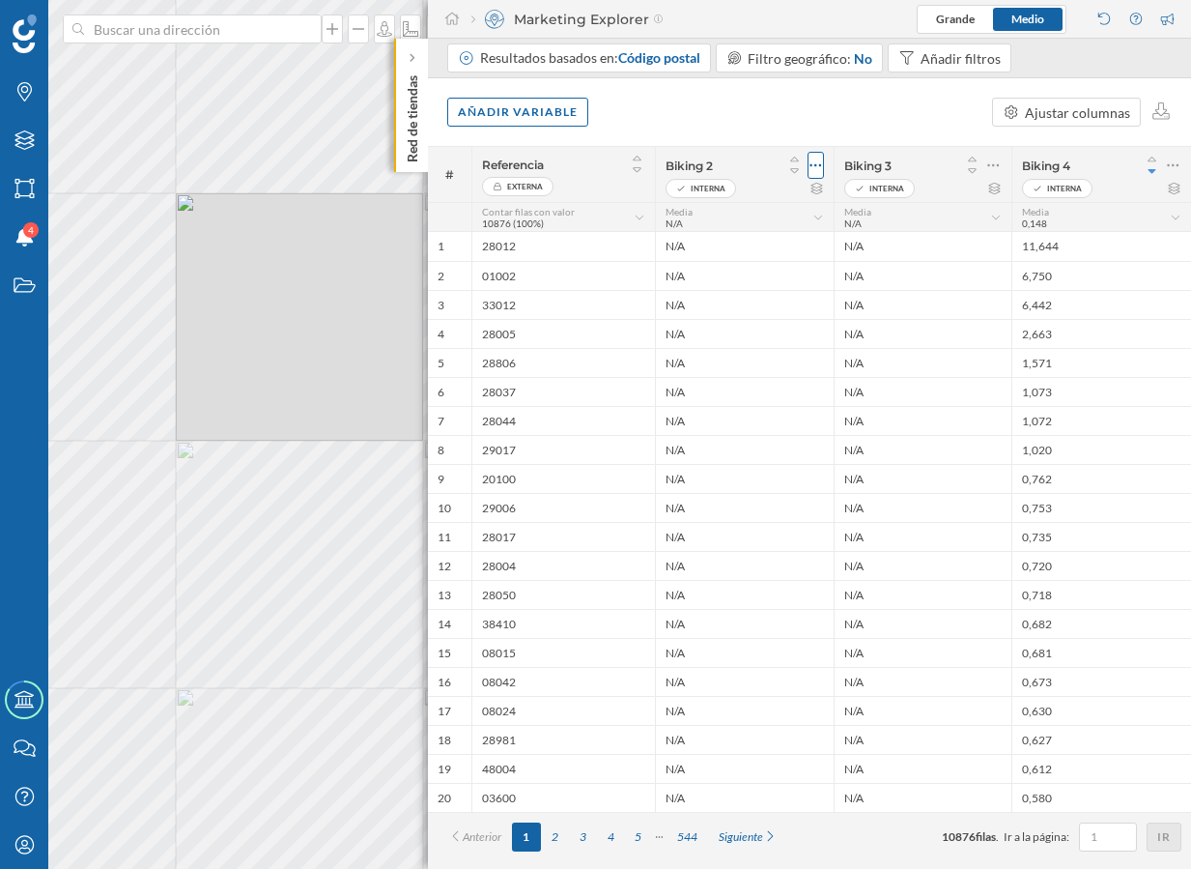
click at [818, 164] on icon at bounding box center [816, 165] width 13 height 19
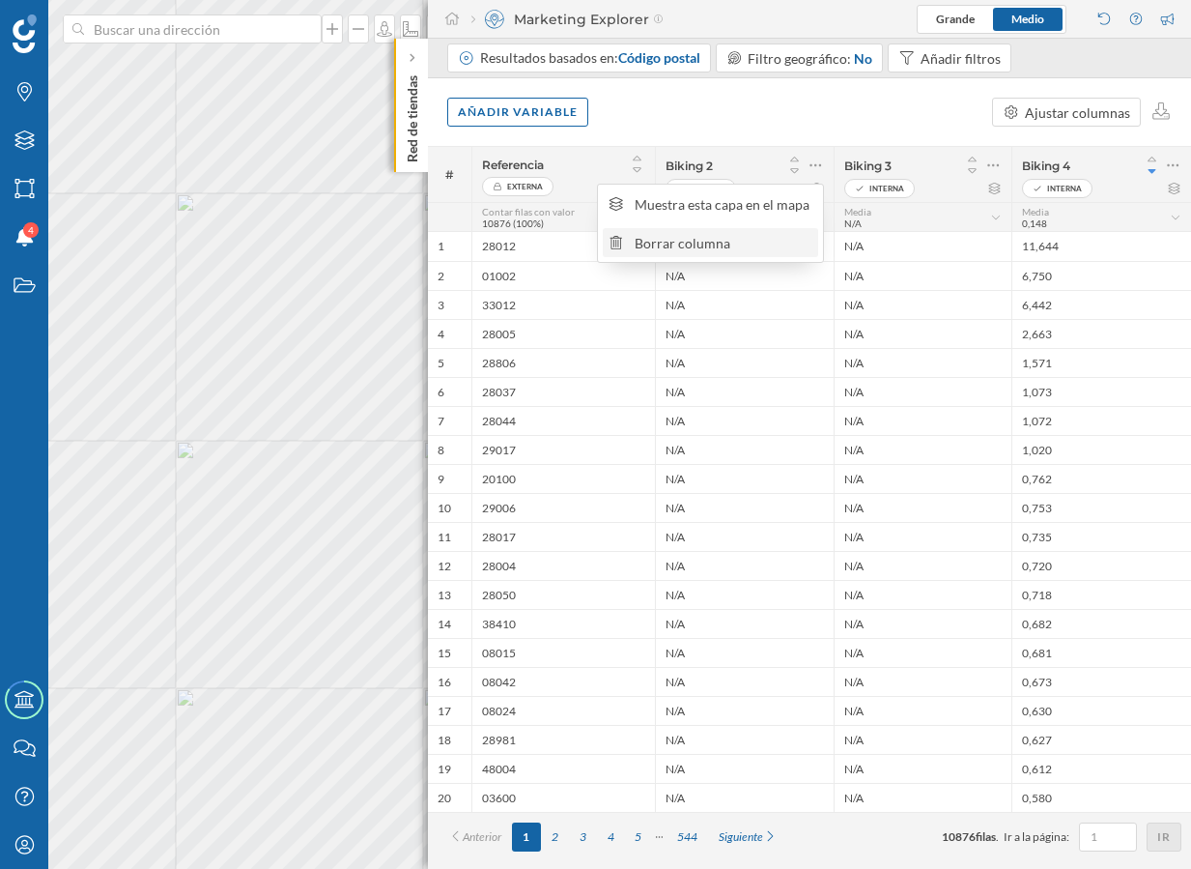
click at [780, 243] on div "Borrar columna" at bounding box center [724, 243] width 178 height 20
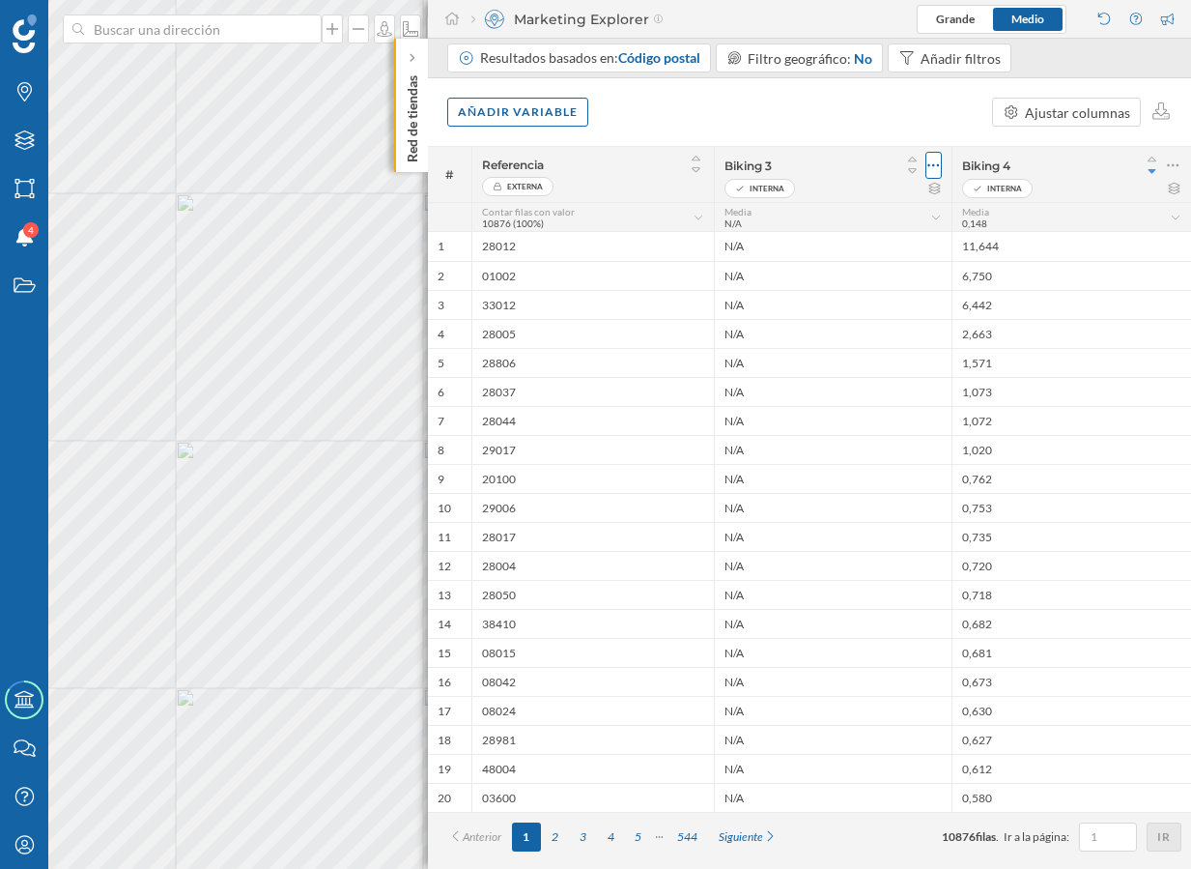
click at [938, 160] on icon at bounding box center [934, 165] width 13 height 19
click at [888, 240] on div "Borrar columna" at bounding box center [842, 243] width 178 height 20
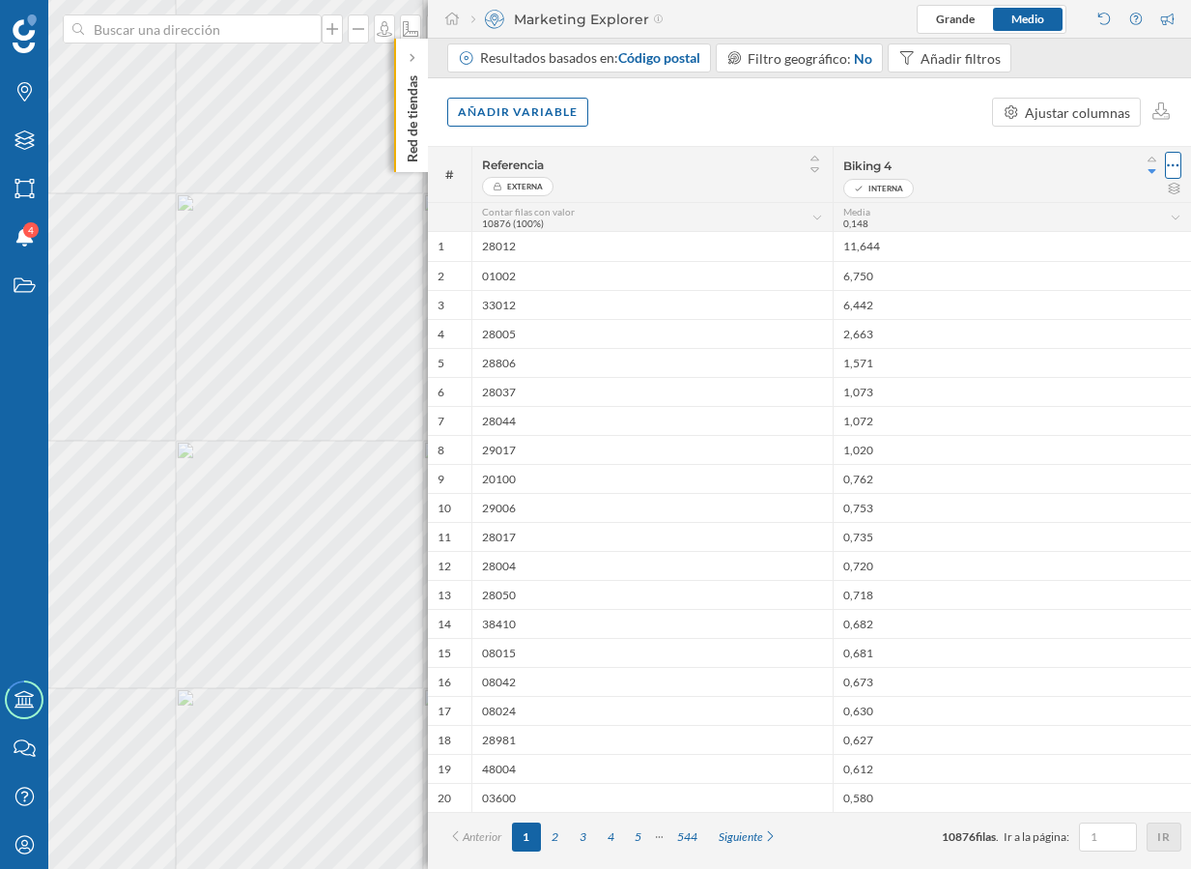
click at [1169, 159] on icon at bounding box center [1173, 165] width 13 height 19
click at [1081, 236] on div "Borrar columna" at bounding box center [1081, 243] width 178 height 20
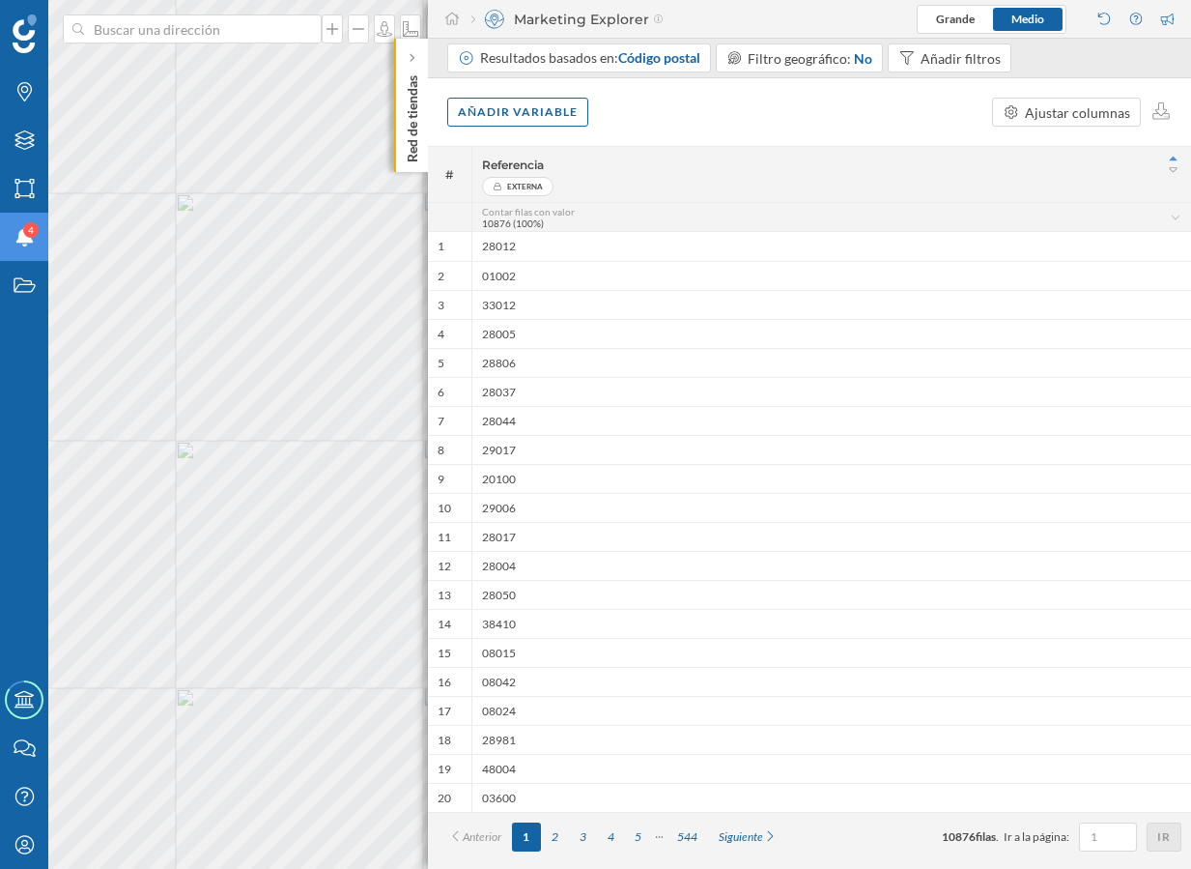
click at [25, 249] on div "Notificaciones 4" at bounding box center [24, 237] width 48 height 48
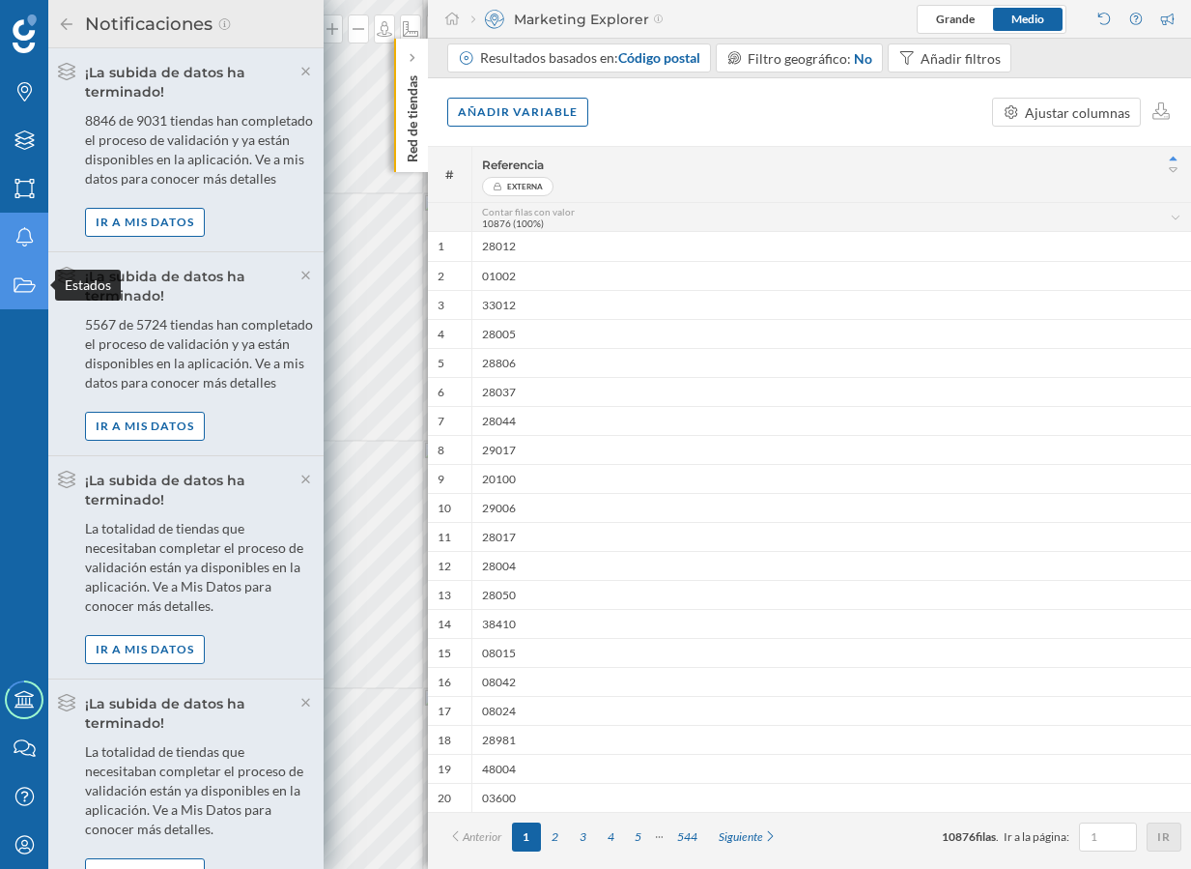
click at [20, 282] on icon "Estados" at bounding box center [25, 284] width 24 height 19
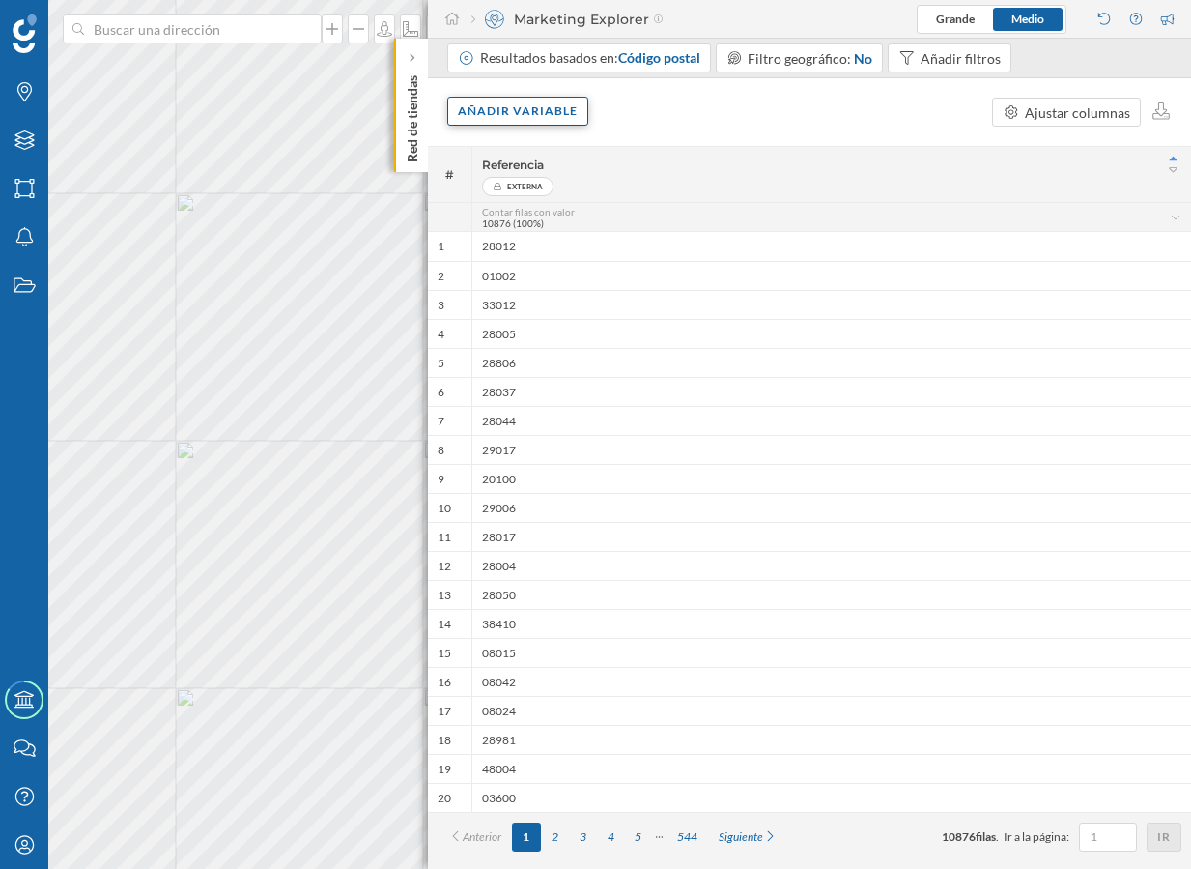
click at [566, 114] on div "Añadir variable" at bounding box center [517, 111] width 141 height 29
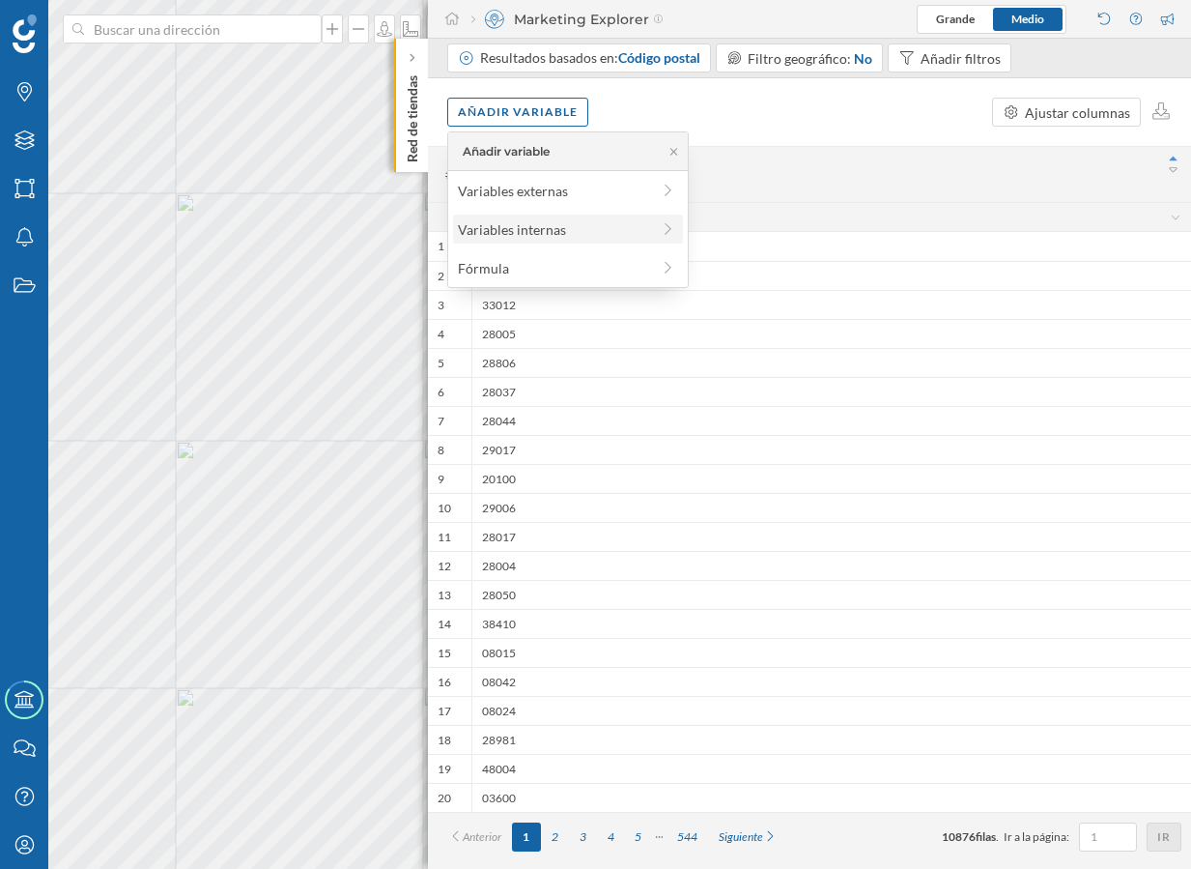
click at [535, 239] on div "Variables internas" at bounding box center [568, 229] width 230 height 29
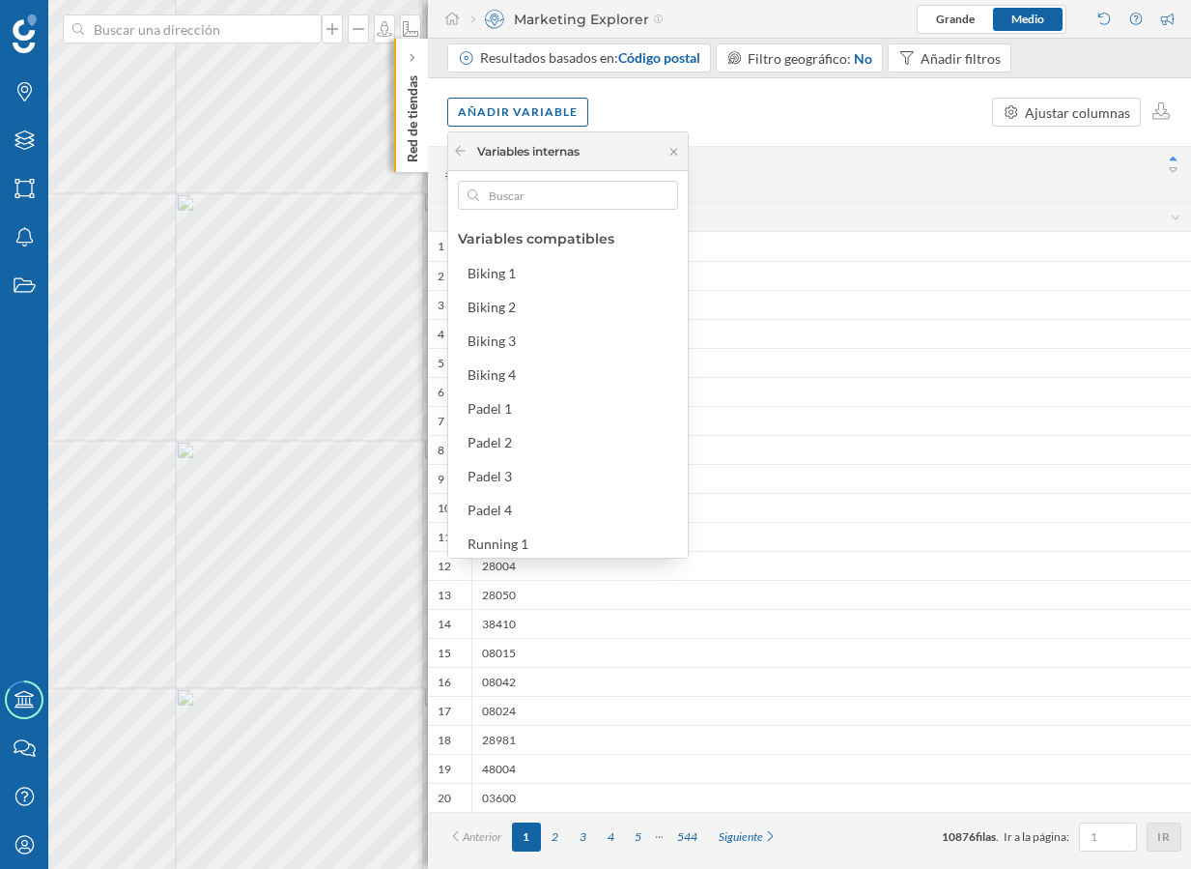
scroll to position [88, 0]
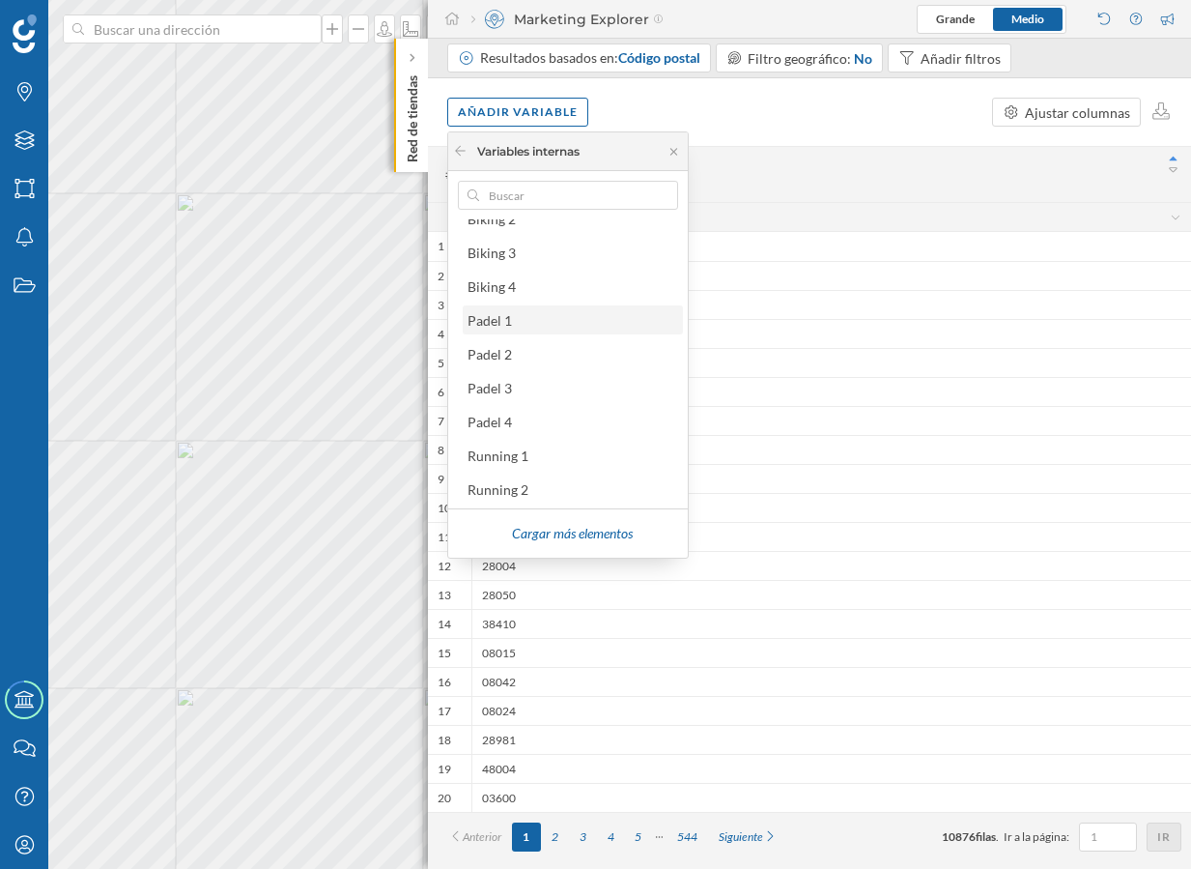
click at [575, 319] on div "Padel 1" at bounding box center [572, 320] width 209 height 20
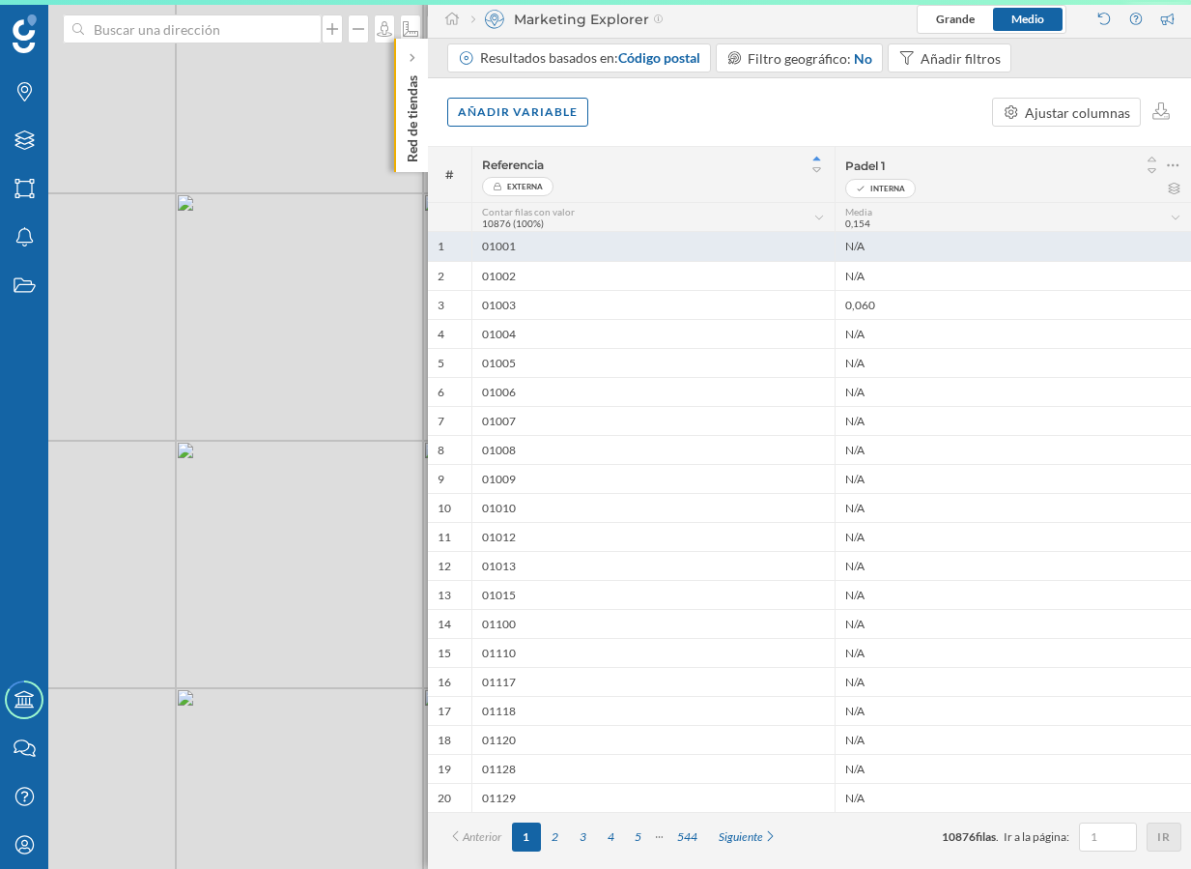
scroll to position [0, 0]
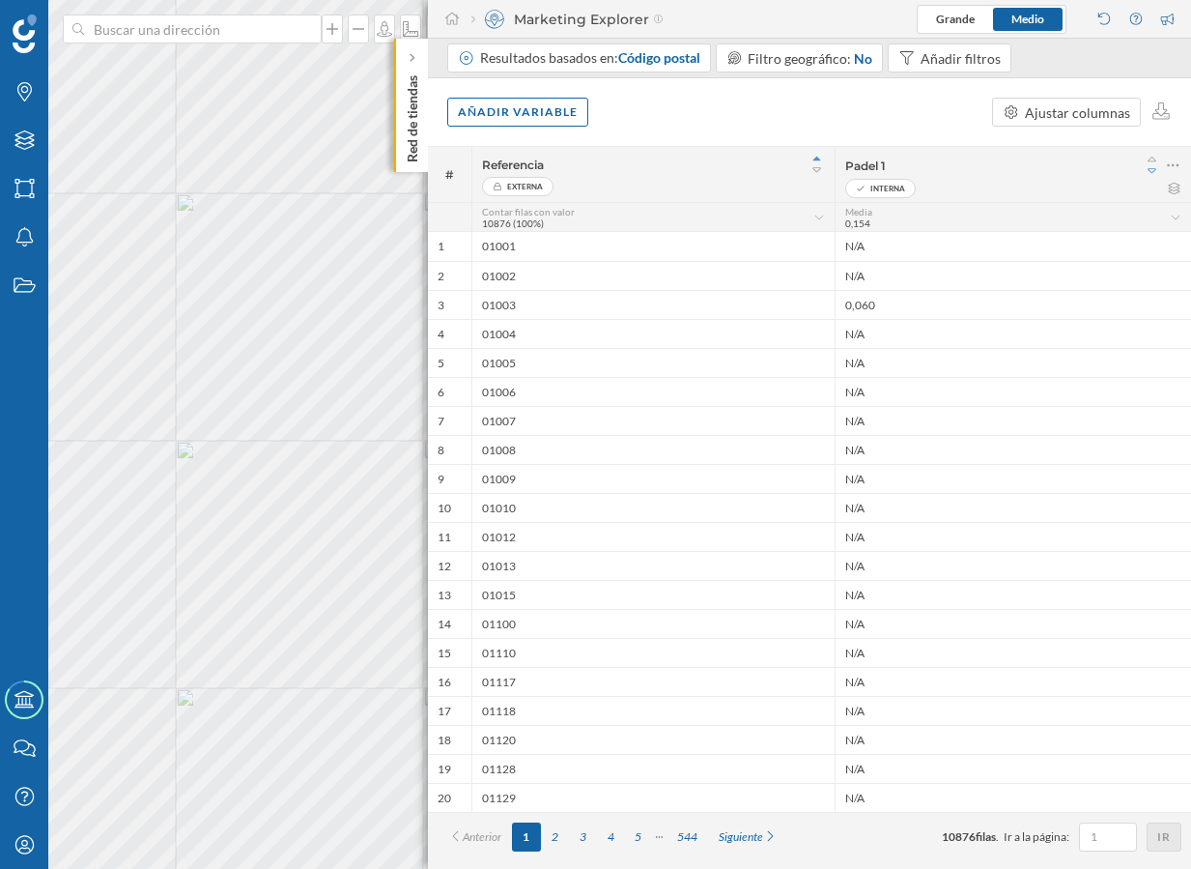
click at [1154, 173] on icon at bounding box center [1152, 171] width 17 height 14
click at [547, 117] on div "Añadir variable" at bounding box center [517, 111] width 141 height 29
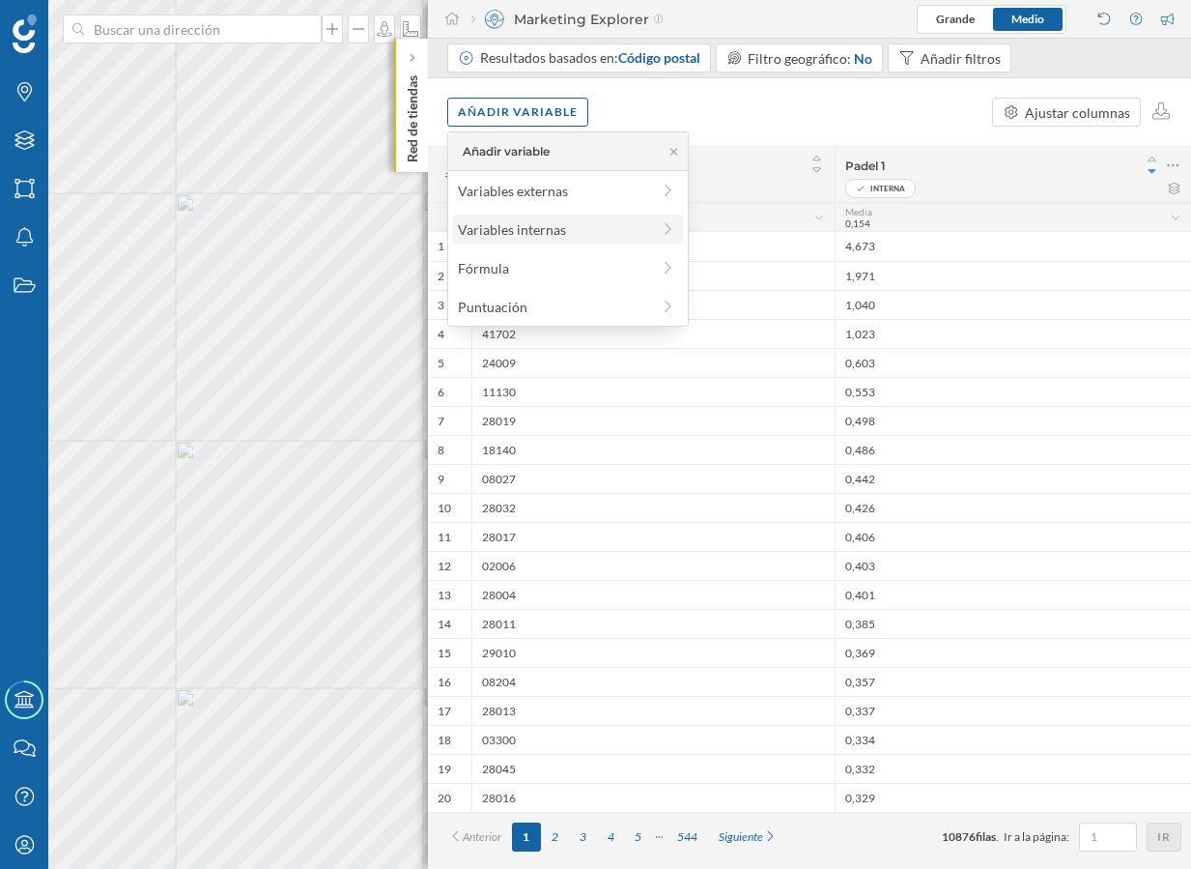
click at [560, 220] on div "Variables internas" at bounding box center [554, 229] width 192 height 20
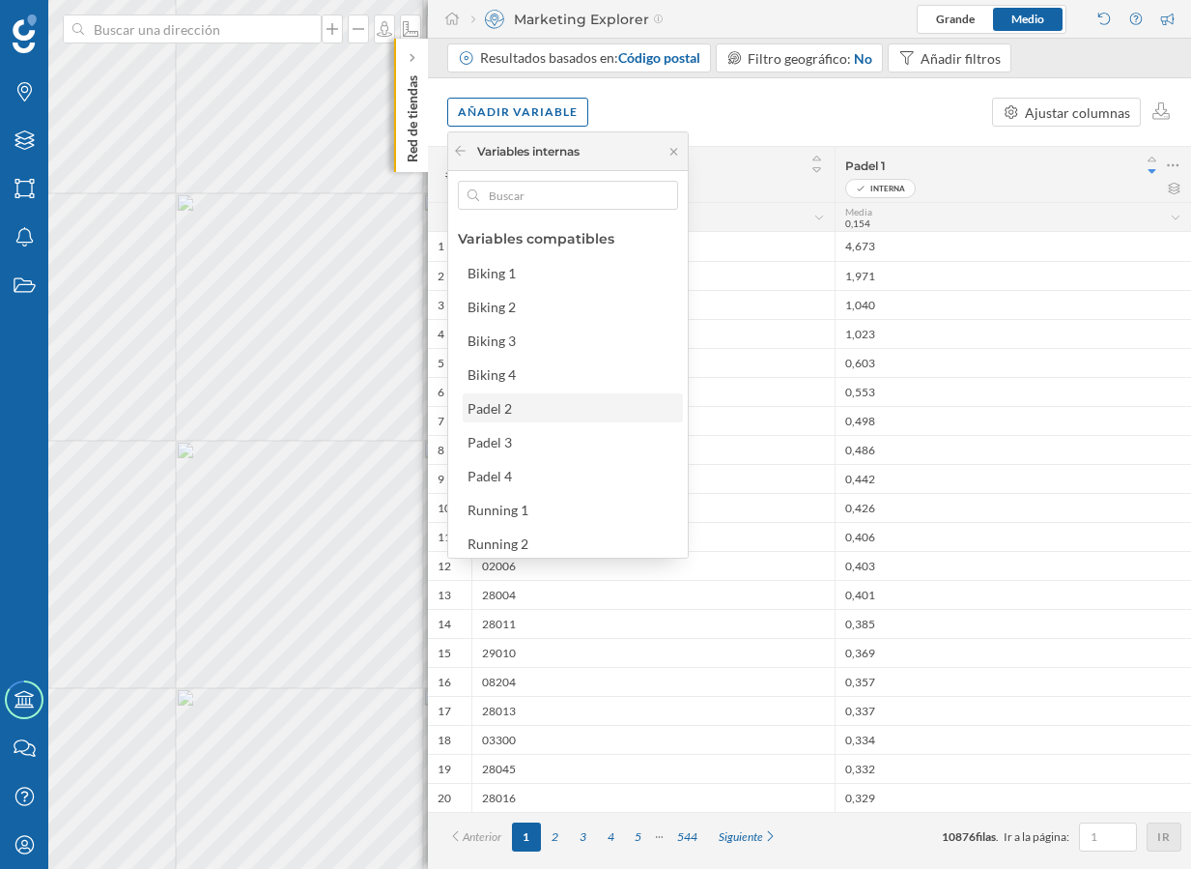
click at [589, 412] on div "Padel 2" at bounding box center [572, 408] width 209 height 20
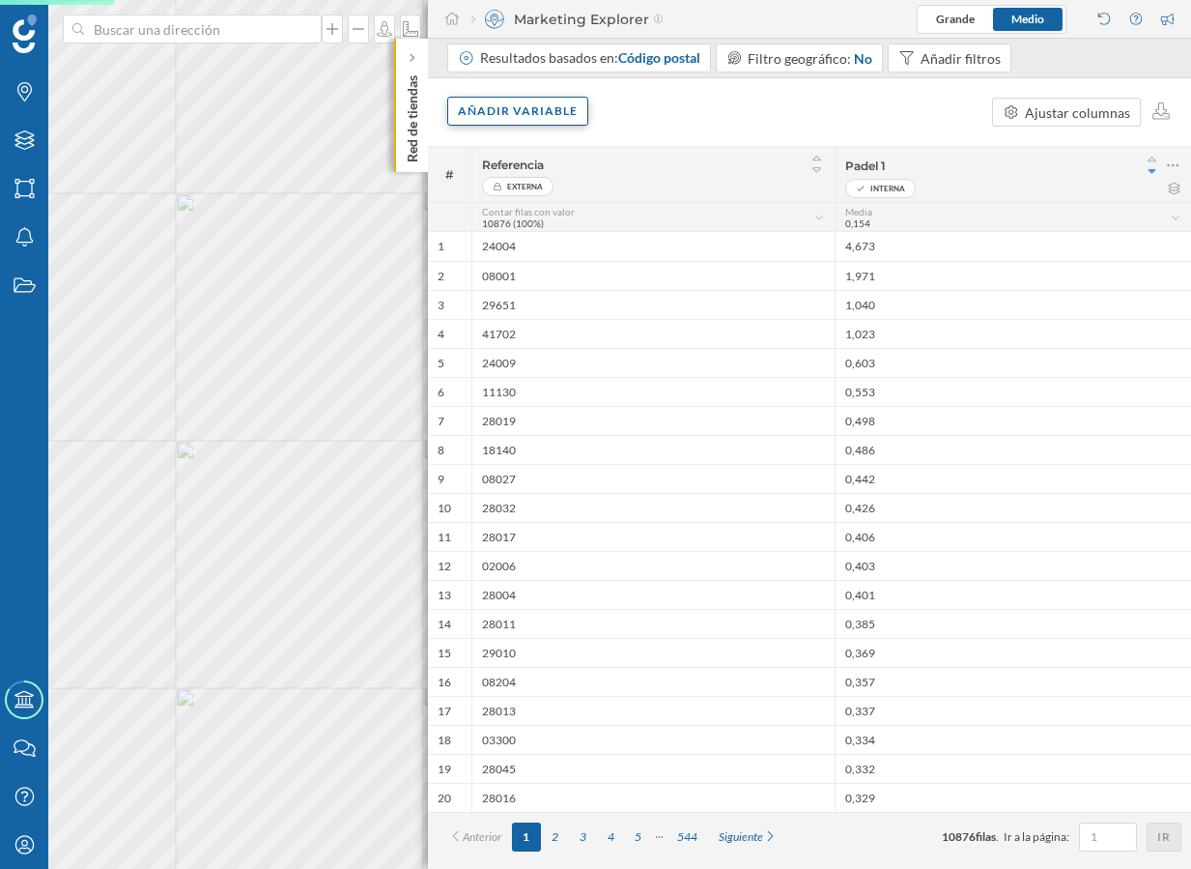
click at [516, 103] on div "Añadir variable" at bounding box center [517, 111] width 141 height 29
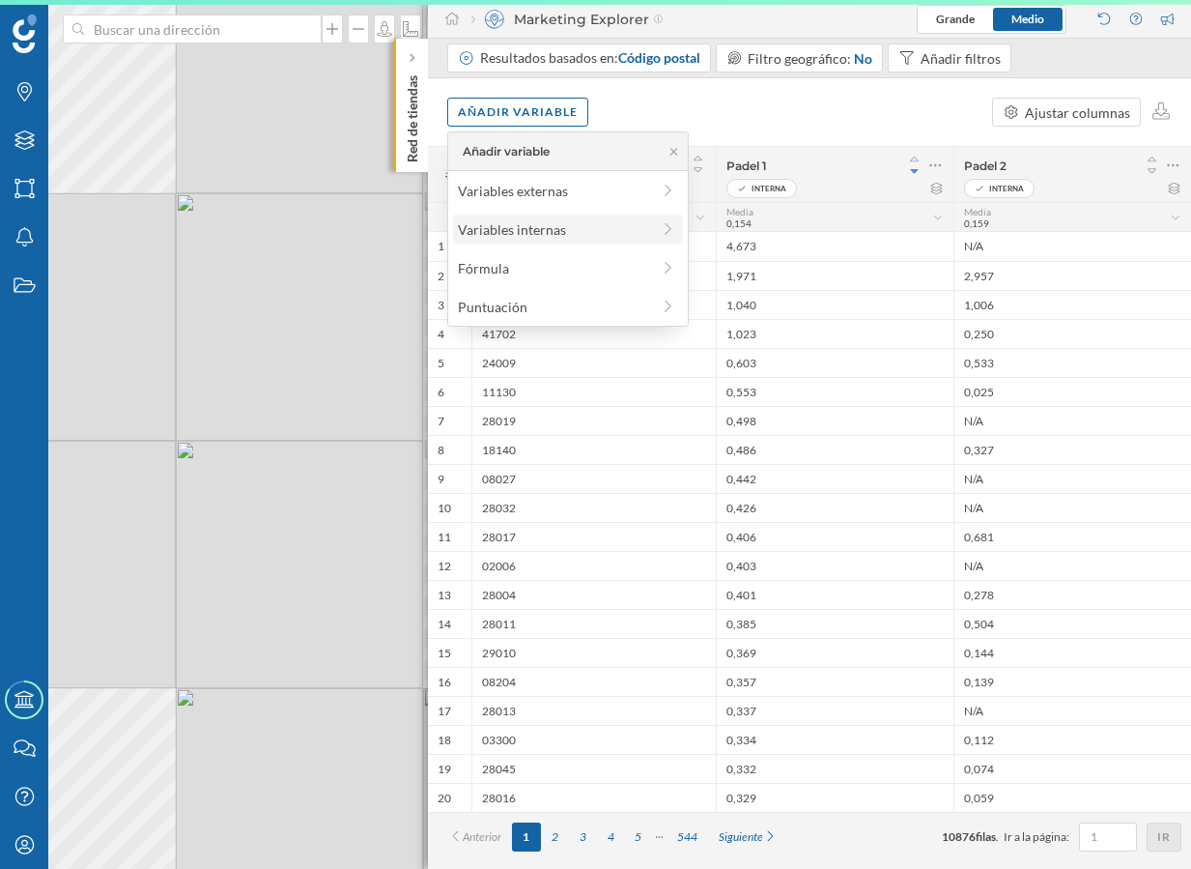
click at [545, 232] on div "Variables internas" at bounding box center [554, 229] width 192 height 20
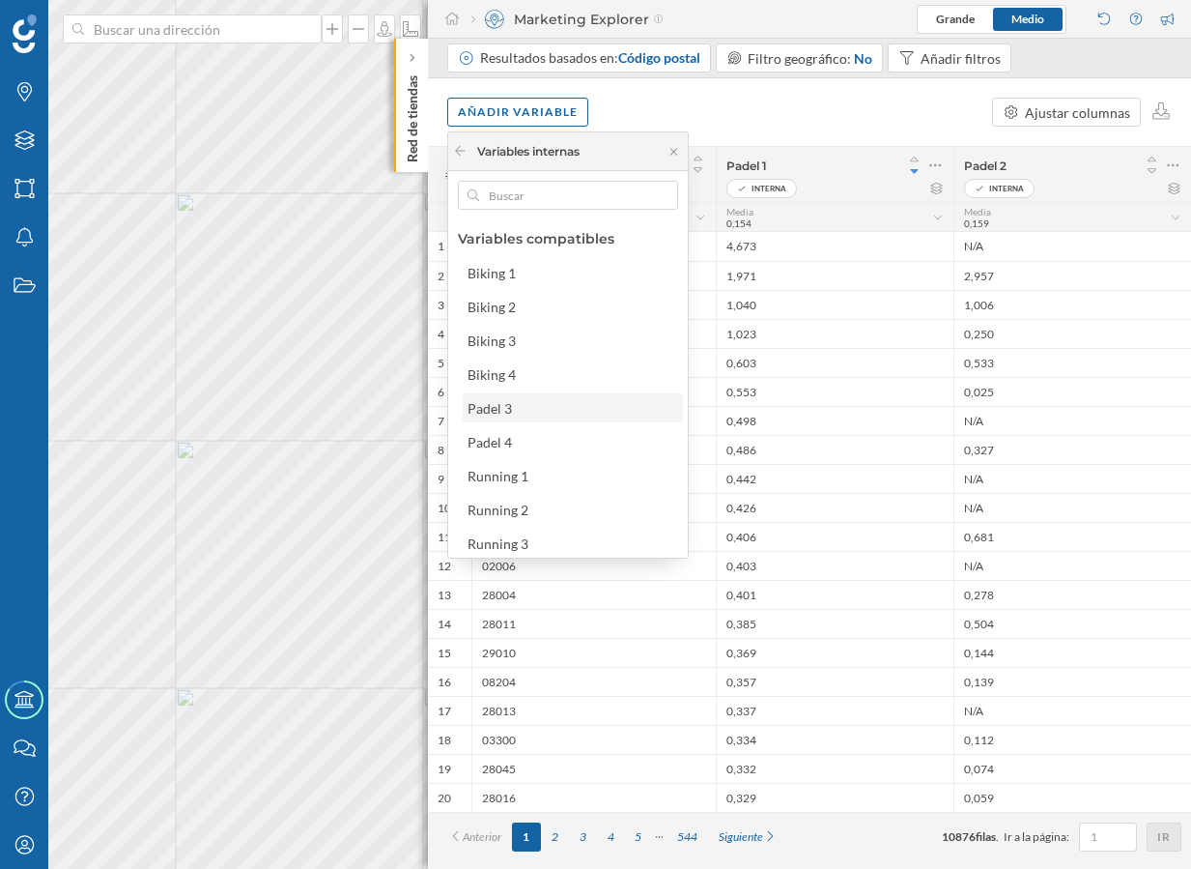
click at [581, 417] on div "Padel 3" at bounding box center [573, 407] width 220 height 29
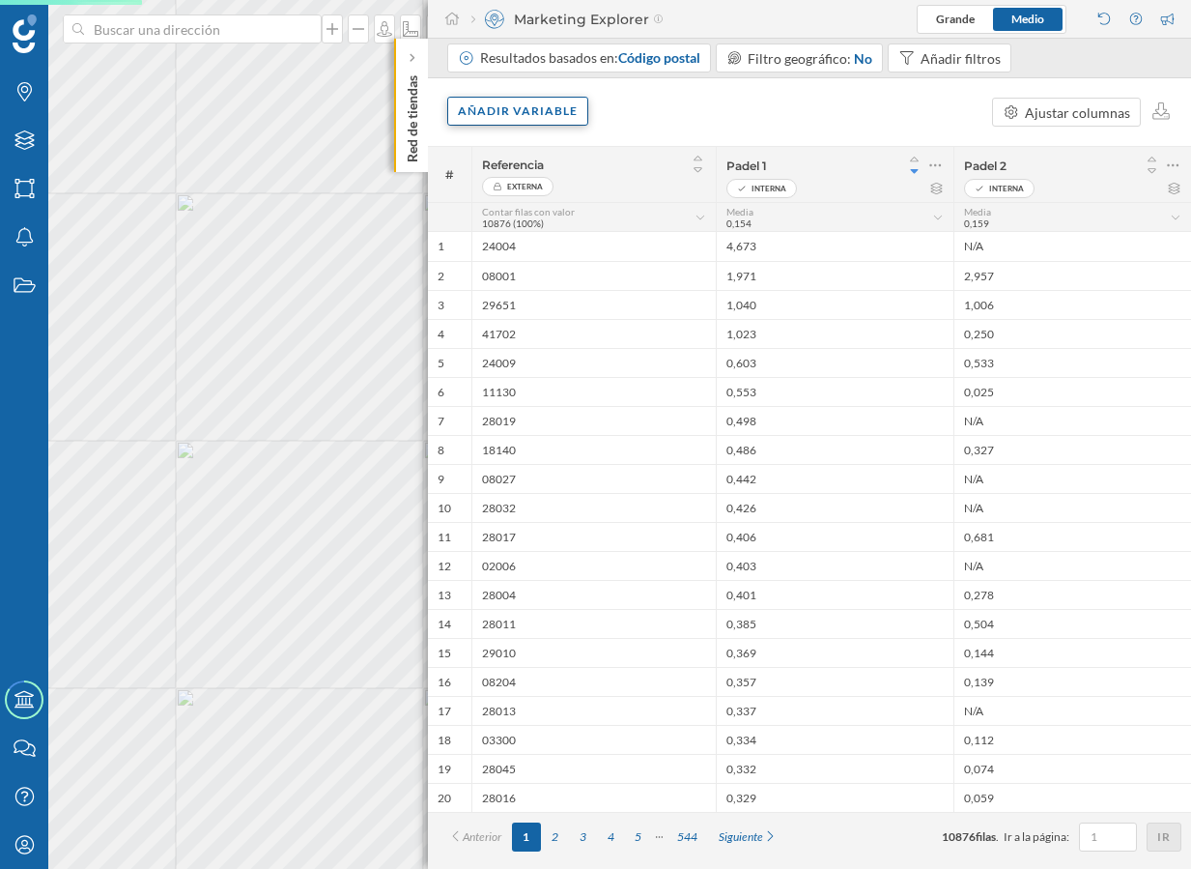
click at [540, 108] on div "Añadir variable" at bounding box center [517, 111] width 141 height 29
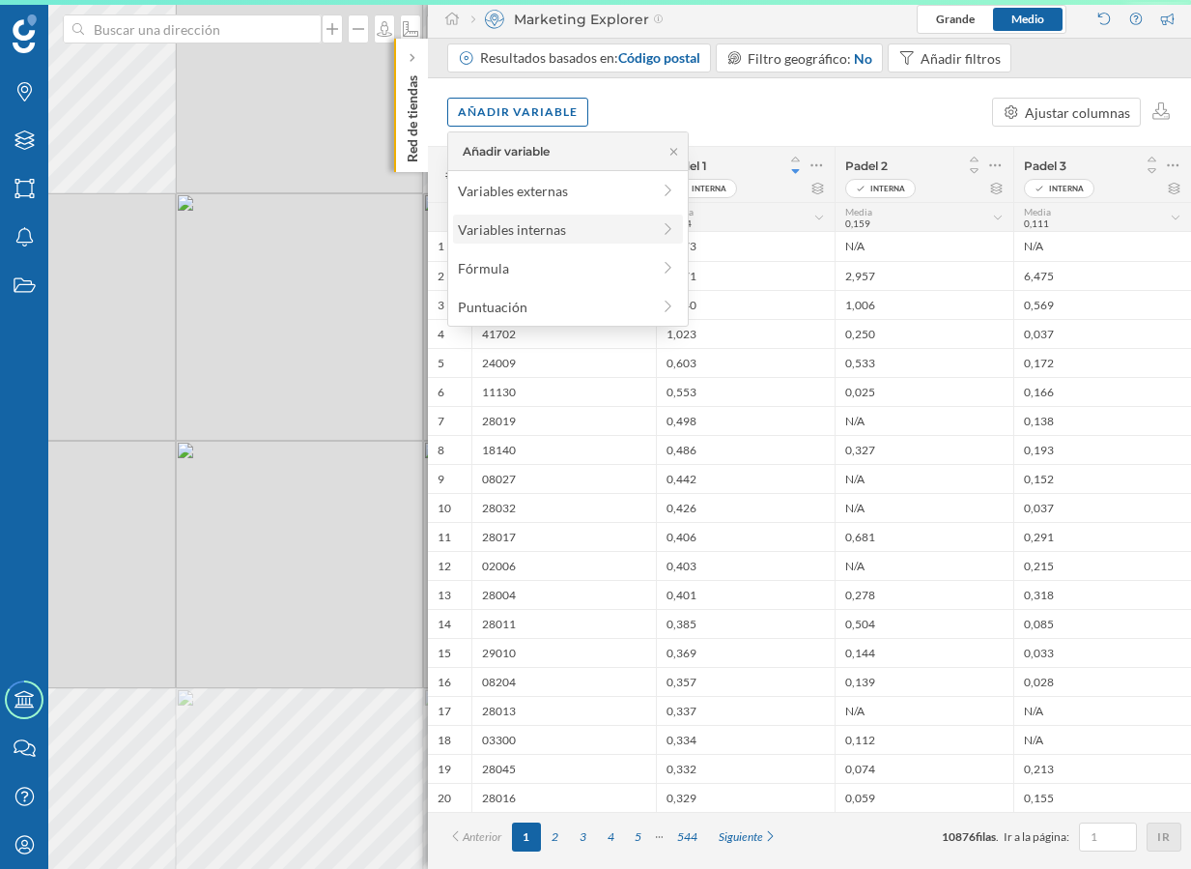
click at [572, 230] on div "Variables internas" at bounding box center [554, 229] width 192 height 20
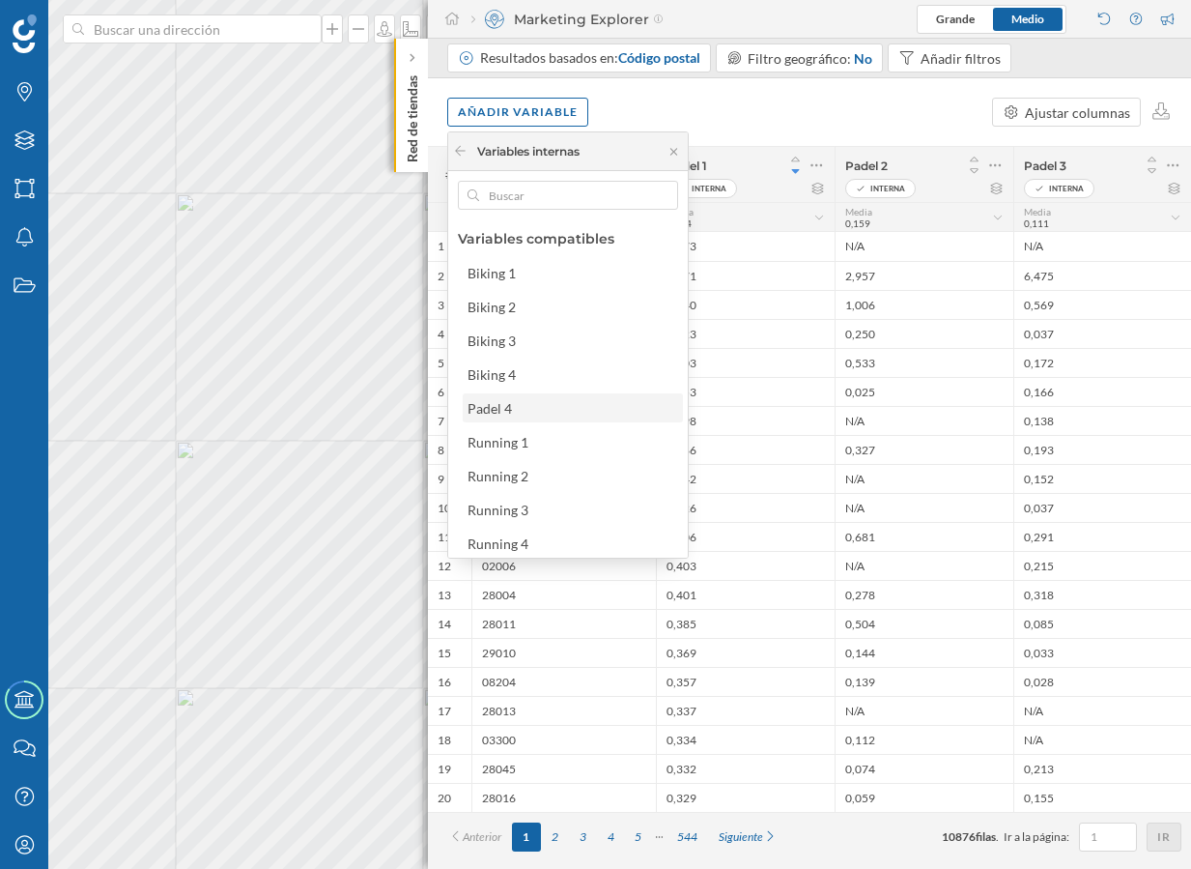
click at [562, 415] on div "Padel 4" at bounding box center [572, 408] width 209 height 20
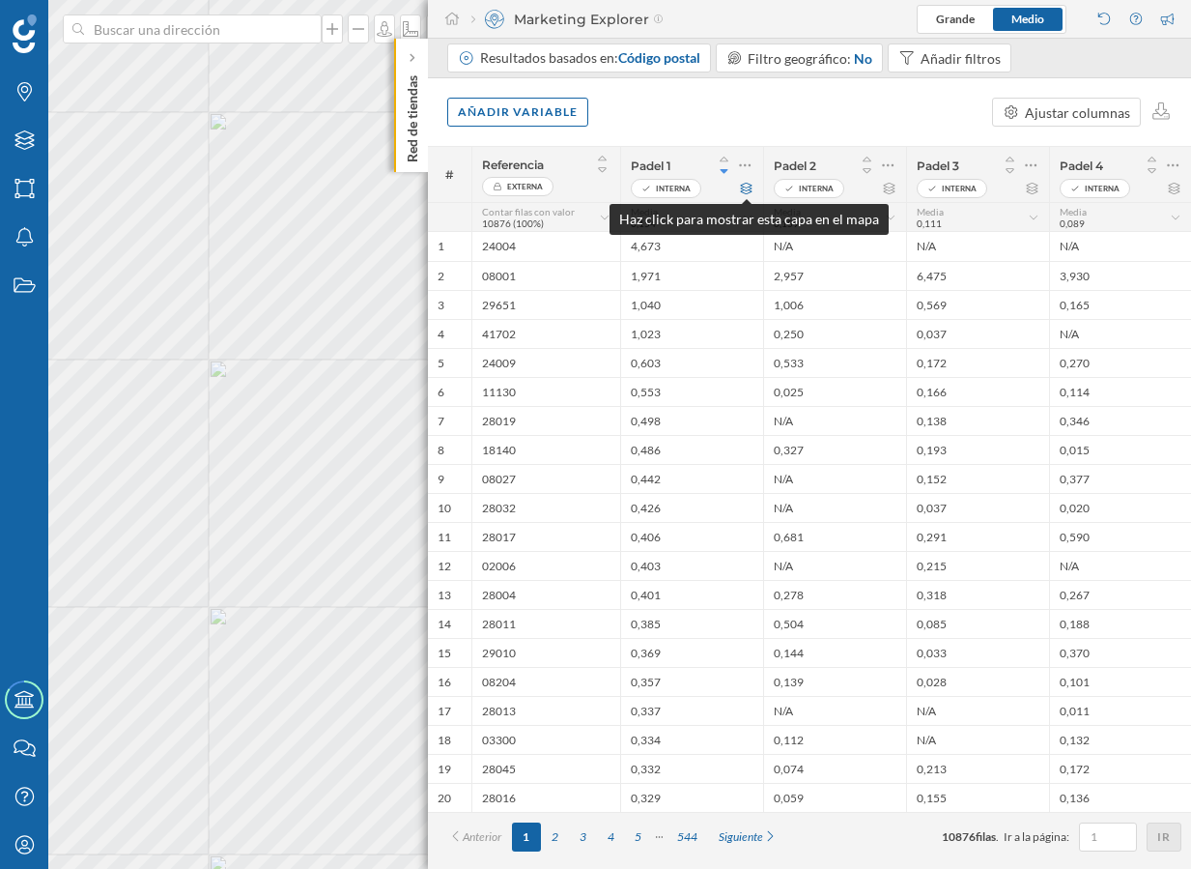
click at [745, 191] on icon at bounding box center [746, 189] width 14 height 12
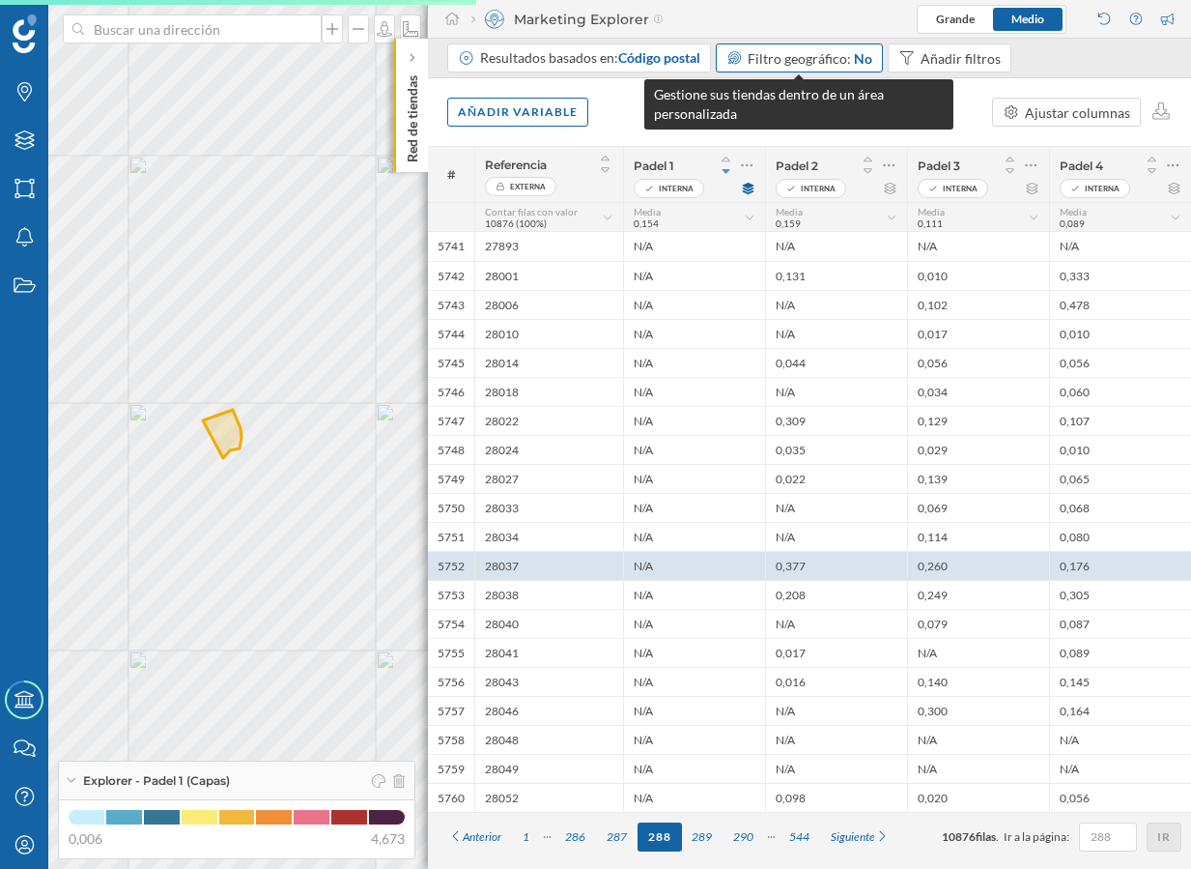
click at [780, 62] on span "Filtro geográfico:" at bounding box center [799, 58] width 103 height 16
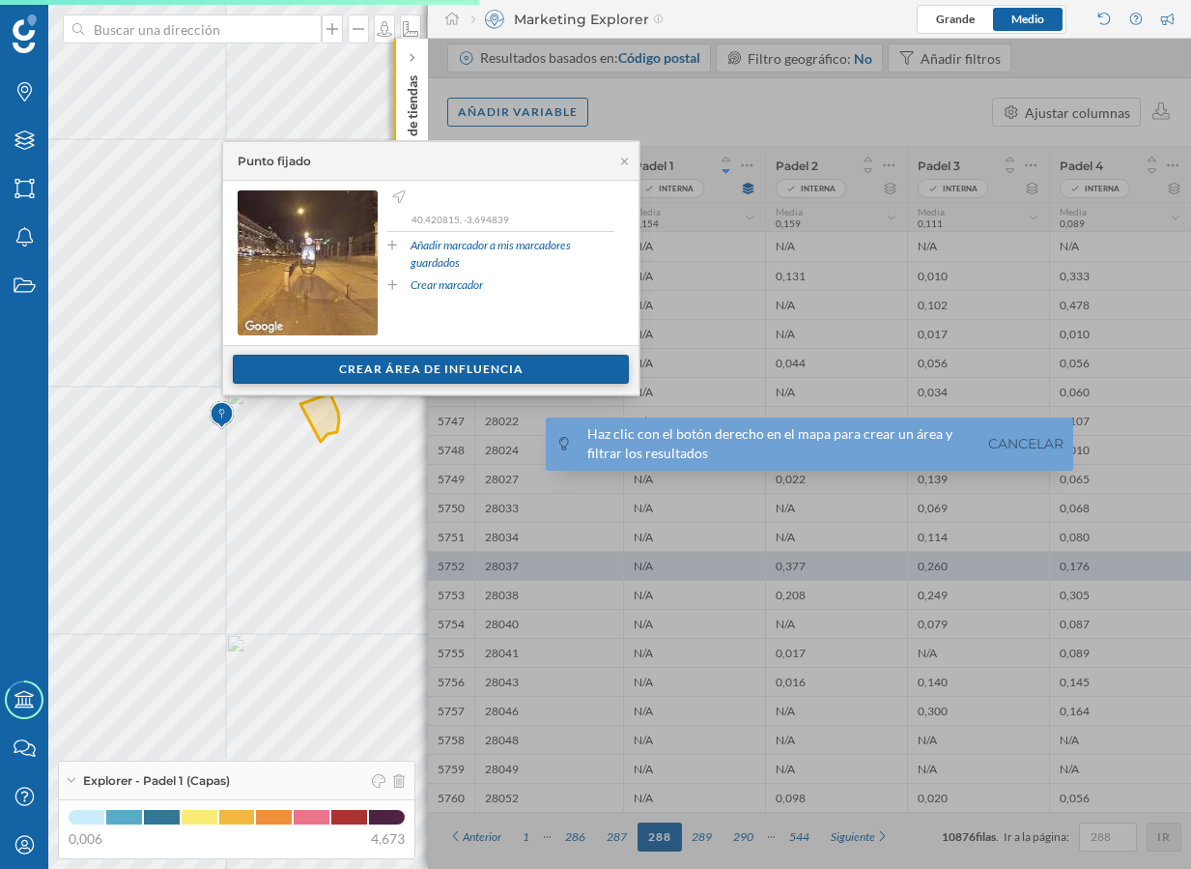
click at [441, 370] on div "Crear área de influencia" at bounding box center [431, 369] width 396 height 29
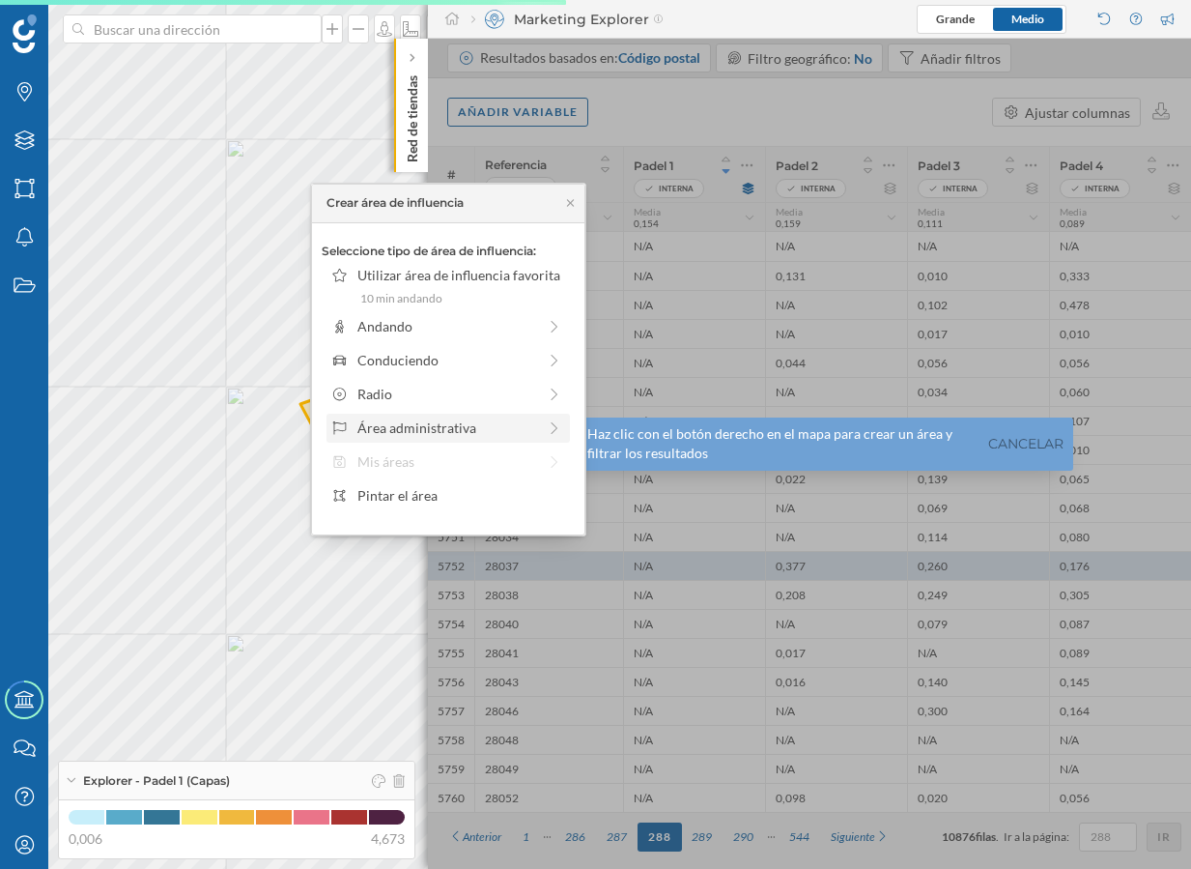
click at [476, 436] on div "Área administrativa" at bounding box center [447, 427] width 179 height 20
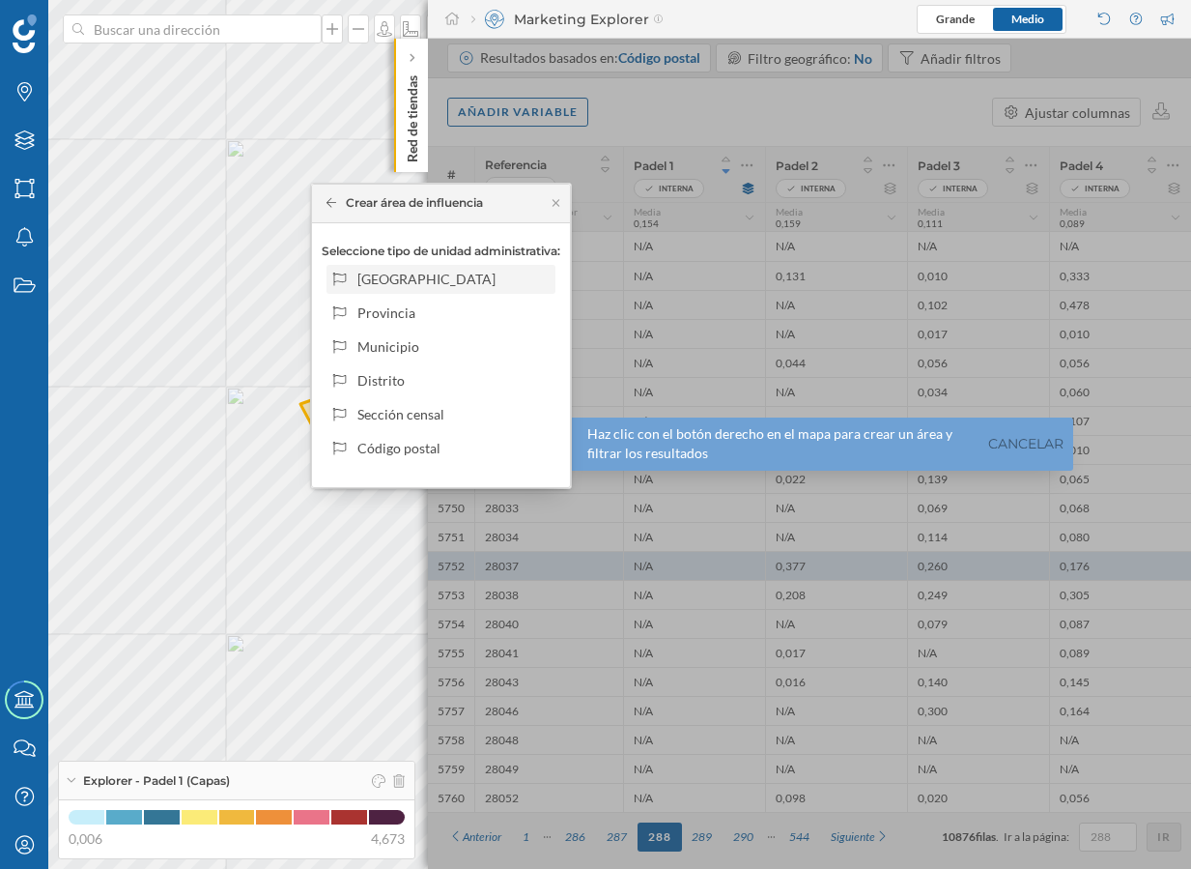
click at [481, 273] on div "[GEOGRAPHIC_DATA]" at bounding box center [453, 279] width 190 height 20
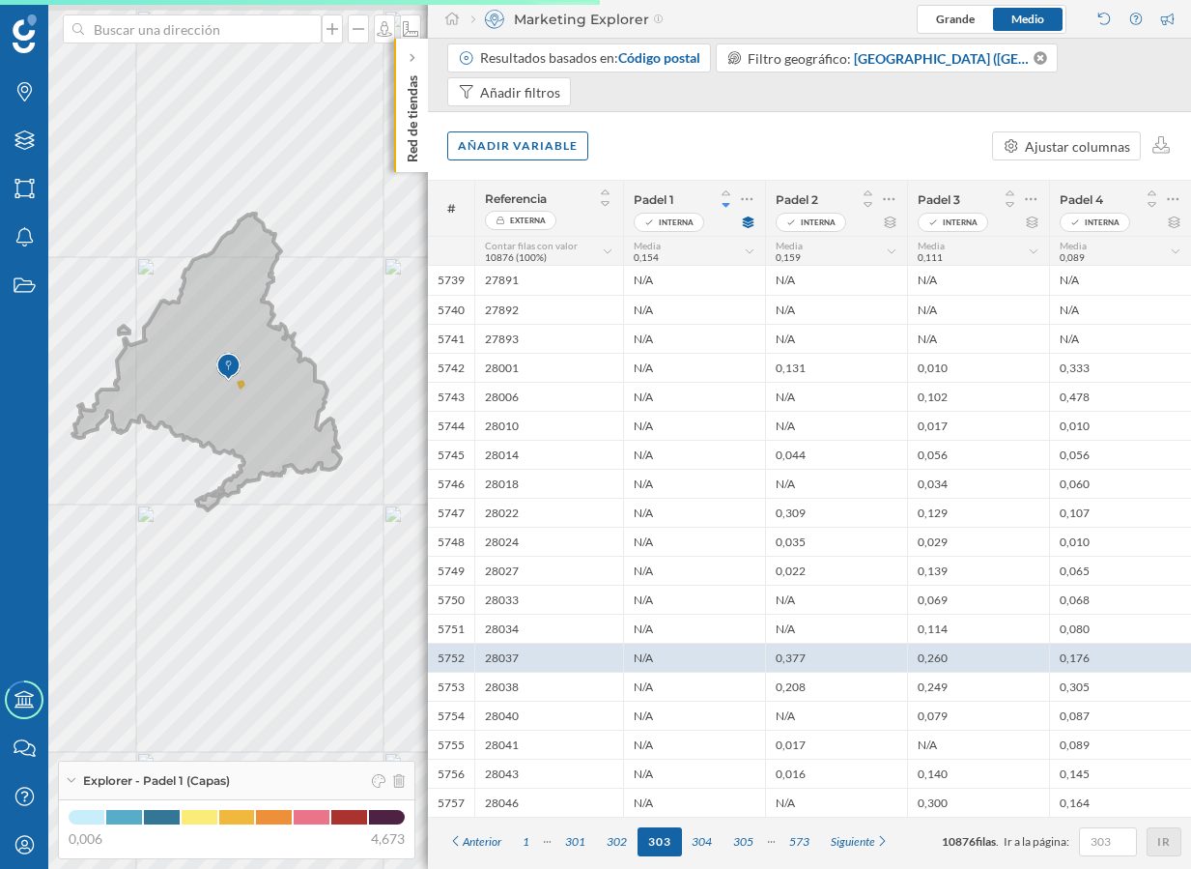
drag, startPoint x: 145, startPoint y: 382, endPoint x: 233, endPoint y: 445, distance: 108.1
click at [233, 445] on icon at bounding box center [206, 362] width 269 height 297
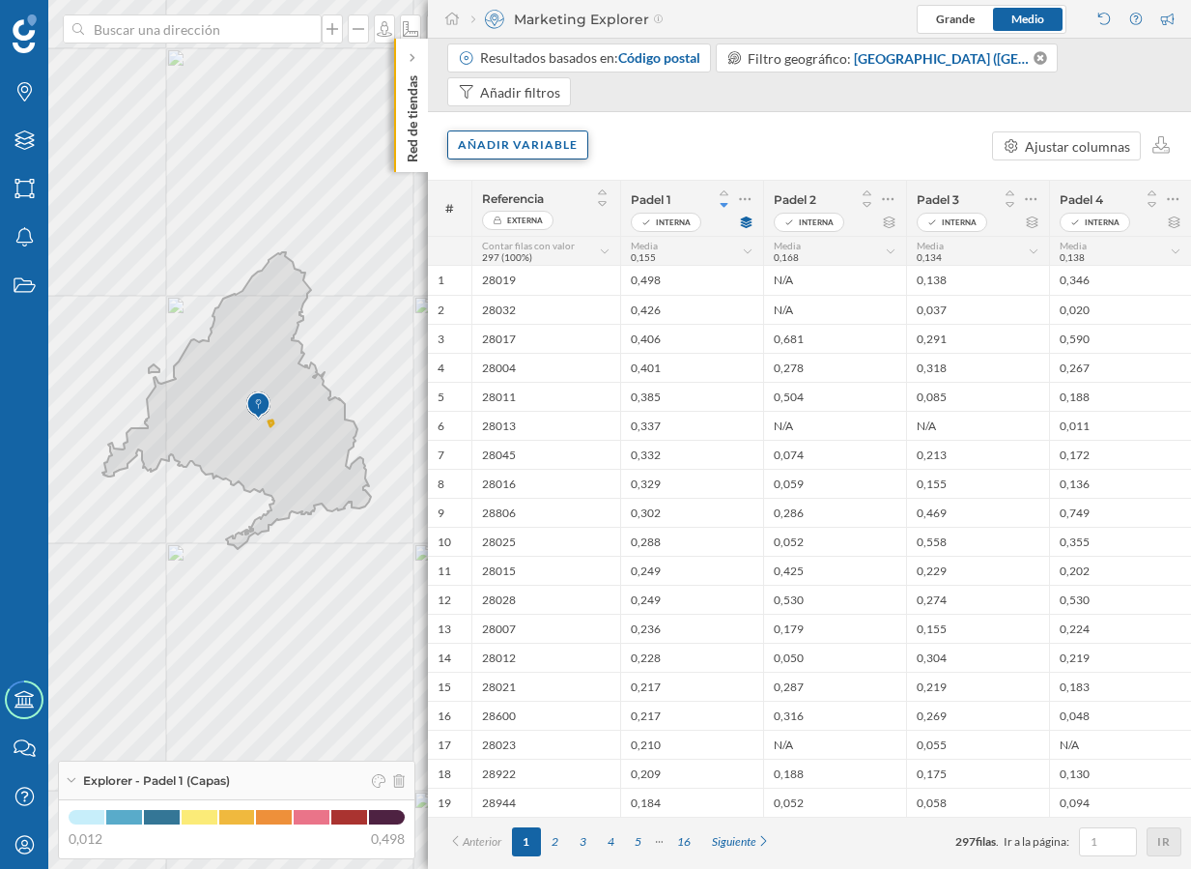
click at [502, 138] on div "Añadir variable" at bounding box center [517, 144] width 141 height 29
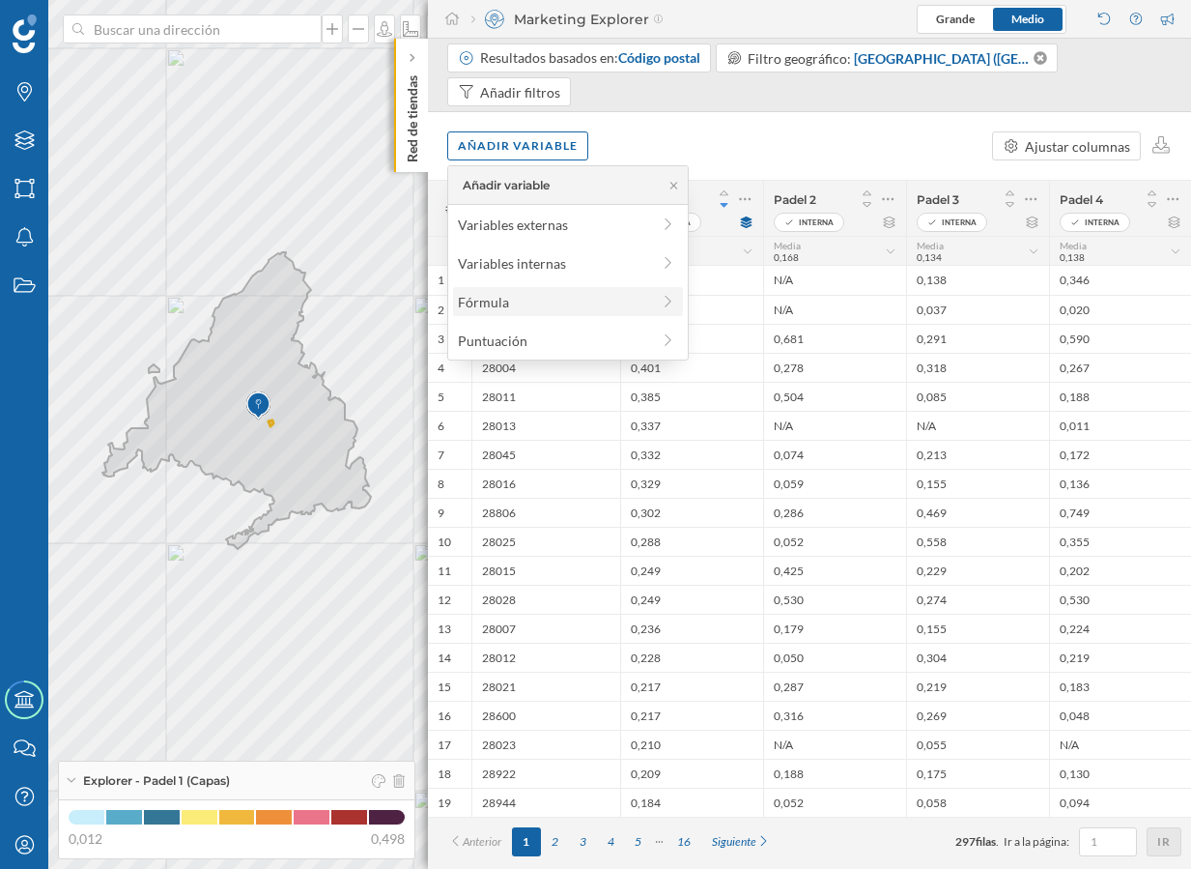
click at [539, 304] on div "Fórmula" at bounding box center [554, 302] width 192 height 20
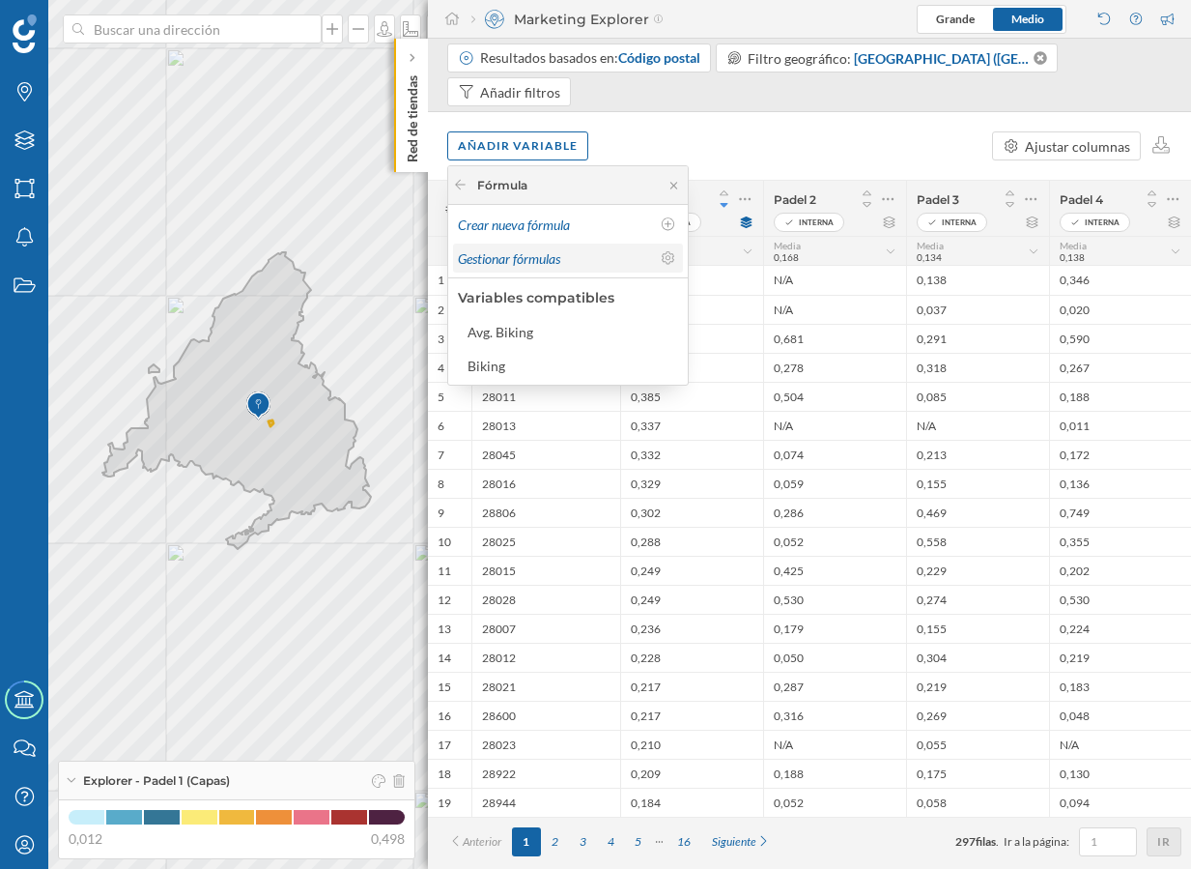
click at [593, 257] on div "Gestionar fórmulas" at bounding box center [554, 258] width 192 height 20
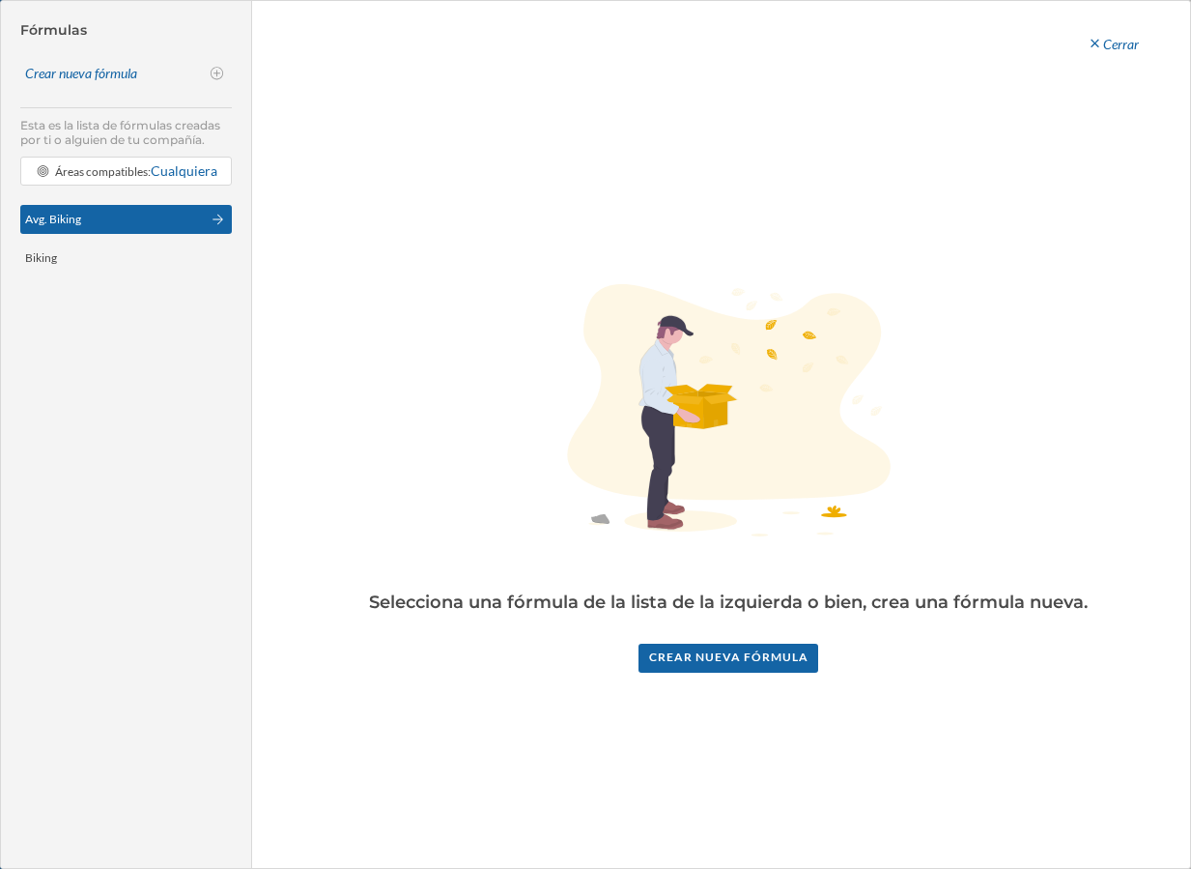
click at [86, 215] on div "Avg. Biking" at bounding box center [113, 219] width 176 height 17
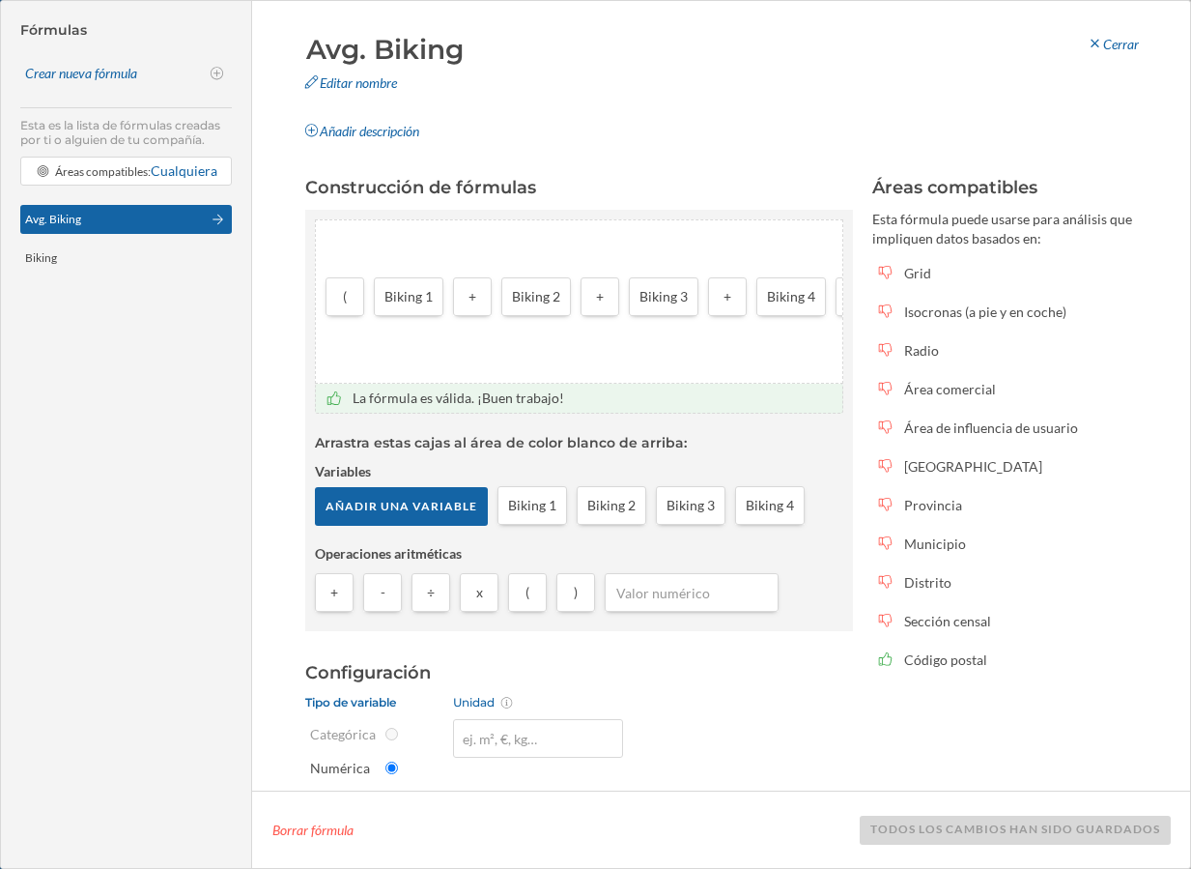
click at [125, 384] on div "Avg. Biking Biking" at bounding box center [126, 521] width 212 height 653
click at [124, 67] on div "Crear nueva fórmula" at bounding box center [112, 73] width 174 height 19
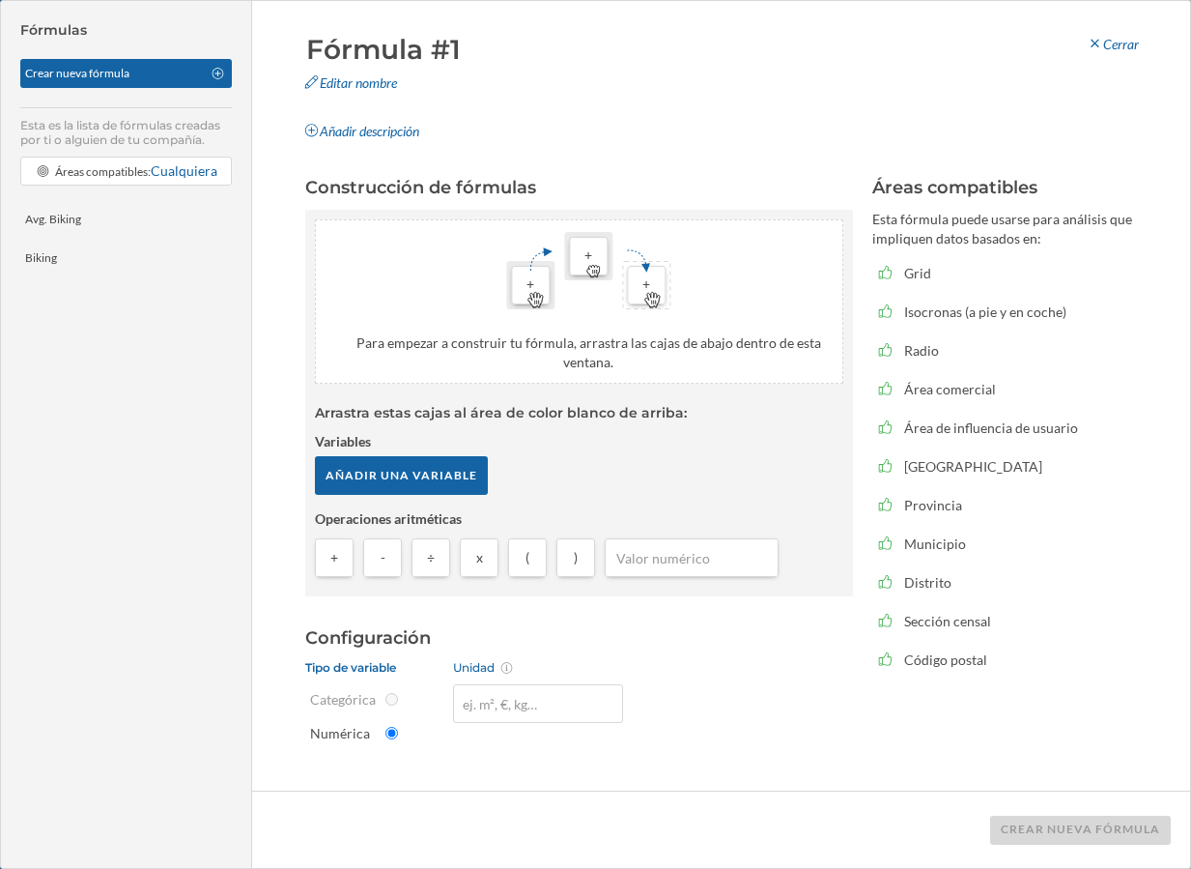
click at [411, 52] on input "Fórmula #1" at bounding box center [447, 49] width 292 height 39
type input "Avg. Padel"
click at [877, 144] on div "Avg. Padel Editar nombre Añadir descripción Cerrar" at bounding box center [721, 88] width 861 height 116
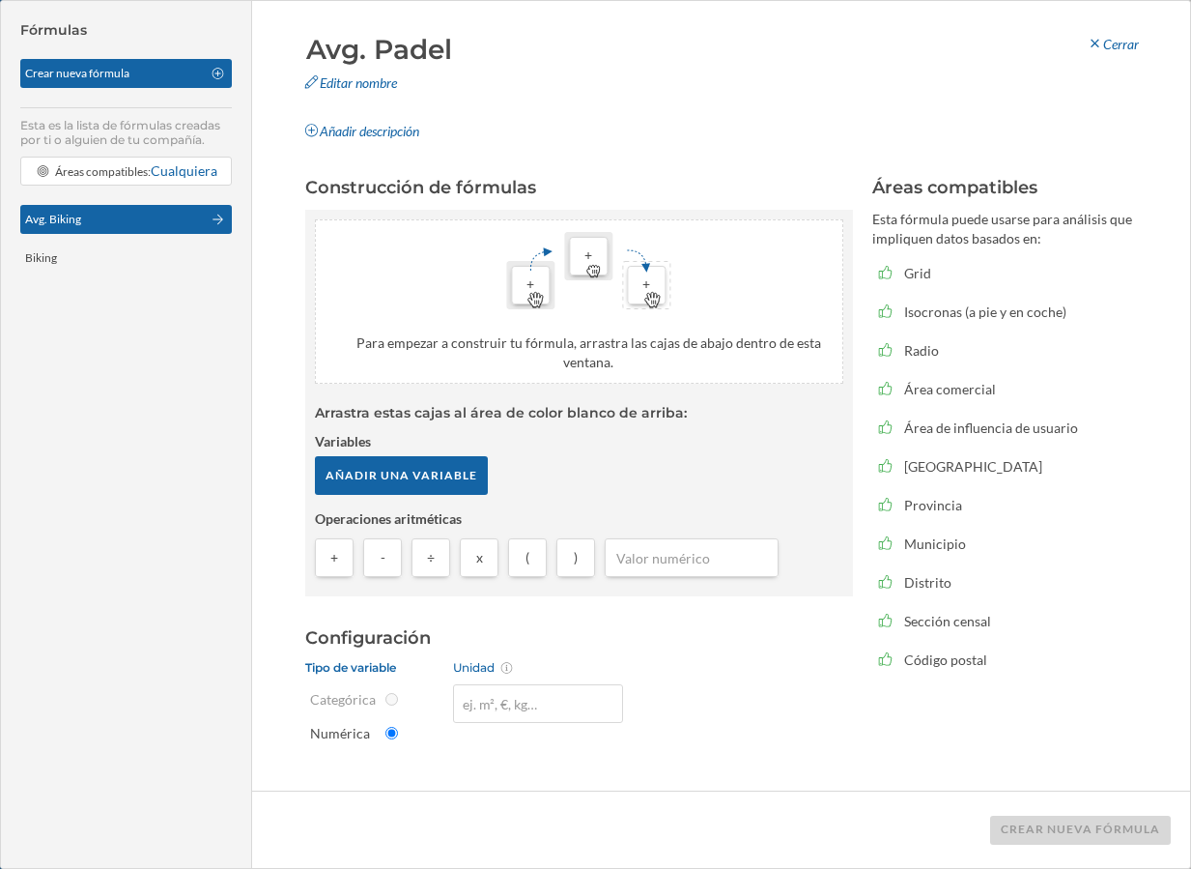
click at [85, 212] on div "Avg. Biking" at bounding box center [113, 219] width 176 height 17
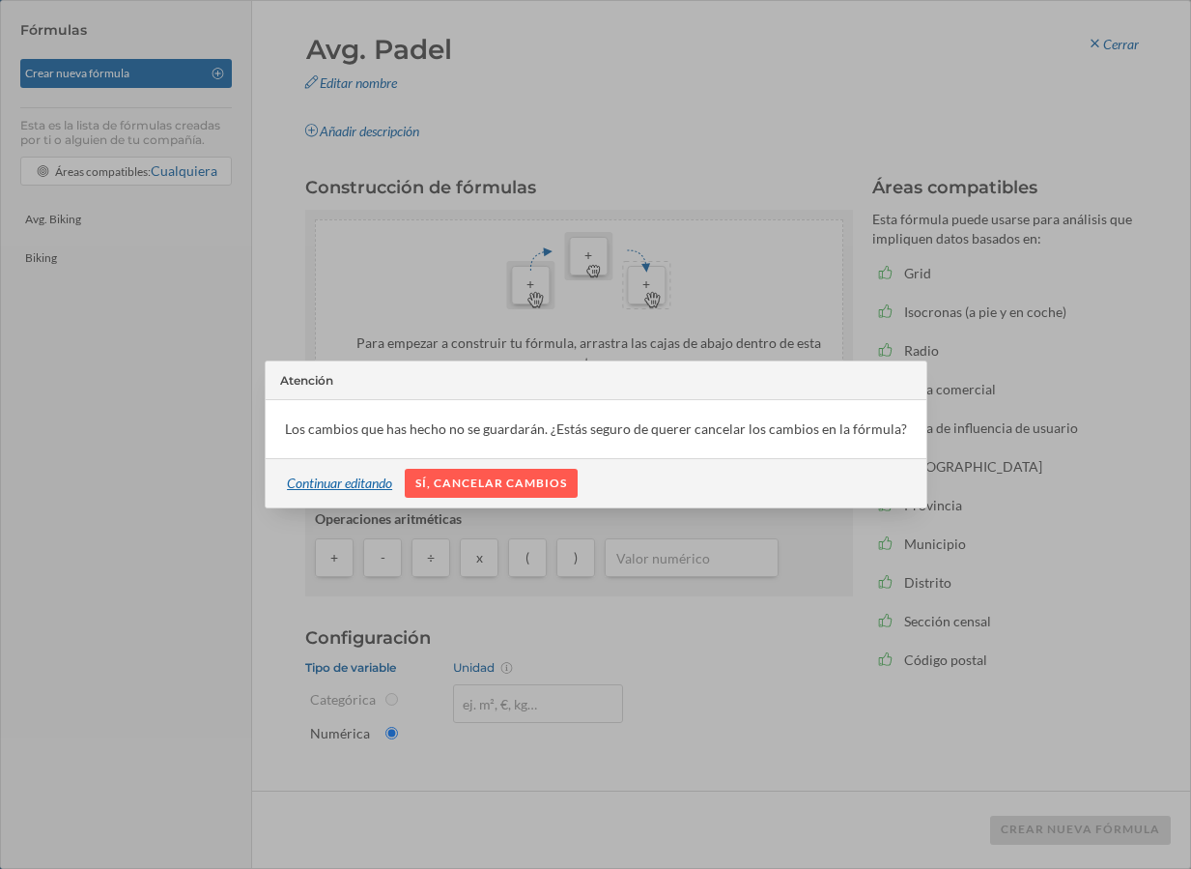
click at [346, 486] on div "Continuar editando" at bounding box center [339, 483] width 129 height 29
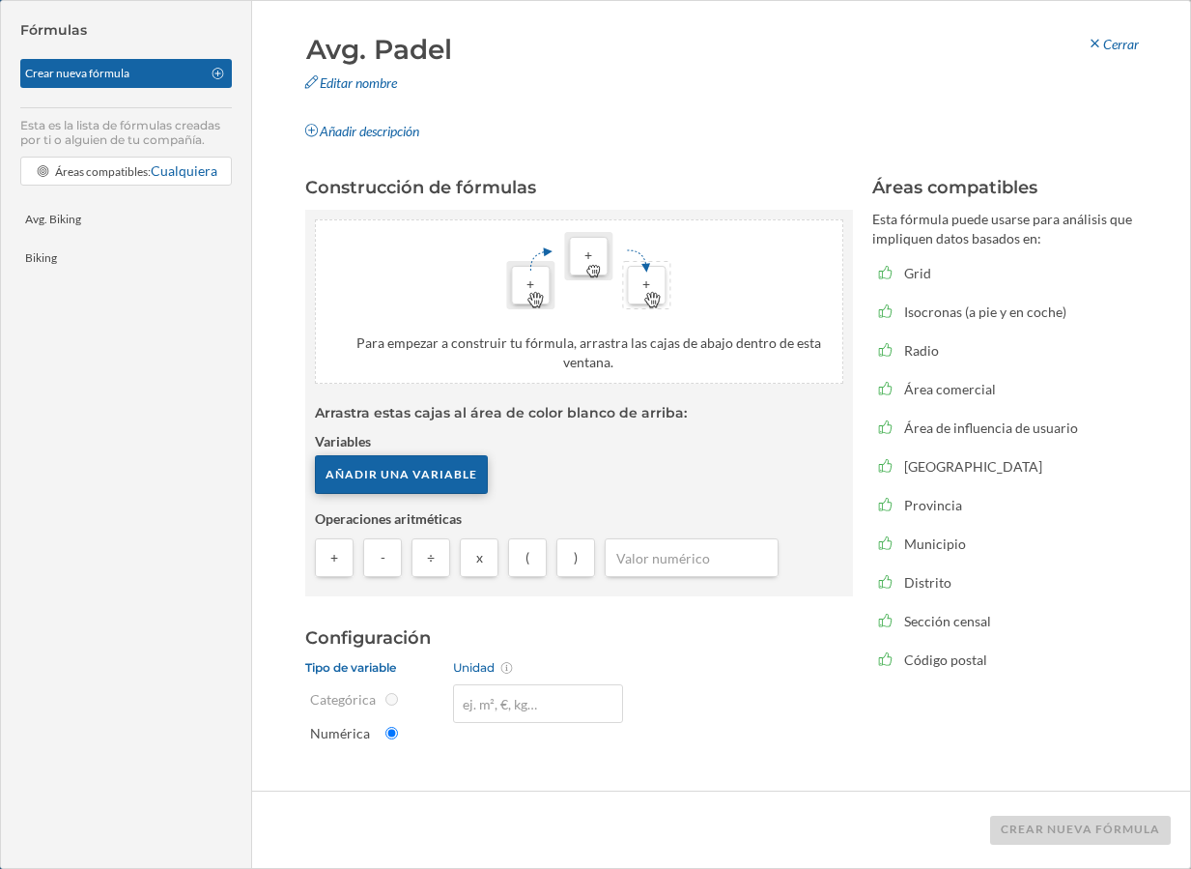
click at [431, 473] on div "Añadir una variable" at bounding box center [401, 474] width 173 height 39
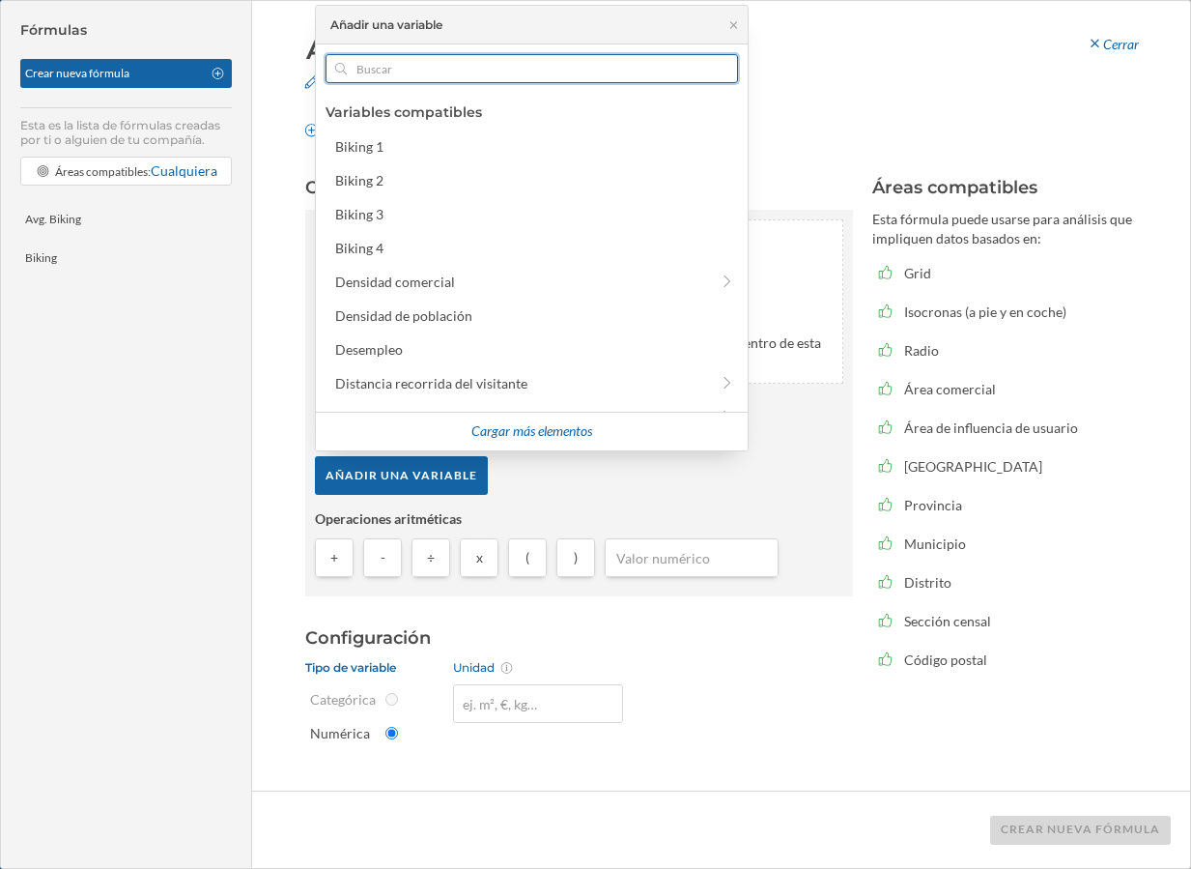
click at [469, 82] on input "text" at bounding box center [532, 68] width 370 height 29
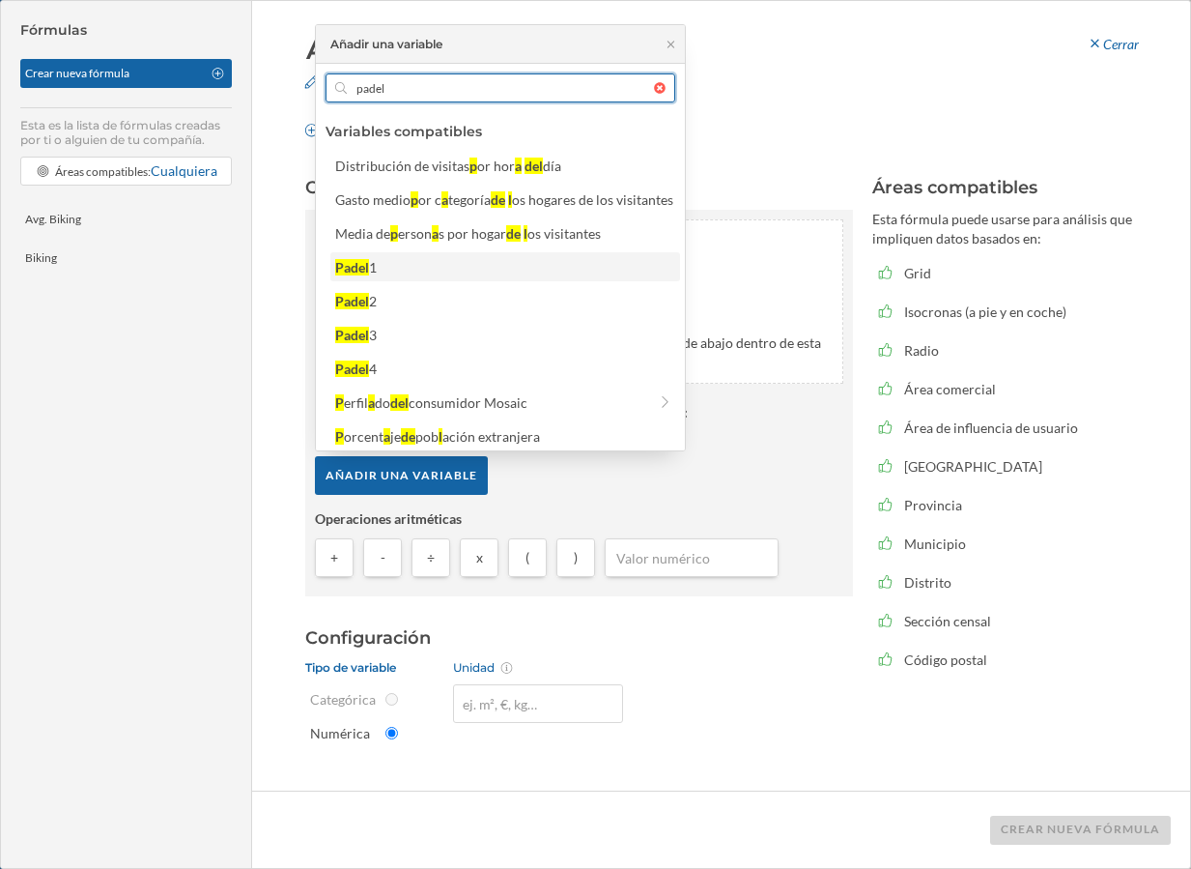
type input "padel"
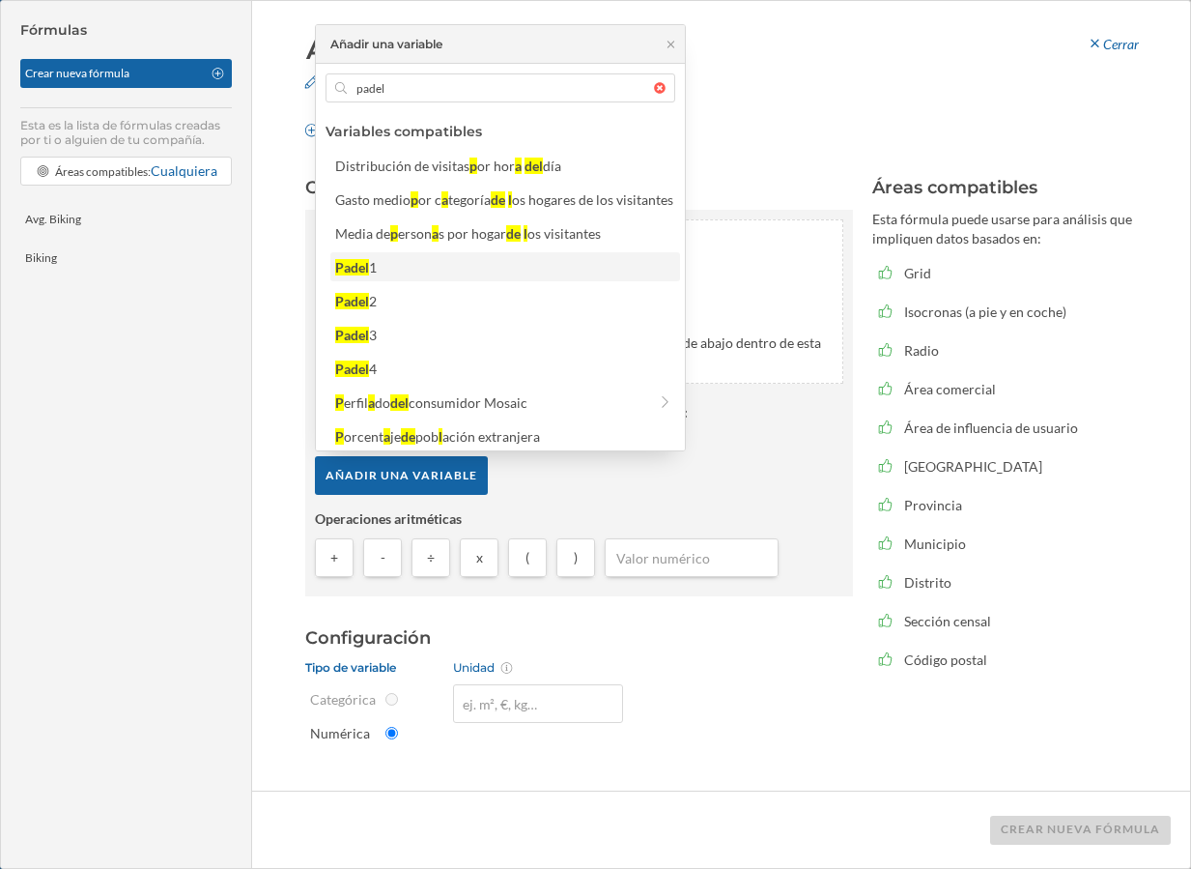
click at [457, 260] on div "Padel 1" at bounding box center [504, 267] width 338 height 20
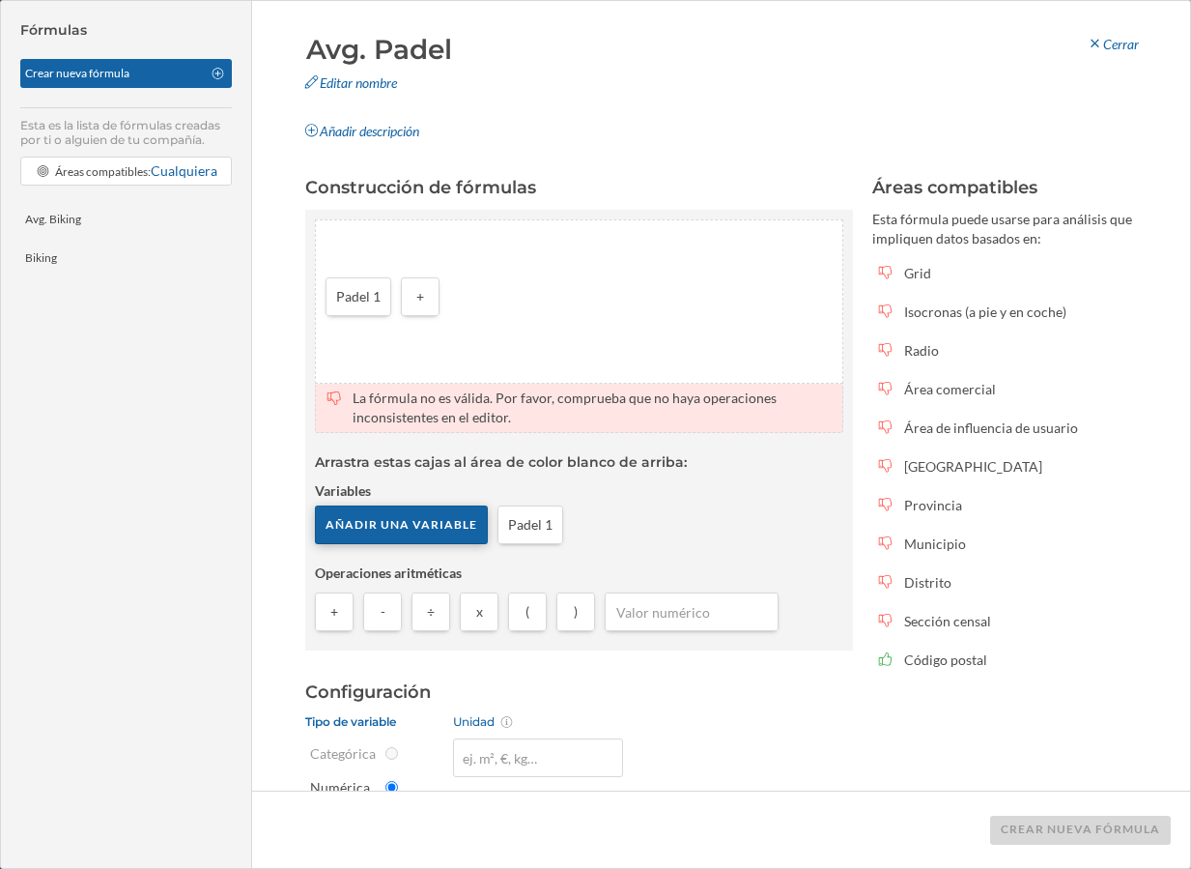
click at [400, 519] on div "Añadir una variable" at bounding box center [401, 524] width 173 height 39
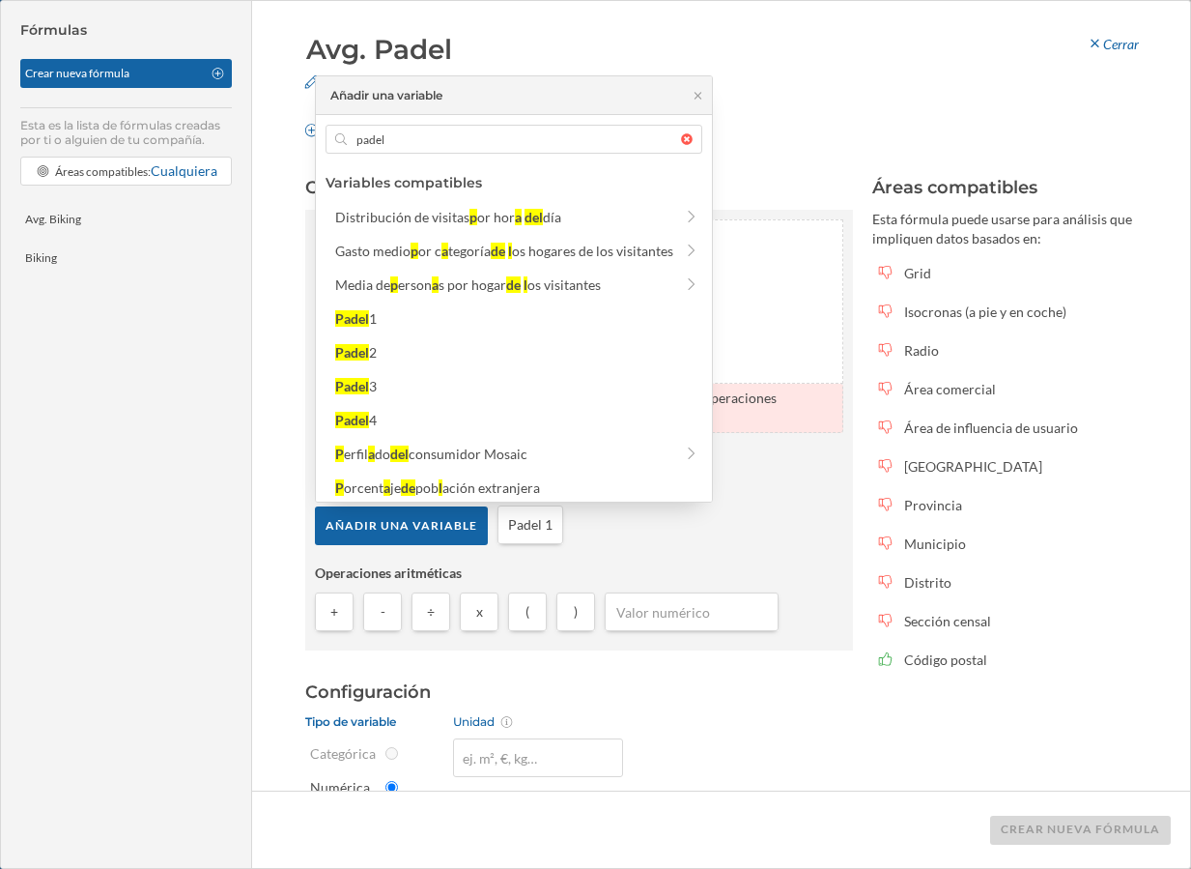
click at [598, 201] on div "Variables compatibles Distribución de visitas p or hor a del día Gasto medio p …" at bounding box center [514, 368] width 396 height 401
click at [382, 354] on div "Padel 2" at bounding box center [517, 352] width 365 height 20
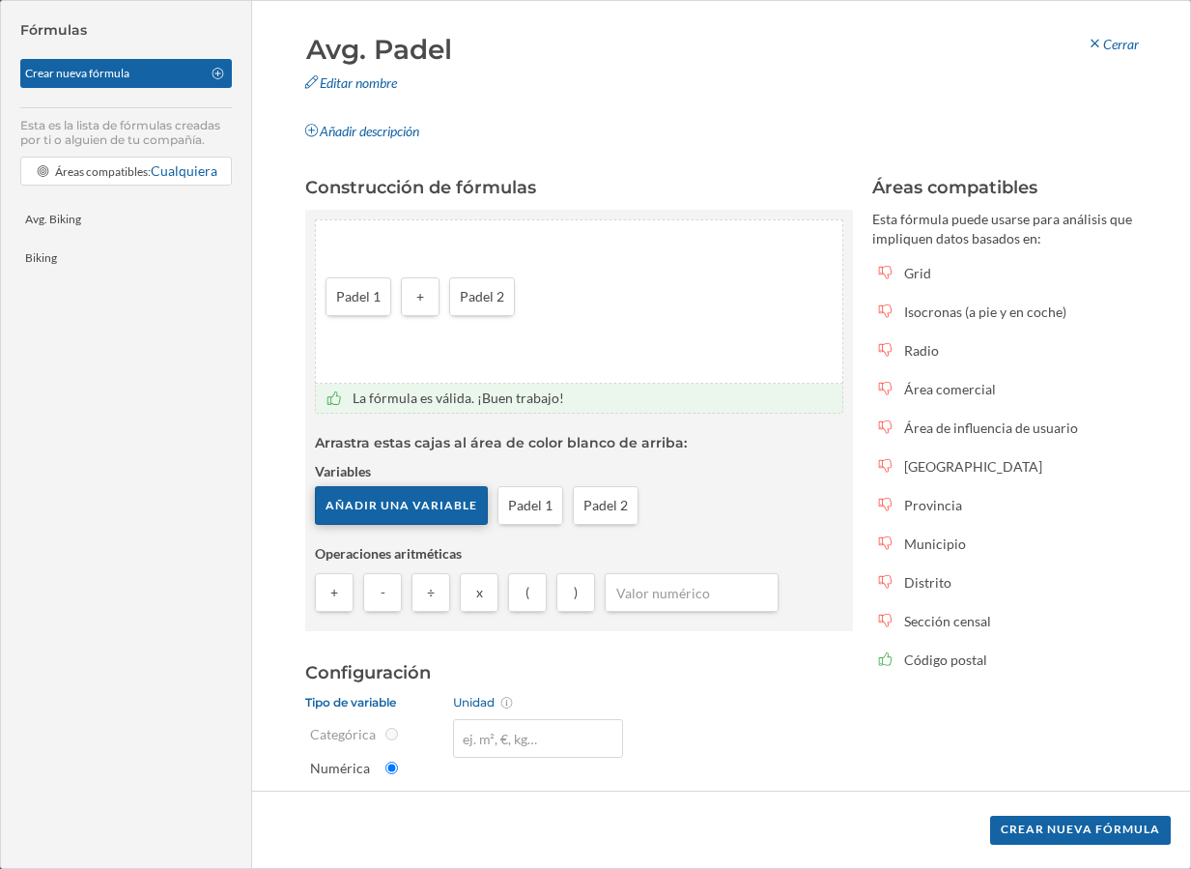
click at [401, 510] on div "Añadir una variable" at bounding box center [401, 505] width 173 height 39
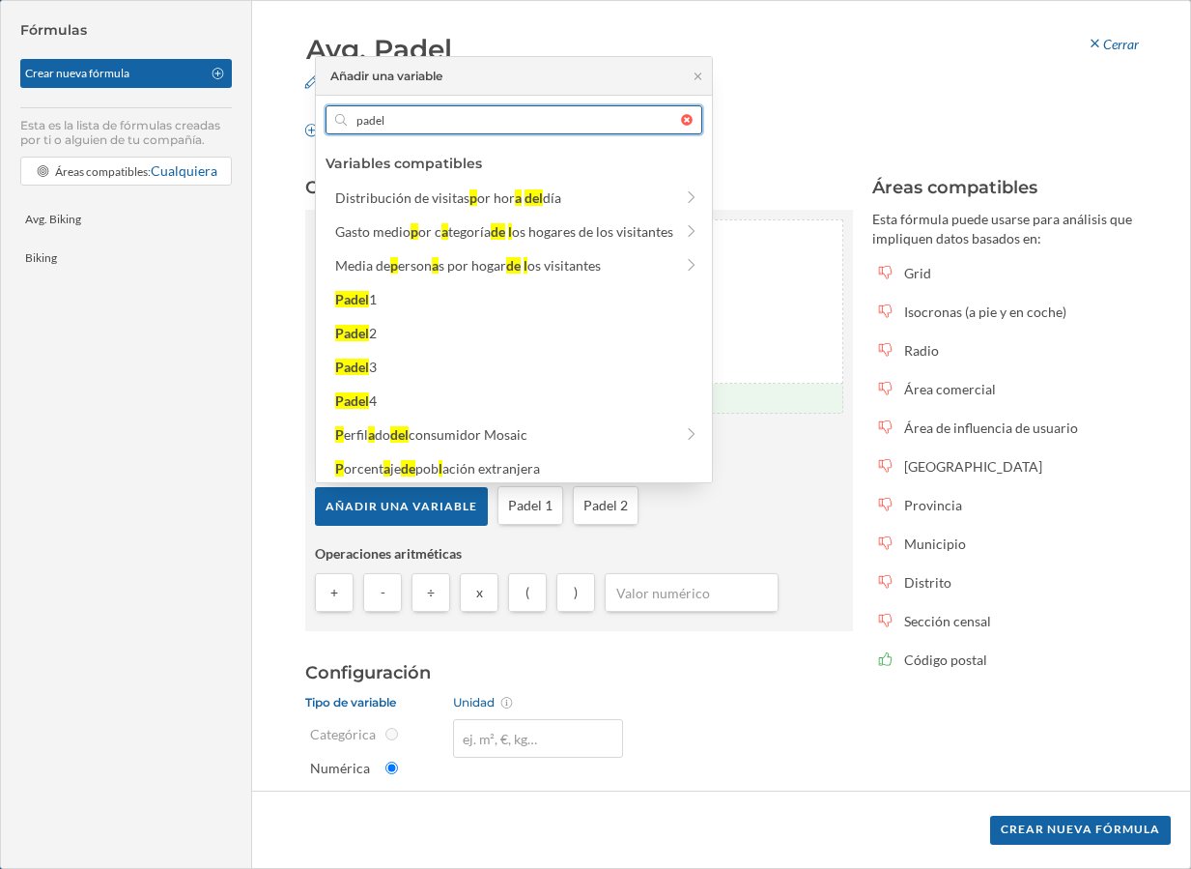
click at [408, 122] on input "padel" at bounding box center [514, 119] width 334 height 29
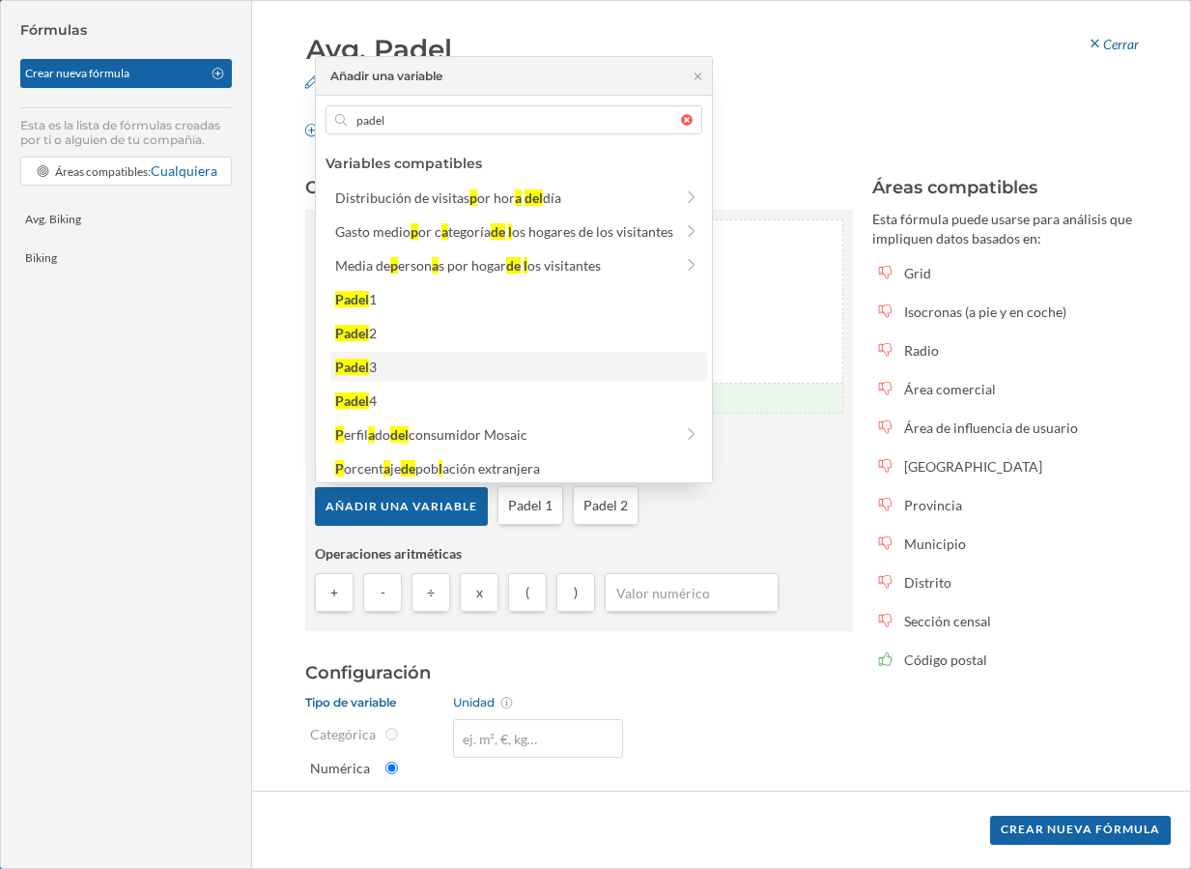
click at [377, 362] on div "3" at bounding box center [373, 367] width 8 height 16
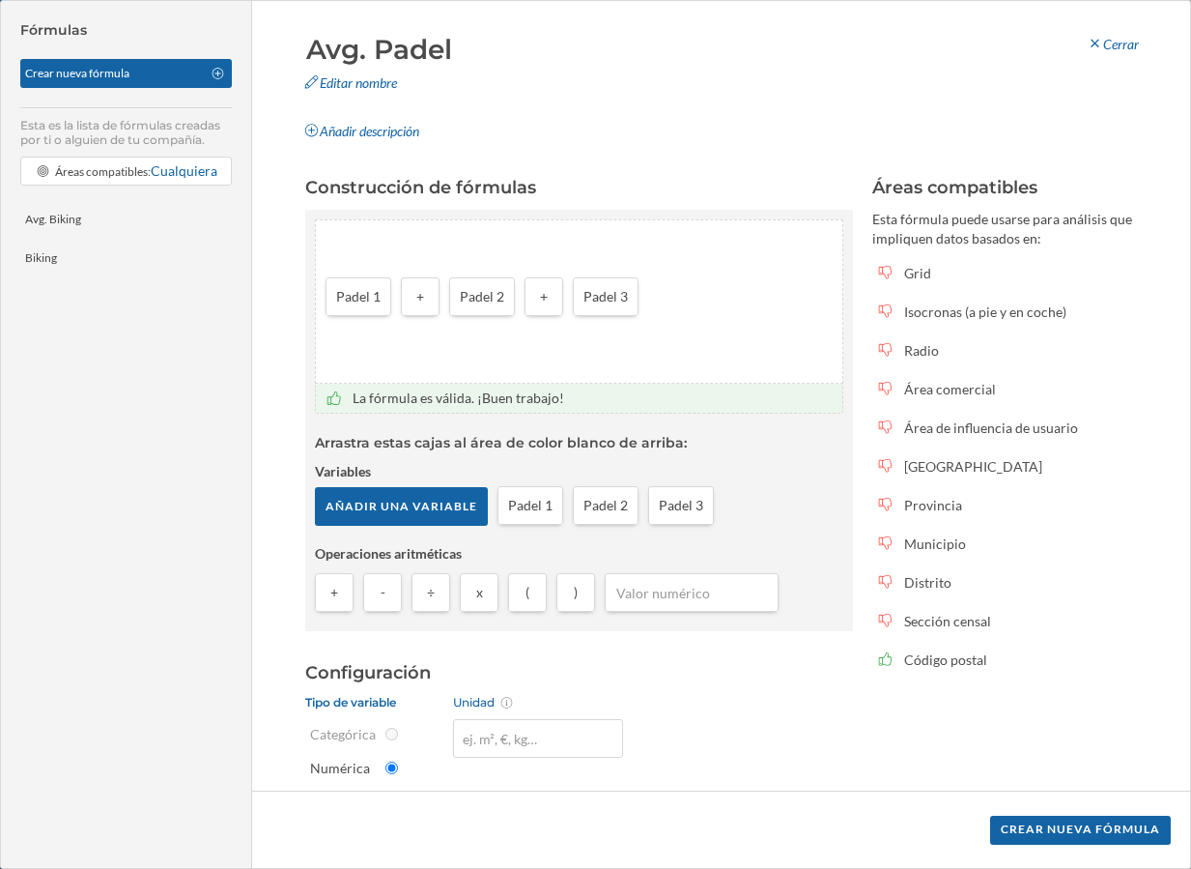
click at [722, 288] on div "Padel 1 + Padel 2 + Padel 3" at bounding box center [579, 301] width 527 height 162
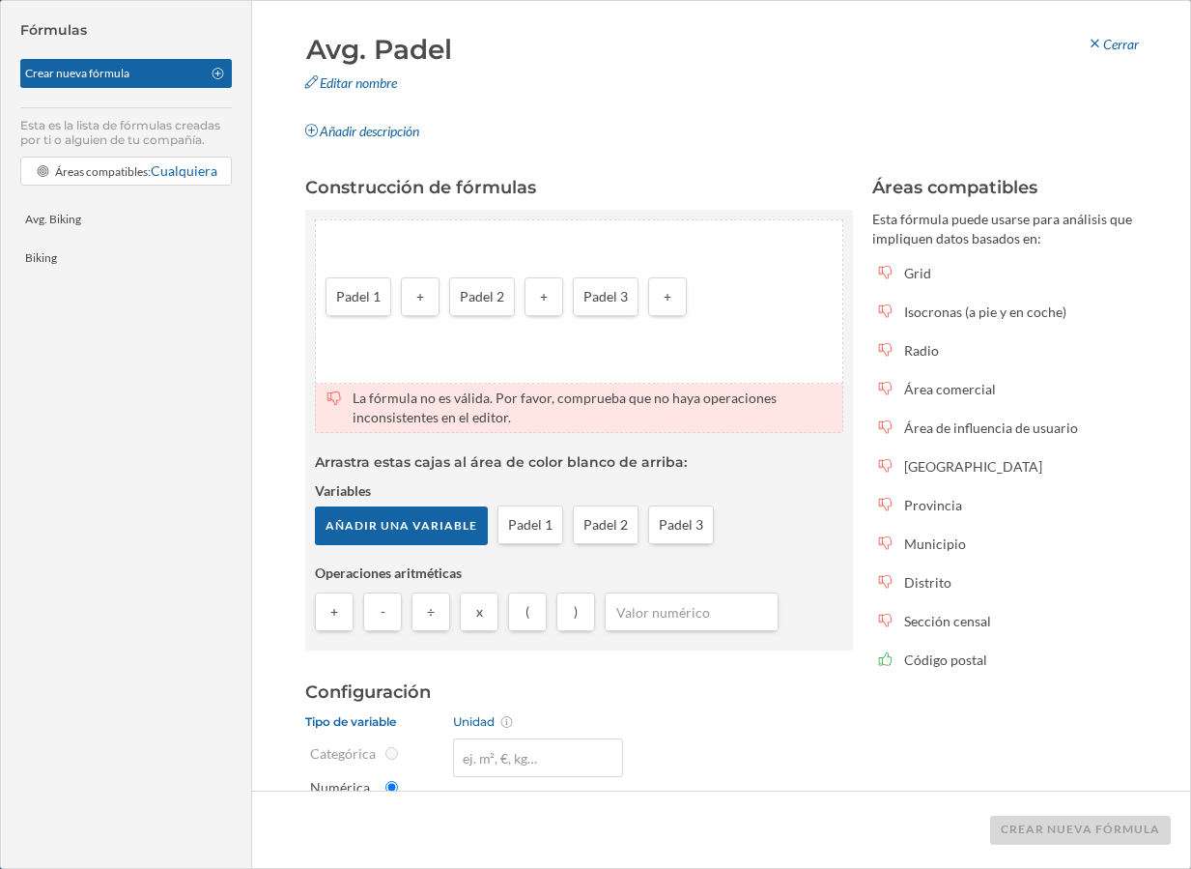
click at [645, 614] on input "number" at bounding box center [692, 611] width 162 height 29
click at [400, 516] on div "Añadir una variable" at bounding box center [401, 524] width 173 height 39
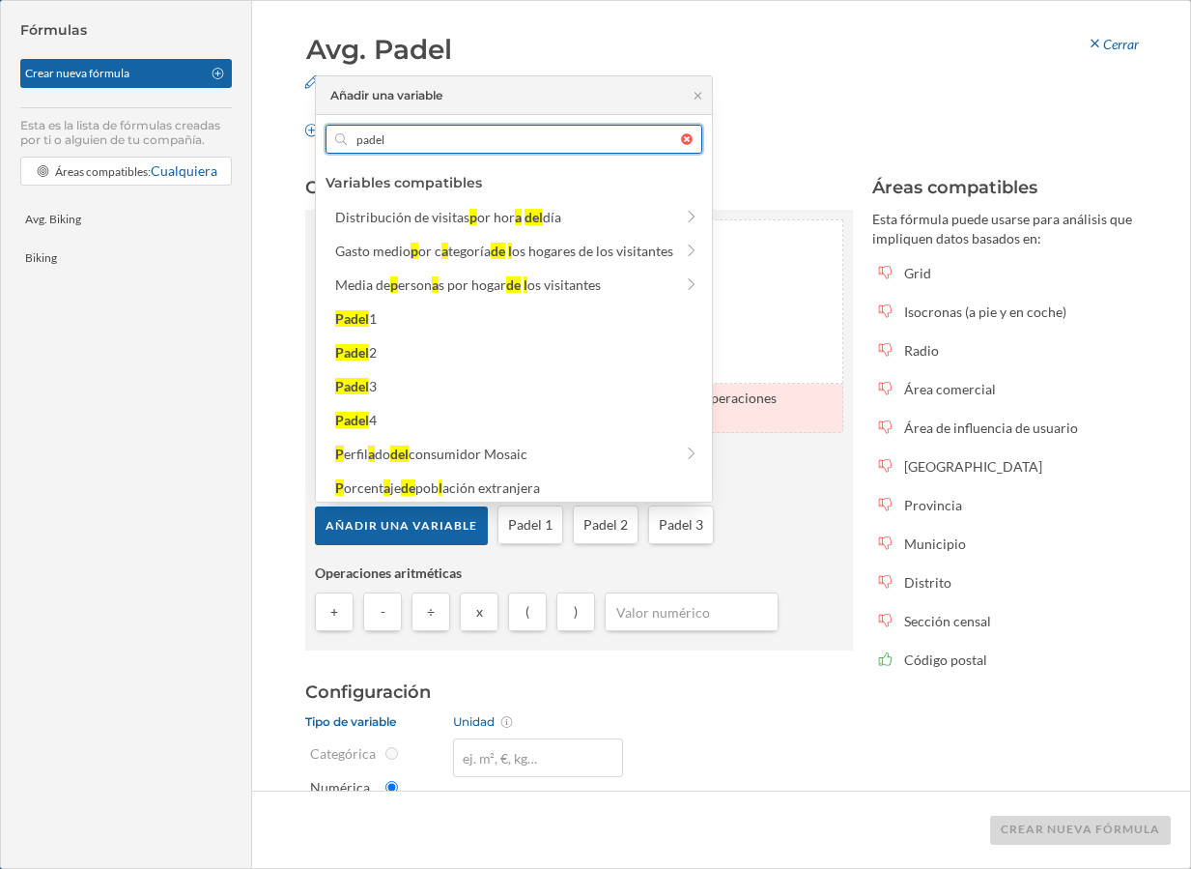
click at [442, 145] on input "padel" at bounding box center [514, 139] width 334 height 29
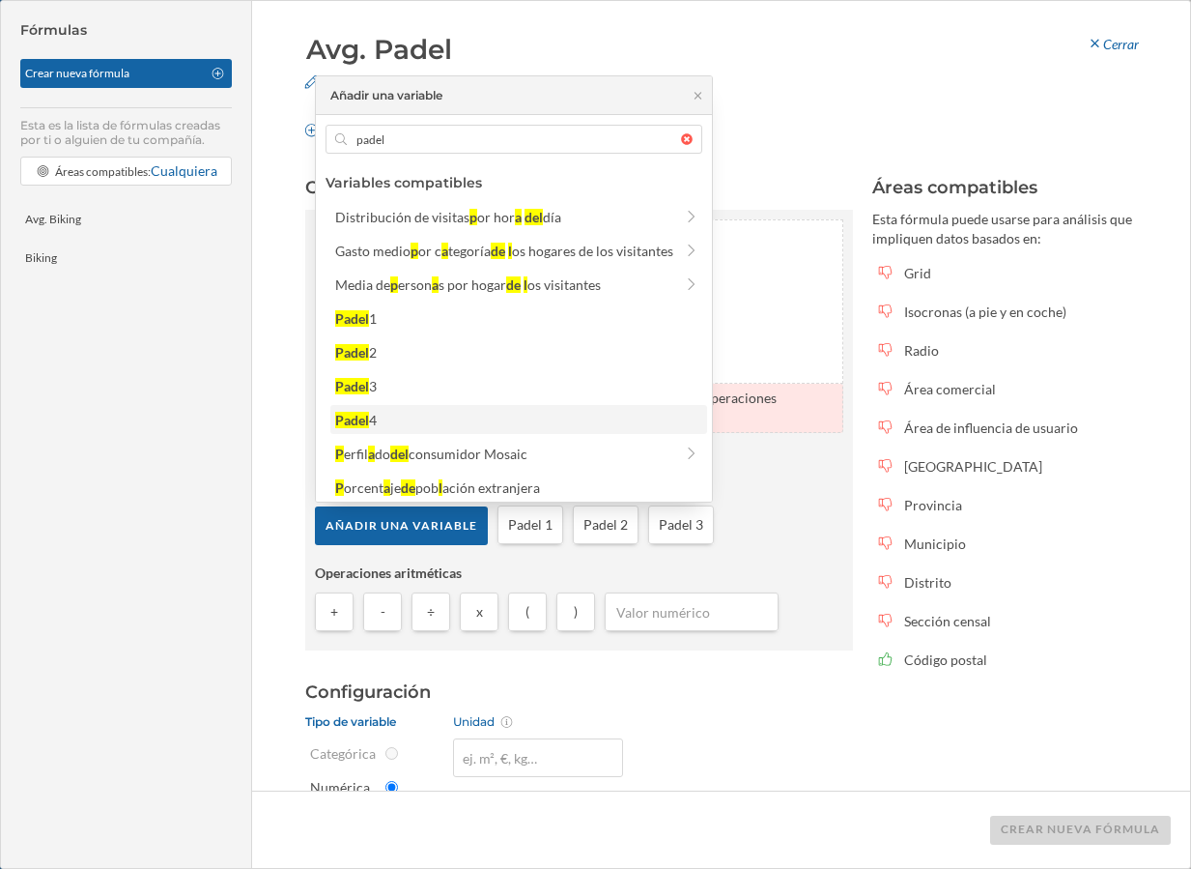
click at [409, 410] on div "Padel 4" at bounding box center [517, 420] width 365 height 20
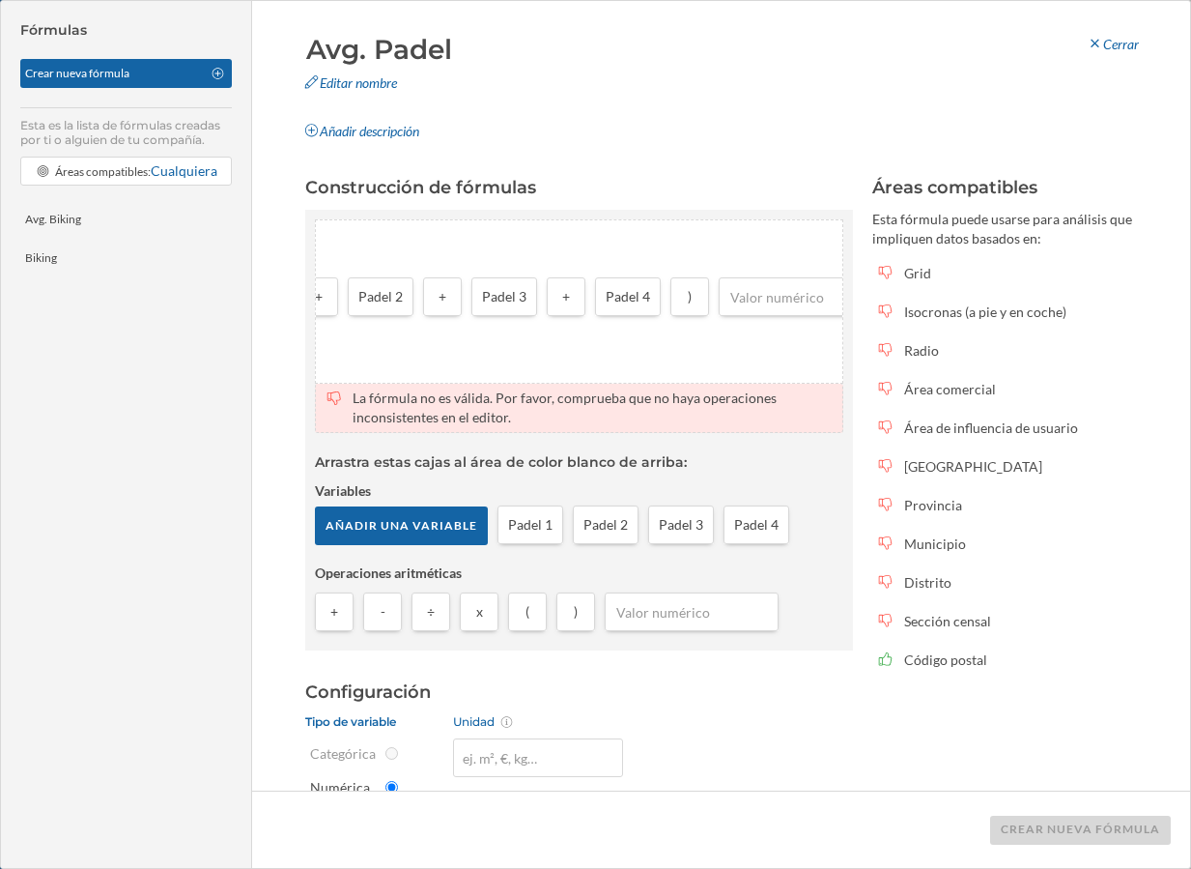
scroll to position [0, 154]
click at [777, 292] on input "number" at bounding box center [802, 296] width 162 height 29
type input "4"
click at [780, 328] on button at bounding box center [778, 328] width 19 height 19
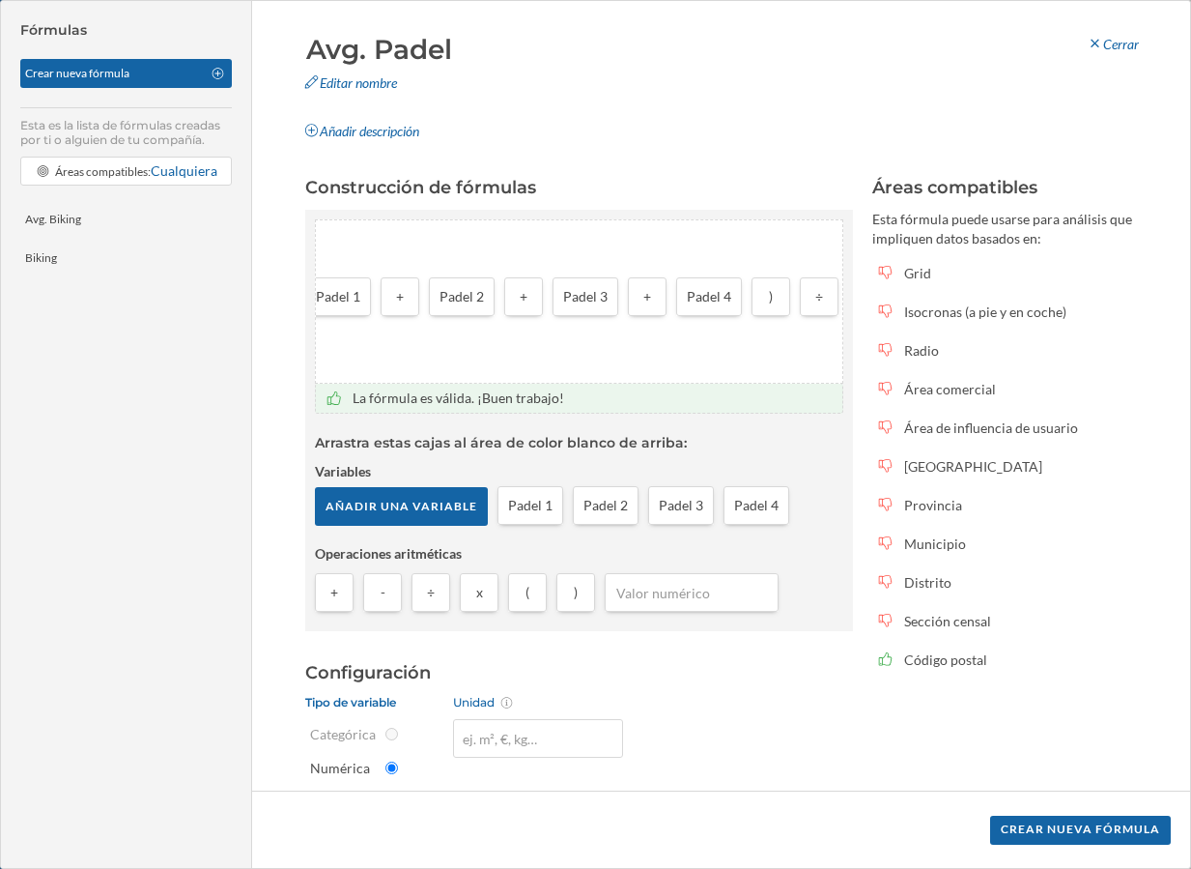
scroll to position [0, 113]
click at [1073, 831] on div "Crear nueva fórmula" at bounding box center [1080, 829] width 181 height 29
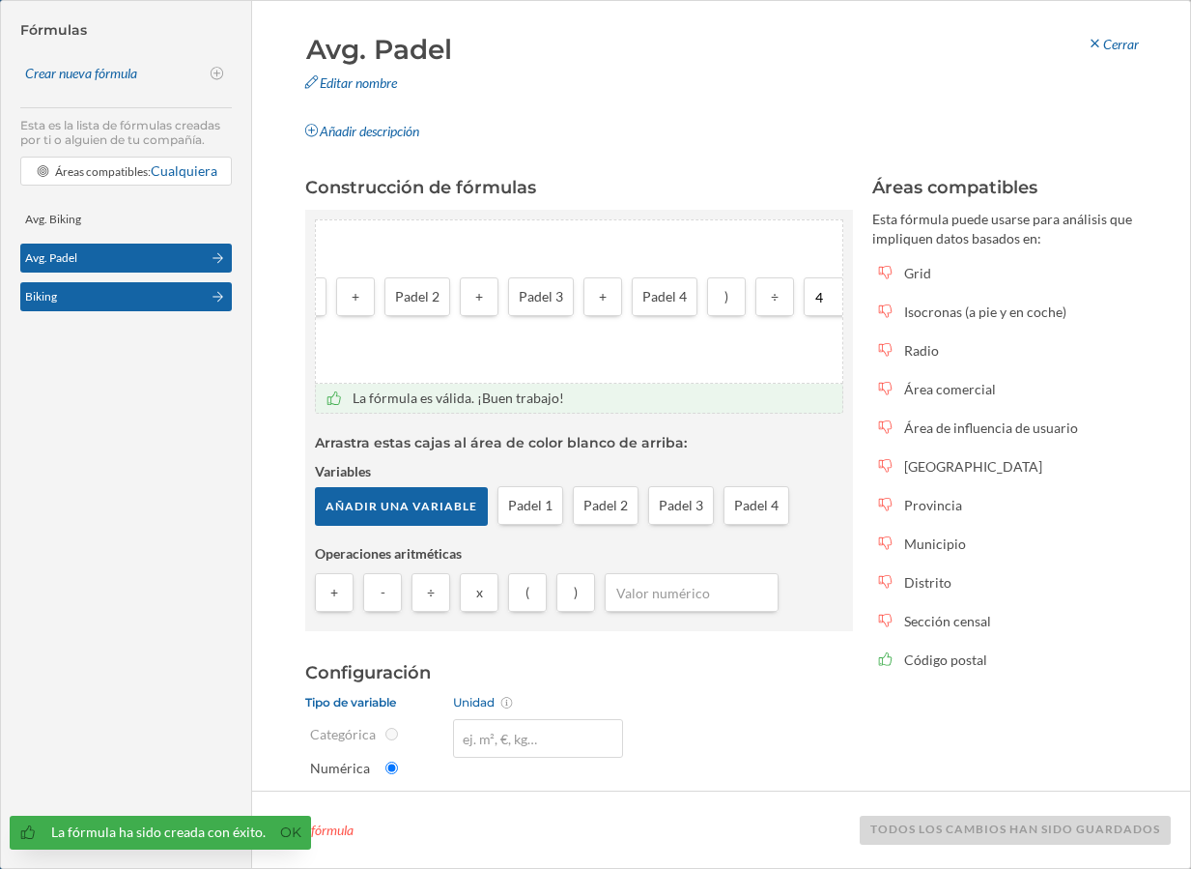
click at [93, 294] on div "Biking" at bounding box center [113, 296] width 176 height 17
type input "Biking"
type input "%"
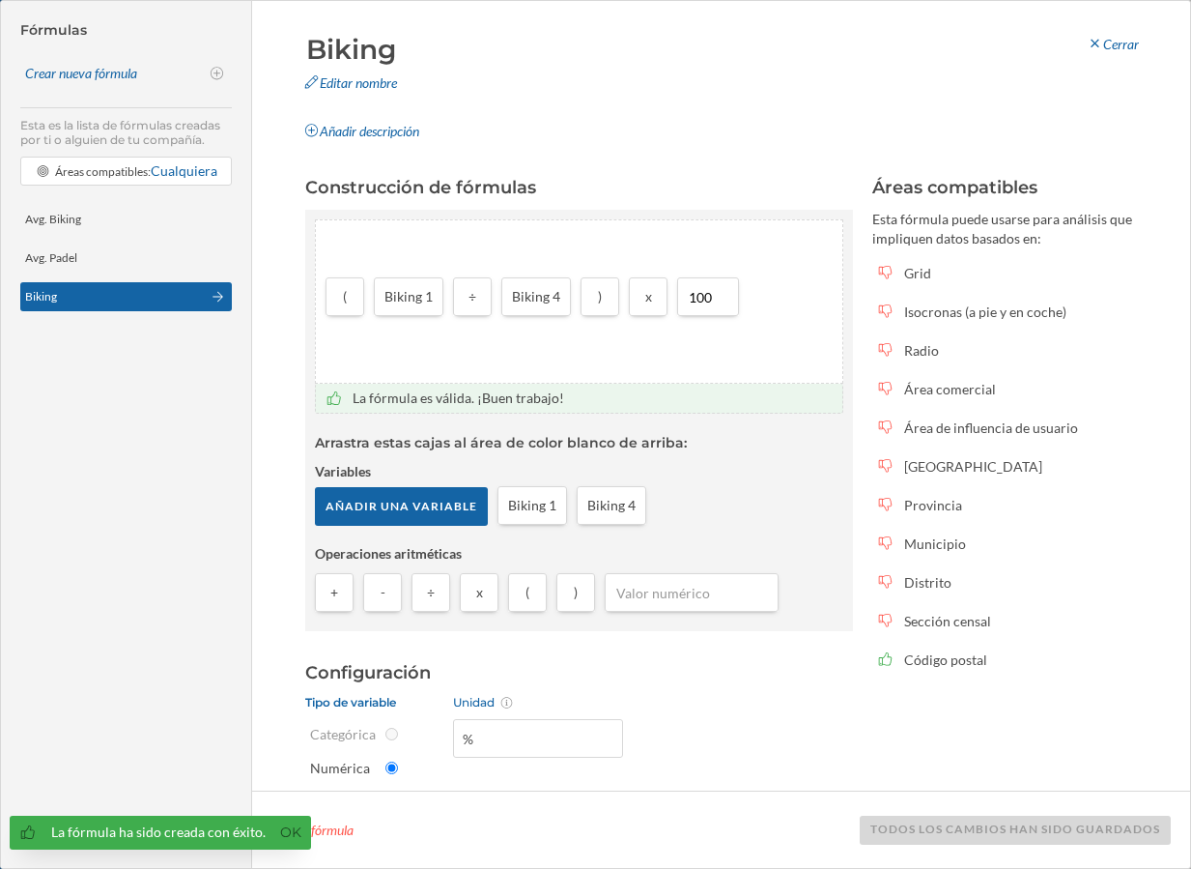
scroll to position [0, 0]
click at [135, 265] on div "Avg. Padel" at bounding box center [113, 257] width 176 height 17
type input "Avg. Padel"
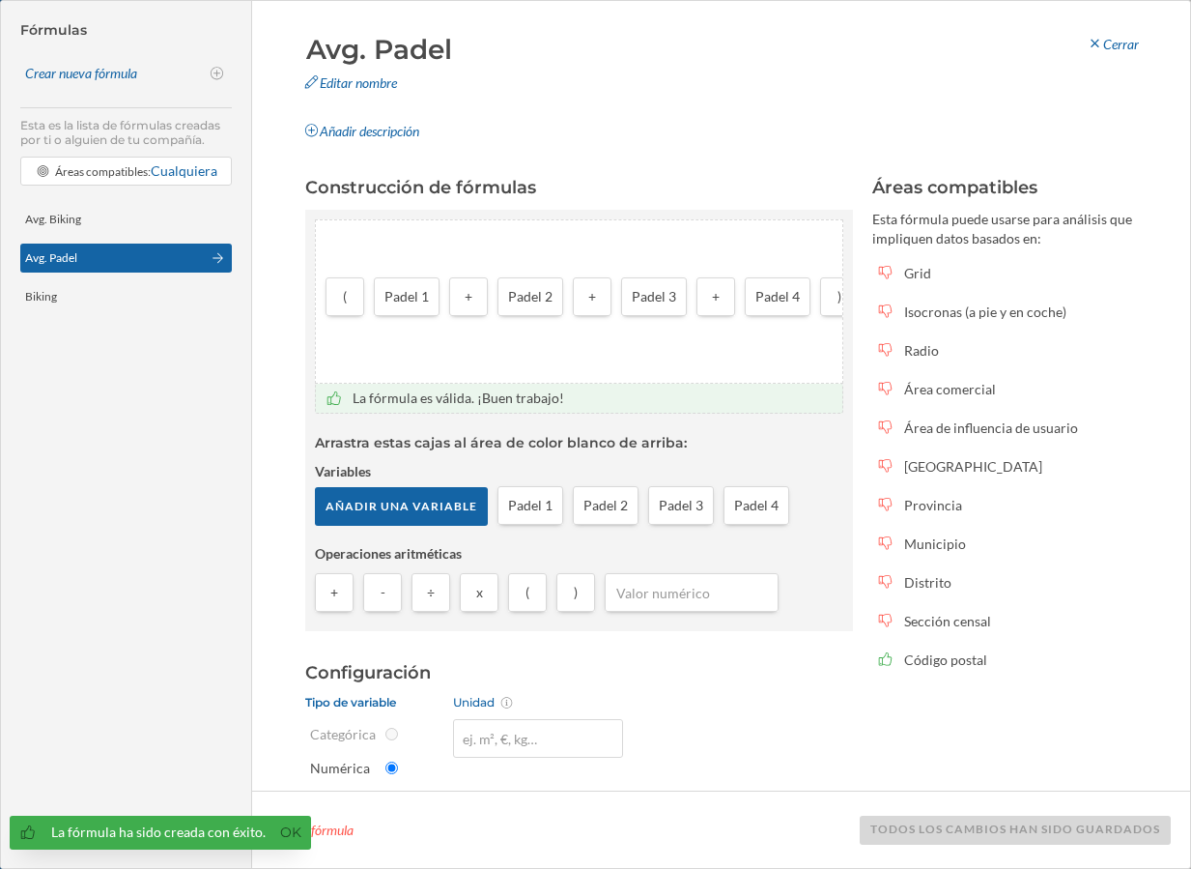
click at [111, 76] on div "Crear nueva fórmula" at bounding box center [112, 73] width 174 height 19
type input "Fórmula #1"
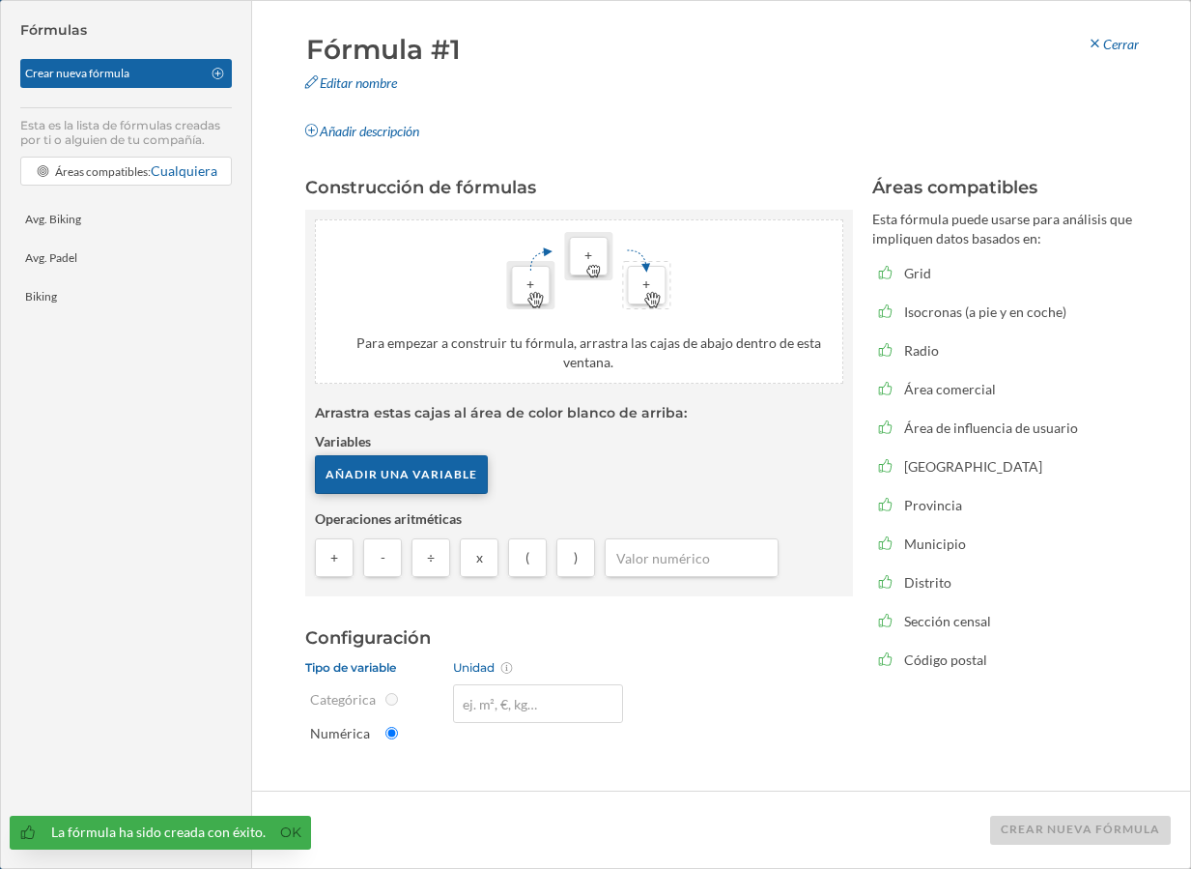
click at [394, 479] on div "Añadir una variable" at bounding box center [401, 474] width 173 height 39
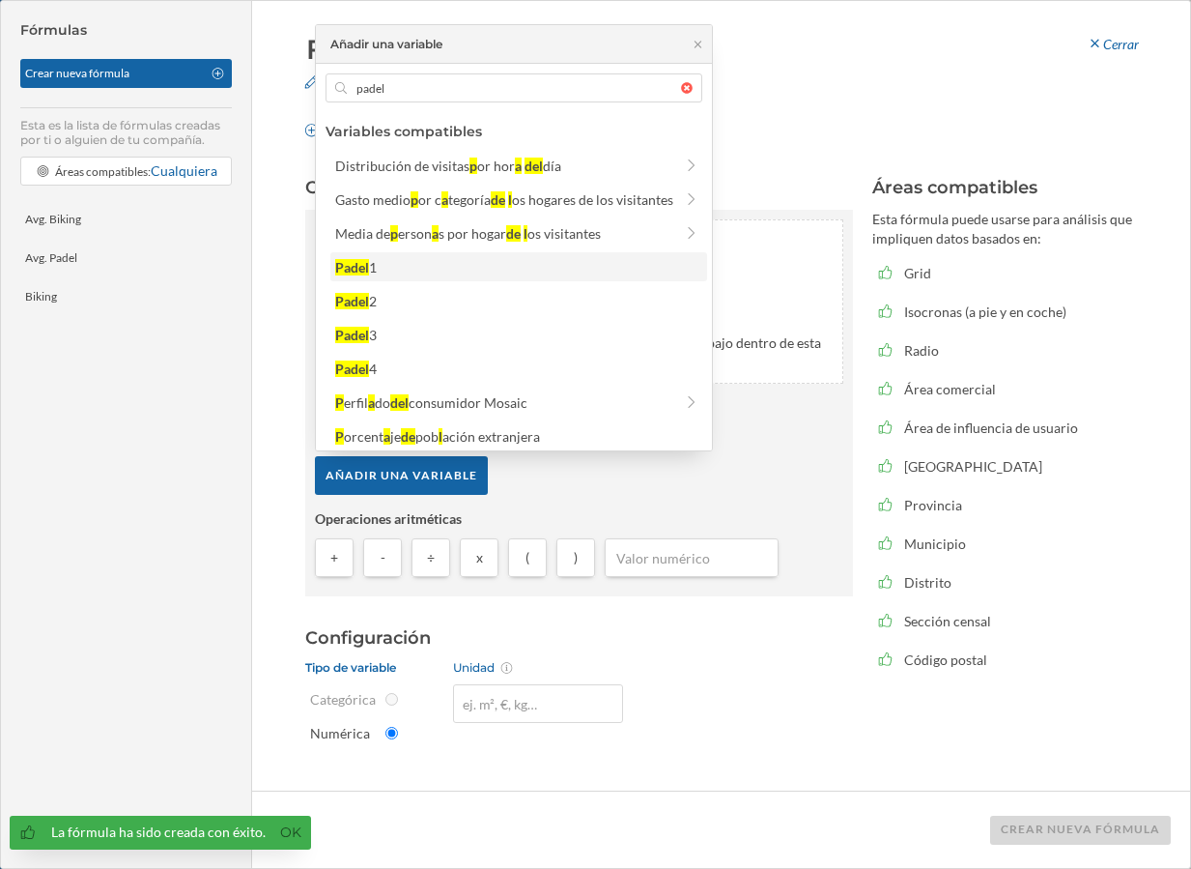
click at [391, 272] on div "Padel 1" at bounding box center [517, 267] width 365 height 20
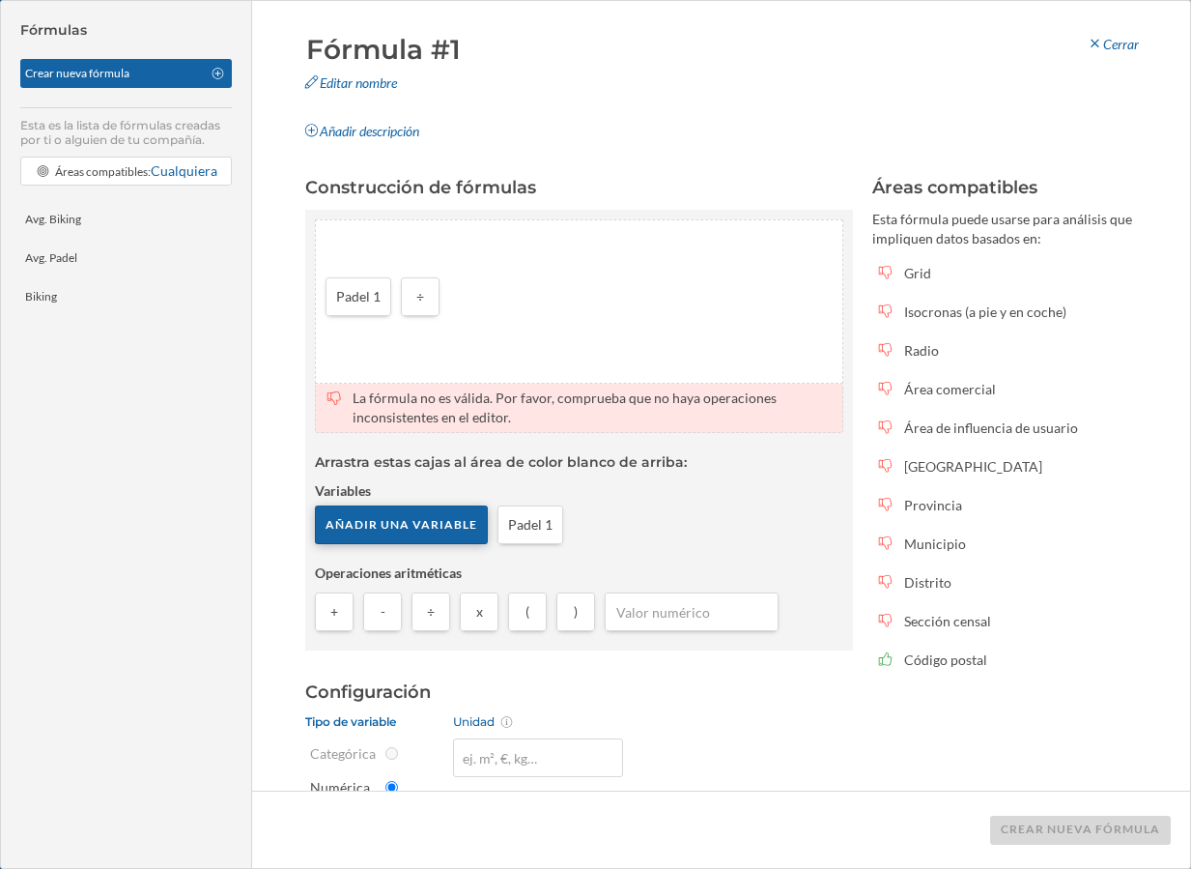
click at [466, 526] on div "Añadir una variable" at bounding box center [401, 524] width 173 height 39
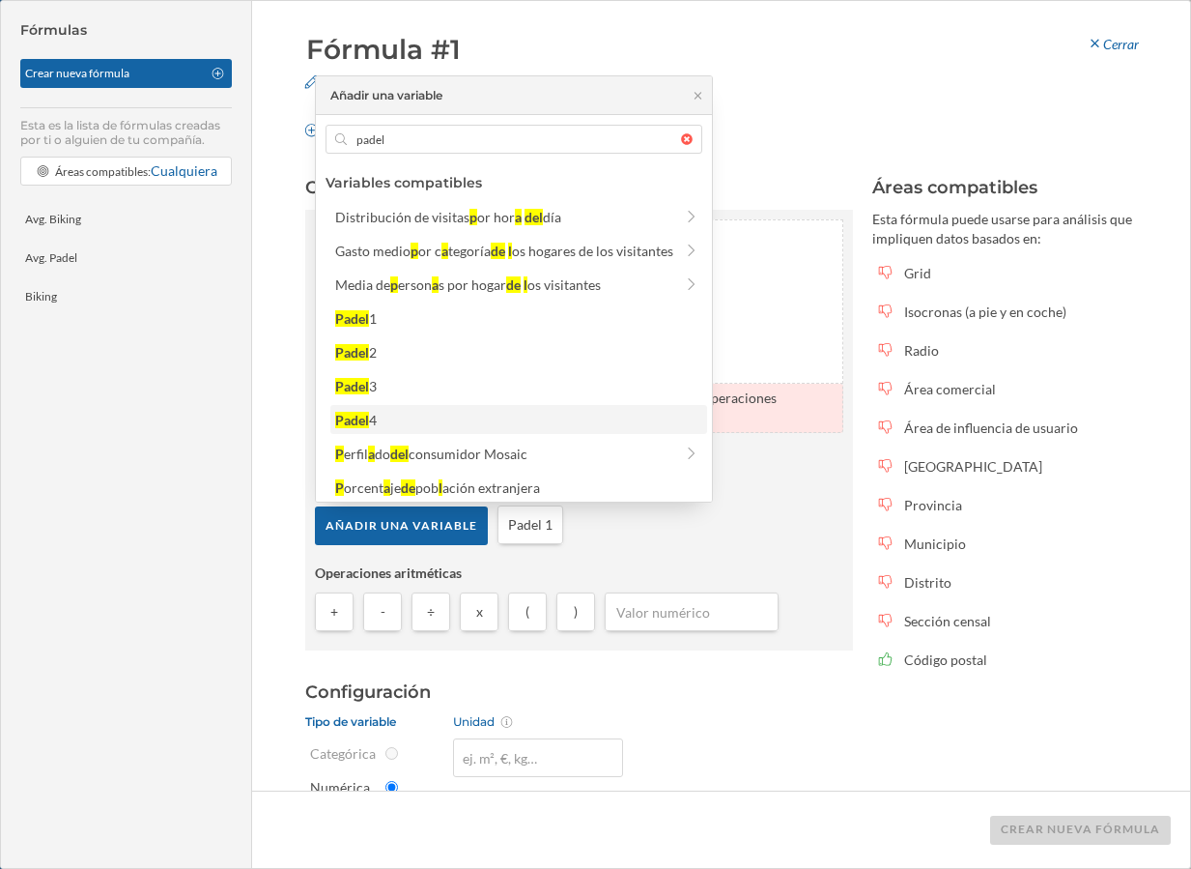
click at [417, 421] on div "Padel 4" at bounding box center [517, 420] width 365 height 20
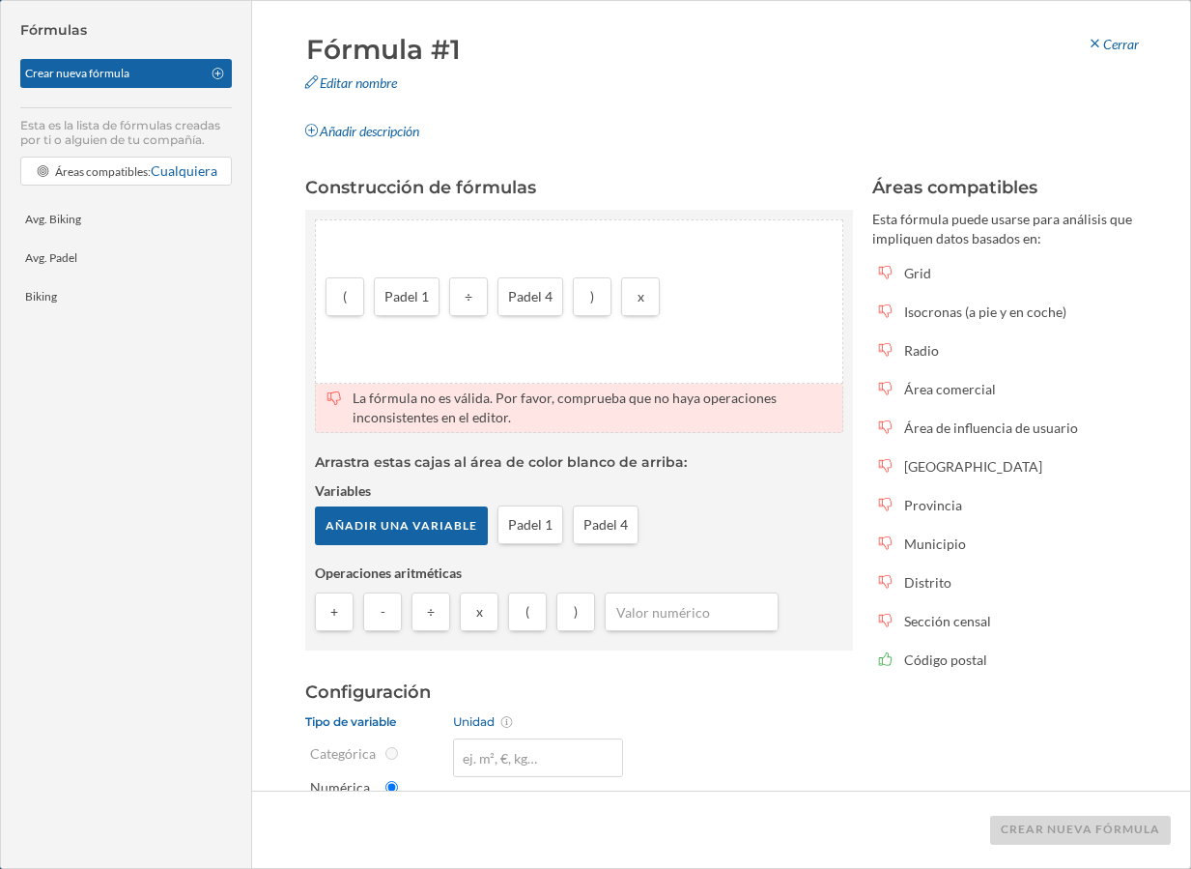
click at [672, 610] on input "number" at bounding box center [692, 611] width 162 height 29
type input "100"
click at [718, 568] on strong "Operaciones aritméticas" at bounding box center [579, 572] width 529 height 19
click at [501, 754] on input "Unidad" at bounding box center [538, 757] width 170 height 39
type input "%"
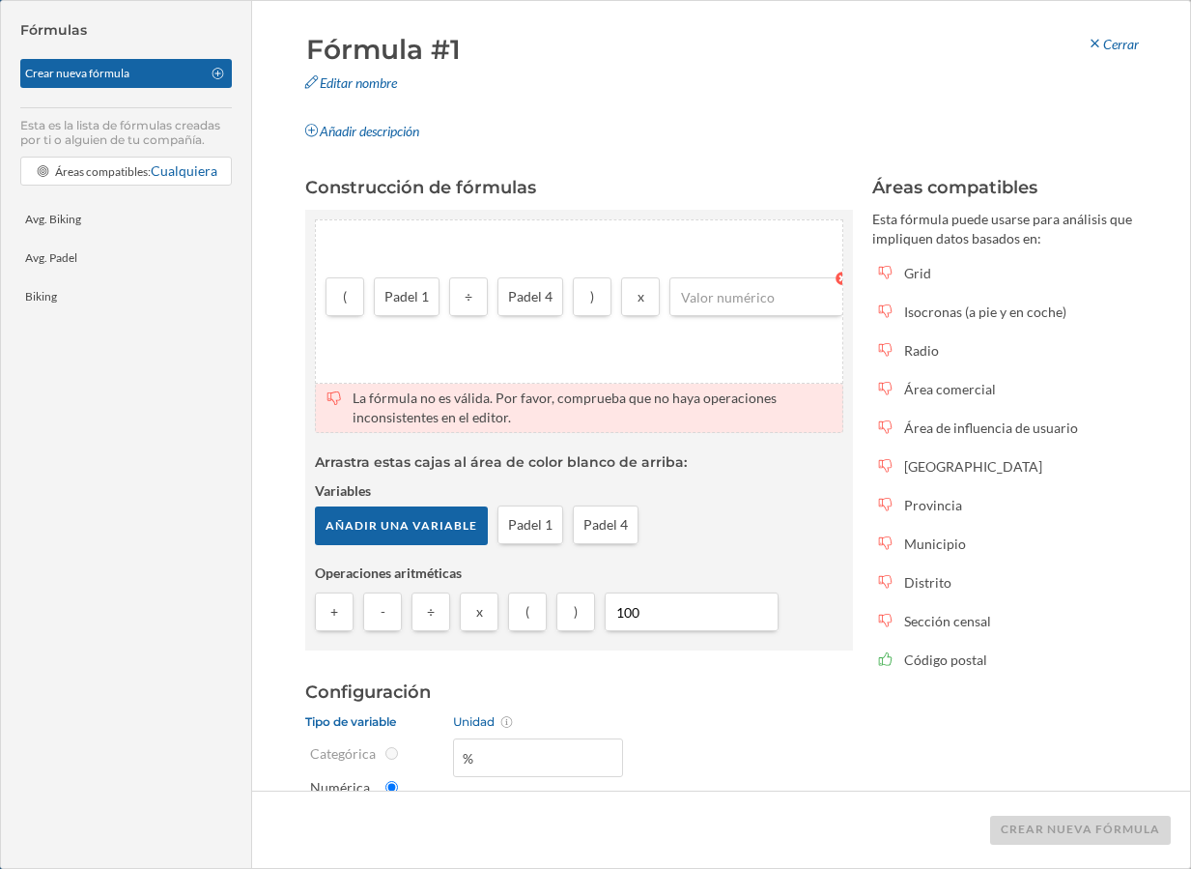
click at [736, 301] on input "number" at bounding box center [756, 296] width 162 height 29
type input "100"
click at [717, 337] on button at bounding box center [714, 330] width 19 height 19
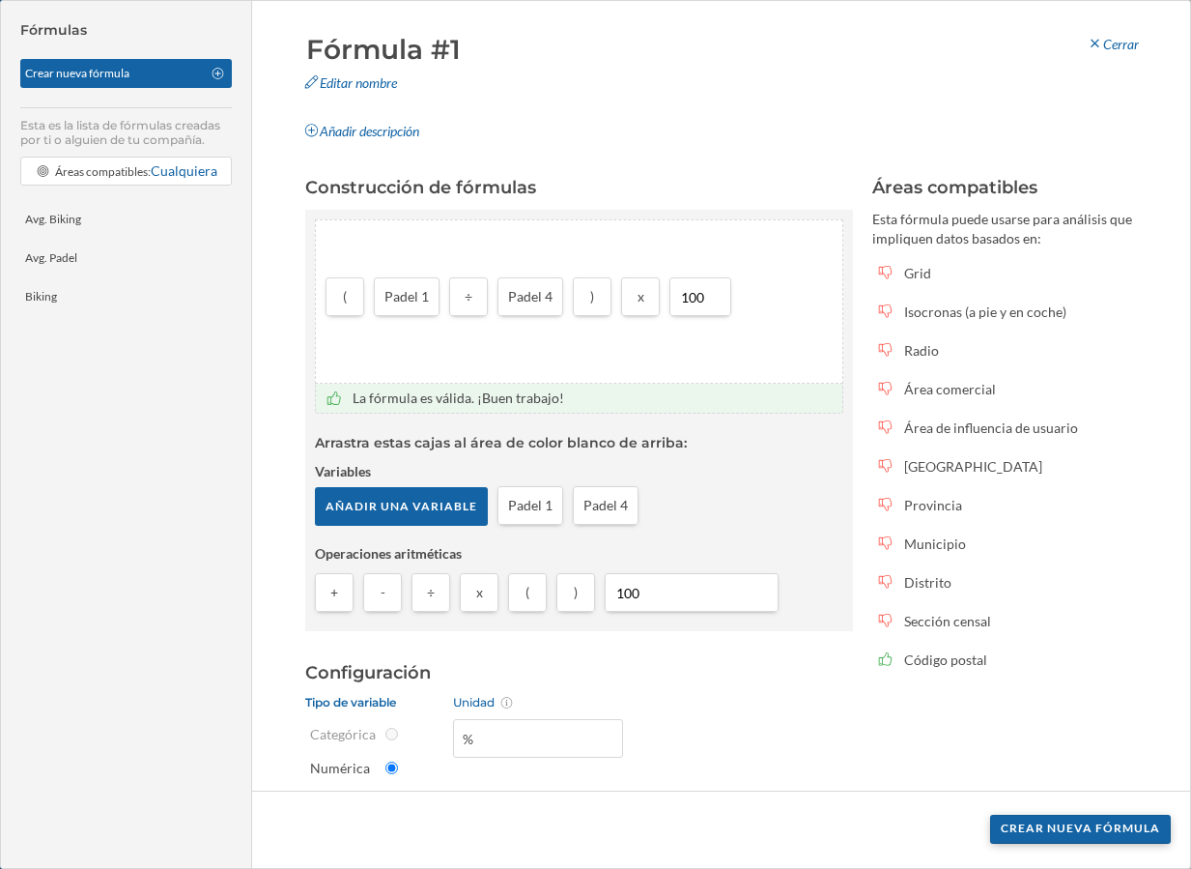
click at [1122, 834] on div "Crear nueva fórmula" at bounding box center [1080, 829] width 181 height 29
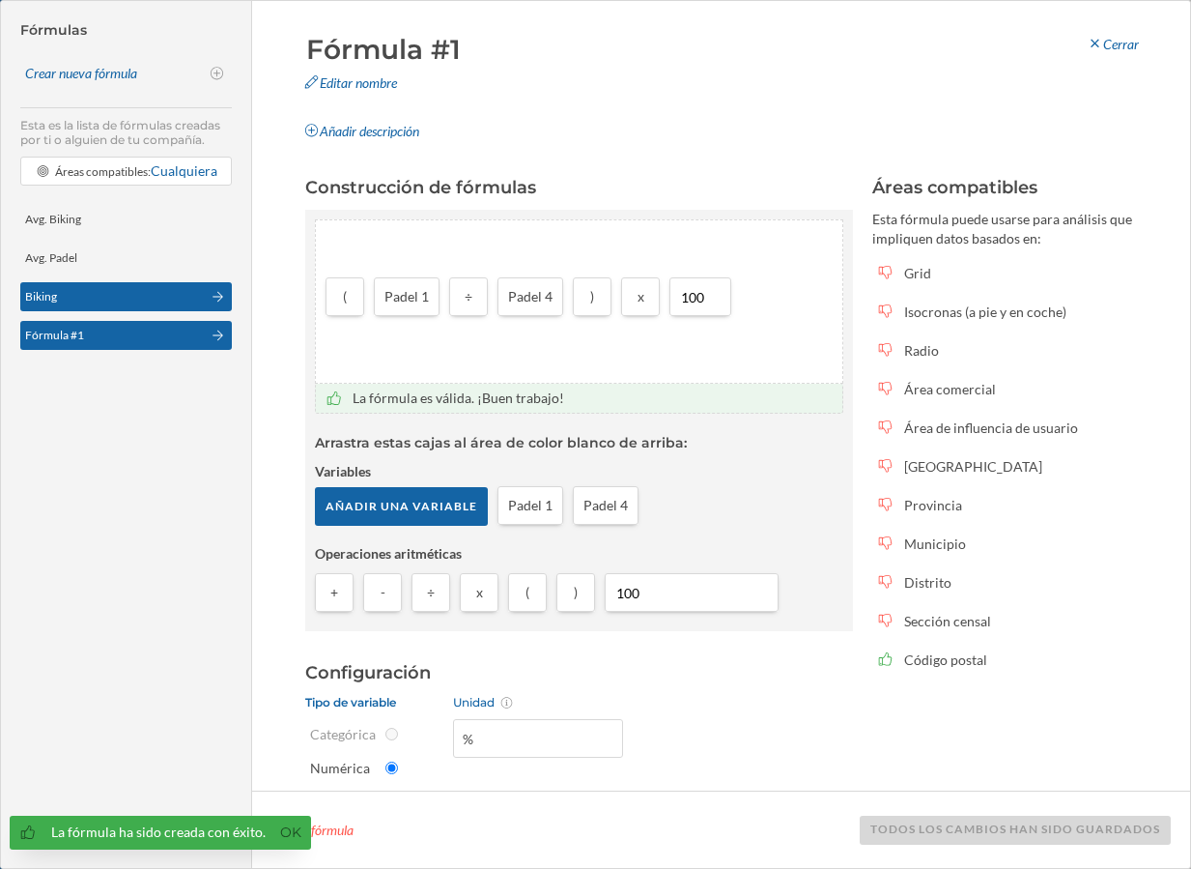
click at [101, 299] on div "Biking" at bounding box center [113, 296] width 176 height 17
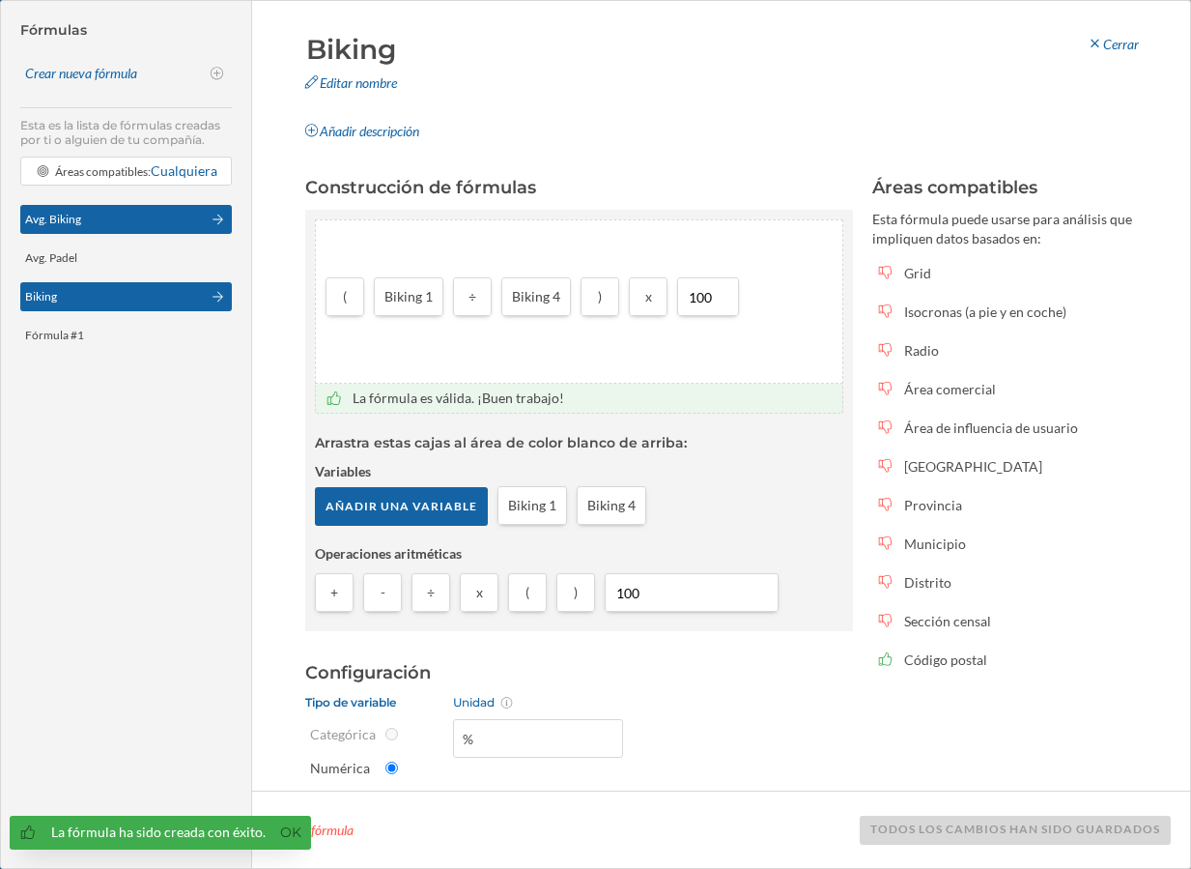
click at [128, 217] on div "Avg. Biking" at bounding box center [113, 219] width 176 height 17
type input "Avg. Biking"
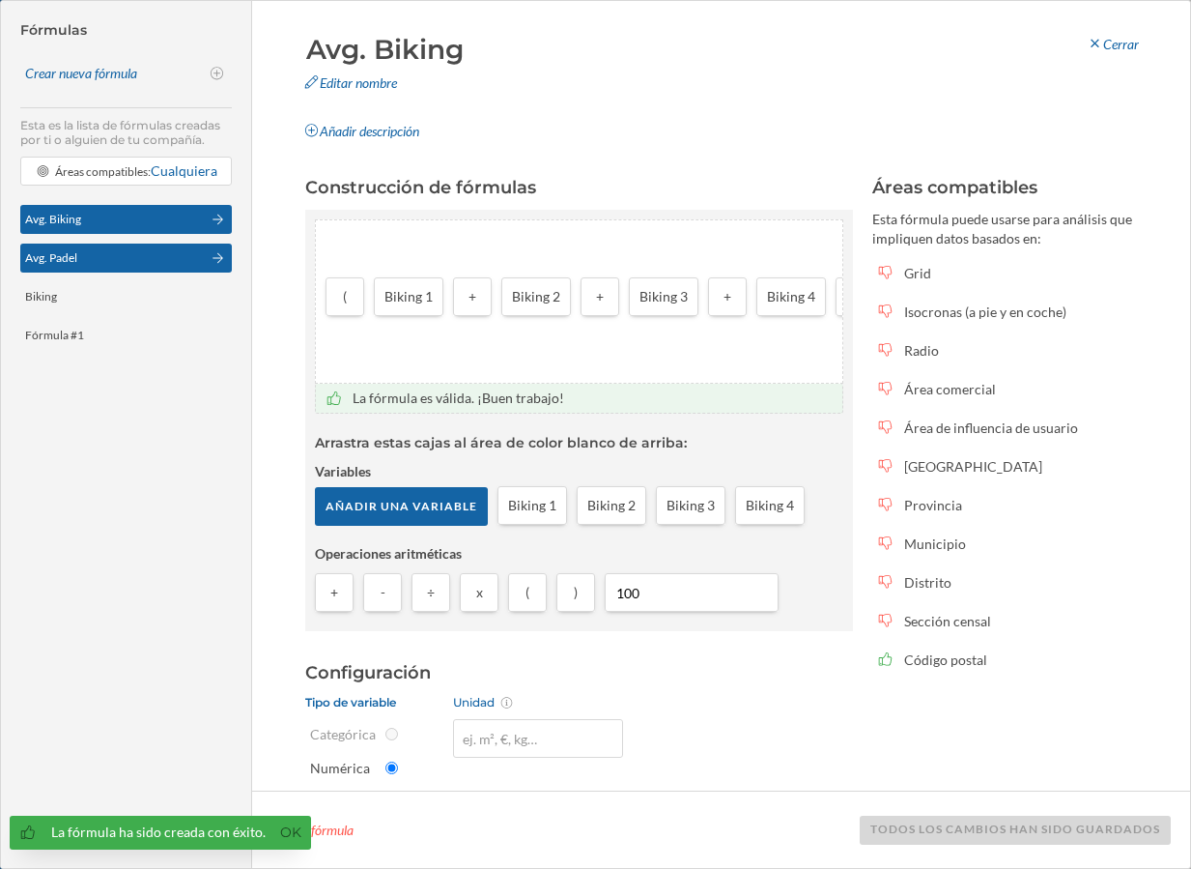
click at [129, 253] on div "Avg. Padel" at bounding box center [113, 257] width 176 height 17
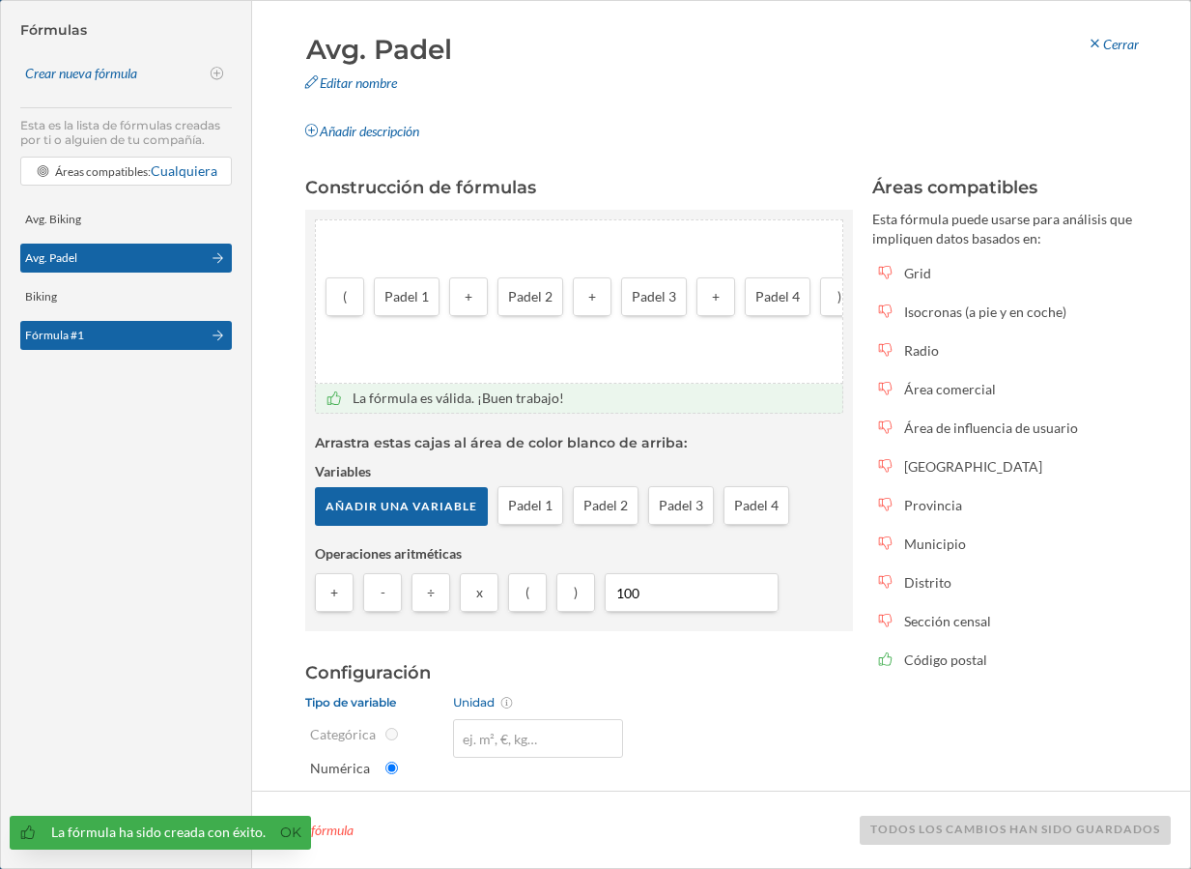
click at [151, 340] on div "Fórmula #1" at bounding box center [113, 335] width 176 height 17
type input "Fórmula #1"
type input "%"
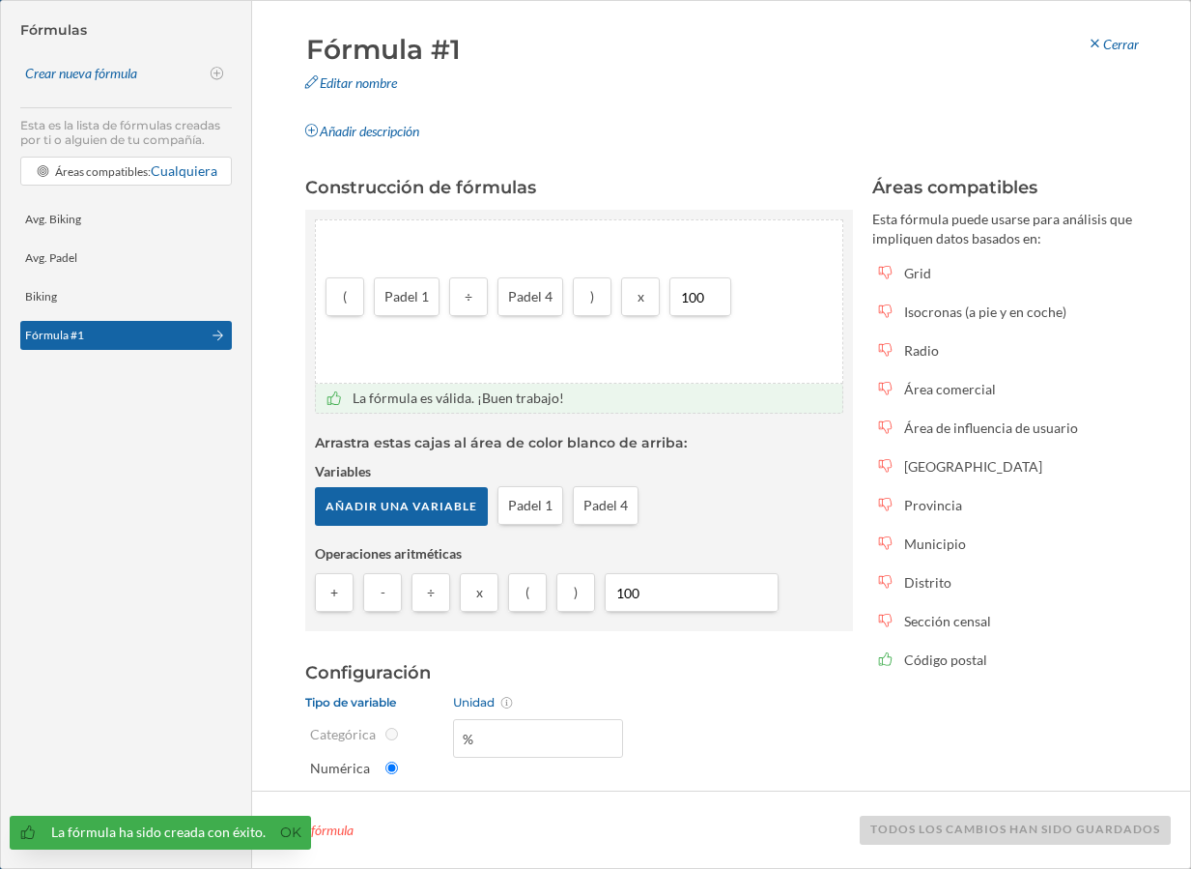
click at [417, 51] on input "Fórmula #1" at bounding box center [447, 49] width 292 height 39
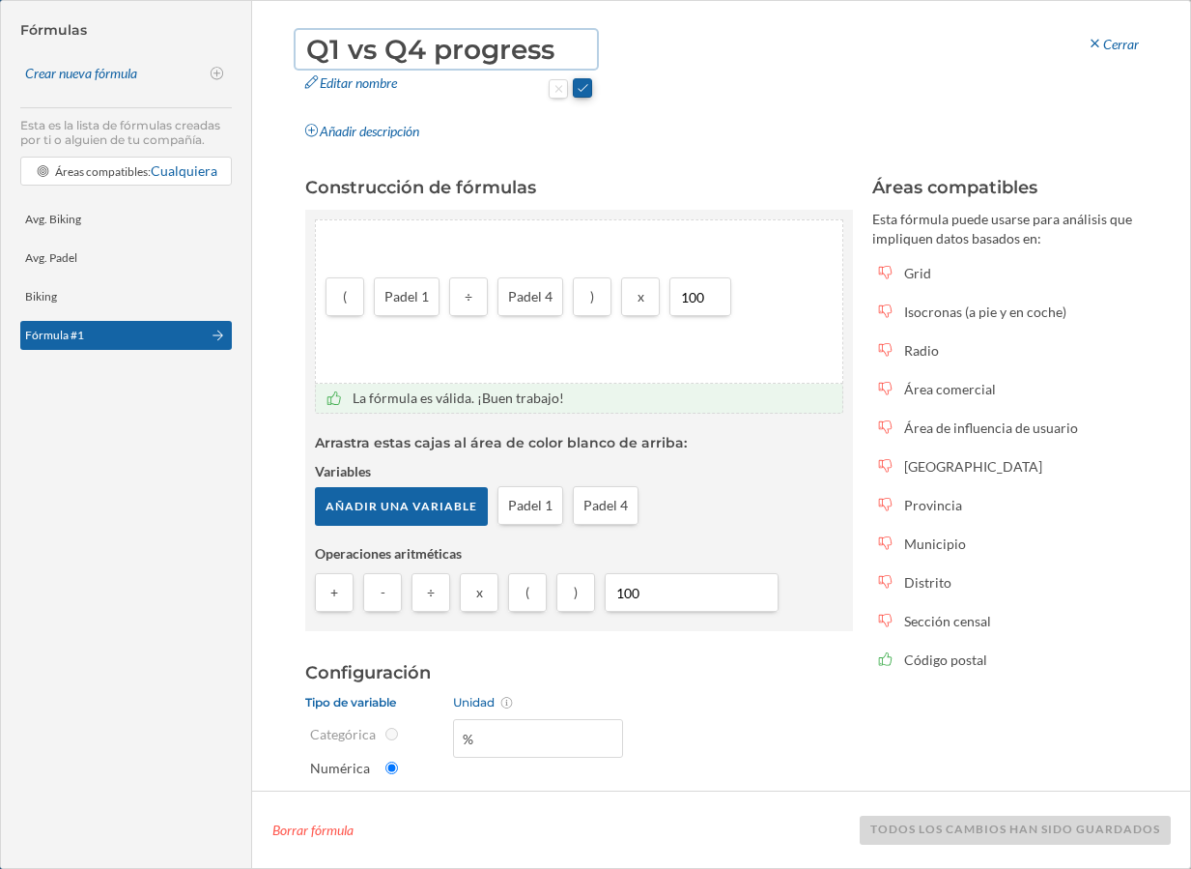
type input "Q1 vs Q4 progress"
click at [584, 90] on button at bounding box center [582, 87] width 19 height 19
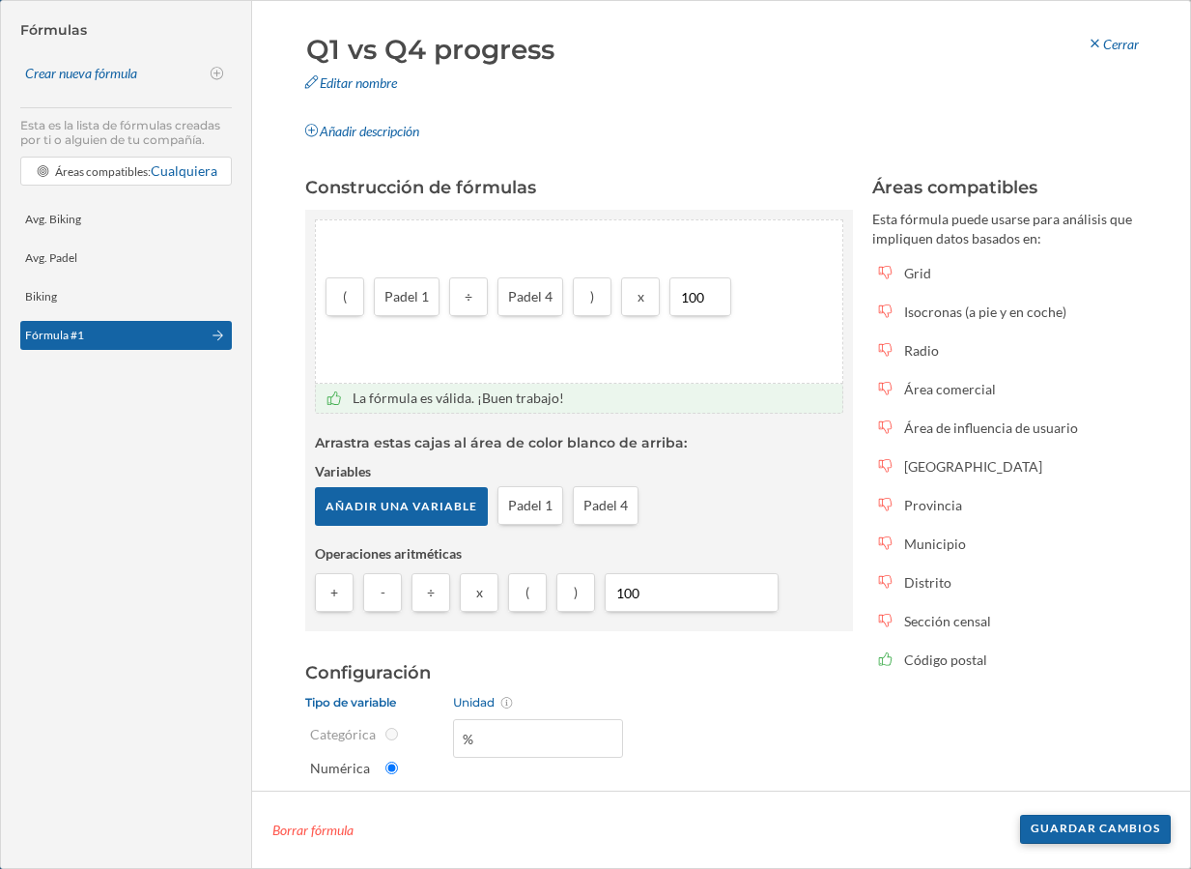
click at [1104, 826] on div "Guardar cambios" at bounding box center [1095, 829] width 151 height 29
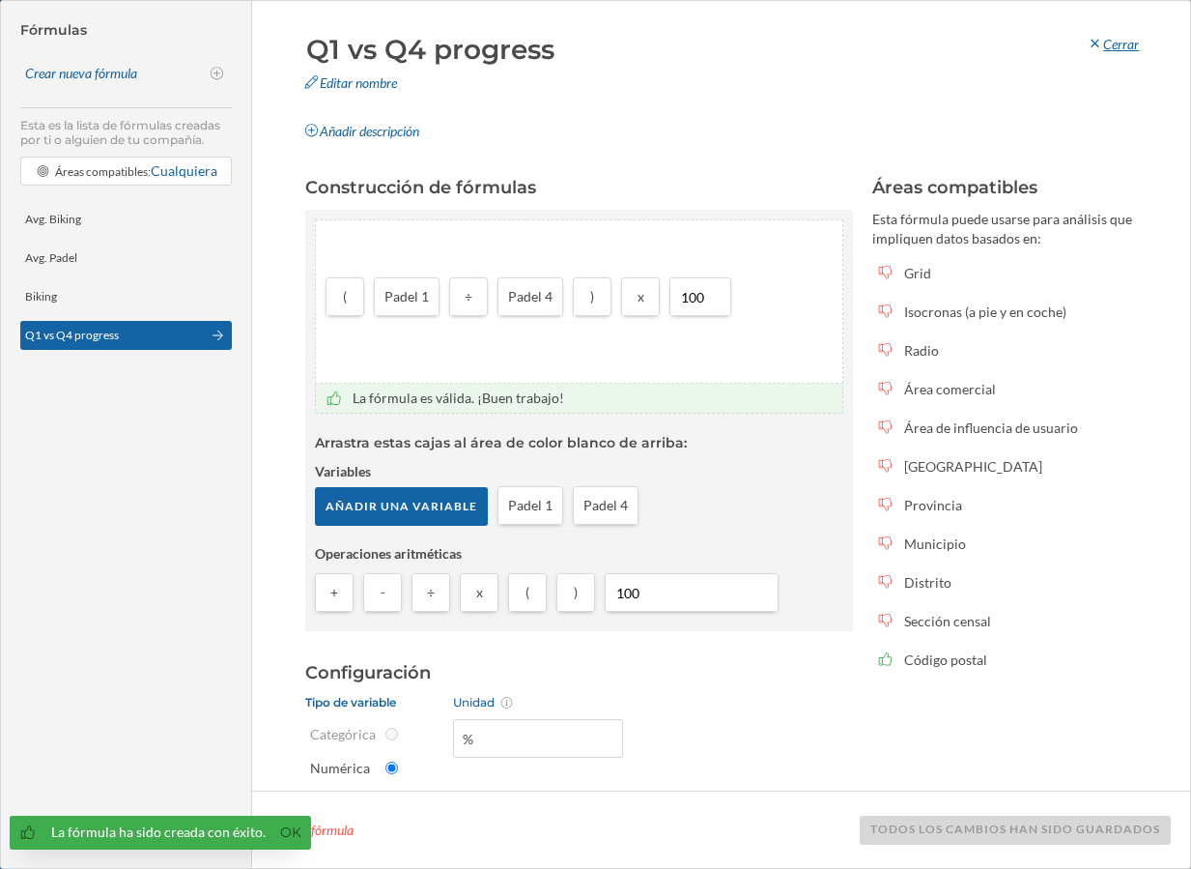
click at [1123, 47] on div "Cerrar" at bounding box center [1113, 44] width 77 height 29
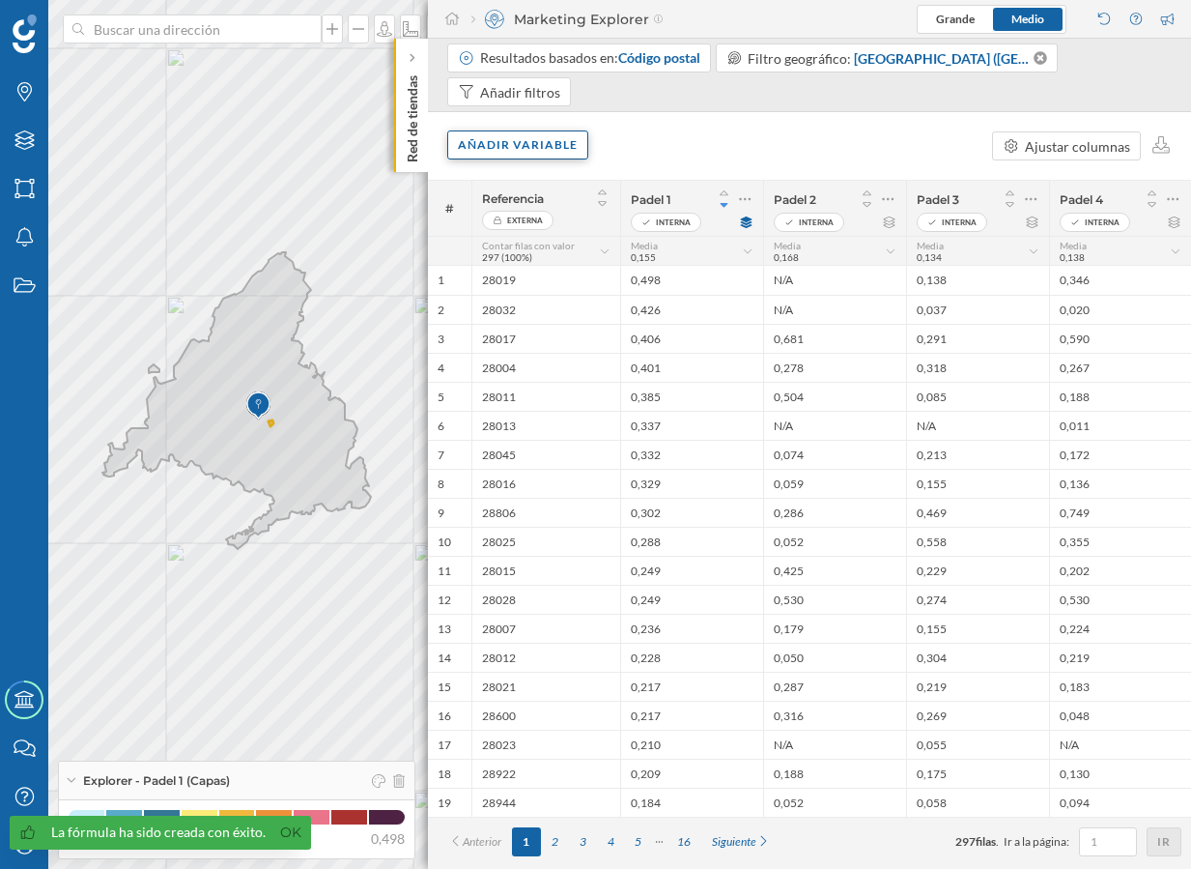
click at [540, 141] on div "Añadir variable" at bounding box center [517, 144] width 141 height 29
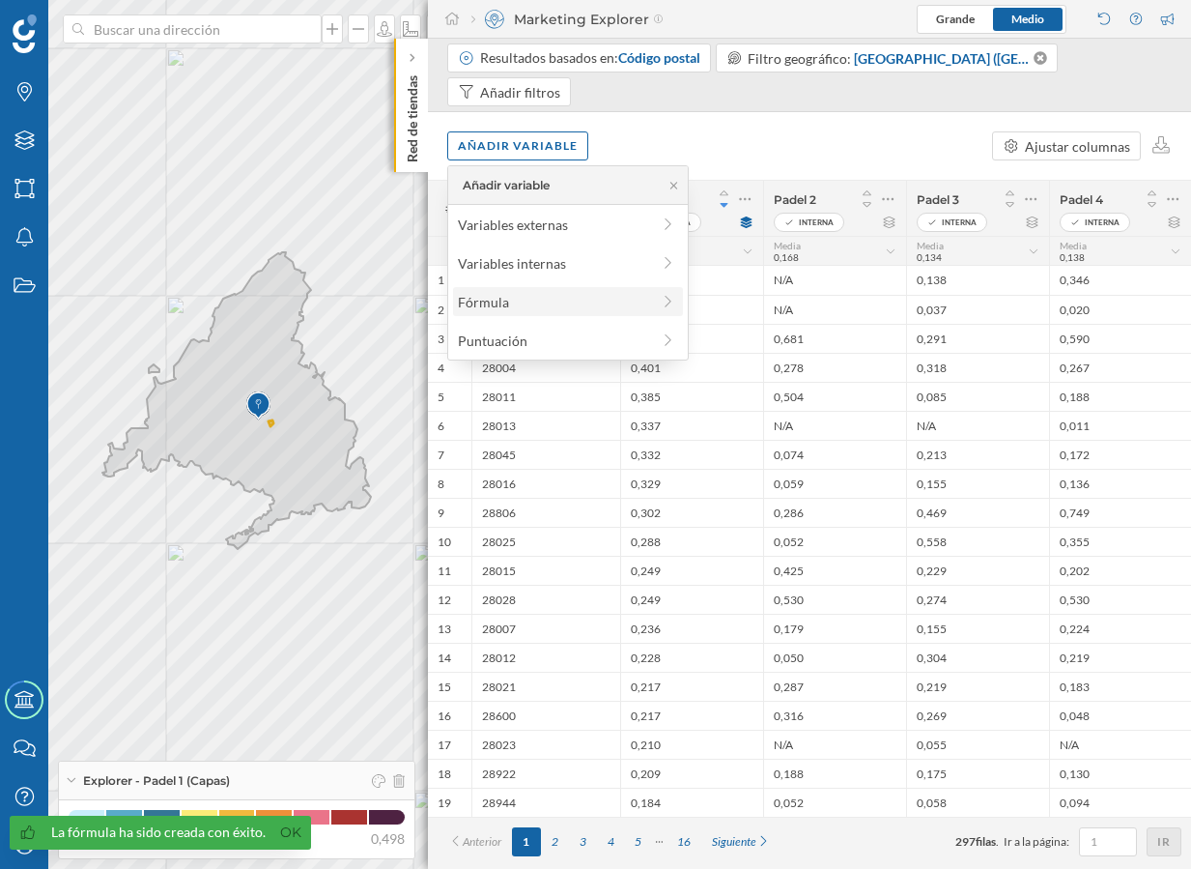
click at [588, 292] on div "Fórmula" at bounding box center [554, 302] width 192 height 20
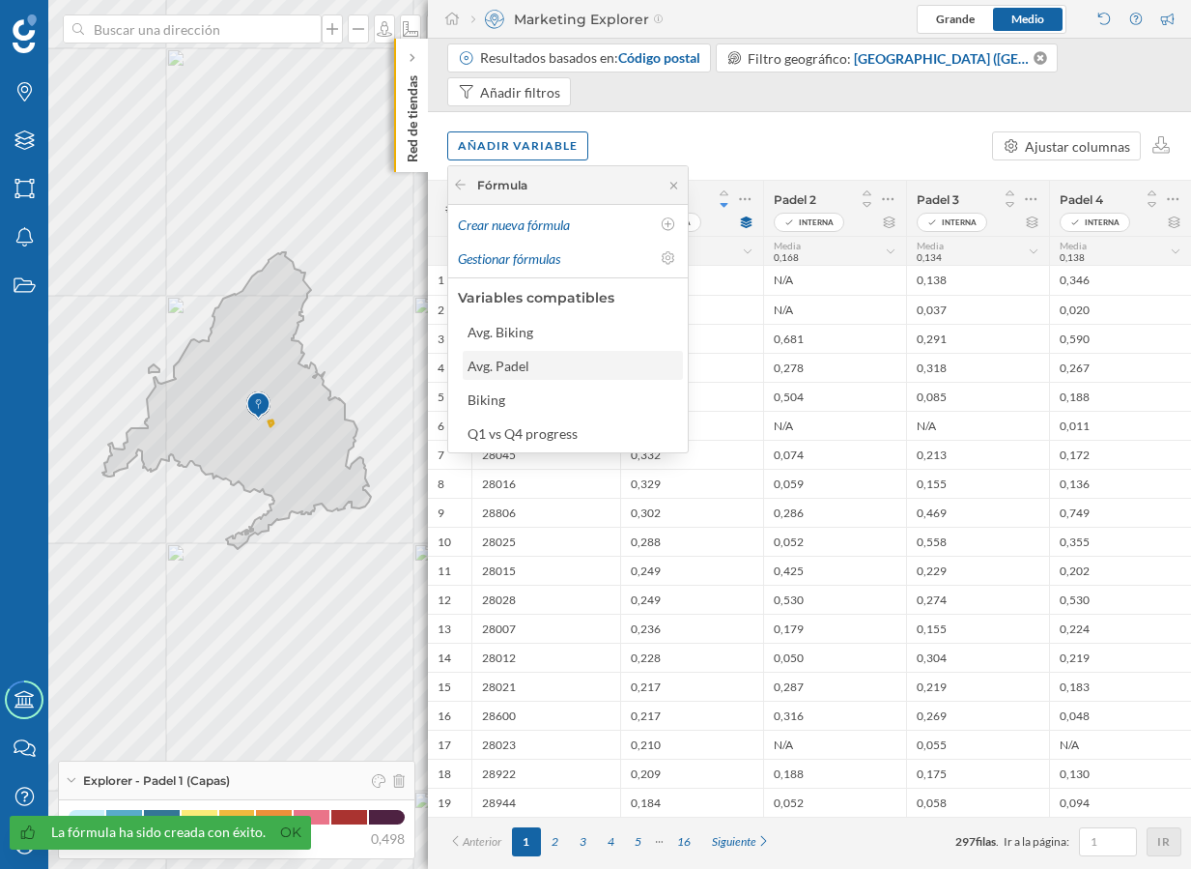
click at [590, 364] on div "Avg. Padel" at bounding box center [572, 366] width 209 height 20
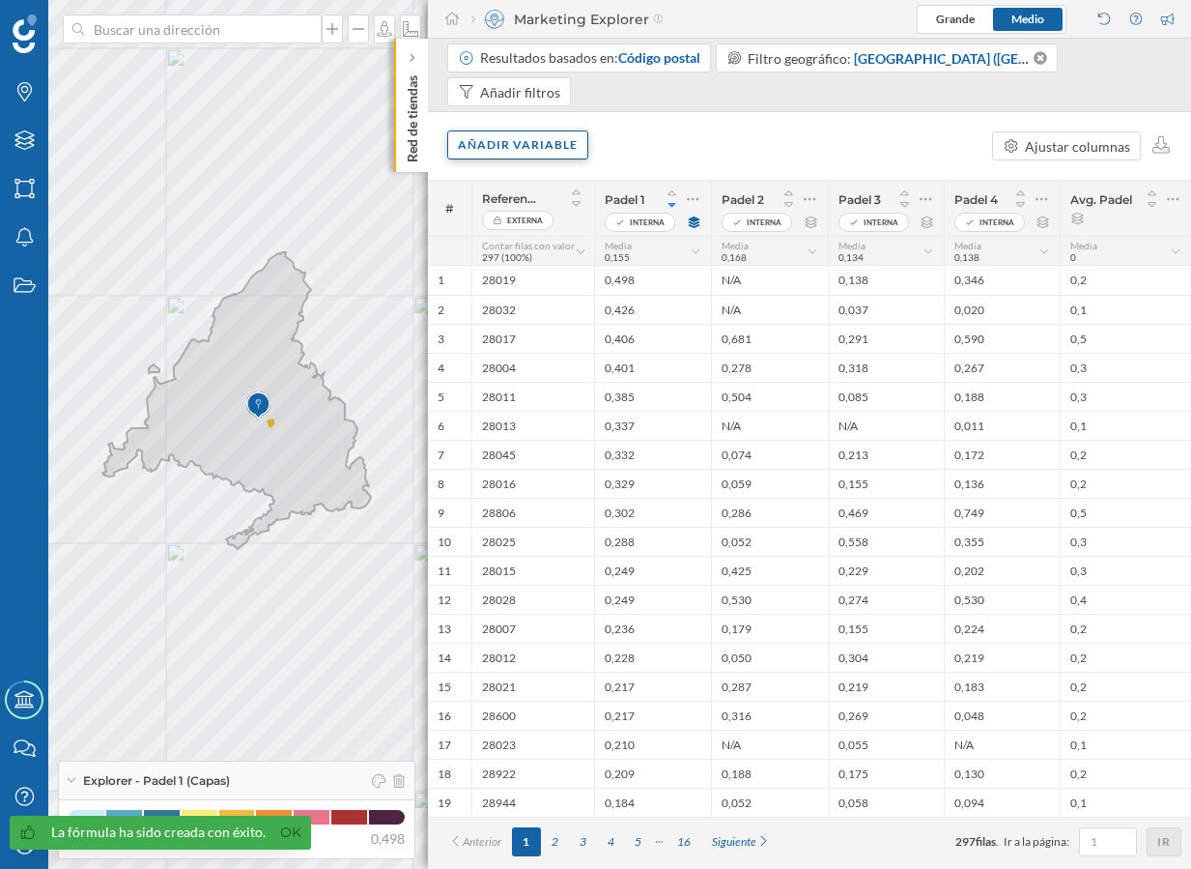
click at [531, 147] on div "Añadir variable" at bounding box center [517, 144] width 141 height 29
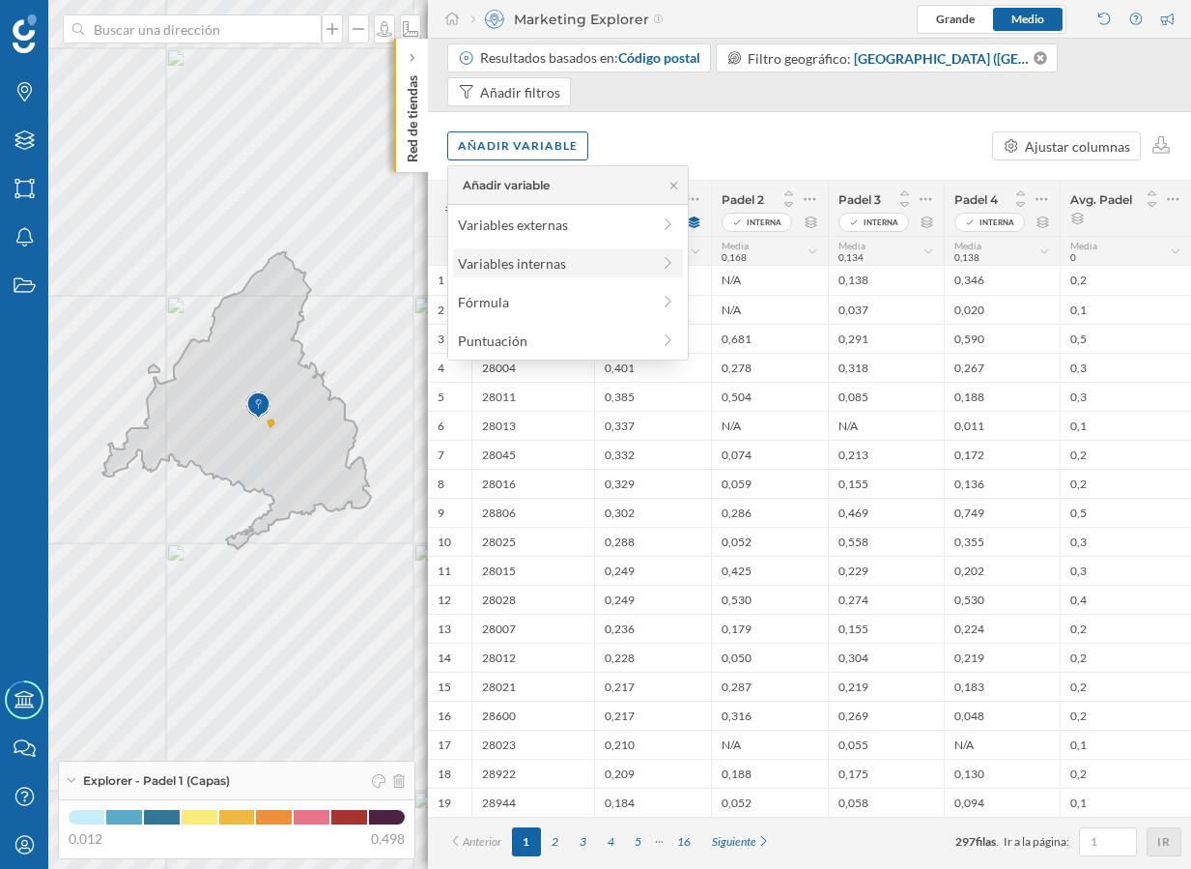
click at [621, 272] on div "Variables internas" at bounding box center [554, 263] width 192 height 20
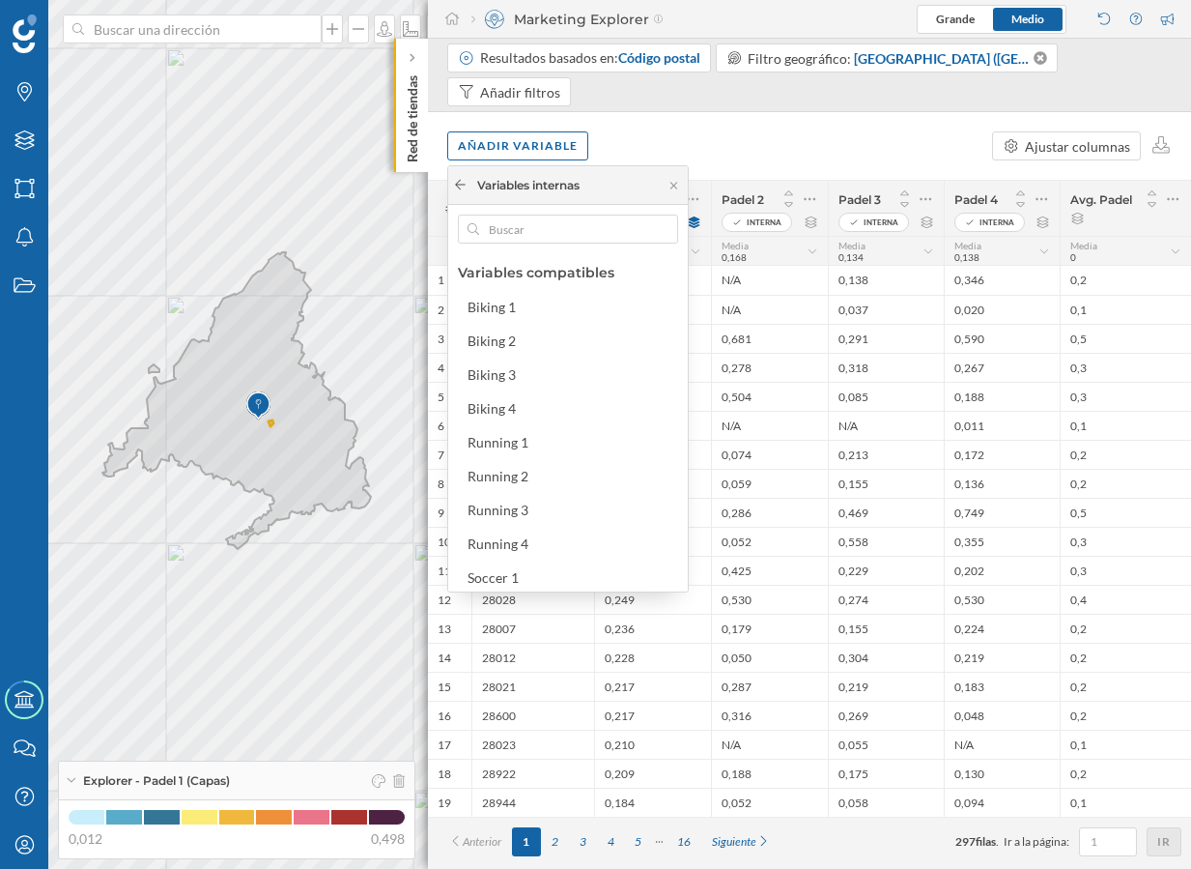
click at [458, 185] on icon at bounding box center [460, 185] width 14 height 12
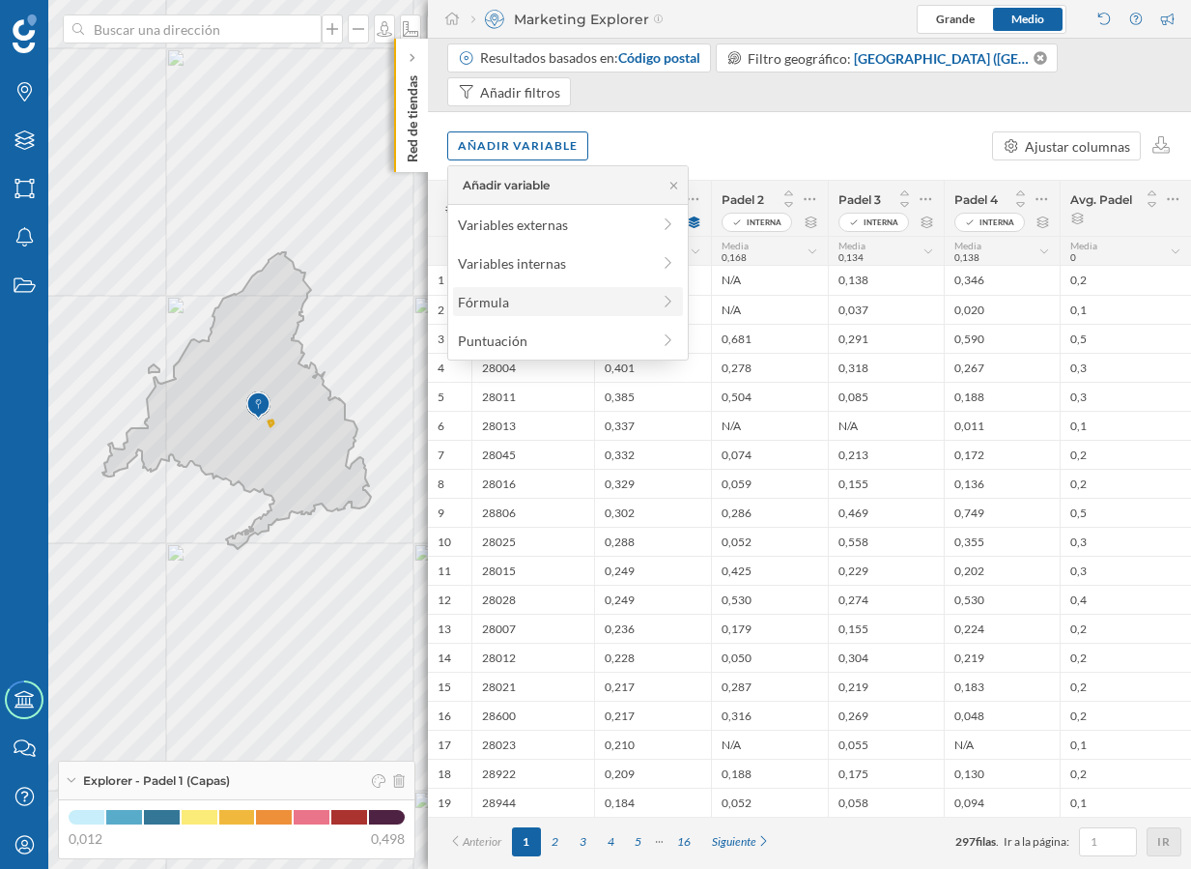
click at [618, 300] on div "Fórmula" at bounding box center [554, 302] width 192 height 20
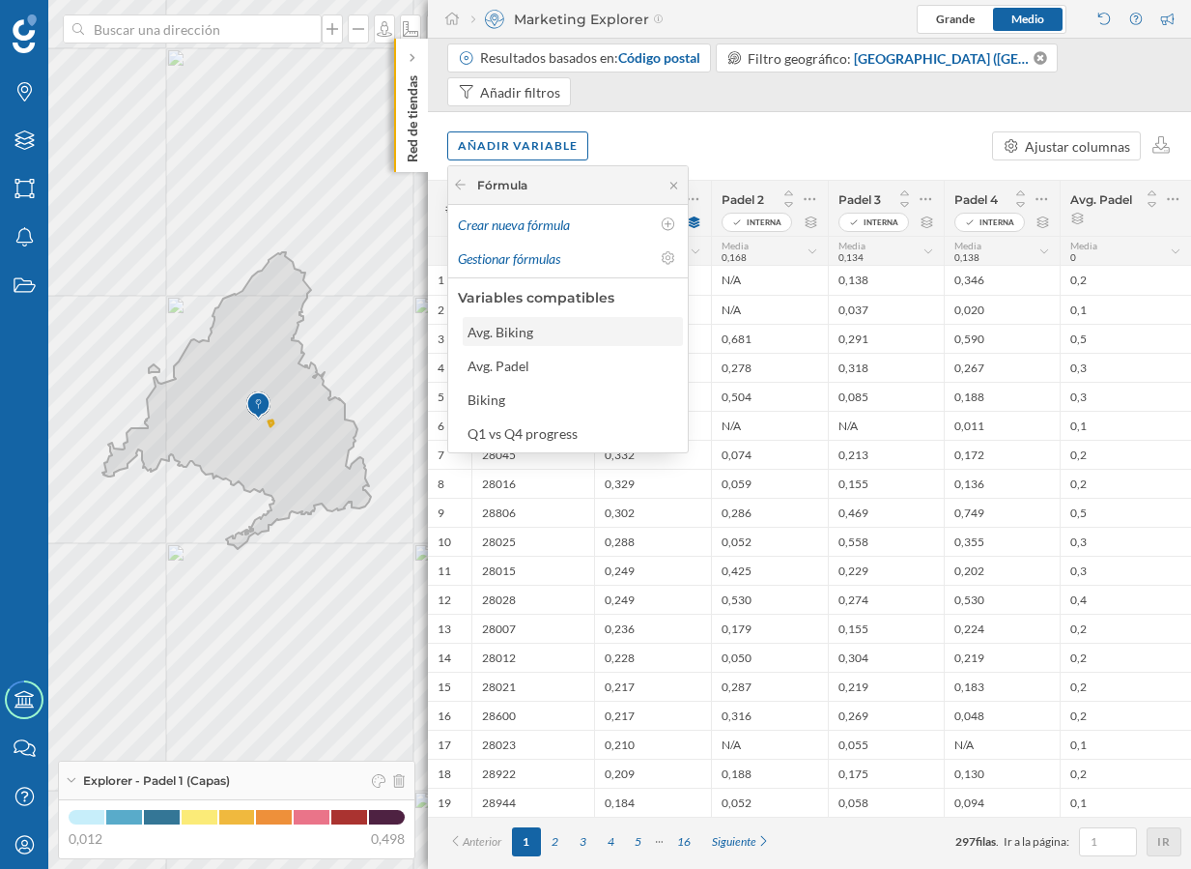
click at [618, 332] on div "Avg. Biking" at bounding box center [572, 332] width 209 height 20
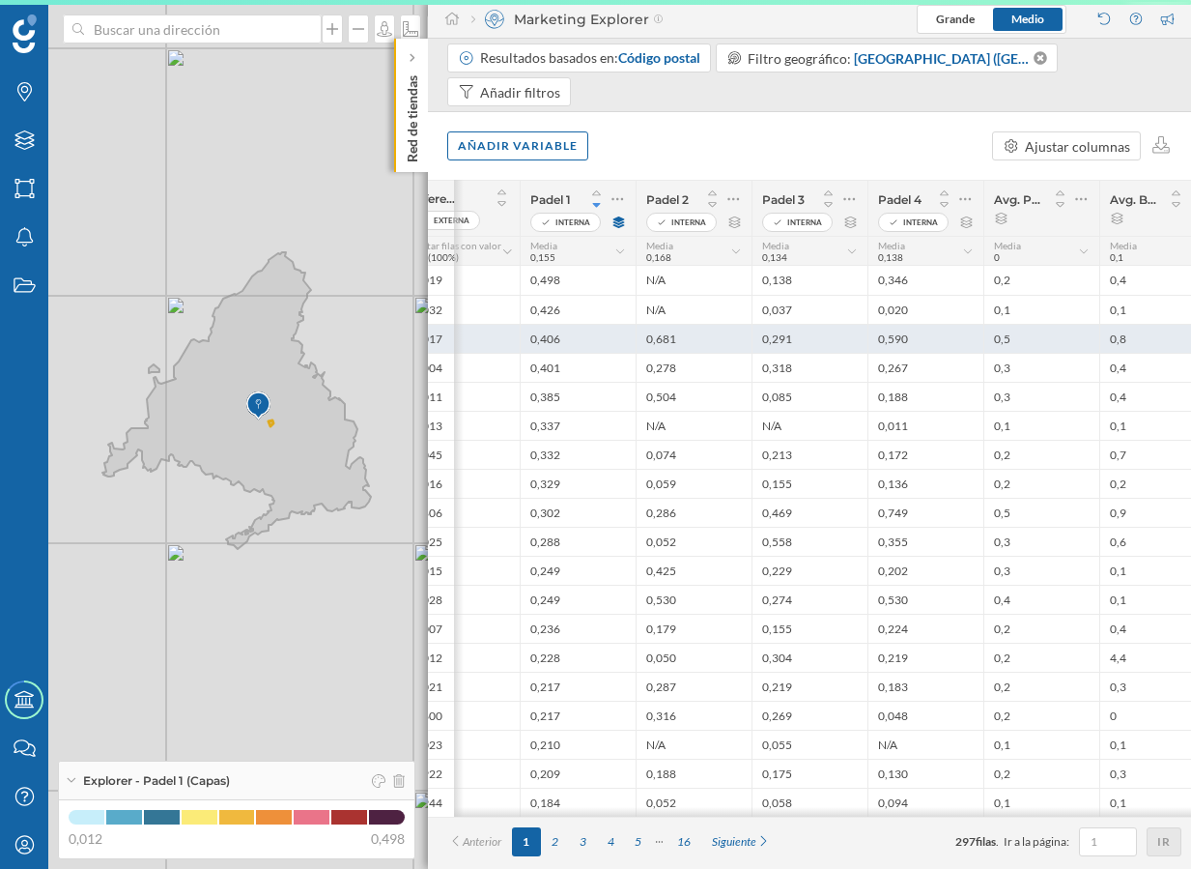
scroll to position [0, 102]
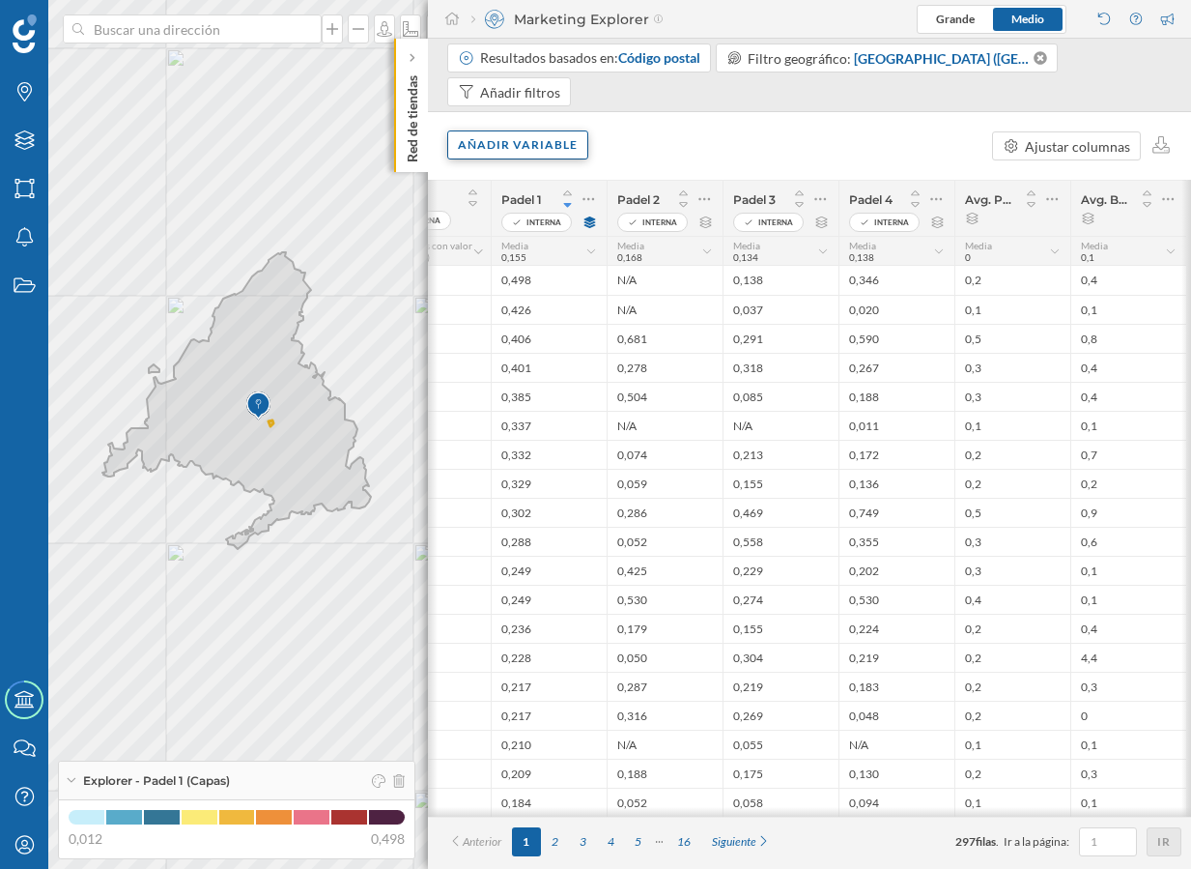
click at [511, 142] on div "Añadir variable" at bounding box center [517, 144] width 141 height 29
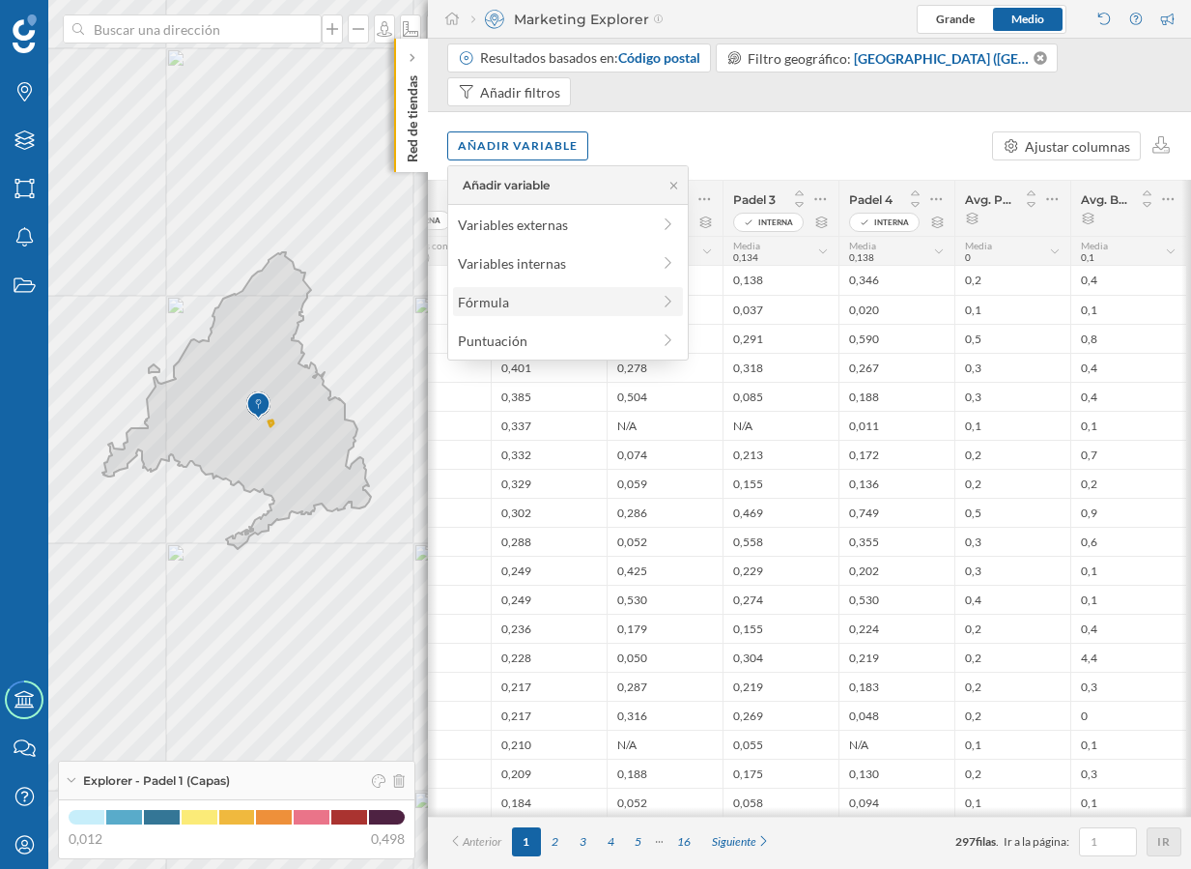
click at [568, 303] on div "Fórmula" at bounding box center [554, 302] width 192 height 20
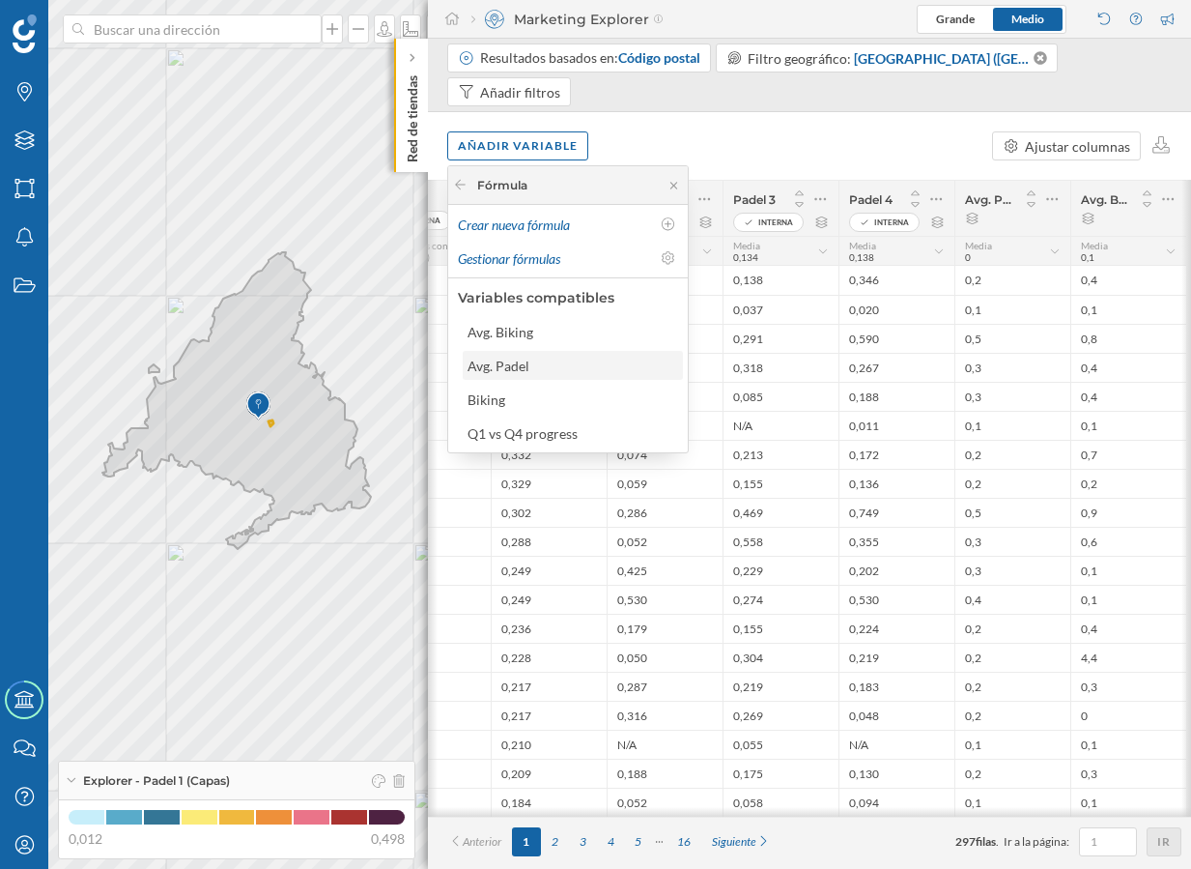
click at [544, 369] on div "Avg. Padel" at bounding box center [572, 366] width 209 height 20
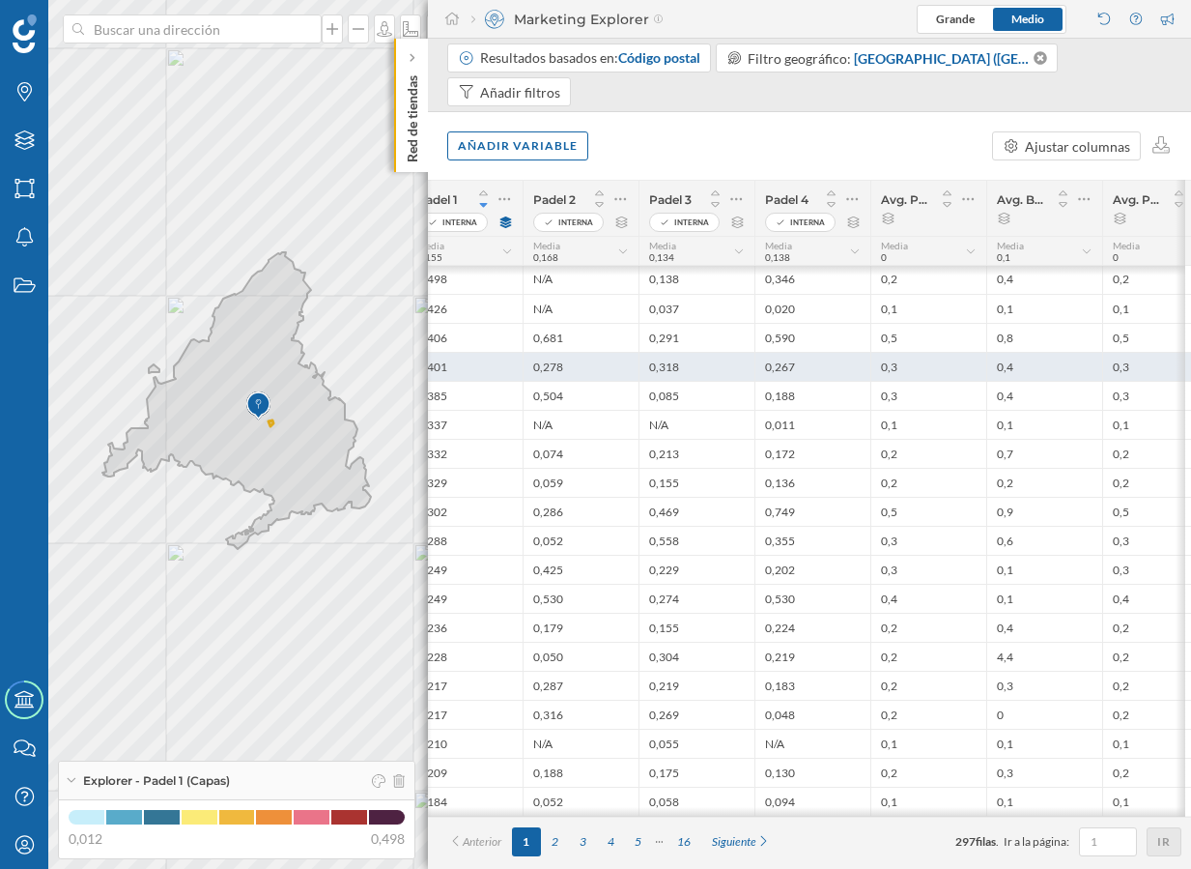
scroll to position [1, 218]
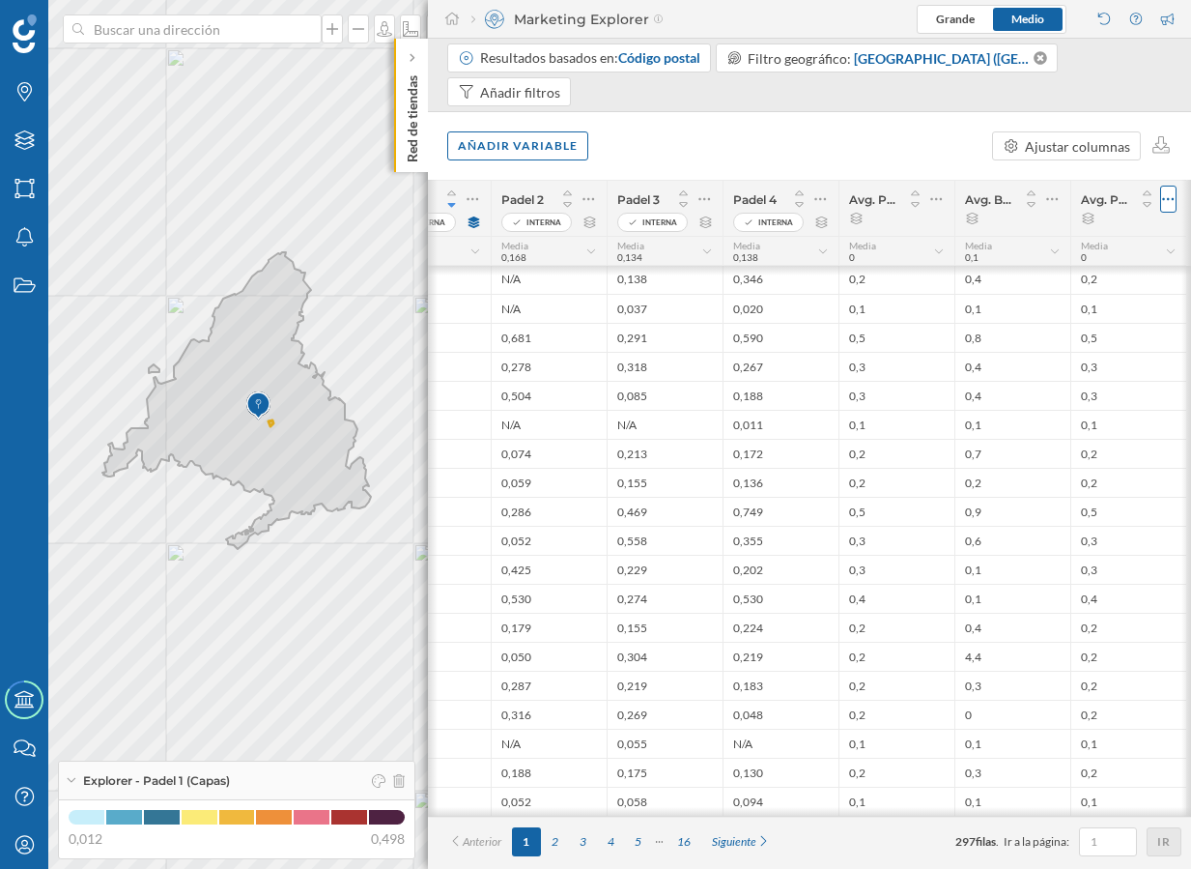
click at [1169, 186] on div at bounding box center [1169, 199] width 16 height 27
click at [1121, 267] on div "Borrar columna" at bounding box center [1077, 277] width 178 height 20
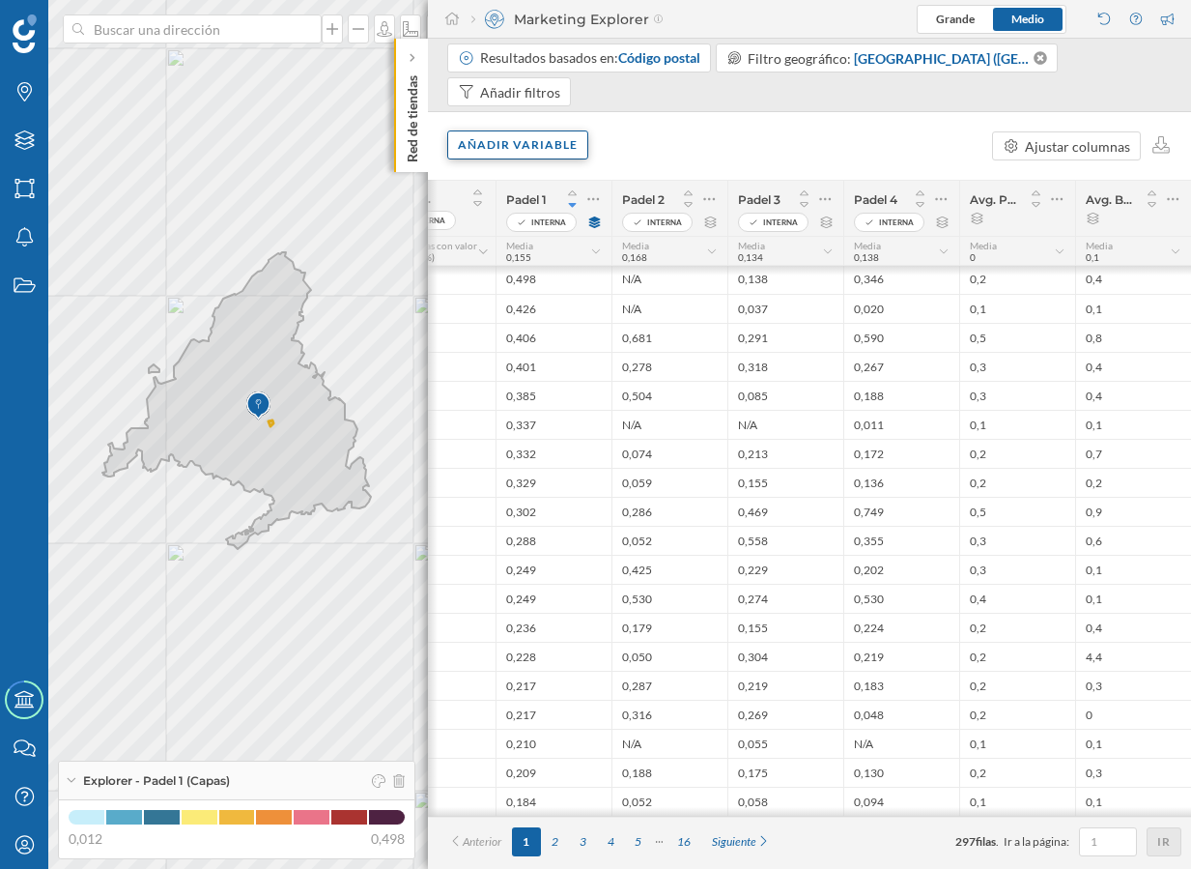
click at [509, 145] on div "Añadir variable" at bounding box center [517, 144] width 141 height 29
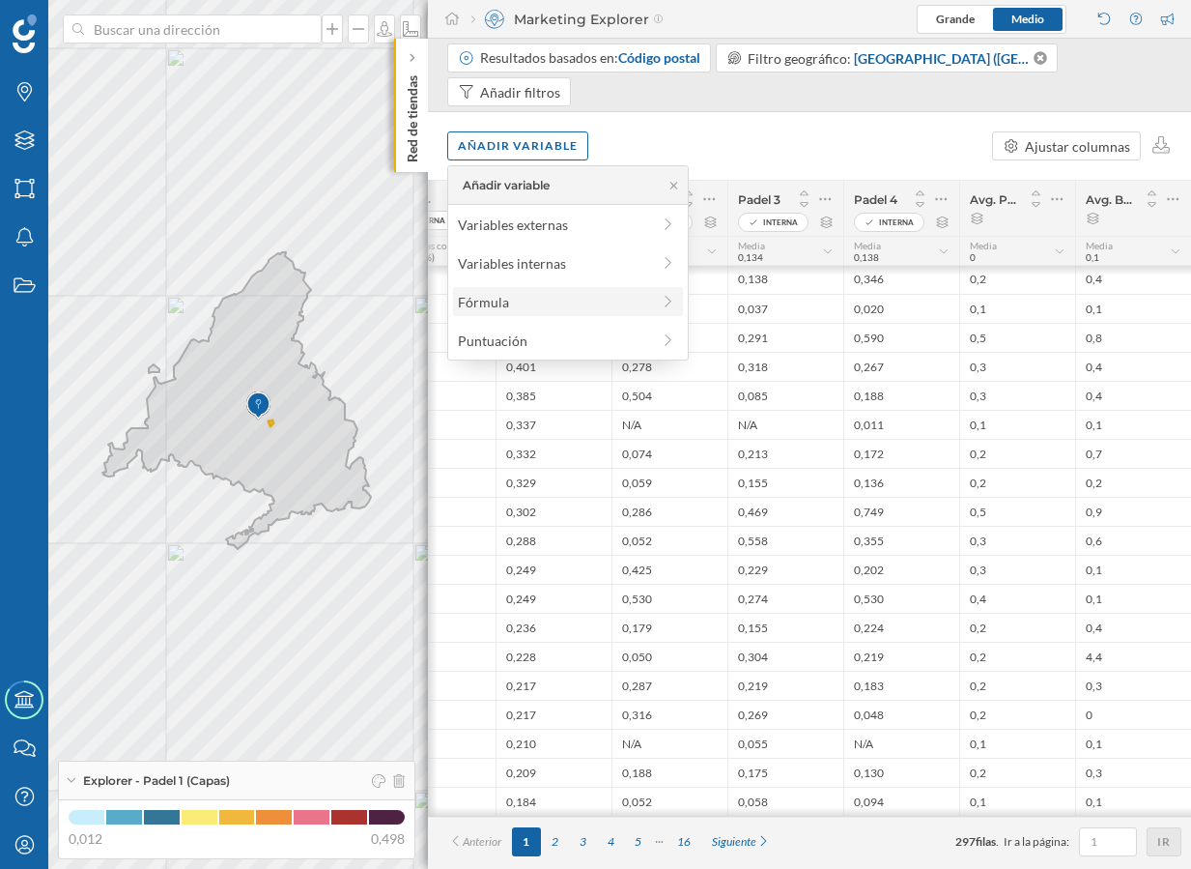
click at [567, 307] on div "Fórmula" at bounding box center [554, 302] width 192 height 20
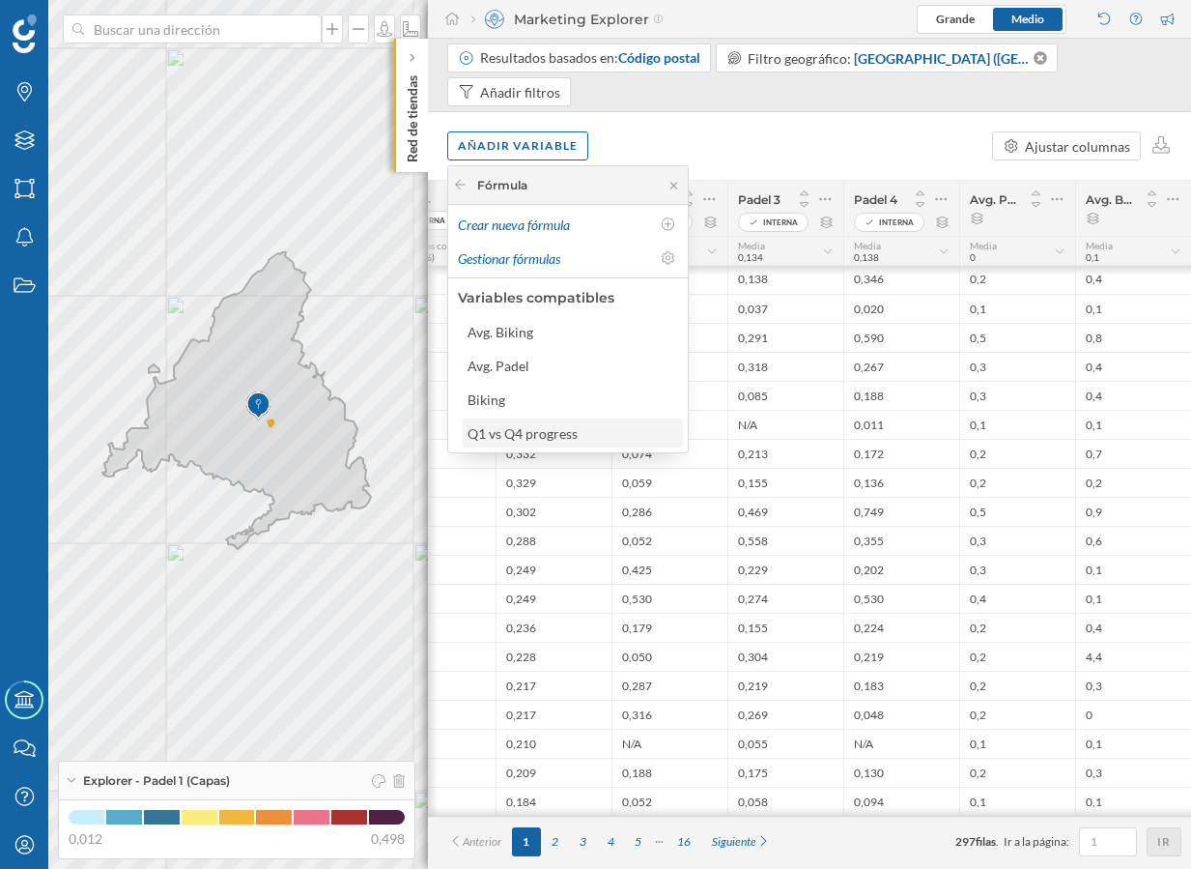
click at [582, 438] on div "Q1 vs Q4 progress" at bounding box center [572, 433] width 209 height 20
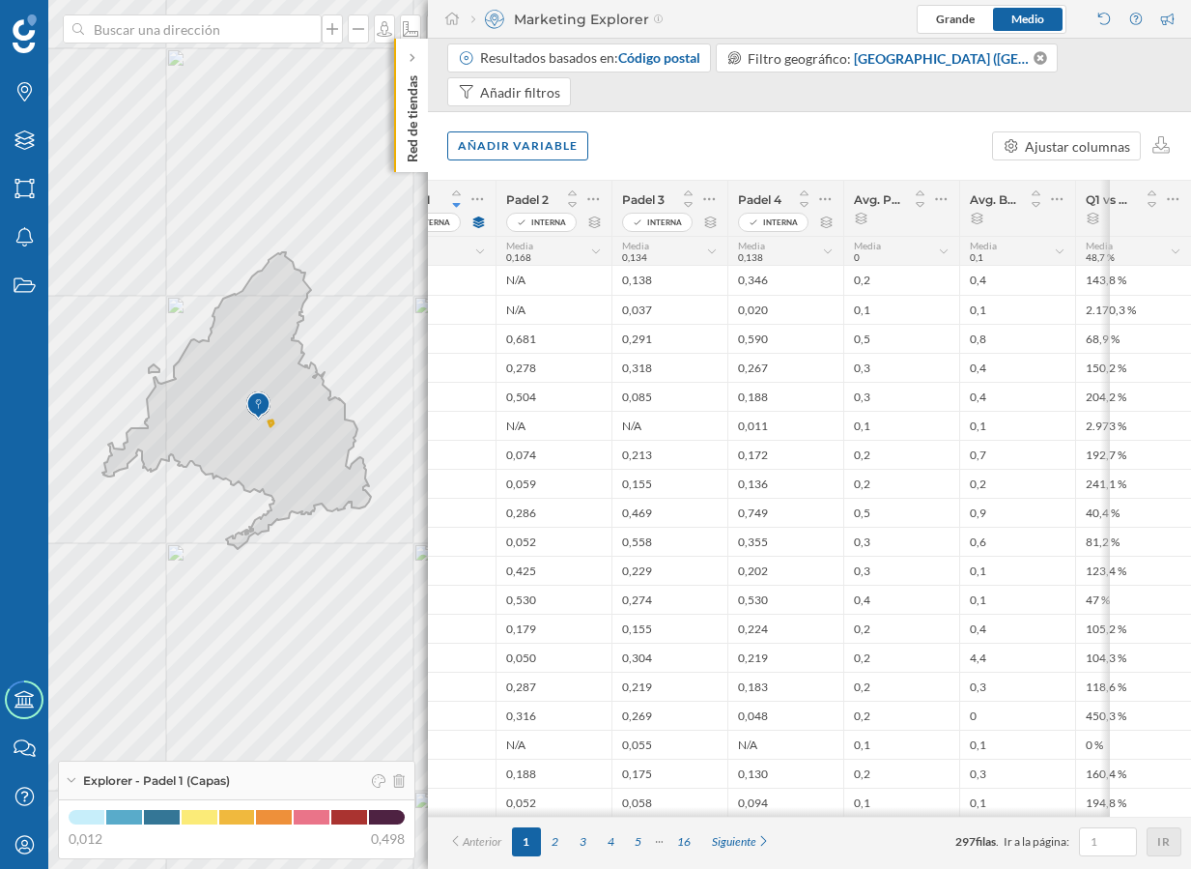
scroll to position [0, 0]
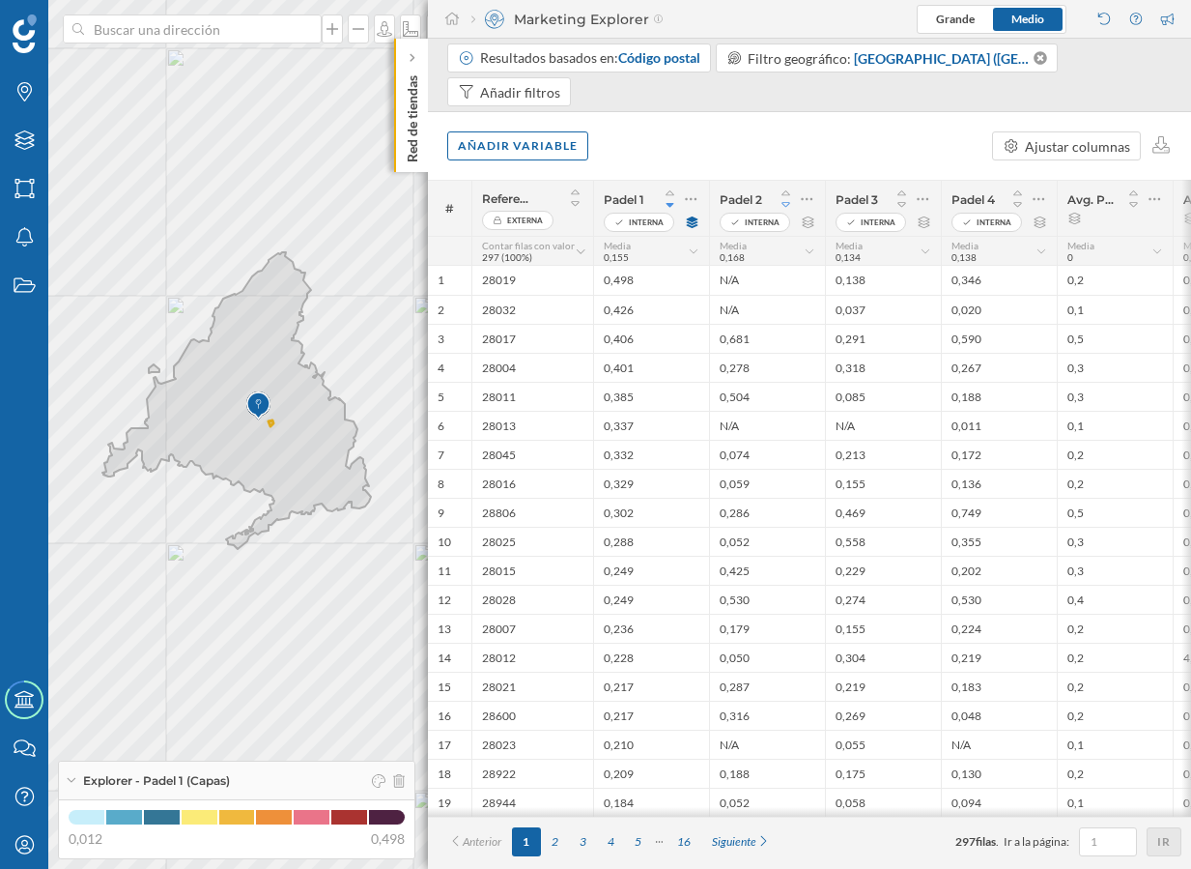
click at [787, 203] on icon at bounding box center [786, 204] width 9 height 5
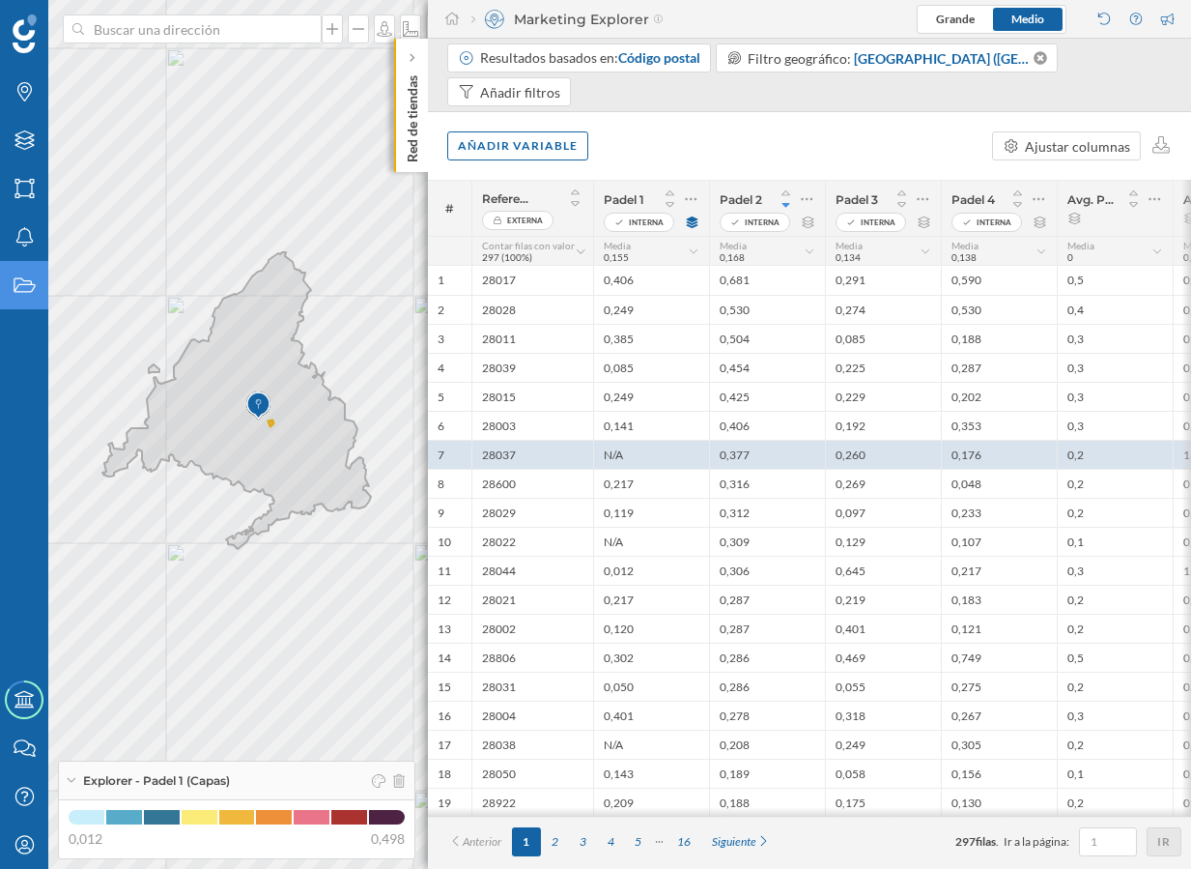
click at [22, 287] on icon "Estados" at bounding box center [25, 284] width 24 height 19
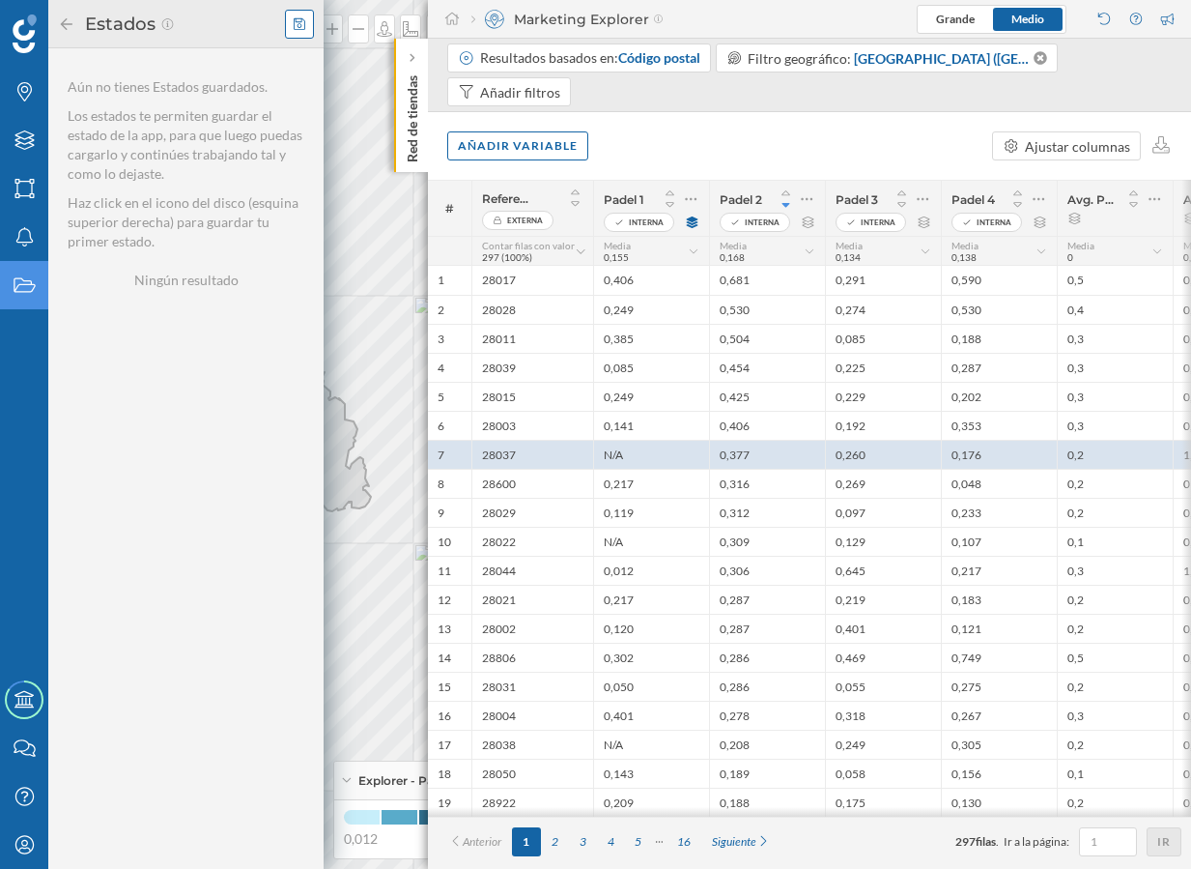
click at [303, 27] on icon at bounding box center [300, 24] width 12 height 14
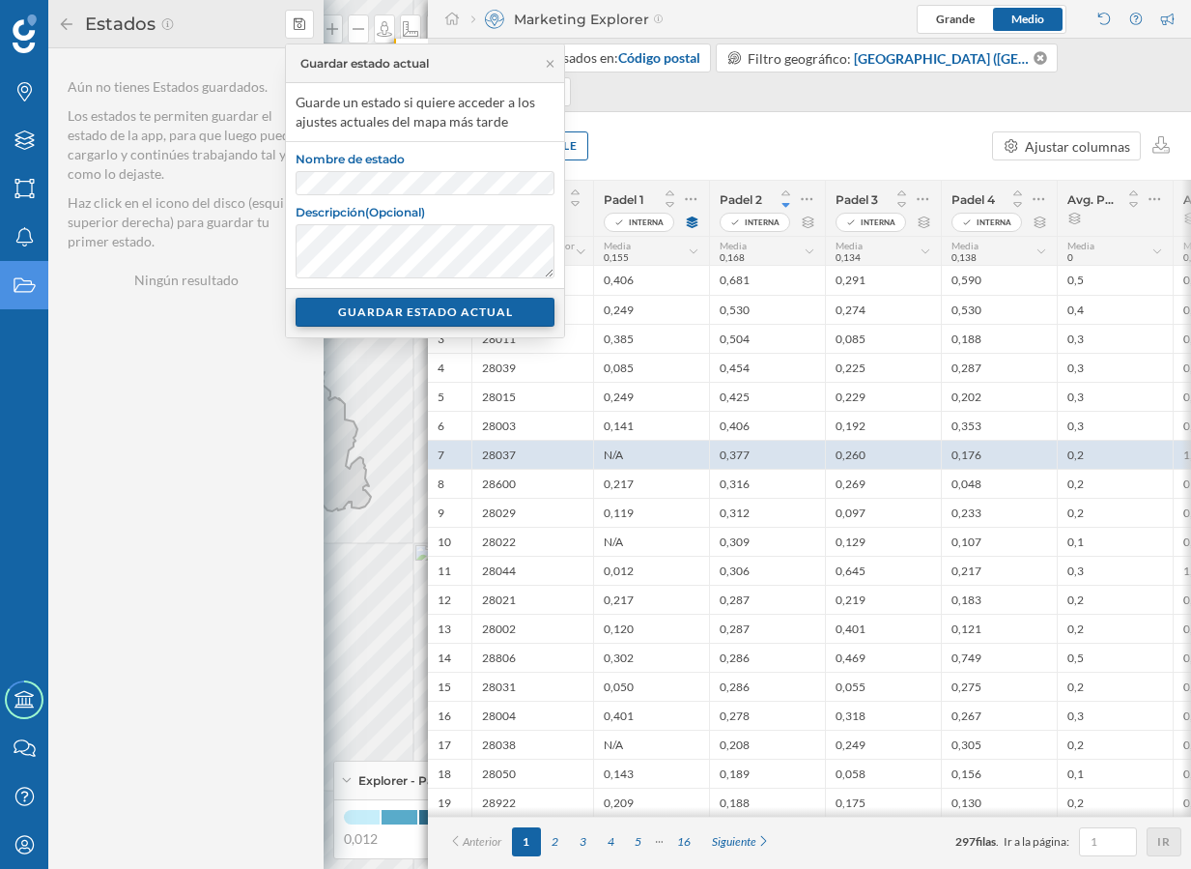
click at [473, 303] on div "GUARDAR ESTADO ACTUAL" at bounding box center [425, 312] width 259 height 29
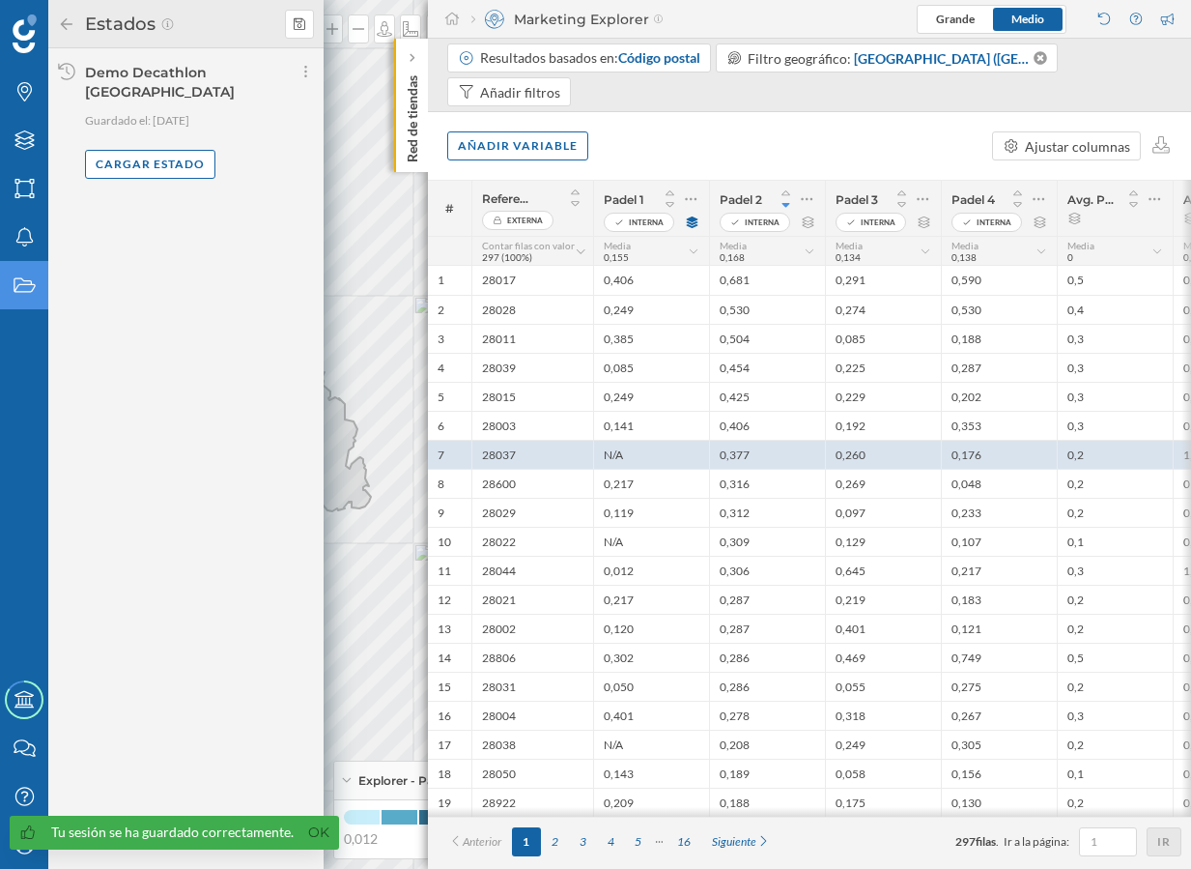
click at [66, 28] on icon at bounding box center [67, 23] width 12 height 12
